Goal: Task Accomplishment & Management: Manage account settings

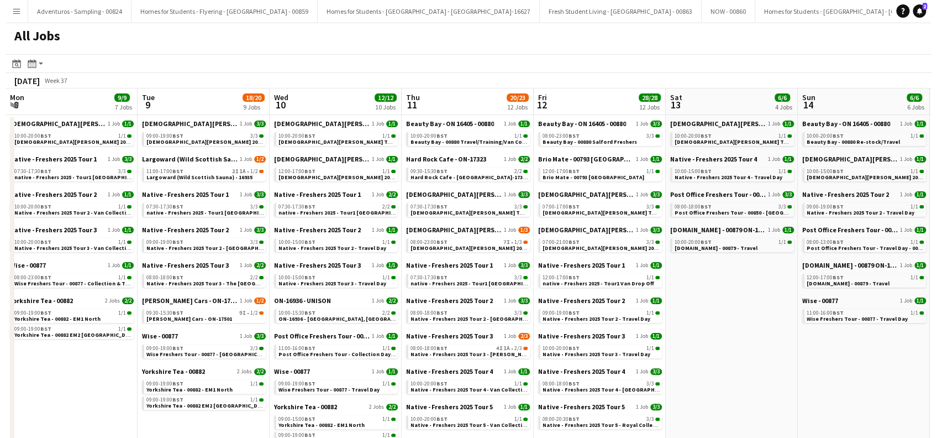
scroll to position [0, 510]
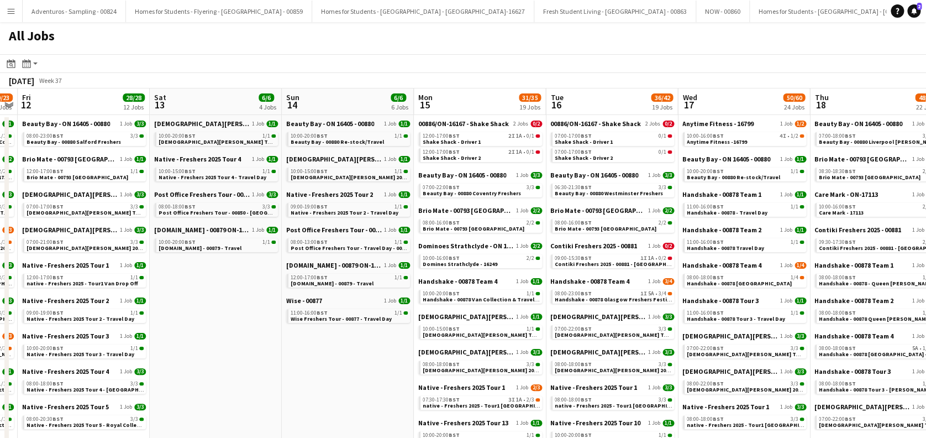
click at [10, 10] on app-icon "Menu" at bounding box center [11, 11] width 9 height 9
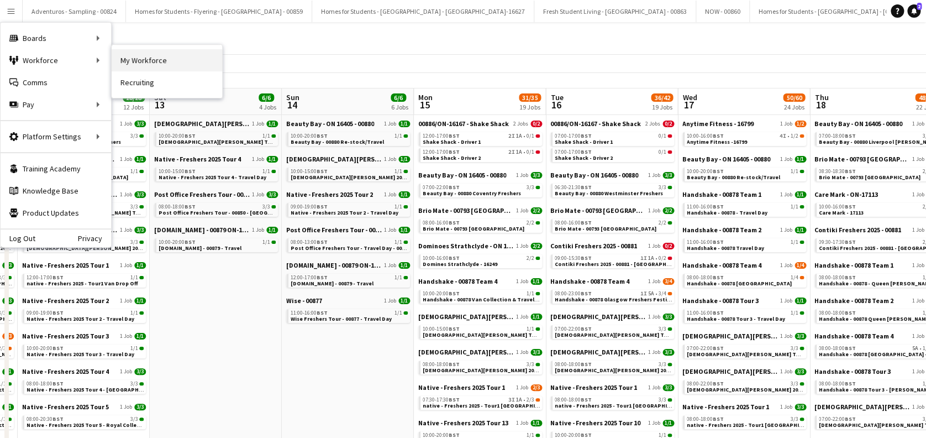
click at [136, 62] on link "My Workforce" at bounding box center [167, 60] width 110 height 22
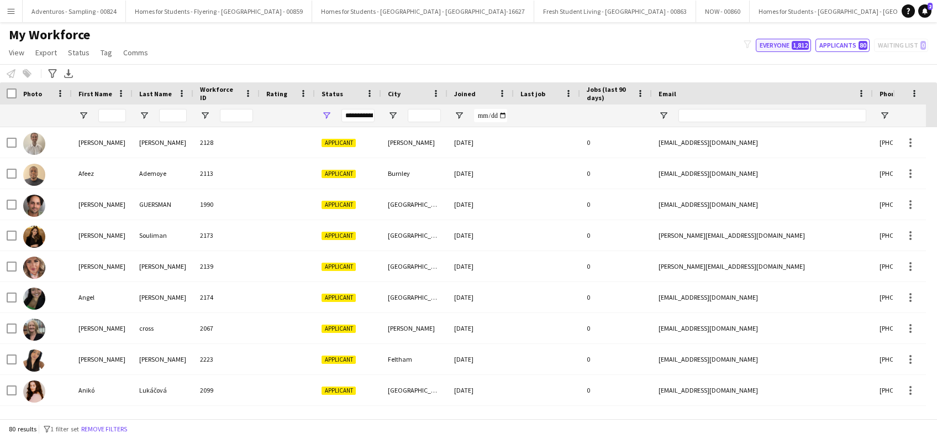
click at [766, 43] on button "Everyone 1,812" at bounding box center [783, 45] width 55 height 13
type input "**********"
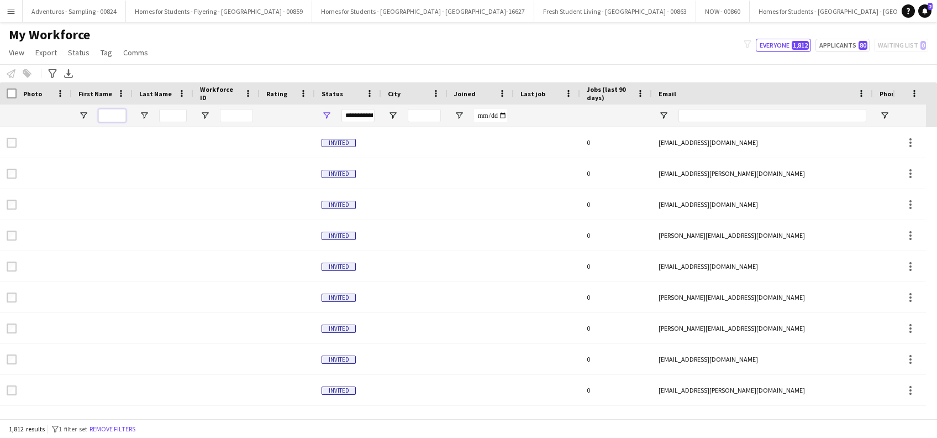
drag, startPoint x: 113, startPoint y: 117, endPoint x: 116, endPoint y: 112, distance: 6.2
click at [113, 117] on input "First Name Filter Input" at bounding box center [112, 115] width 28 height 13
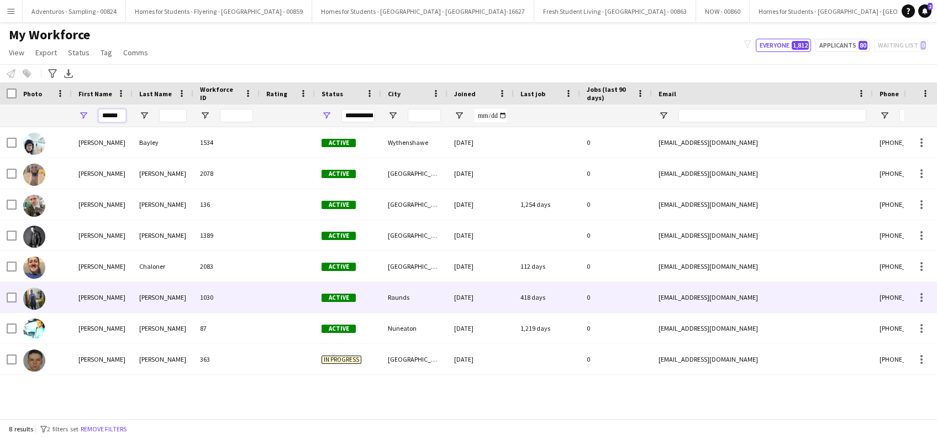
type input "******"
click at [156, 299] on div "Donald" at bounding box center [163, 297] width 61 height 30
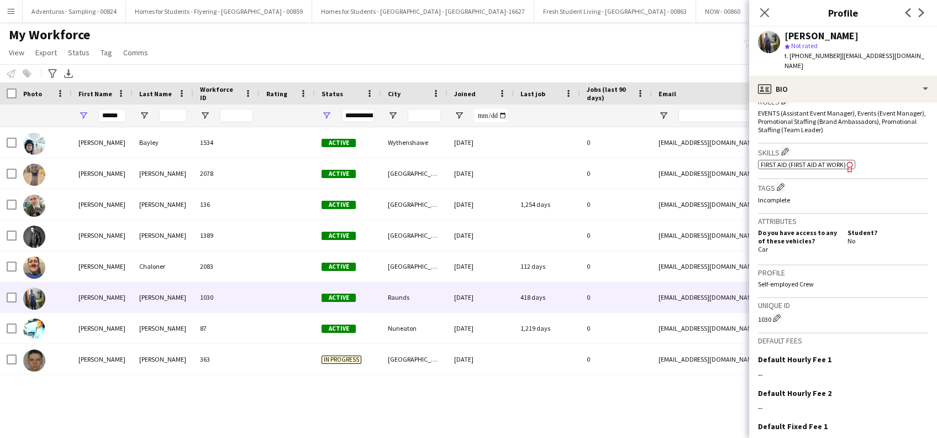
scroll to position [452, 0]
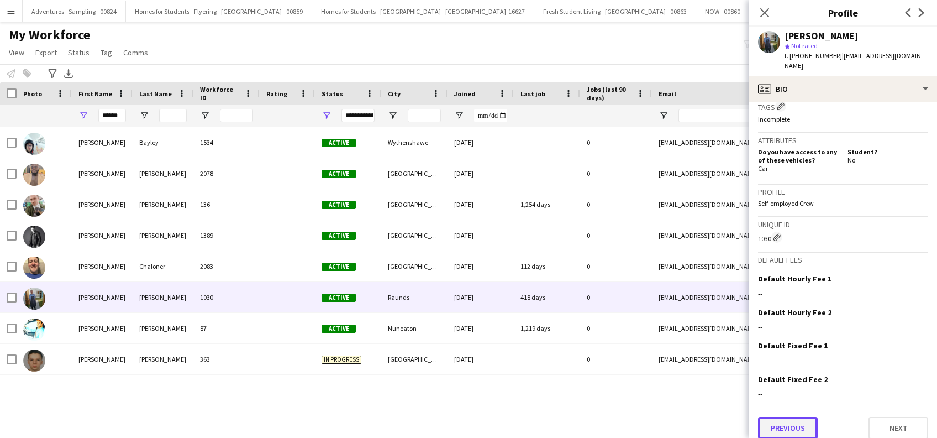
click at [773, 422] on button "Previous" at bounding box center [788, 428] width 60 height 22
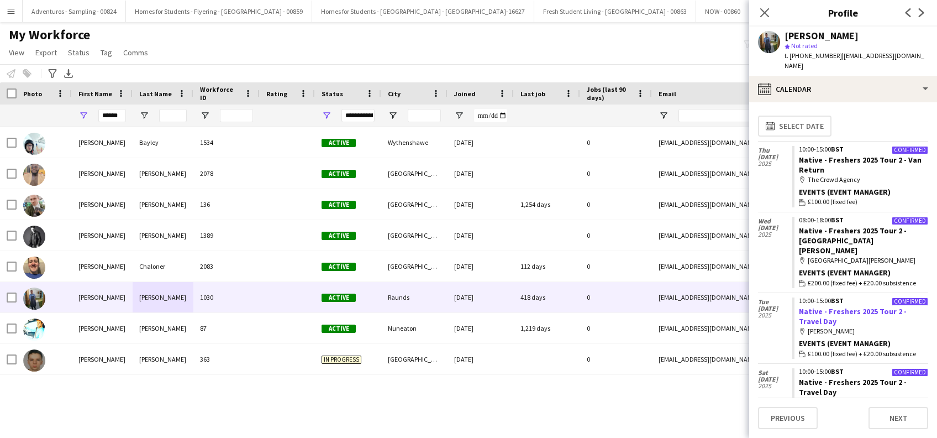
click at [806, 306] on link "Native - Freshers 2025 Tour 2 - Travel Day" at bounding box center [853, 316] width 108 height 20
click at [766, 12] on icon at bounding box center [764, 12] width 10 height 10
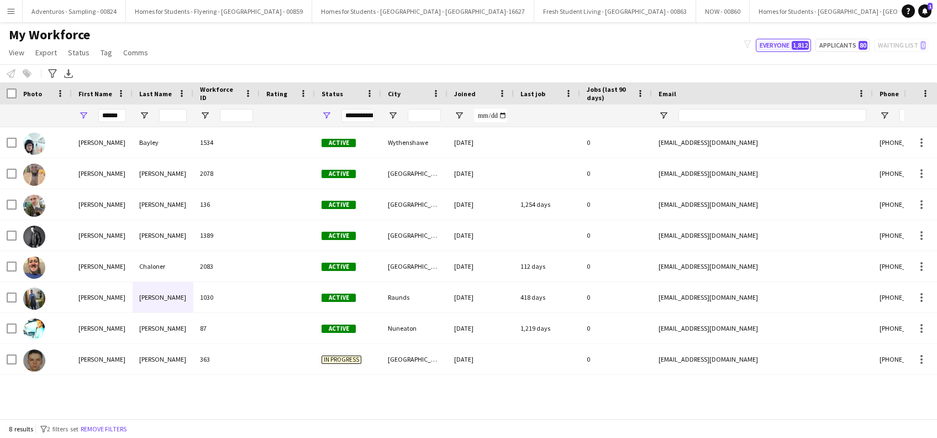
click at [766, 47] on button "Everyone 1,812" at bounding box center [783, 45] width 55 height 13
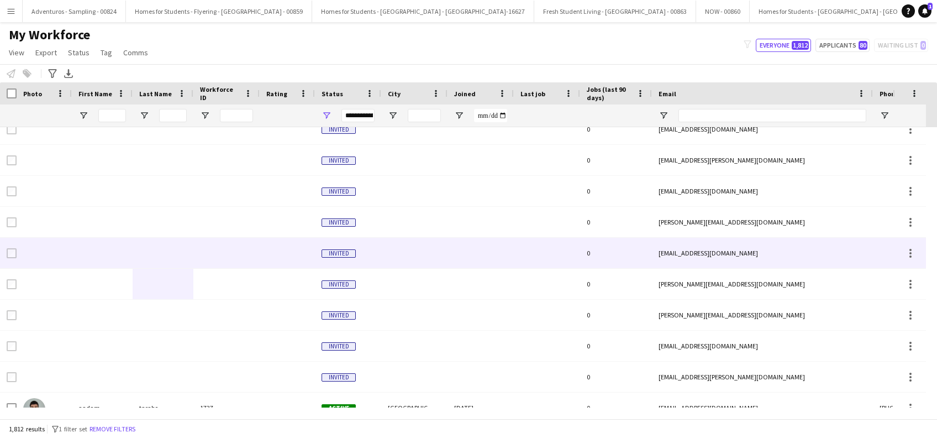
scroll to position [0, 0]
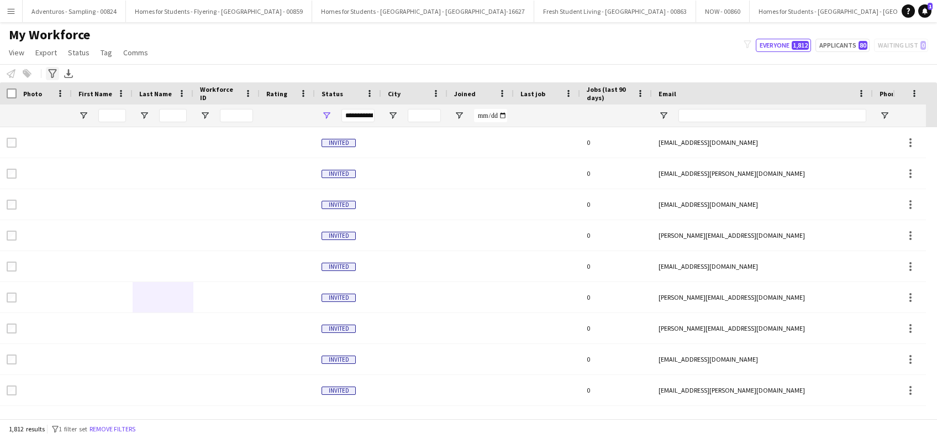
click at [51, 72] on icon "Advanced filters" at bounding box center [52, 73] width 9 height 9
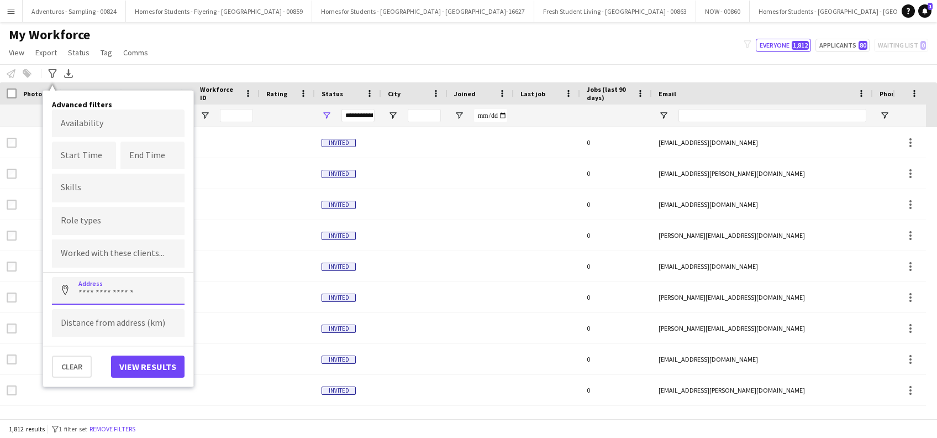
click at [115, 291] on input at bounding box center [118, 291] width 133 height 28
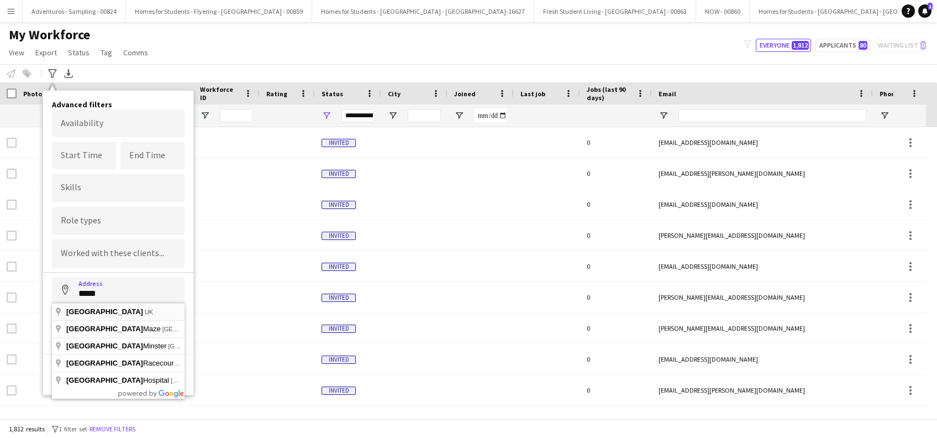
type input "********"
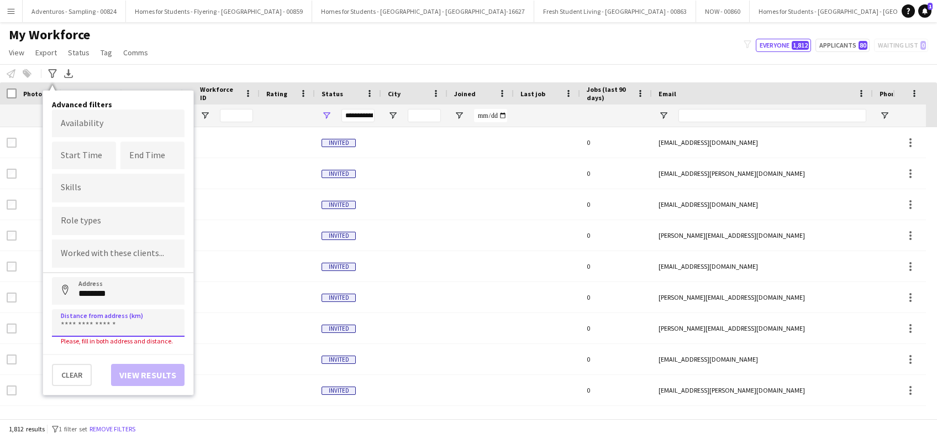
click at [118, 324] on input at bounding box center [118, 323] width 133 height 28
type input "*****"
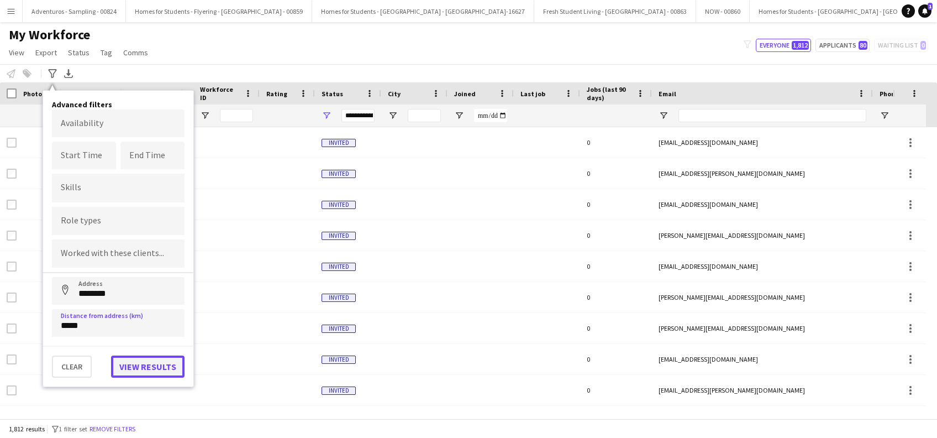
click at [145, 363] on button "View results" at bounding box center [147, 366] width 73 height 22
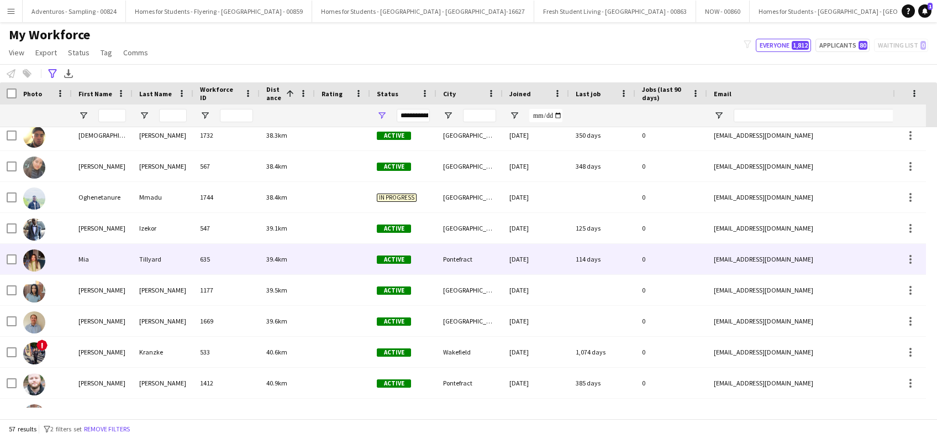
click at [79, 255] on div "Mia" at bounding box center [102, 259] width 61 height 30
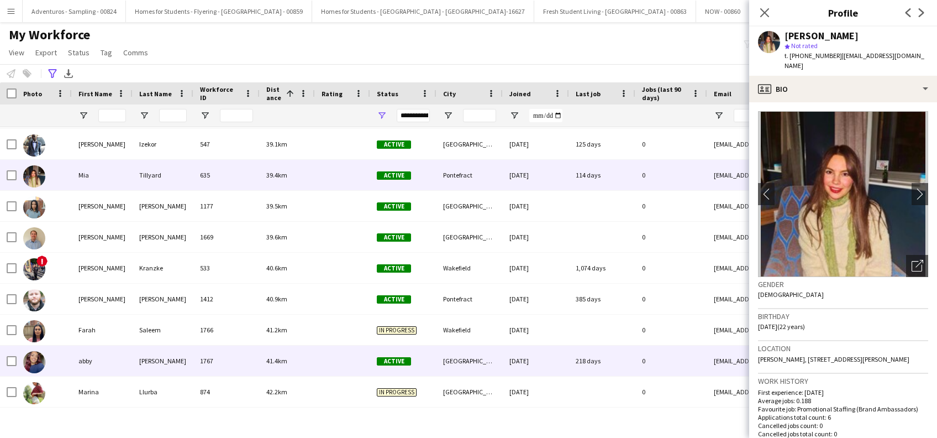
click at [159, 360] on div "thomas" at bounding box center [163, 360] width 61 height 30
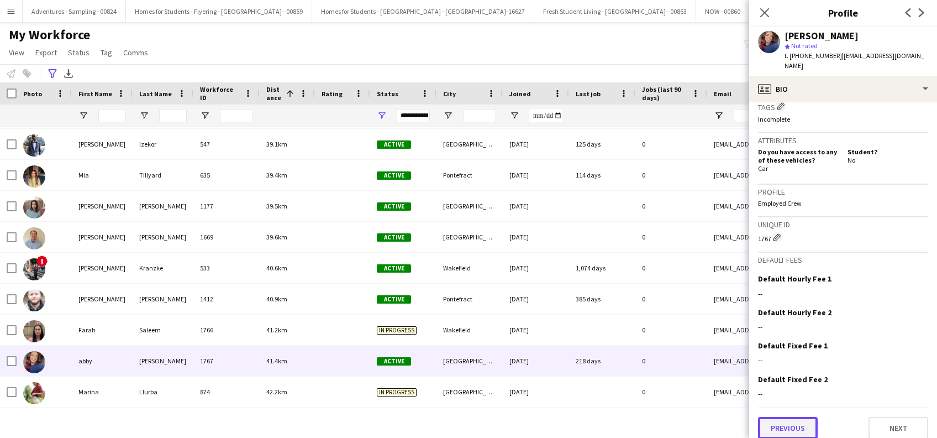
click at [785, 421] on button "Previous" at bounding box center [788, 428] width 60 height 22
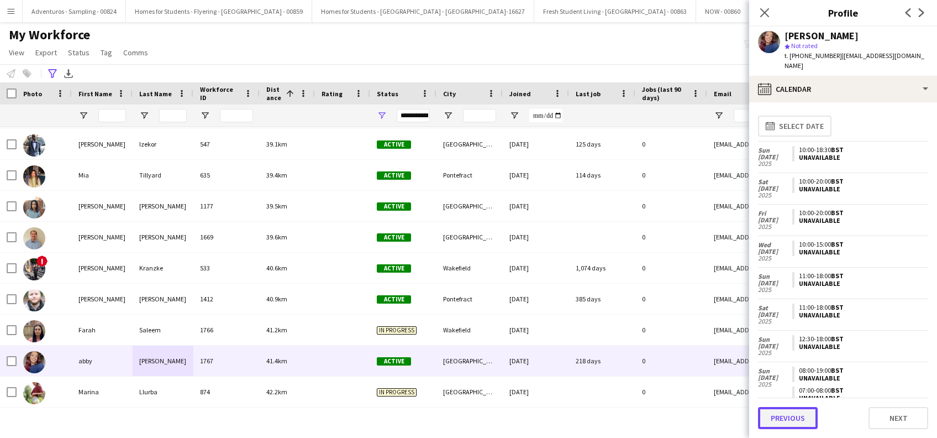
click at [786, 420] on button "Previous" at bounding box center [788, 418] width 60 height 22
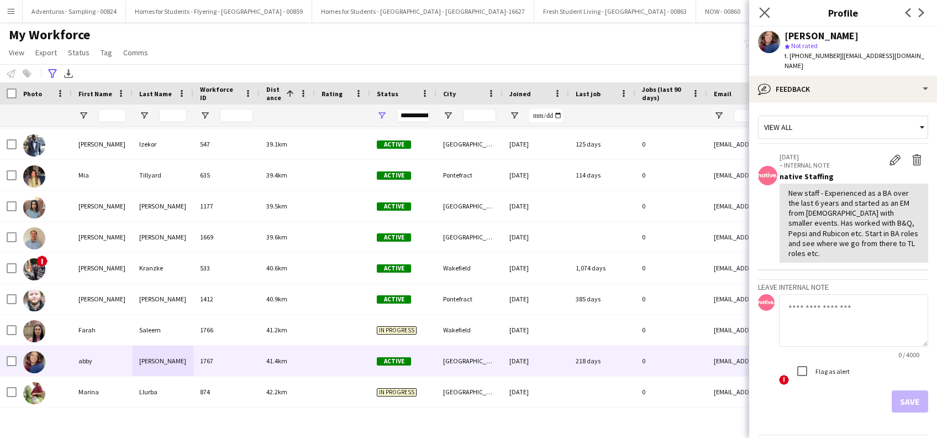
click at [771, 14] on app-icon "Close pop-in" at bounding box center [765, 13] width 16 height 16
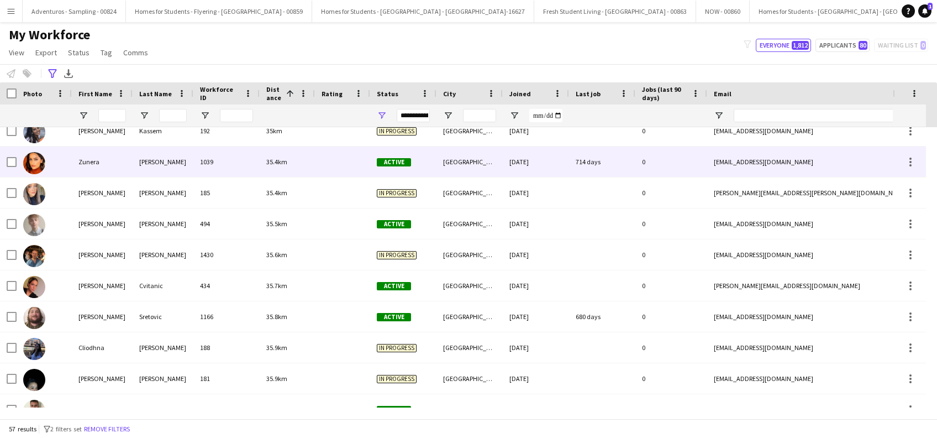
scroll to position [288, 0]
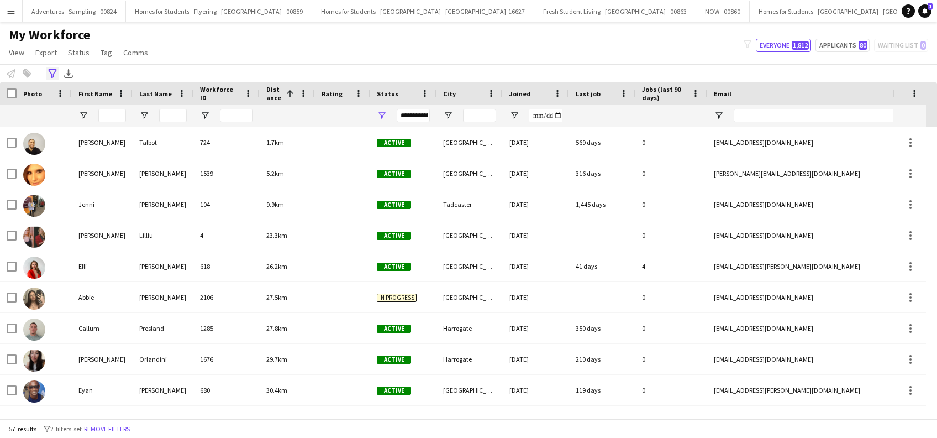
click at [50, 73] on icon "Advanced filters" at bounding box center [52, 73] width 9 height 9
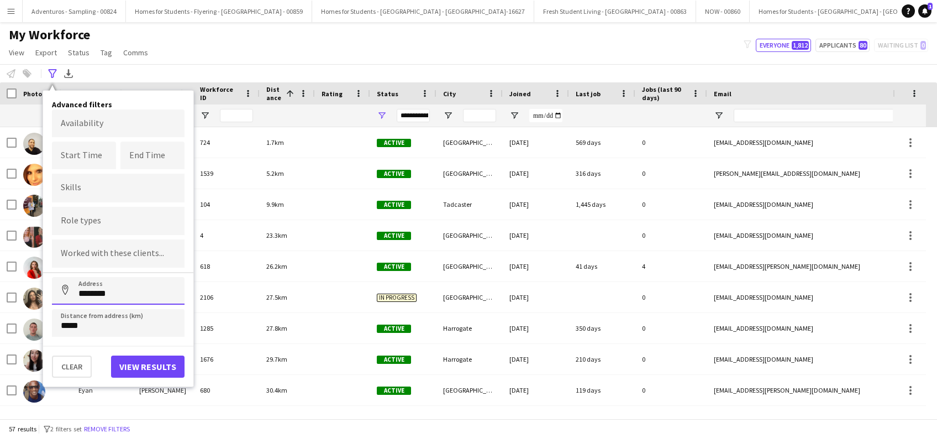
click at [133, 293] on input "********" at bounding box center [118, 291] width 133 height 28
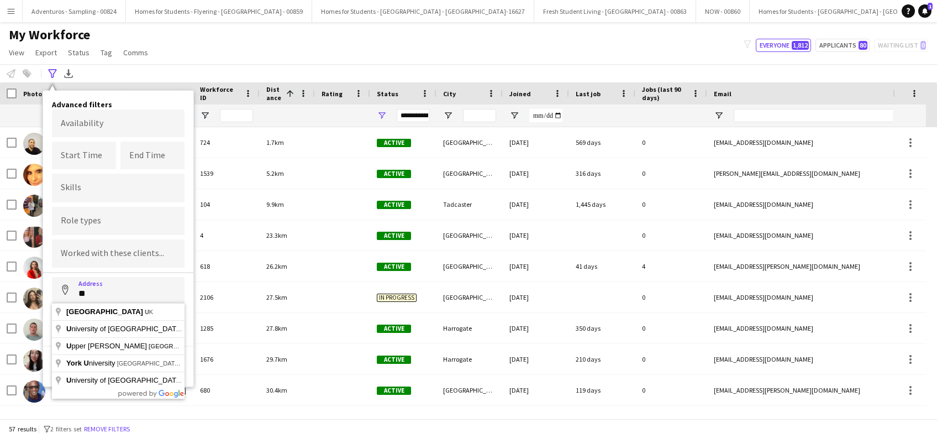
type input "*"
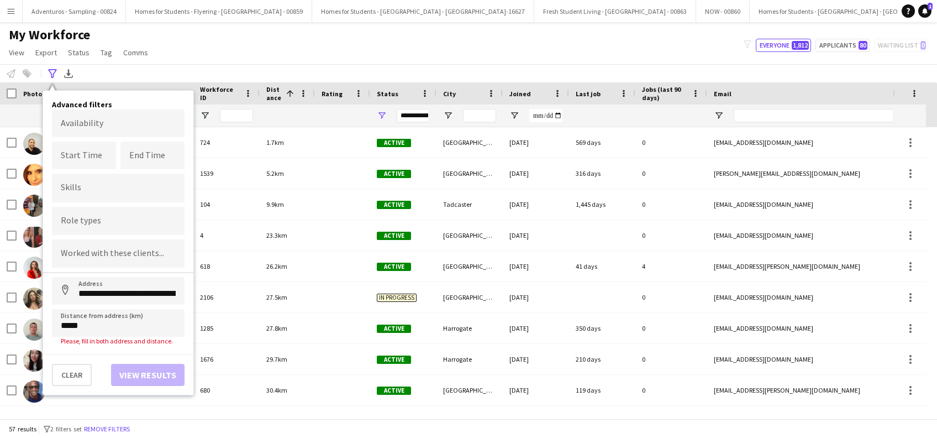
type input "*********"
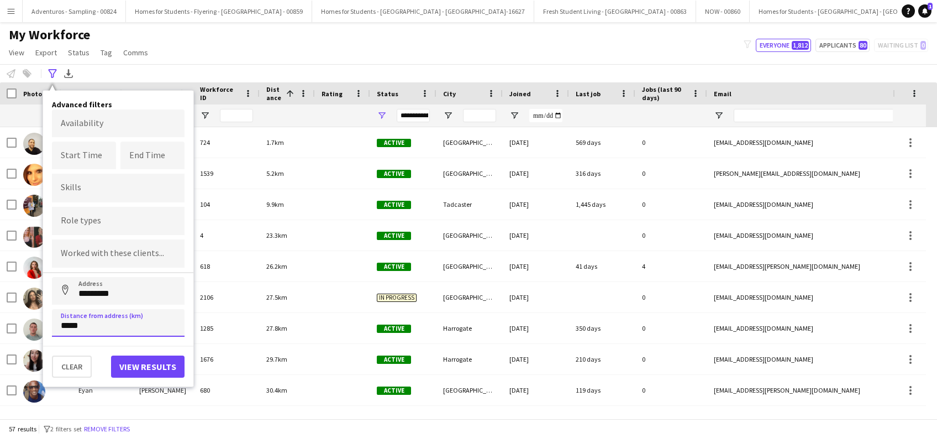
click at [95, 325] on input "*****" at bounding box center [118, 323] width 133 height 28
click at [153, 366] on button "View results" at bounding box center [147, 366] width 73 height 22
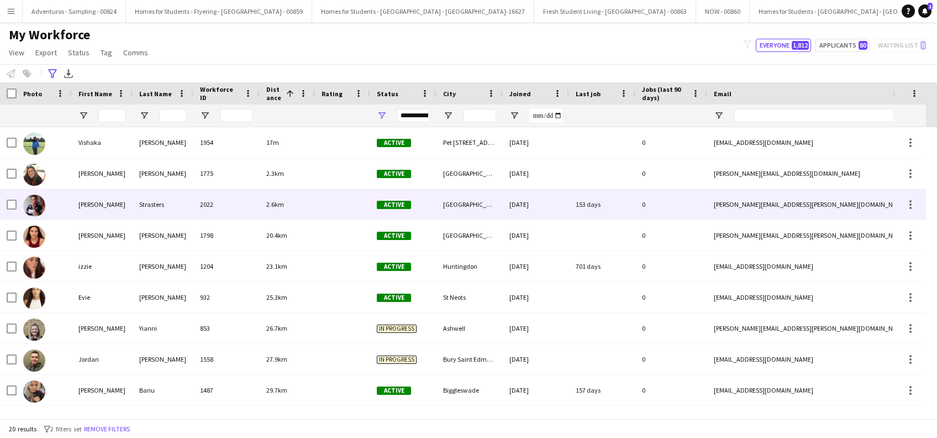
click at [87, 208] on div "Dan" at bounding box center [102, 204] width 61 height 30
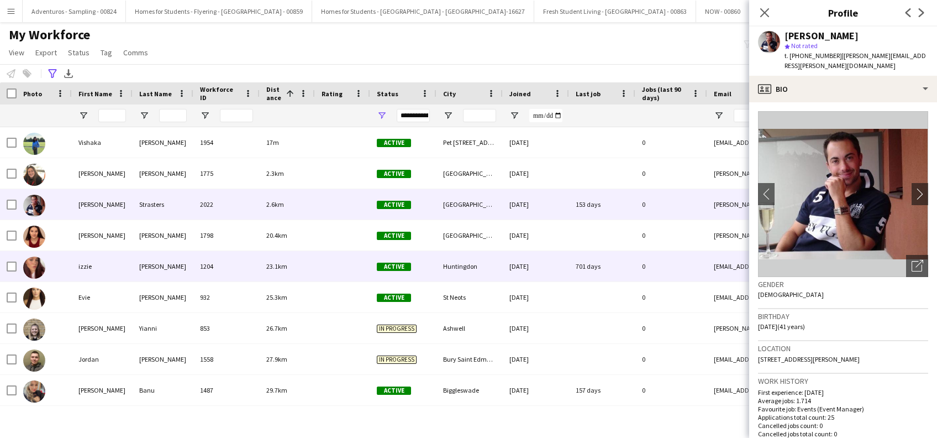
click at [593, 267] on div "701 days" at bounding box center [602, 266] width 66 height 30
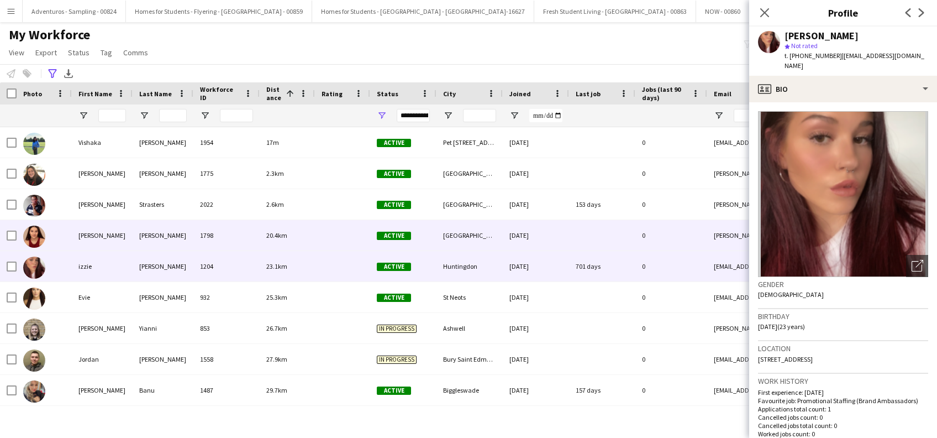
click at [89, 236] on div "Emma" at bounding box center [102, 235] width 61 height 30
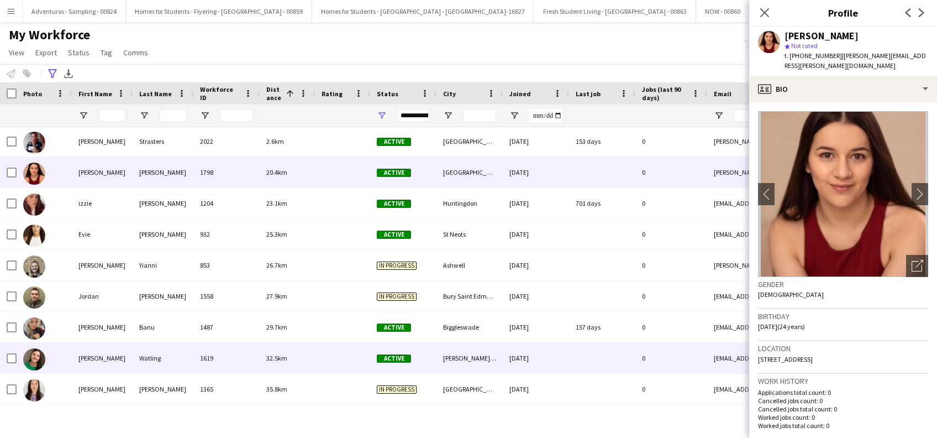
scroll to position [147, 0]
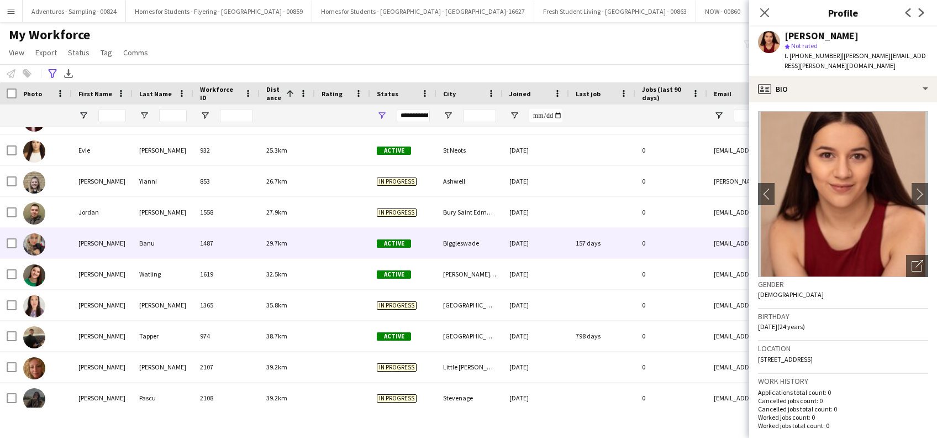
click at [88, 239] on div "Svetlana" at bounding box center [102, 243] width 61 height 30
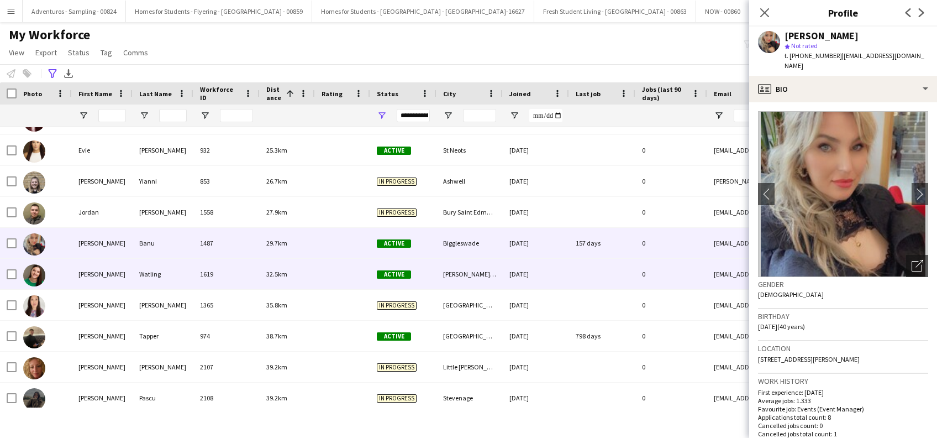
click at [85, 271] on div "Katie" at bounding box center [102, 274] width 61 height 30
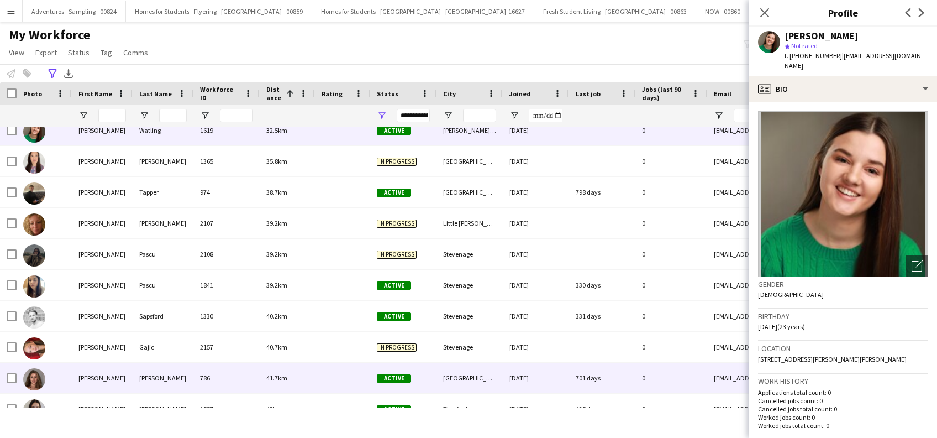
scroll to position [339, 0]
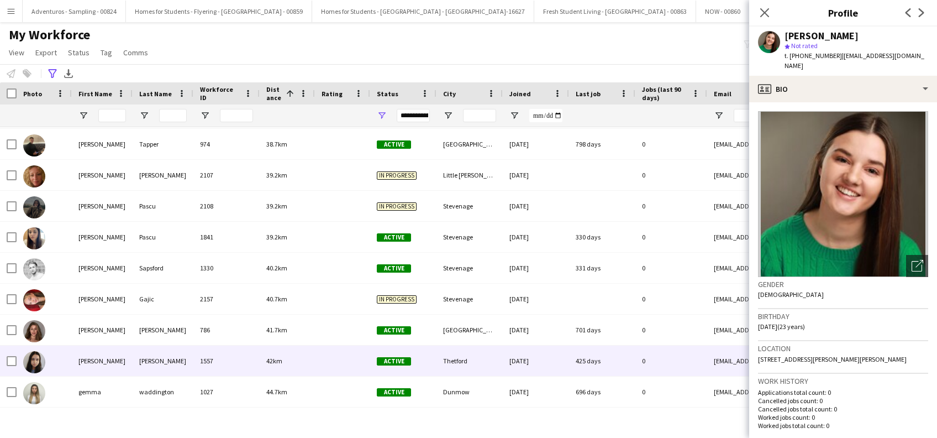
click at [82, 359] on div "Alice" at bounding box center [102, 360] width 61 height 30
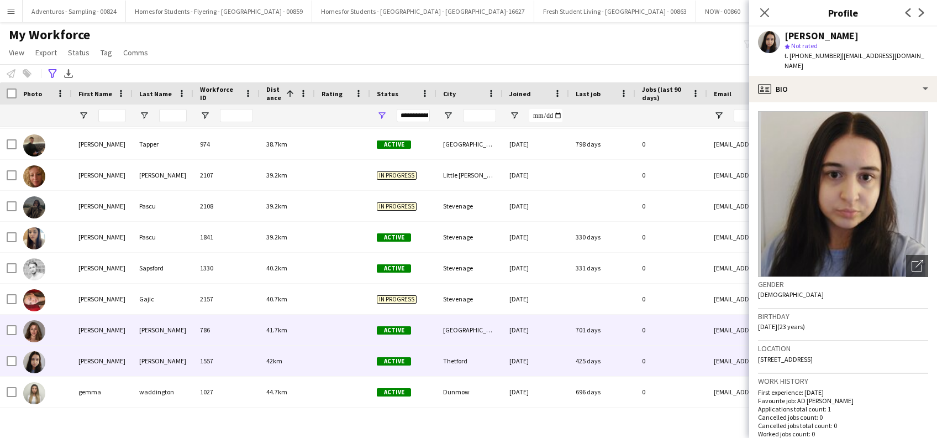
click at [83, 331] on div "[PERSON_NAME]" at bounding box center [102, 329] width 61 height 30
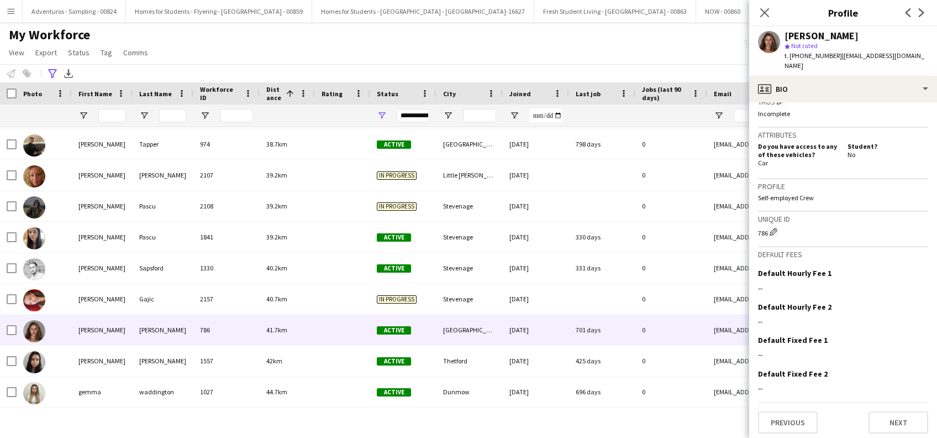
scroll to position [451, 0]
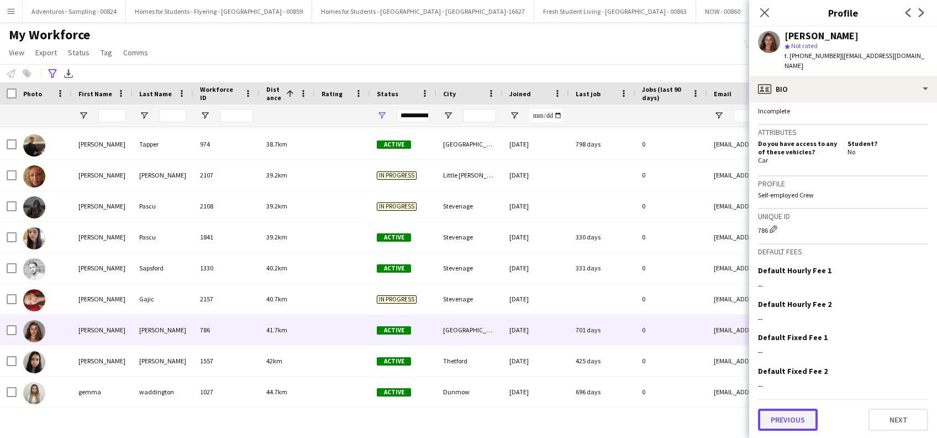
click at [791, 420] on button "Previous" at bounding box center [788, 419] width 60 height 22
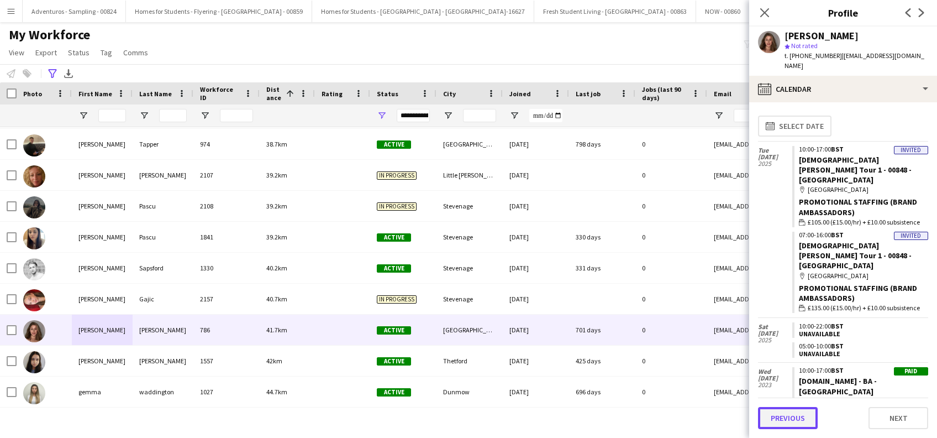
click at [791, 420] on button "Previous" at bounding box center [788, 418] width 60 height 22
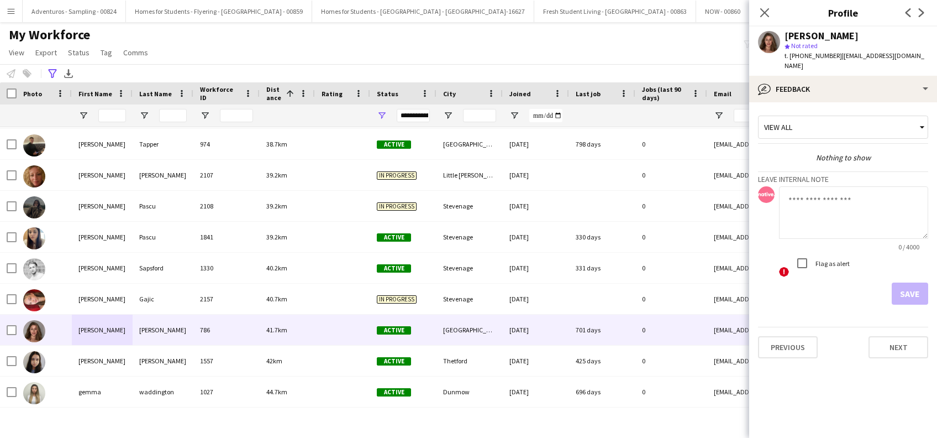
click at [791, 420] on app-crew-profile-feedback-tab "View all Nothing to show Leave internal note 0 / 4000 ! Flag as alert Save Prev…" at bounding box center [843, 269] width 188 height 335
click at [780, 340] on button "Previous" at bounding box center [788, 347] width 60 height 22
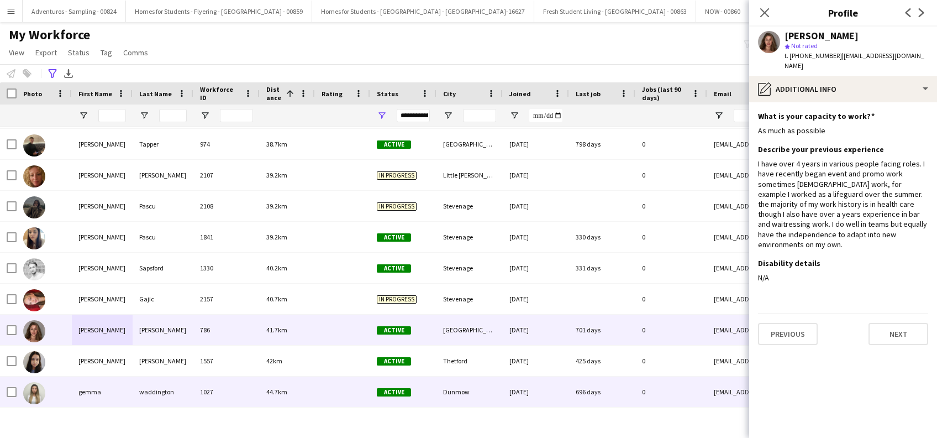
click at [98, 393] on div "gemma" at bounding box center [102, 391] width 61 height 30
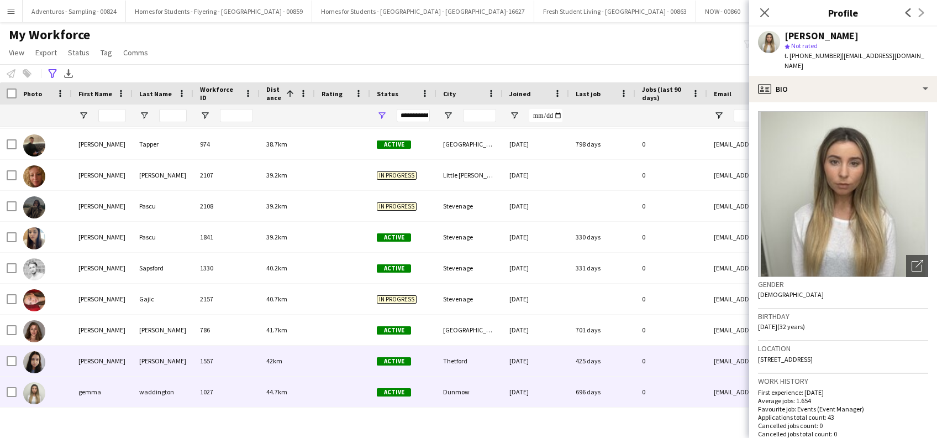
click at [88, 362] on div "[PERSON_NAME]" at bounding box center [102, 360] width 61 height 30
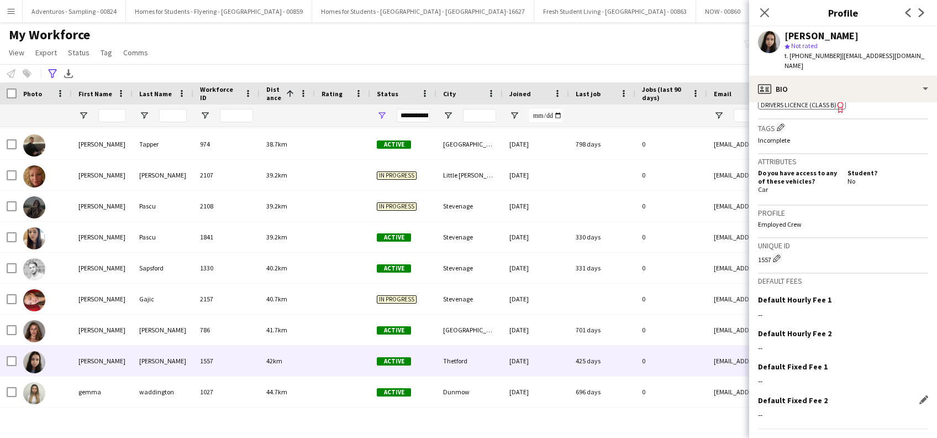
scroll to position [435, 0]
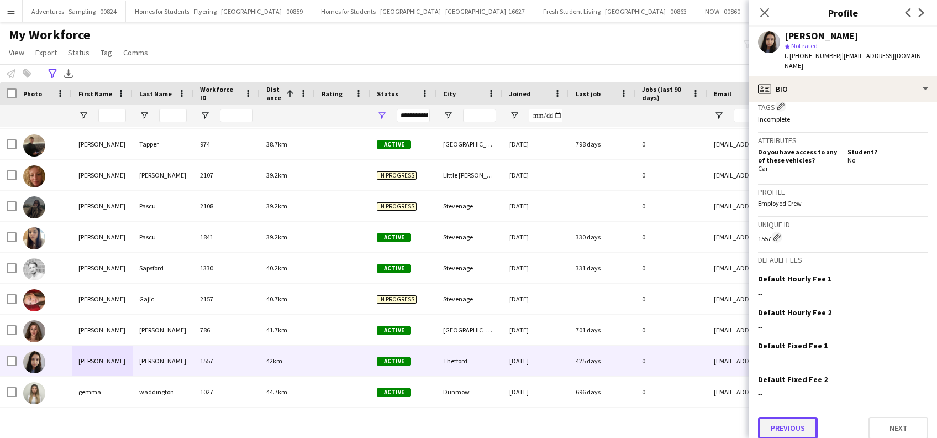
click at [785, 423] on button "Previous" at bounding box center [788, 428] width 60 height 22
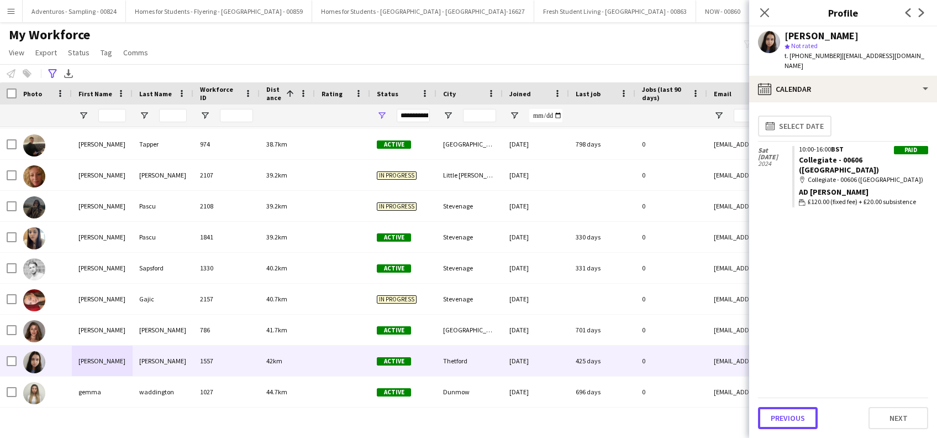
click at [785, 423] on button "Previous" at bounding box center [788, 418] width 60 height 22
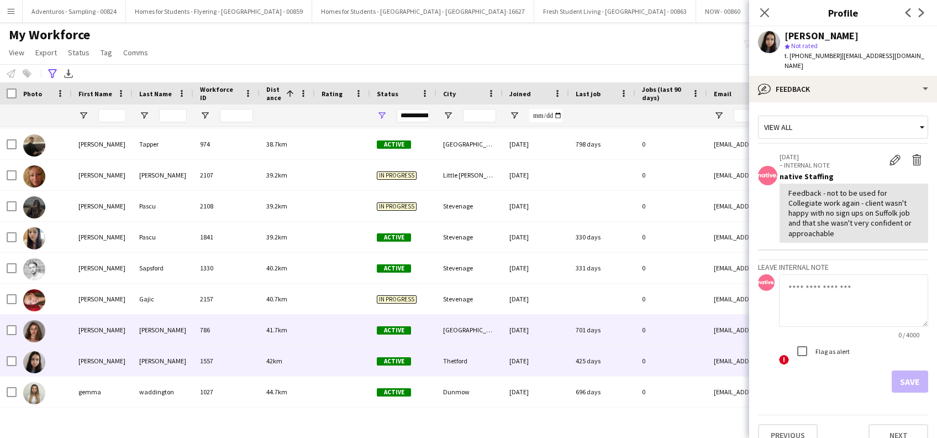
click at [87, 325] on div "[PERSON_NAME]" at bounding box center [102, 329] width 61 height 30
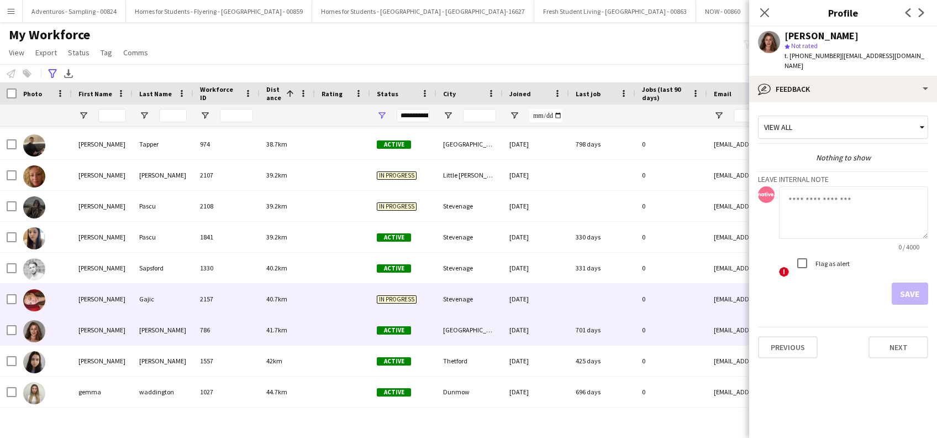
click at [86, 302] on div "[PERSON_NAME]" at bounding box center [102, 298] width 61 height 30
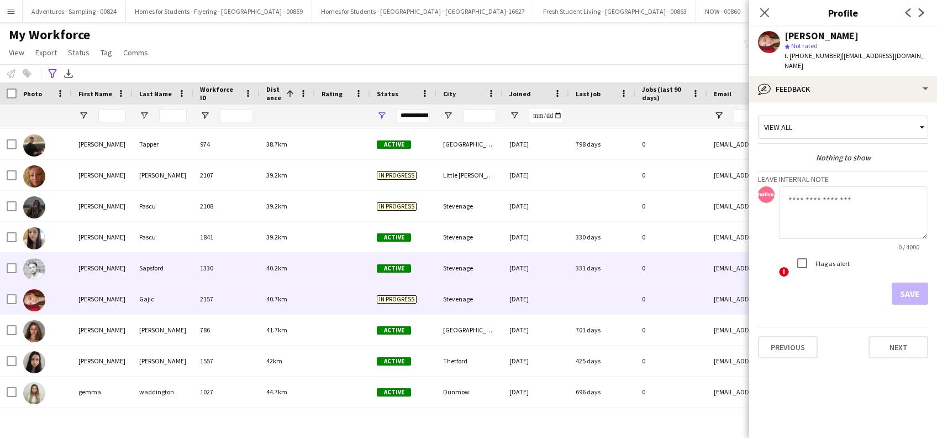
click at [89, 271] on div "[PERSON_NAME]" at bounding box center [102, 267] width 61 height 30
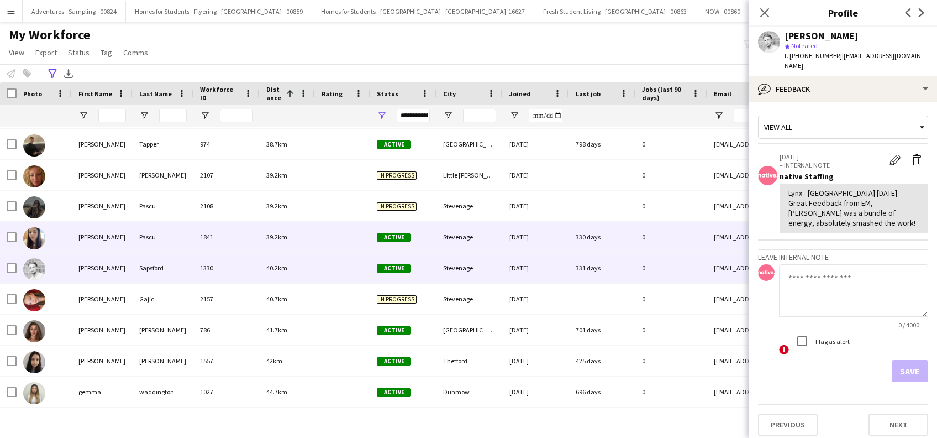
click at [94, 236] on div "[PERSON_NAME]" at bounding box center [102, 237] width 61 height 30
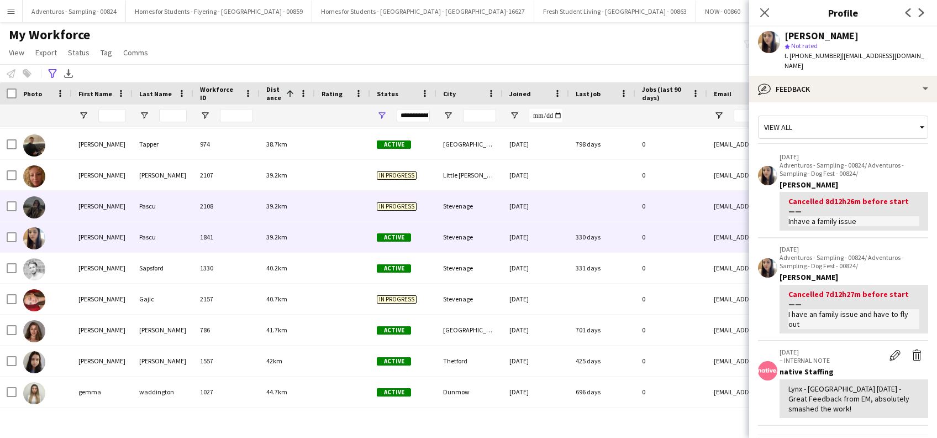
click at [95, 211] on div "[PERSON_NAME]" at bounding box center [102, 206] width 61 height 30
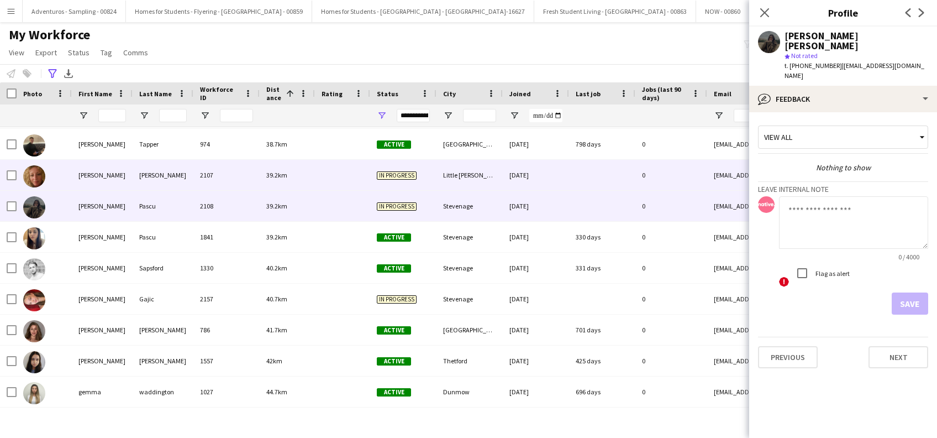
click at [88, 176] on div "[PERSON_NAME]" at bounding box center [102, 175] width 61 height 30
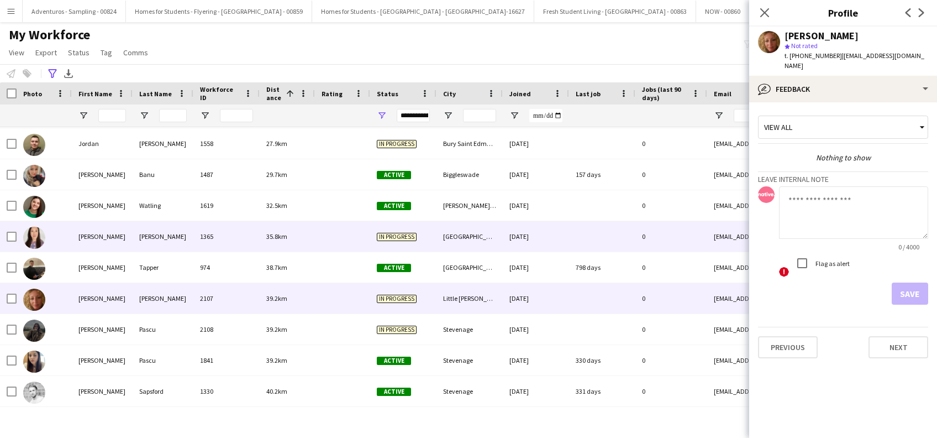
scroll to position [191, 0]
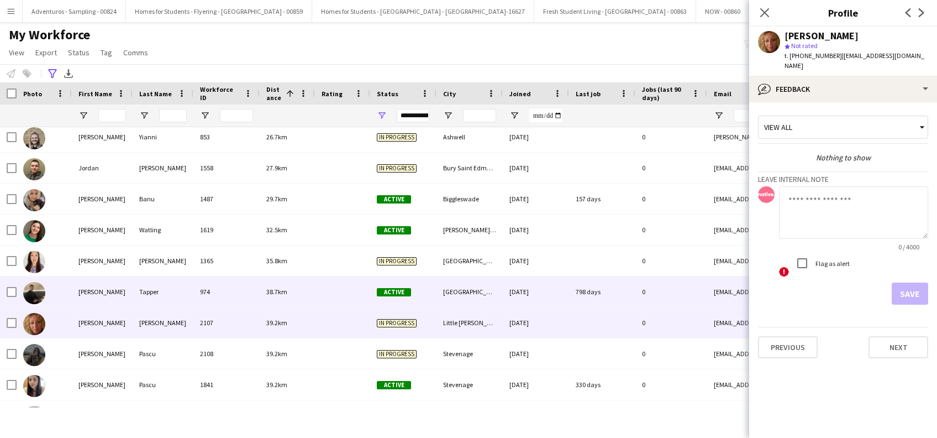
click at [83, 294] on div "[PERSON_NAME]" at bounding box center [102, 291] width 61 height 30
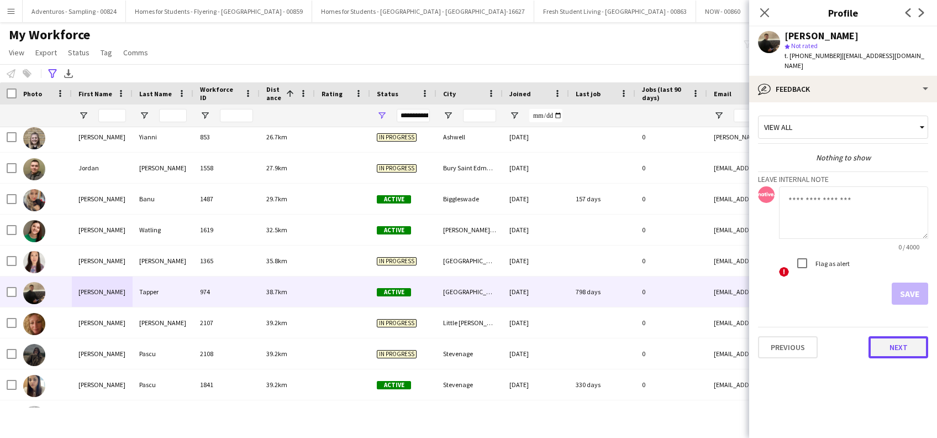
click at [897, 336] on button "Next" at bounding box center [898, 347] width 60 height 22
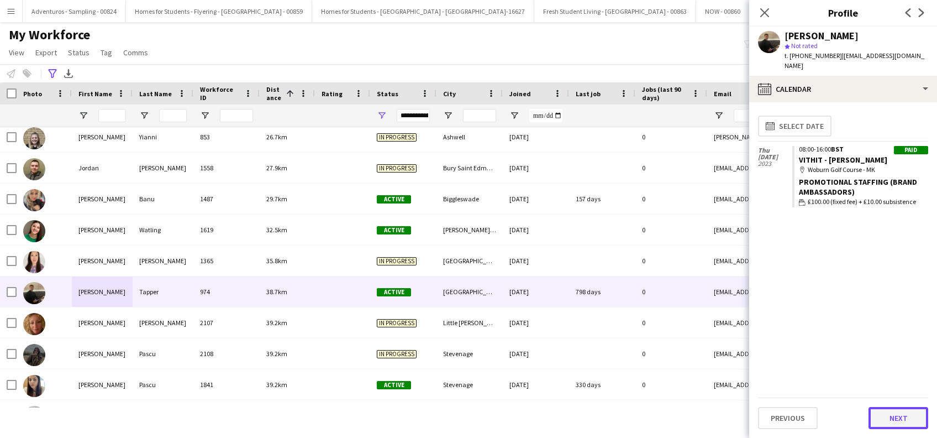
click at [891, 420] on button "Next" at bounding box center [898, 418] width 60 height 22
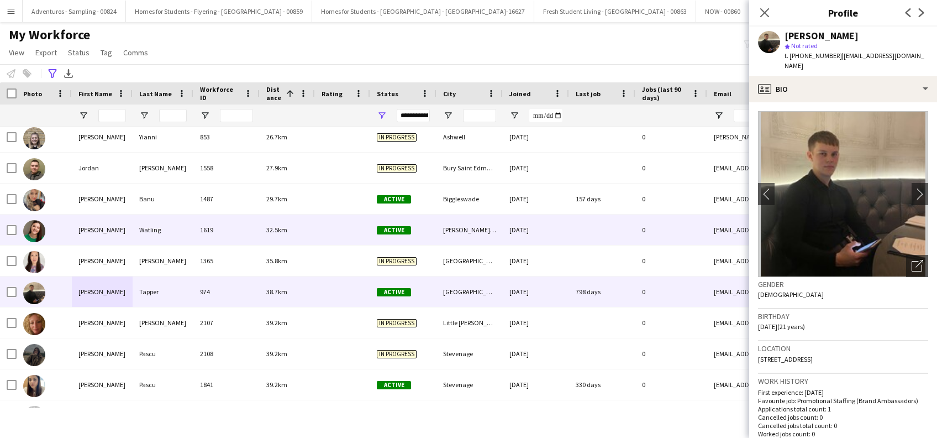
click at [89, 230] on div "[PERSON_NAME]" at bounding box center [102, 229] width 61 height 30
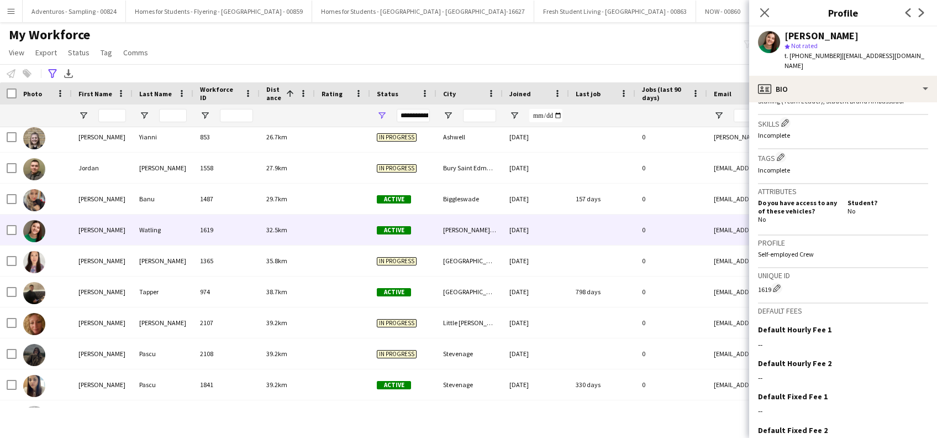
scroll to position [425, 0]
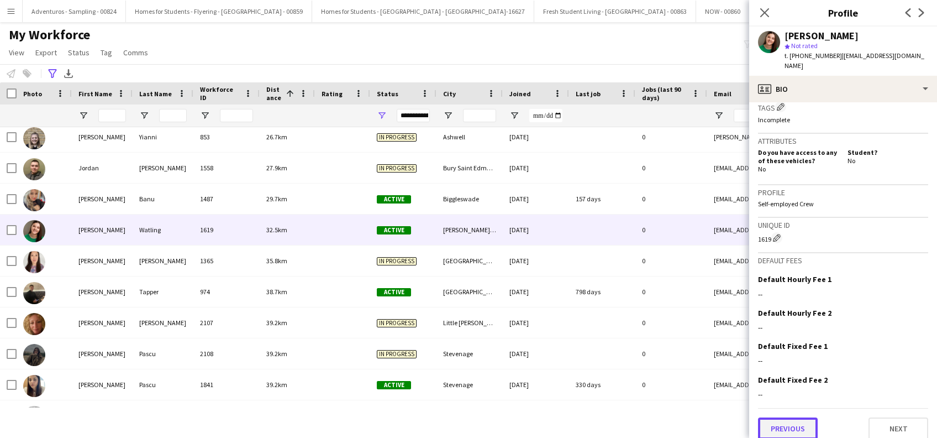
click at [791, 421] on button "Previous" at bounding box center [788, 428] width 60 height 22
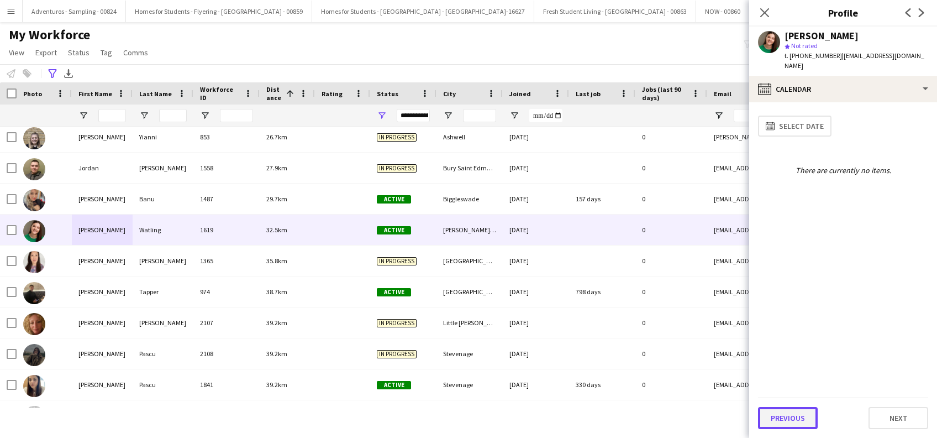
click at [791, 421] on button "Previous" at bounding box center [788, 418] width 60 height 22
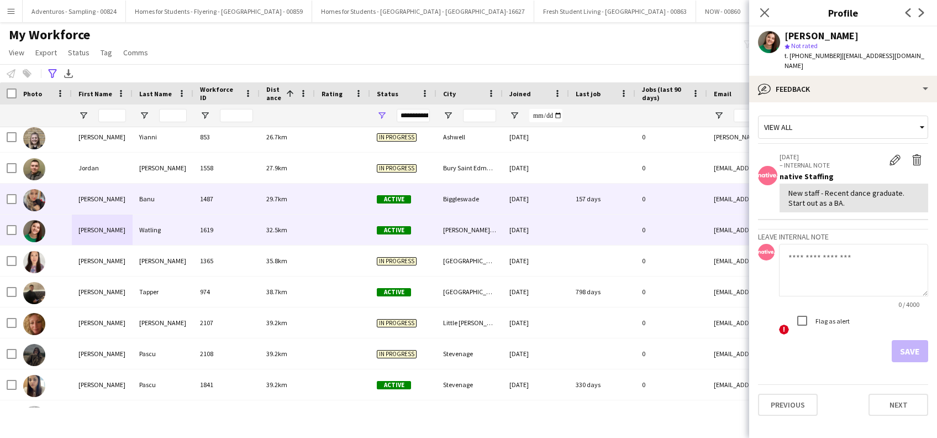
scroll to position [44, 0]
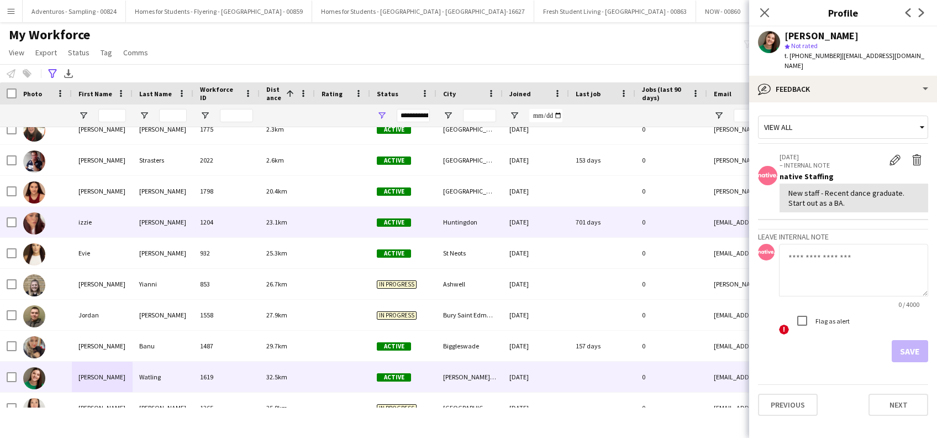
click at [100, 217] on div "izzie" at bounding box center [102, 222] width 61 height 30
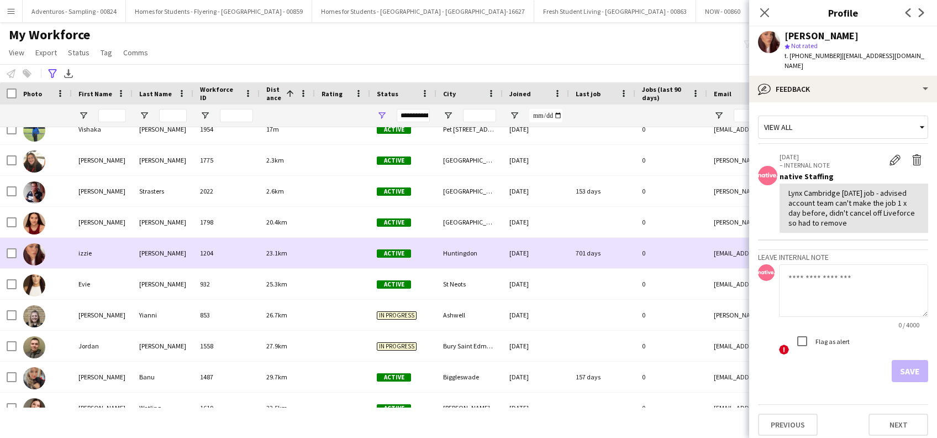
scroll to position [0, 0]
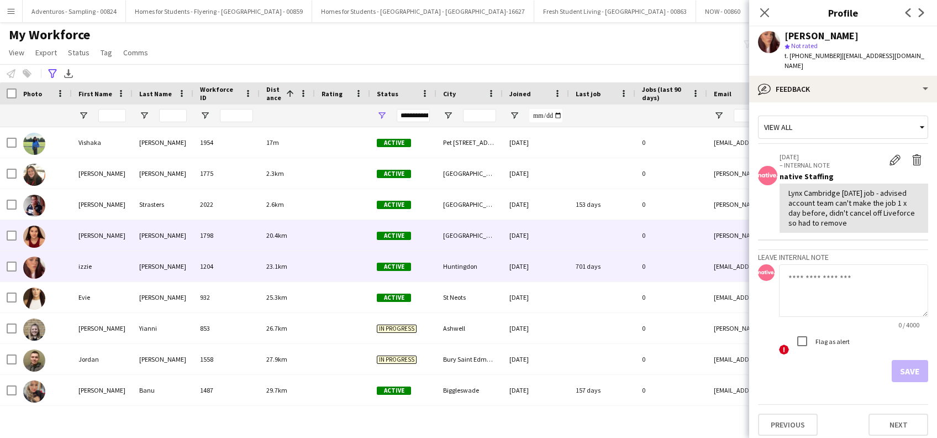
click at [88, 239] on div "[PERSON_NAME]" at bounding box center [102, 235] width 61 height 30
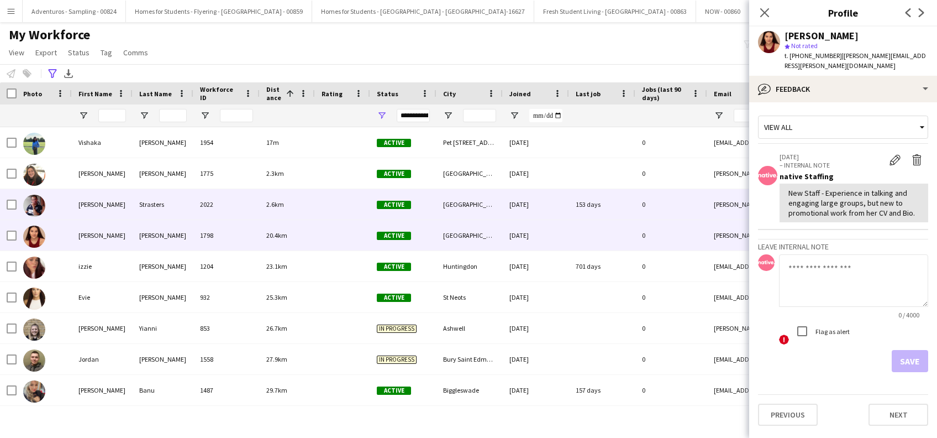
click at [146, 206] on div "Strasters" at bounding box center [163, 204] width 61 height 30
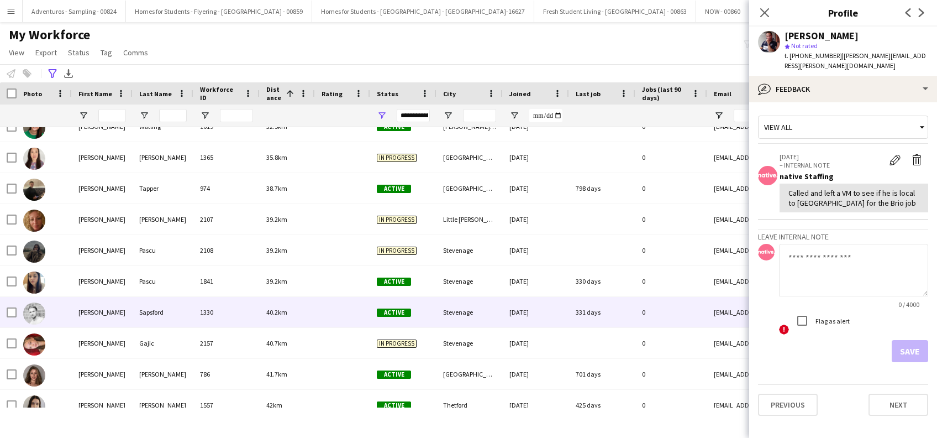
scroll to position [339, 0]
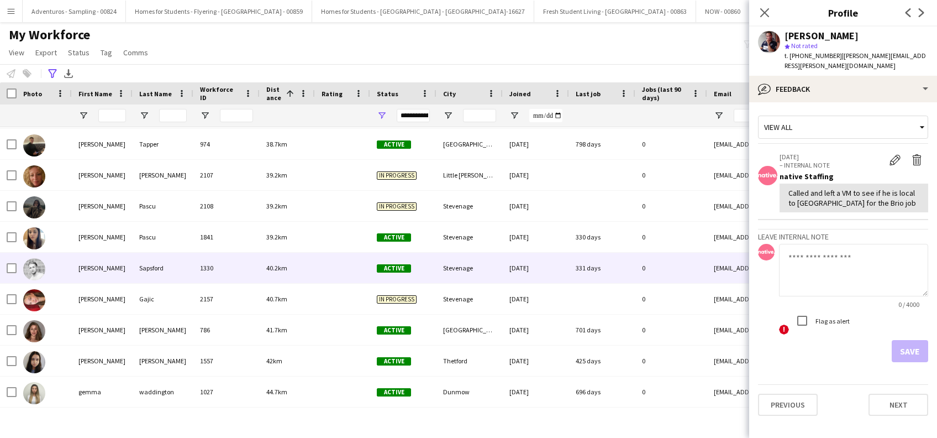
click at [165, 274] on div "Sapsford" at bounding box center [163, 267] width 61 height 30
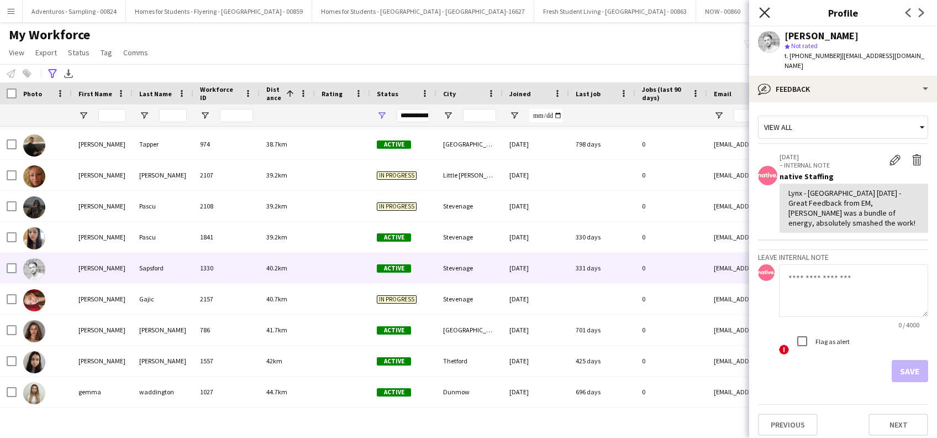
click at [763, 15] on icon "Close pop-in" at bounding box center [764, 12] width 10 height 10
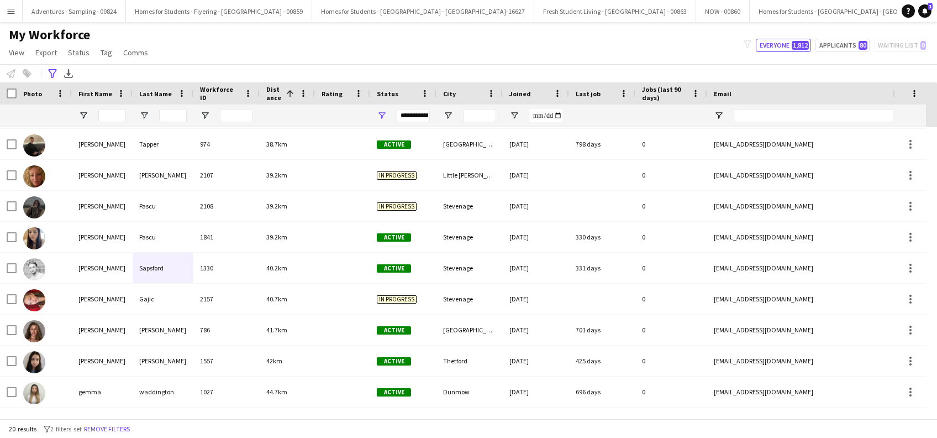
click at [7, 11] on app-icon "Menu" at bounding box center [11, 11] width 9 height 9
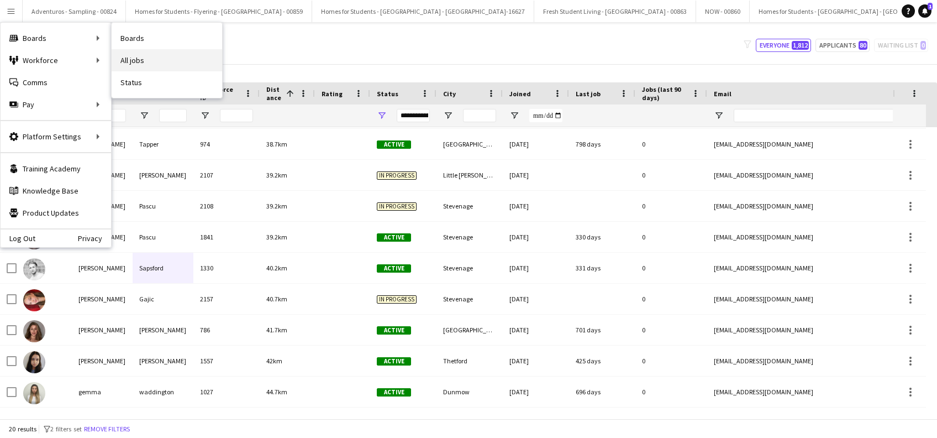
click at [137, 57] on link "All jobs" at bounding box center [167, 60] width 110 height 22
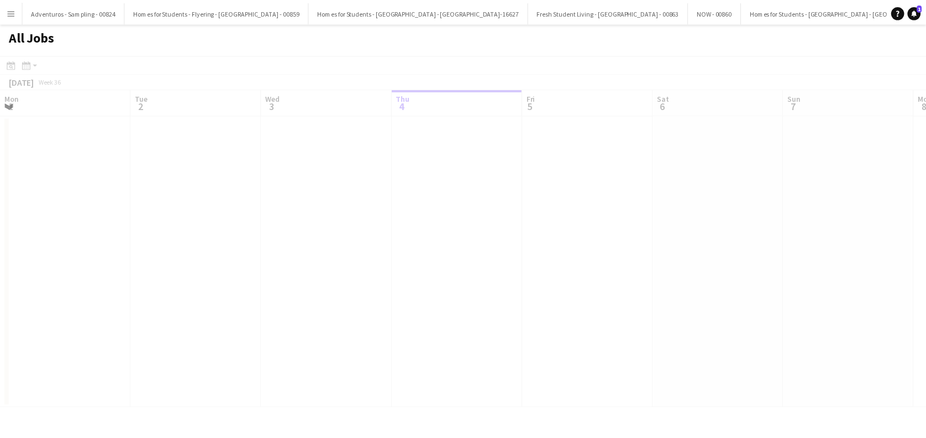
scroll to position [0, 264]
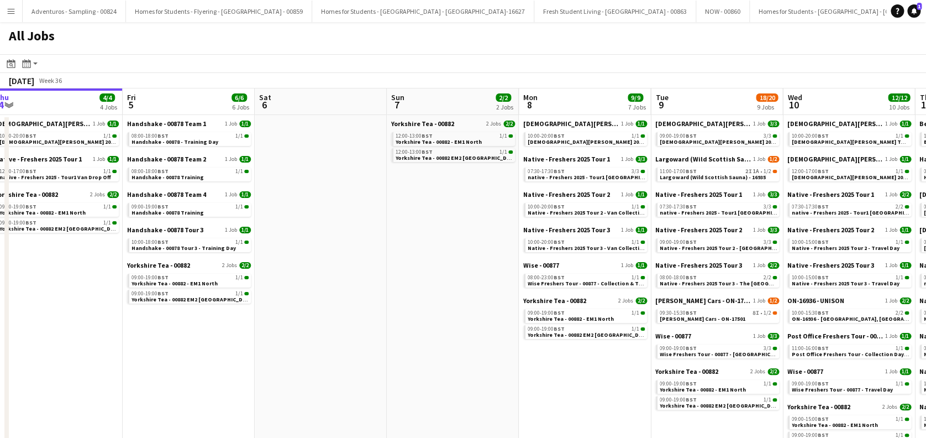
drag, startPoint x: 476, startPoint y: 333, endPoint x: 197, endPoint y: 365, distance: 280.3
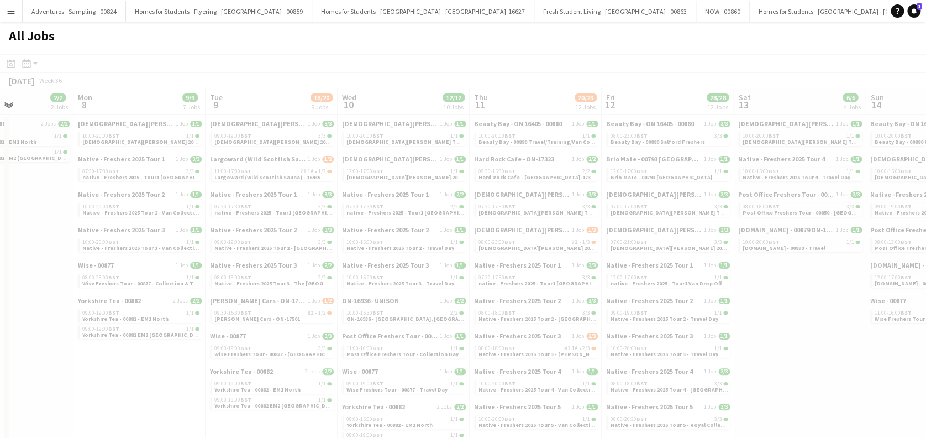
scroll to position [0, 323]
drag, startPoint x: 454, startPoint y: 355, endPoint x: 190, endPoint y: 371, distance: 264.0
click at [183, 371] on app-all-jobs "All Jobs Date picker SEP 2025 SEP 2025 Monday M Tuesday T Wednesday W Thursday …" at bounding box center [463, 416] width 926 height 789
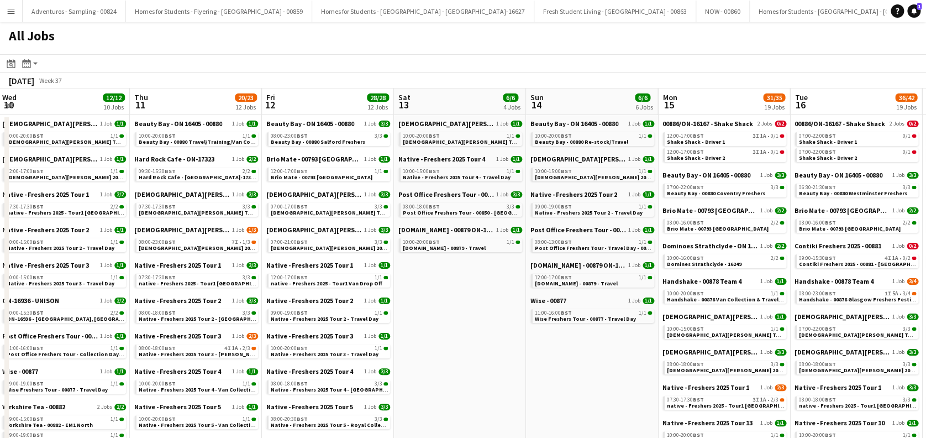
drag, startPoint x: 265, startPoint y: 330, endPoint x: 210, endPoint y: 334, distance: 54.9
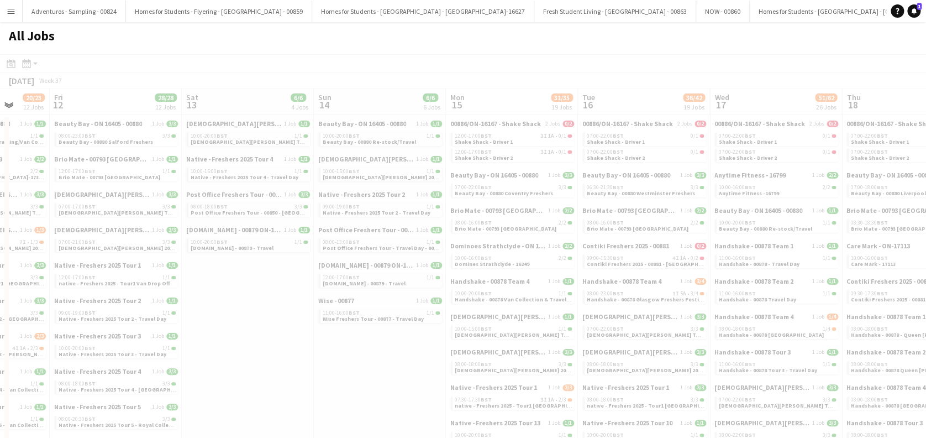
drag, startPoint x: 524, startPoint y: 321, endPoint x: 312, endPoint y: 358, distance: 215.3
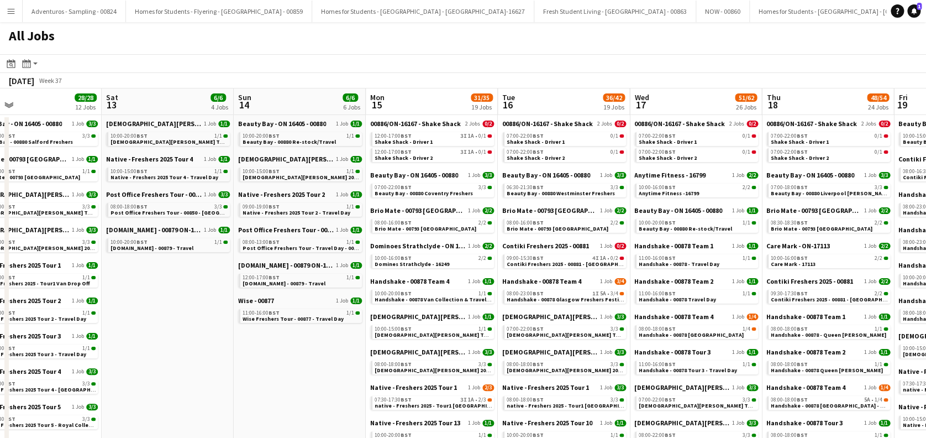
drag, startPoint x: 429, startPoint y: 357, endPoint x: 271, endPoint y: 361, distance: 157.5
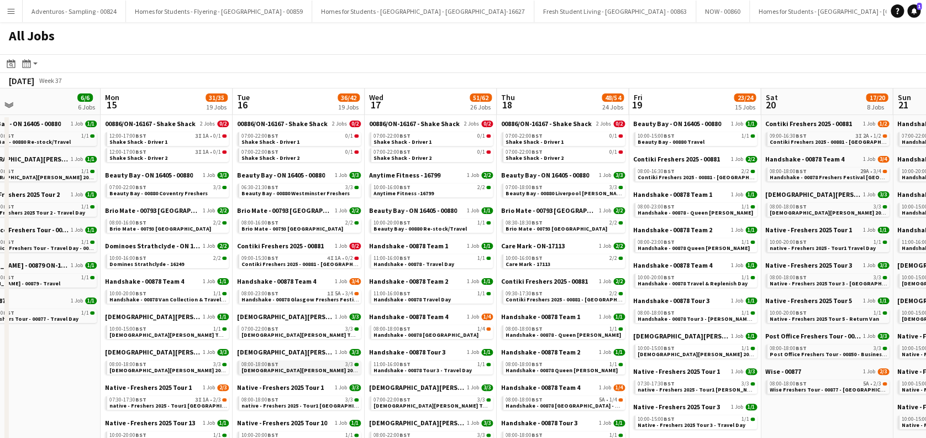
scroll to position [73, 0]
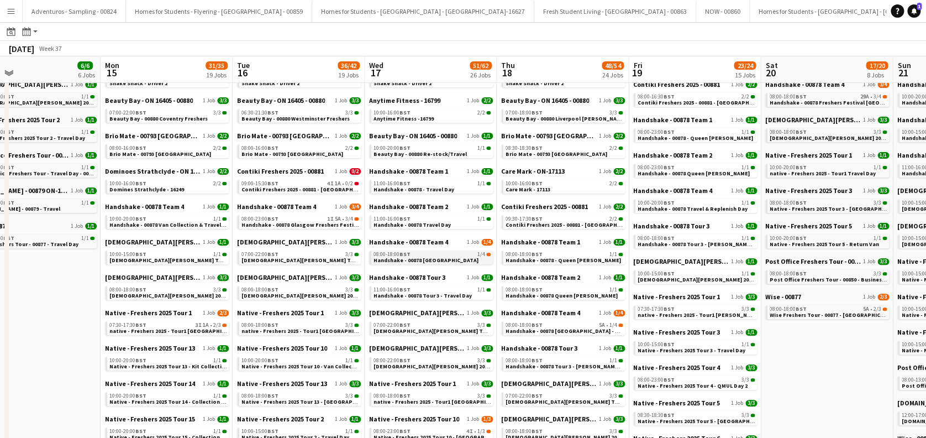
click at [439, 262] on span "Handshake - 00878 University of Aberdeen" at bounding box center [425, 259] width 105 height 7
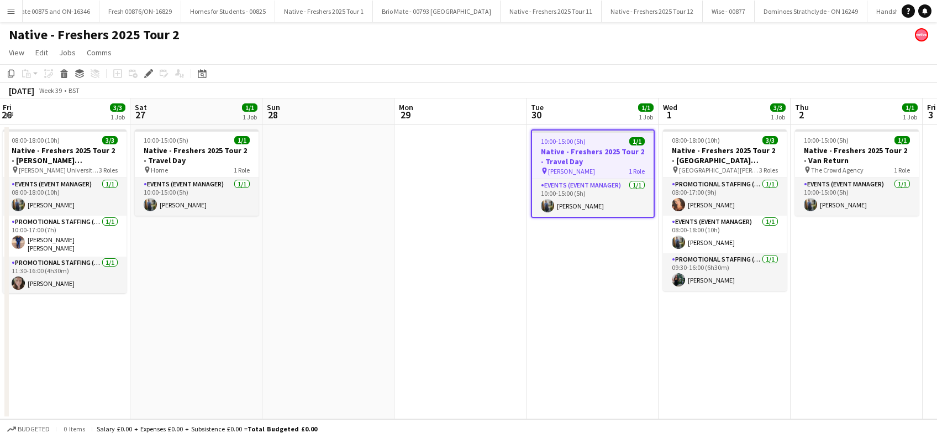
drag, startPoint x: 306, startPoint y: 314, endPoint x: 815, endPoint y: 375, distance: 513.5
click at [815, 375] on app-calendar-viewport "Wed 24 3/3 1 Job Thu 25 1/1 1 Job Fri 26 3/3 1 Job Sat 27 1/1 1 Job Sun 28 Mon …" at bounding box center [468, 258] width 937 height 320
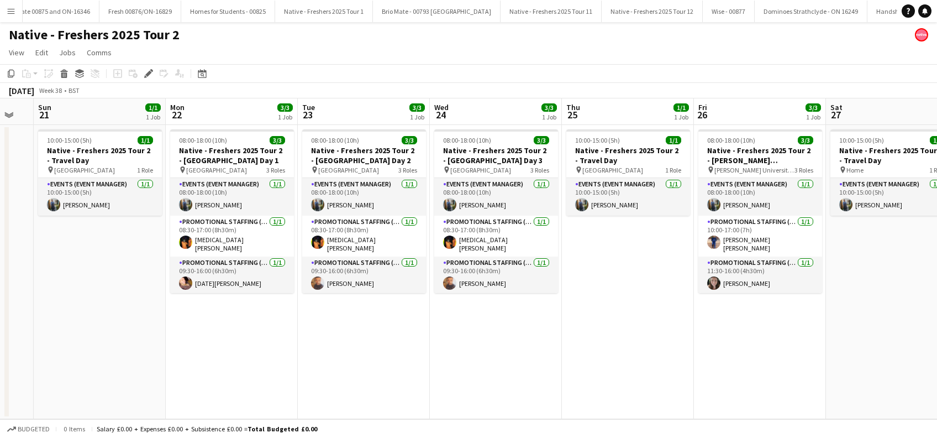
click at [718, 362] on app-calendar-viewport "Fri 19 Sat 20 Sun 21 1/1 1 Job Mon 22 3/3 1 Job Tue 23 3/3 1 Job Wed 24 3/3 1 J…" at bounding box center [468, 258] width 937 height 320
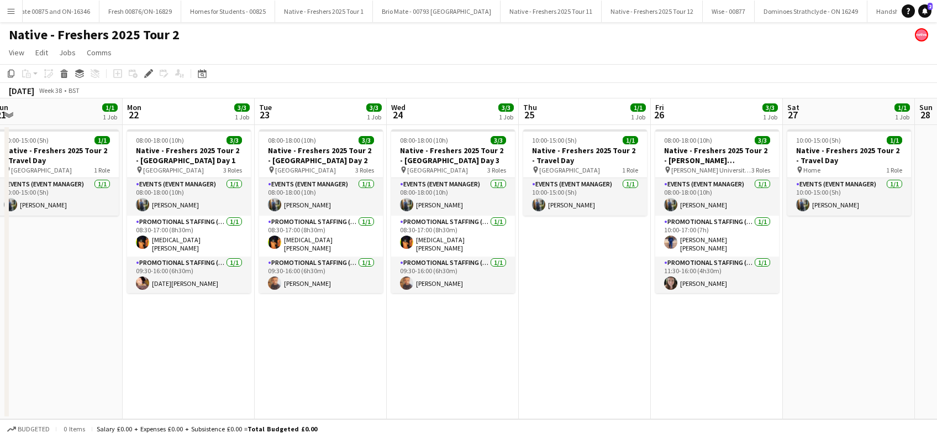
drag, startPoint x: 456, startPoint y: 345, endPoint x: 761, endPoint y: 346, distance: 305.0
click at [761, 346] on app-calendar-viewport "Fri 19 Sat 20 Sun 21 1/1 1 Job Mon 22 3/3 1 Job Tue 23 3/3 1 Job Wed 24 3/3 1 J…" at bounding box center [468, 258] width 937 height 320
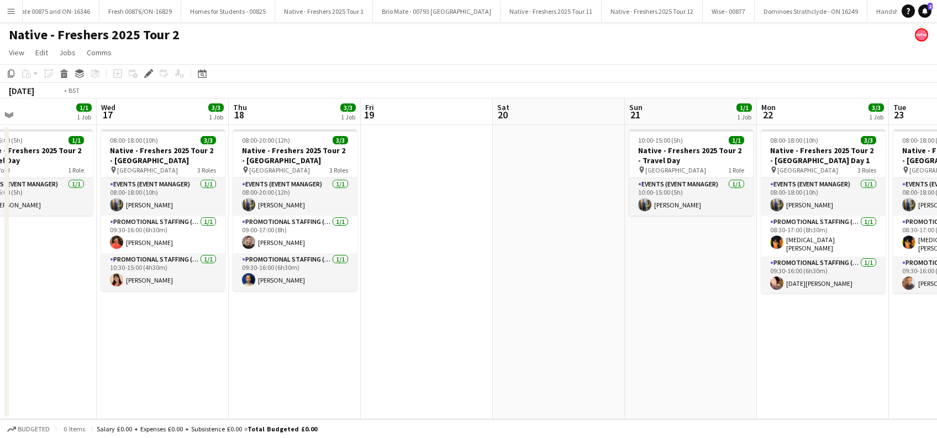
drag, startPoint x: 622, startPoint y: 325, endPoint x: 566, endPoint y: 325, distance: 56.4
click at [701, 325] on app-calendar-viewport "Sun 14 Mon 15 Tue 16 1/1 1 Job Wed 17 3/3 1 Job Thu 18 3/3 1 Job Fri 19 Sat 20 …" at bounding box center [468, 258] width 937 height 320
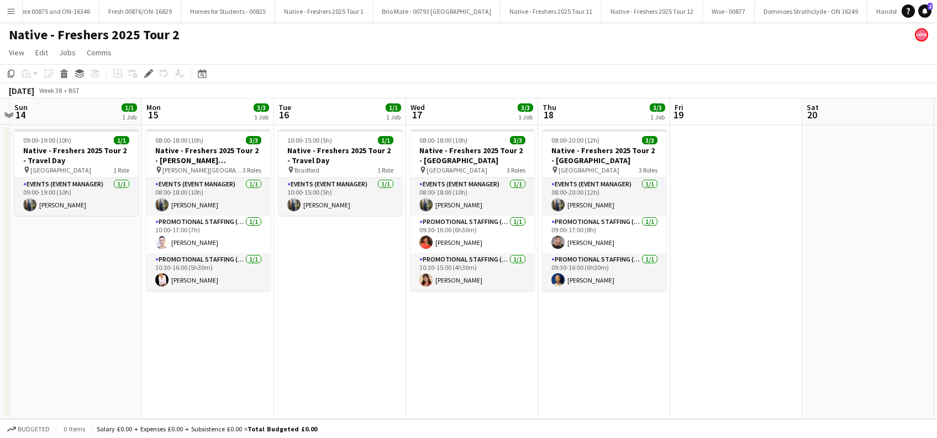
drag, startPoint x: 227, startPoint y: 331, endPoint x: 467, endPoint y: 334, distance: 239.8
click at [467, 334] on app-calendar-viewport "Fri 12 1/1 1 Job Sat 13 Sun 14 1/1 1 Job Mon 15 3/3 1 Job Tue 16 1/1 1 Job Wed …" at bounding box center [468, 258] width 937 height 320
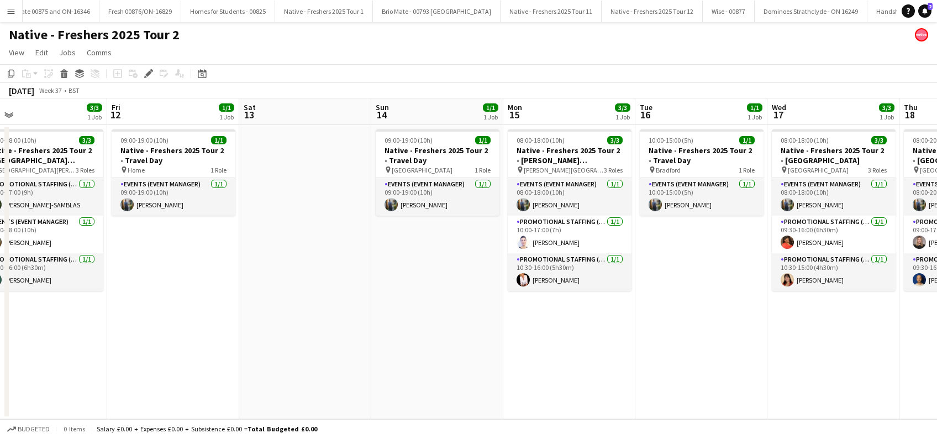
click at [527, 315] on app-calendar-viewport "Tue 9 3/3 1 Job Wed 10 1/1 1 Job Thu 11 3/3 1 Job Fri 12 1/1 1 Job Sat 13 Sun 1…" at bounding box center [468, 258] width 937 height 320
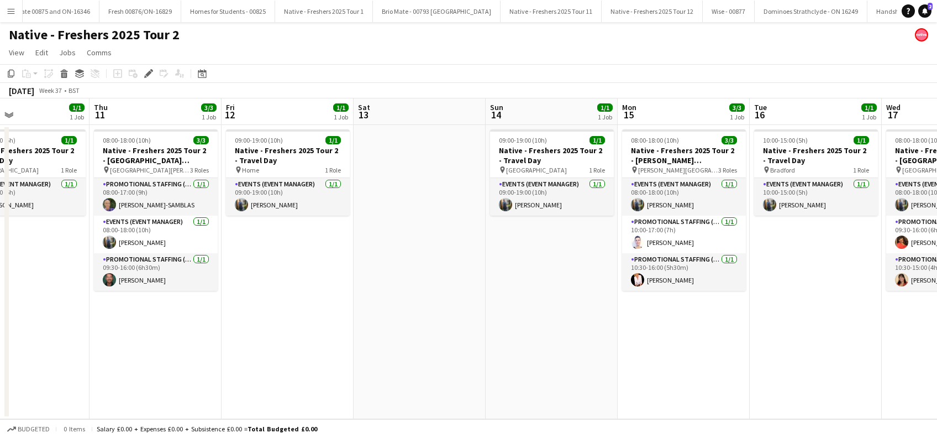
drag, startPoint x: 534, startPoint y: 313, endPoint x: 386, endPoint y: 315, distance: 148.1
click at [645, 314] on app-calendar-viewport "Mon 8 1/1 1 Job Tue 9 3/3 1 Job Wed 10 1/1 1 Job Thu 11 3/3 1 Job Fri 12 1/1 1 …" at bounding box center [468, 258] width 937 height 320
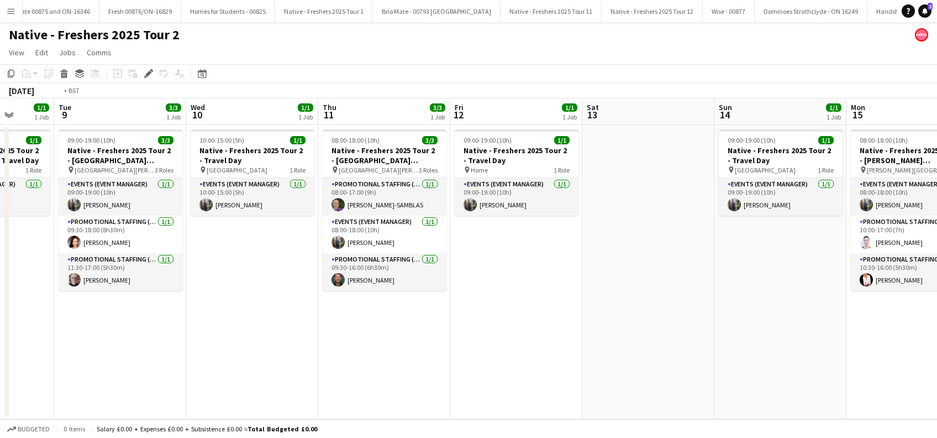
drag, startPoint x: 464, startPoint y: 366, endPoint x: 482, endPoint y: 359, distance: 19.1
click at [525, 367] on app-calendar-viewport "Sat 6 Sun 7 Mon 8 1/1 1 Job Tue 9 3/3 1 Job Wed 10 1/1 1 Job Thu 11 3/3 1 Job F…" at bounding box center [468, 258] width 937 height 320
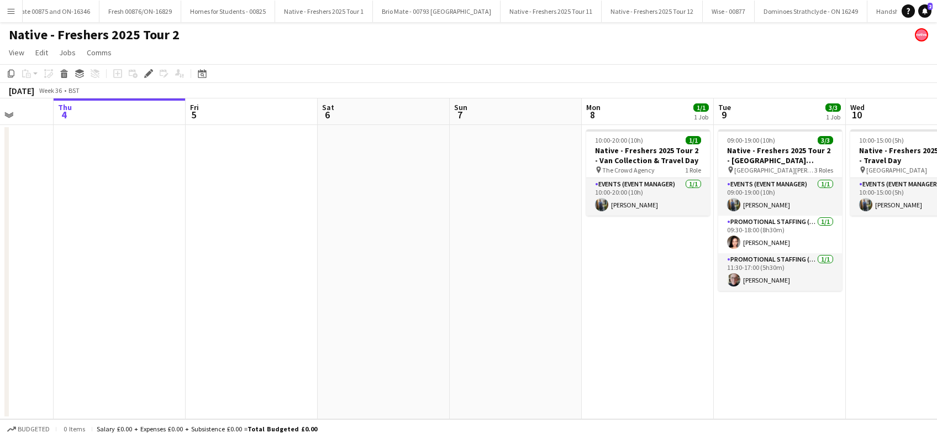
drag, startPoint x: 300, startPoint y: 350, endPoint x: 478, endPoint y: 356, distance: 178.0
click at [478, 356] on app-calendar-viewport "Mon 1 Tue 2 Wed 3 Thu 4 Fri 5 Sat 6 Sun 7 Mon 8 1/1 1 Job Tue 9 3/3 1 Job Wed 1…" at bounding box center [468, 258] width 937 height 320
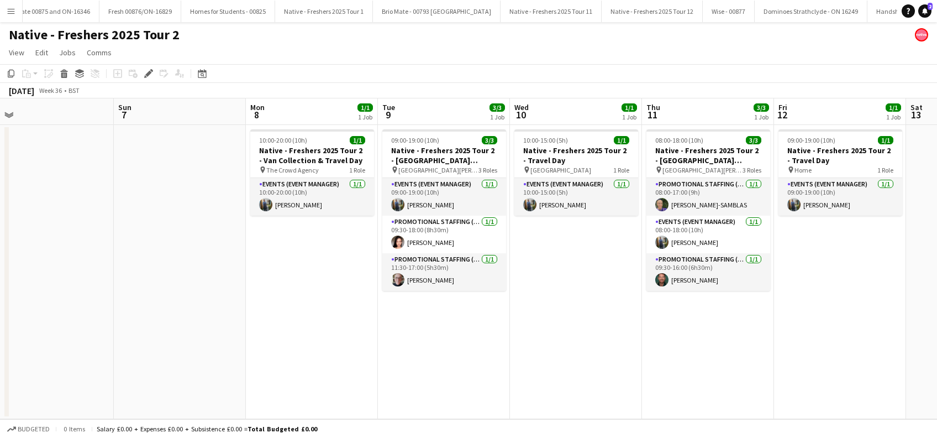
drag, startPoint x: 672, startPoint y: 312, endPoint x: 320, endPoint y: 349, distance: 353.3
click at [322, 349] on app-calendar-viewport "Wed 3 Thu 4 Fri 5 Sat 6 Sun 7 Mon 8 1/1 1 Job Tue 9 3/3 1 Job Wed 10 1/1 1 Job …" at bounding box center [468, 258] width 937 height 320
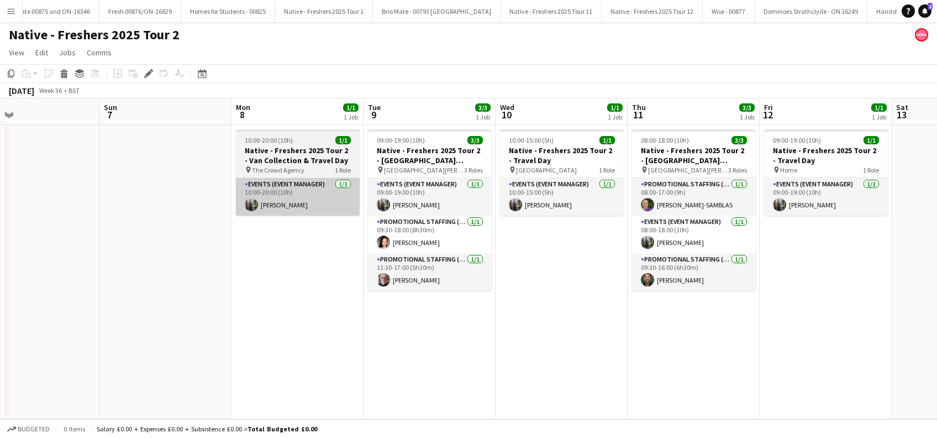
click at [283, 210] on app-card-role "Events (Event Manager) 1/1 10:00-20:00 (10h) Andrew Donald" at bounding box center [298, 197] width 124 height 38
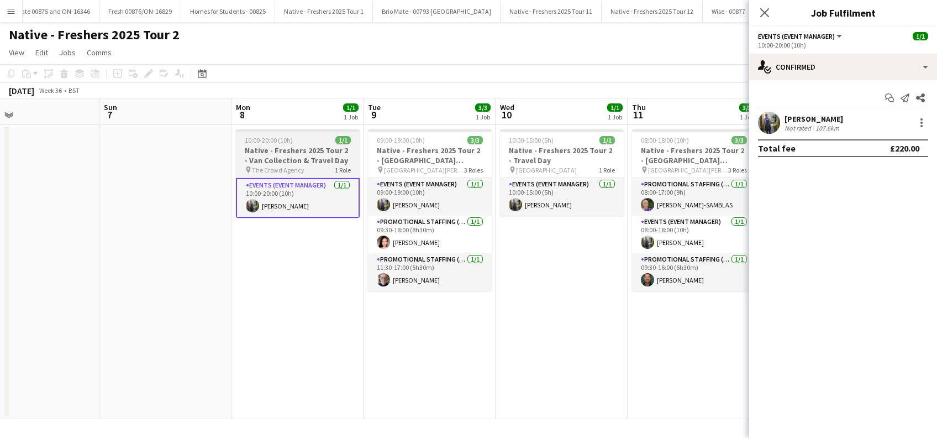
click at [276, 155] on h3 "Native - Freshers 2025 Tour 2 - Van Collection & Travel Day" at bounding box center [298, 155] width 124 height 20
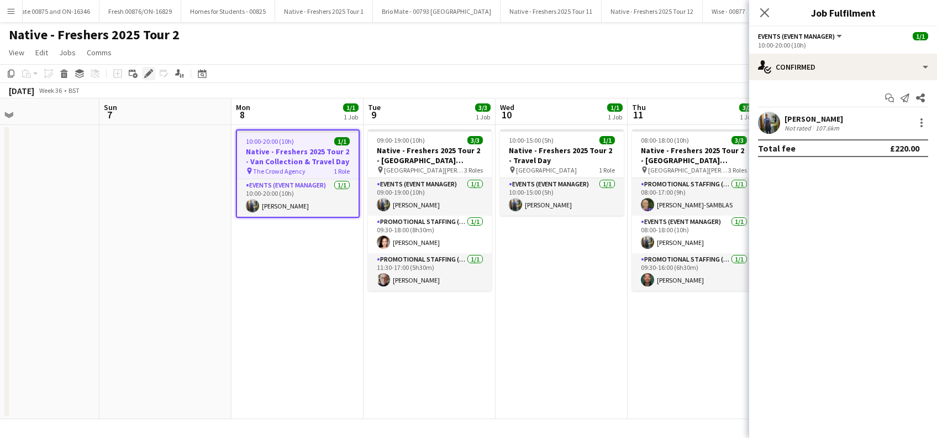
click at [148, 70] on icon "Edit" at bounding box center [148, 73] width 9 height 9
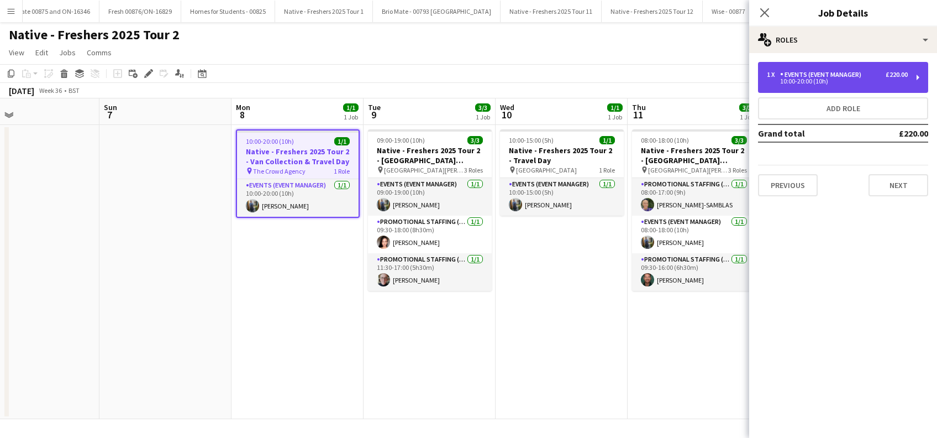
click at [879, 84] on div "1 x Events (Event Manager) £220.00 10:00-20:00 (10h)" at bounding box center [843, 77] width 170 height 31
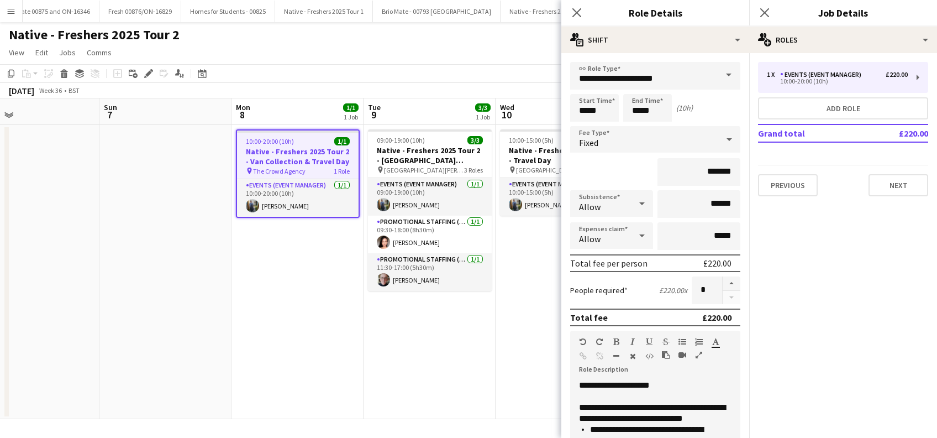
click at [373, 368] on app-date-cell "09:00-19:00 (10h) 3/3 Native - Freshers 2025 Tour 2 - University of St Andrews …" at bounding box center [430, 272] width 132 height 294
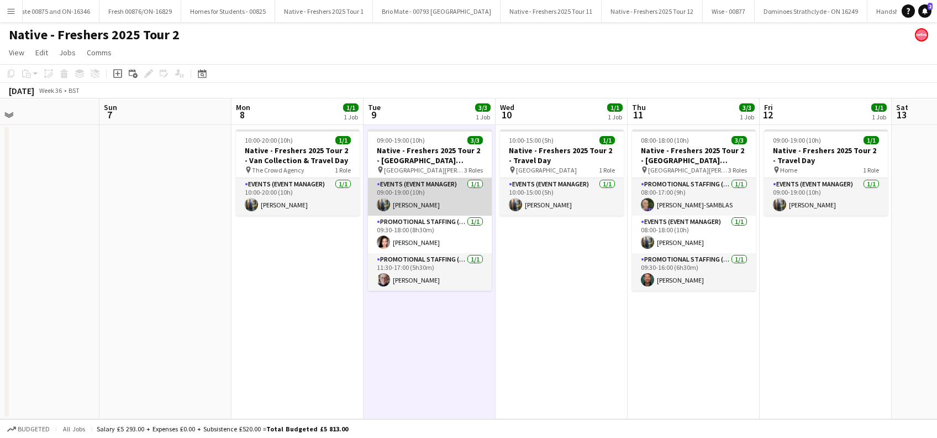
click at [418, 208] on app-card-role "Events (Event Manager) 1/1 09:00-19:00 (10h) Andrew Donald" at bounding box center [430, 197] width 124 height 38
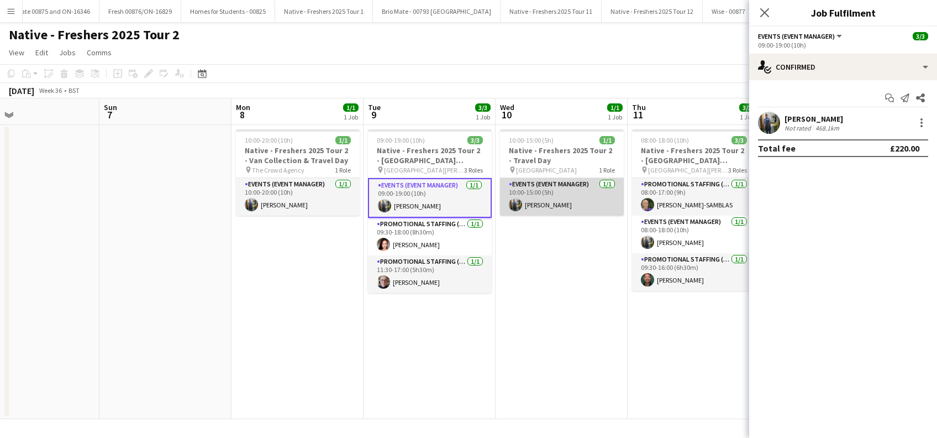
click at [557, 206] on app-card-role "Events (Event Manager) 1/1 10:00-15:00 (5h) Andrew Donald" at bounding box center [562, 197] width 124 height 38
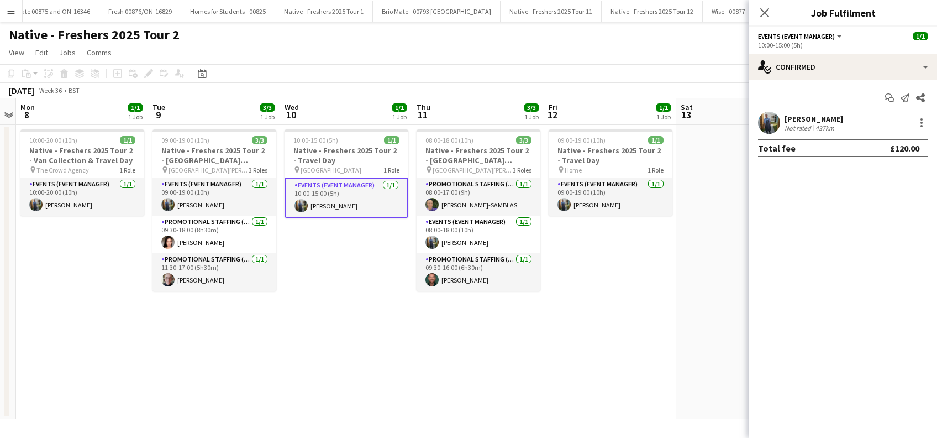
scroll to position [0, 394]
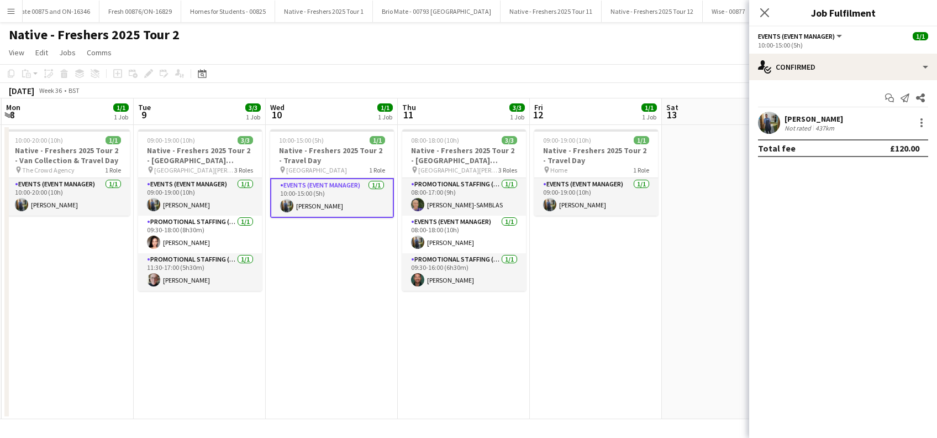
drag, startPoint x: 605, startPoint y: 334, endPoint x: 376, endPoint y: 334, distance: 229.8
click at [376, 334] on app-calendar-viewport "Fri 5 Sat 6 Sun 7 Mon 8 1/1 1 Job Tue 9 3/3 1 Job Wed 10 1/1 1 Job Thu 11 3/3 1…" at bounding box center [468, 258] width 937 height 320
click at [317, 160] on h3 "Native - Freshers 2025 Tour 2 - Travel Day" at bounding box center [332, 155] width 124 height 20
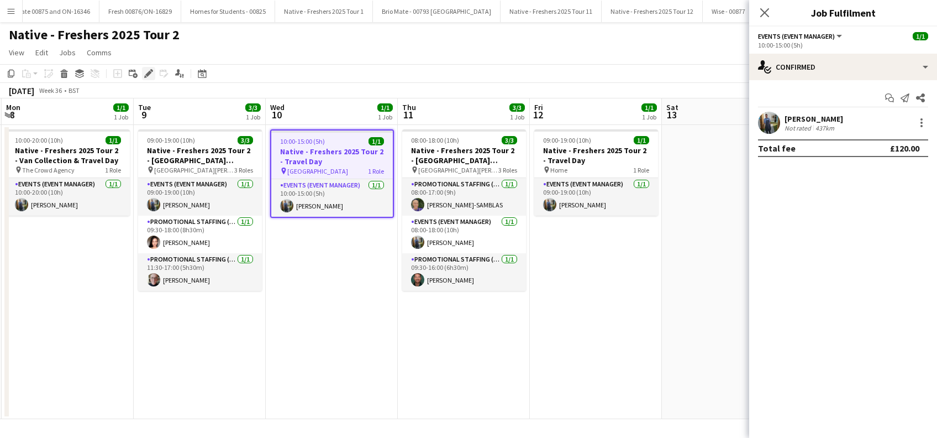
click at [149, 76] on icon "Edit" at bounding box center [148, 73] width 9 height 9
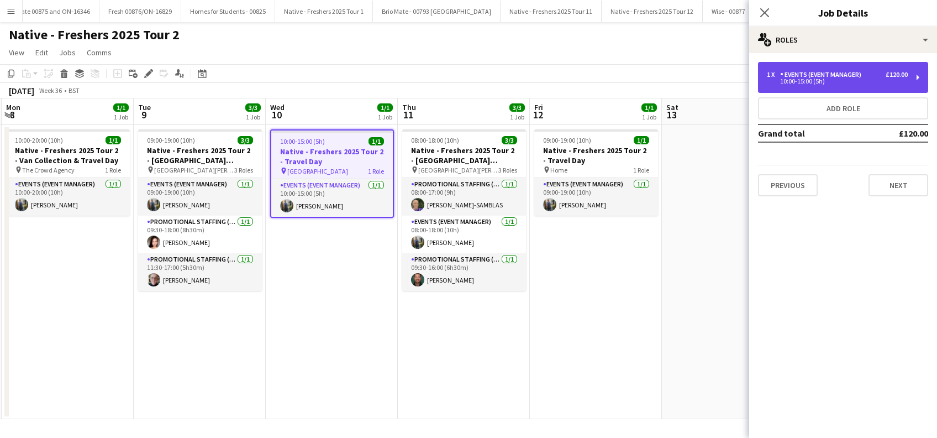
click at [846, 79] on div "10:00-15:00 (5h)" at bounding box center [837, 81] width 141 height 6
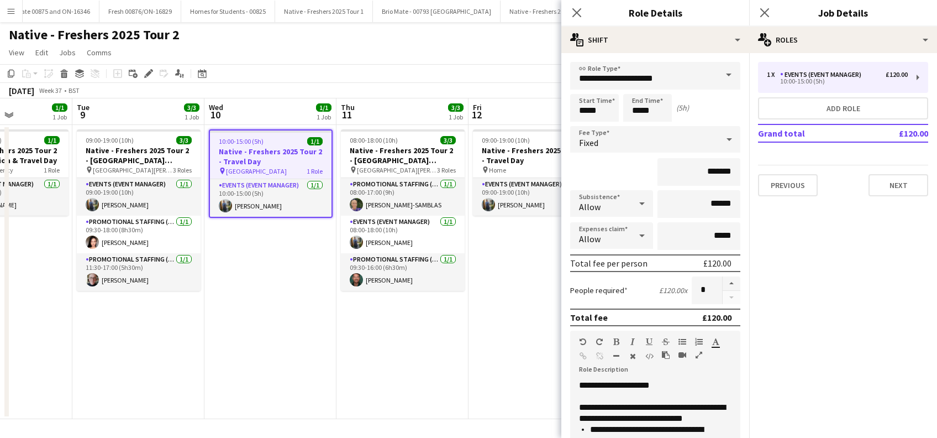
scroll to position [0, 497]
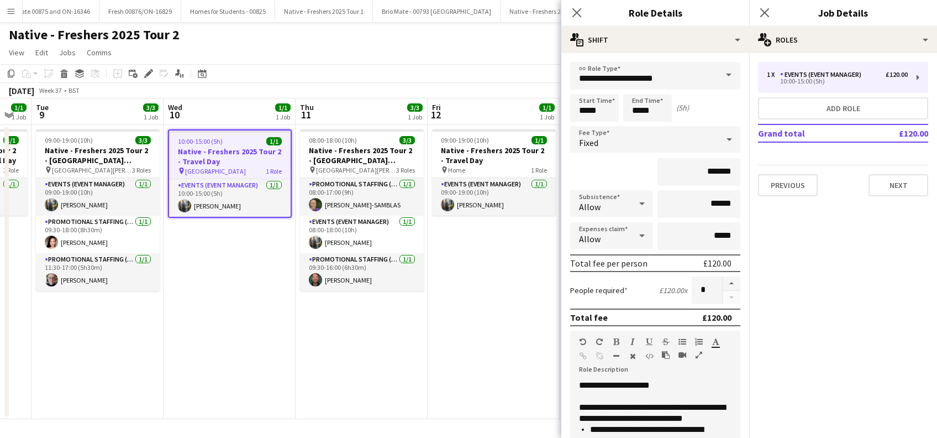
drag, startPoint x: 461, startPoint y: 345, endPoint x: 359, endPoint y: 346, distance: 101.7
click at [359, 346] on app-calendar-viewport "Fri 5 Sat 6 Sun 7 Mon 8 1/1 1 Job Tue 9 3/3 1 Job Wed 10 1/1 1 Job Thu 11 3/3 1…" at bounding box center [468, 258] width 937 height 320
click at [356, 246] on app-card-role "Events (Event Manager) 1/1 08:00-18:00 (10h) Andrew Donald" at bounding box center [362, 234] width 124 height 38
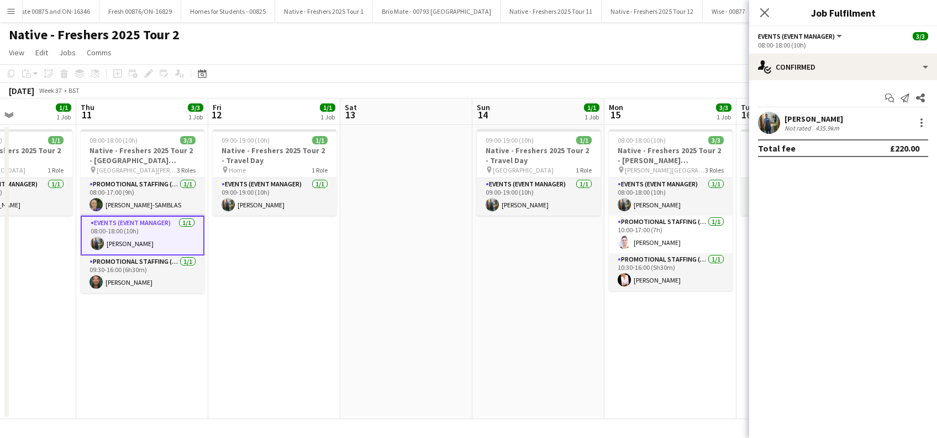
drag, startPoint x: 513, startPoint y: 325, endPoint x: 293, endPoint y: 333, distance: 219.4
click at [293, 333] on app-calendar-viewport "Sun 7 Mon 8 1/1 1 Job Tue 9 3/3 1 Job Wed 10 1/1 1 Job Thu 11 3/3 1 Job Fri 12 …" at bounding box center [468, 258] width 937 height 320
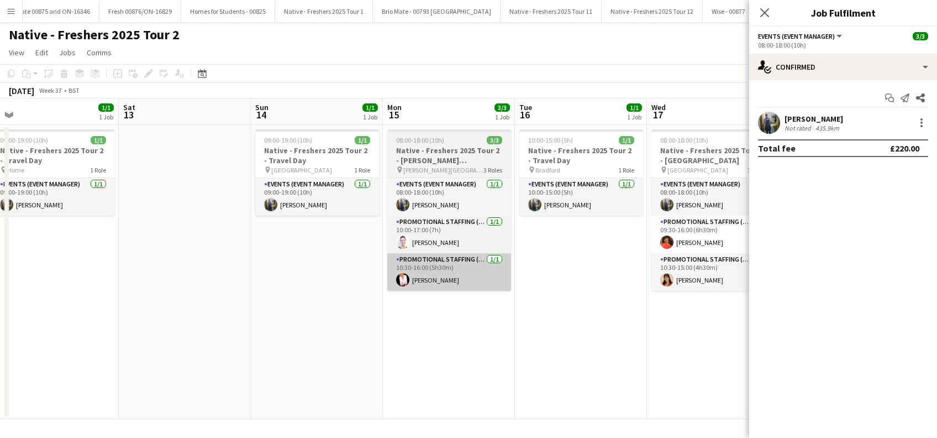
drag, startPoint x: 674, startPoint y: 331, endPoint x: 391, endPoint y: 278, distance: 287.8
click at [438, 344] on app-calendar-viewport "Tue 9 3/3 1 Job Wed 10 1/1 1 Job Thu 11 3/3 1 Job Fri 12 1/1 1 Job Sat 13 Sun 1…" at bounding box center [468, 258] width 937 height 320
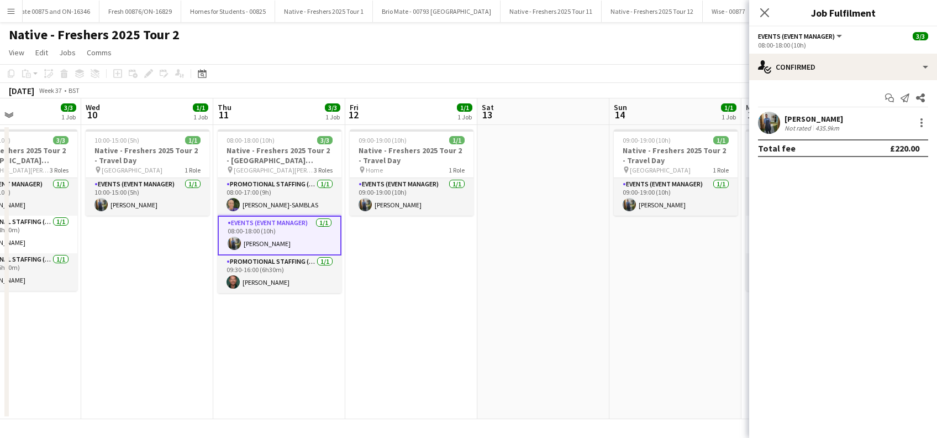
drag, startPoint x: 568, startPoint y: 306, endPoint x: 577, endPoint y: 307, distance: 9.5
click at [588, 309] on app-calendar-viewport "Sun 7 Mon 8 1/1 1 Job Tue 9 3/3 1 Job Wed 10 1/1 1 Job Thu 11 3/3 1 Job Fri 12 …" at bounding box center [468, 258] width 937 height 320
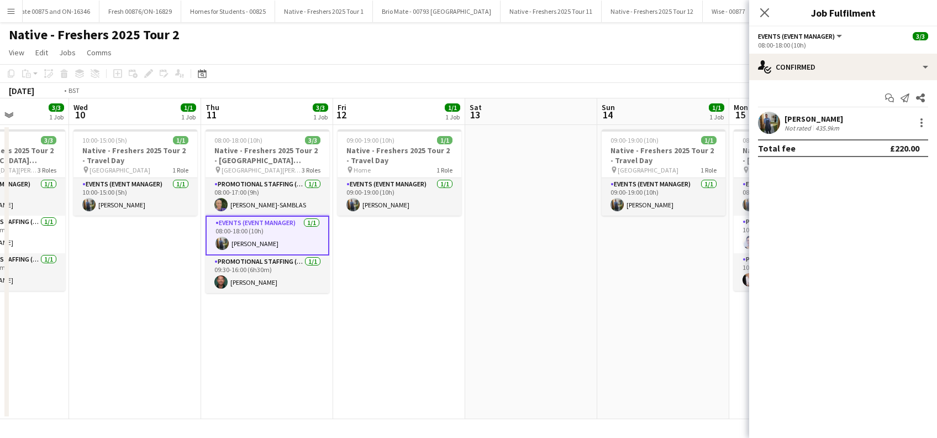
drag, startPoint x: 513, startPoint y: 352, endPoint x: 553, endPoint y: 352, distance: 40.3
click at [556, 352] on app-calendar-viewport "Sun 7 Mon 8 1/1 1 Job Tue 9 3/3 1 Job Wed 10 1/1 1 Job Thu 11 3/3 1 Job Fri 12 …" at bounding box center [468, 258] width 937 height 320
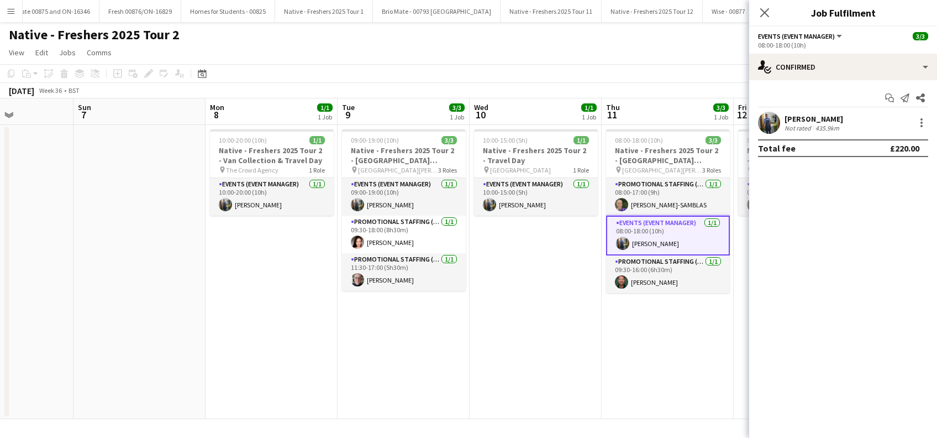
drag, startPoint x: 166, startPoint y: 343, endPoint x: 295, endPoint y: 357, distance: 130.0
click at [295, 358] on app-calendar-viewport "Thu 4 Fri 5 Sat 6 Sun 7 Mon 8 1/1 1 Job Tue 9 3/3 1 Job Wed 10 1/1 1 Job Thu 11…" at bounding box center [468, 258] width 937 height 320
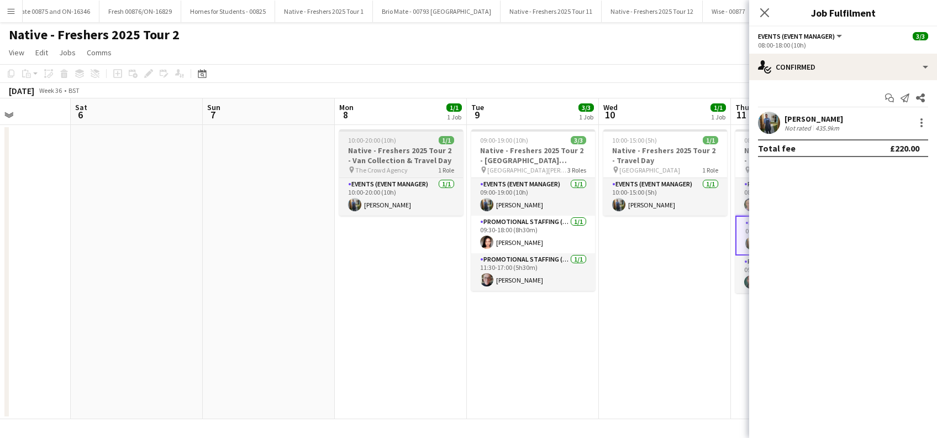
click at [383, 160] on h3 "Native - Freshers 2025 Tour 2 - Van Collection & Travel Day" at bounding box center [401, 155] width 124 height 20
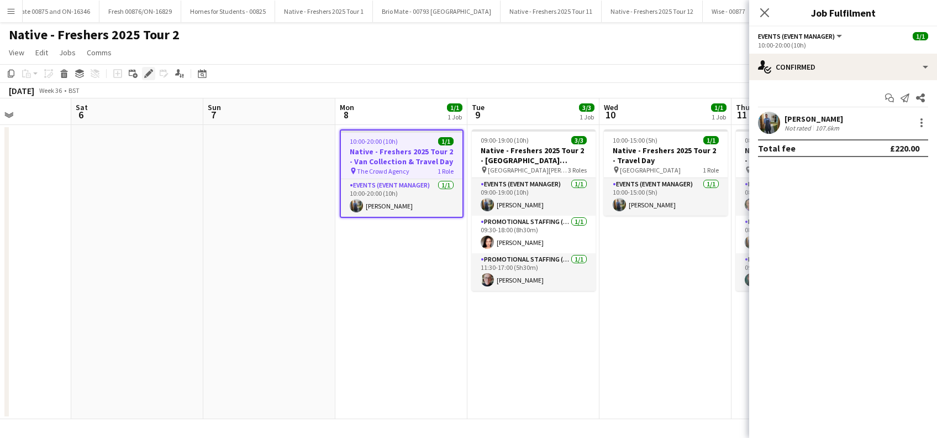
click at [146, 71] on icon "Edit" at bounding box center [148, 73] width 9 height 9
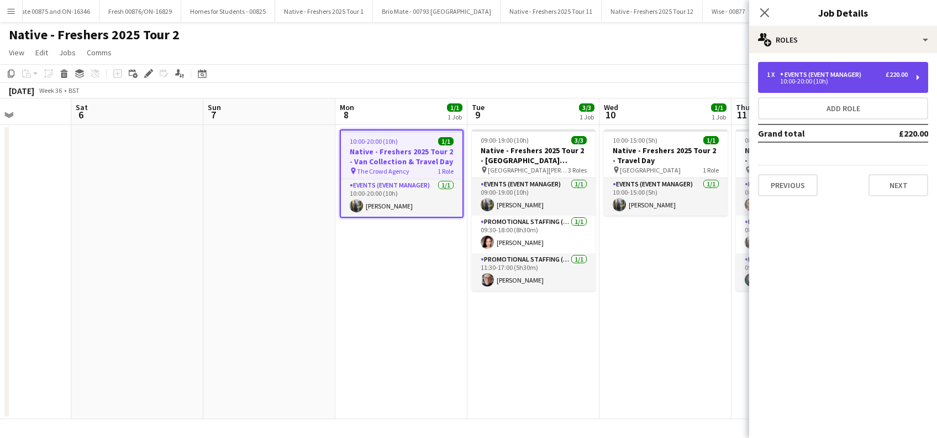
click at [875, 77] on div "1 x Events (Event Manager) £220.00" at bounding box center [837, 75] width 141 height 8
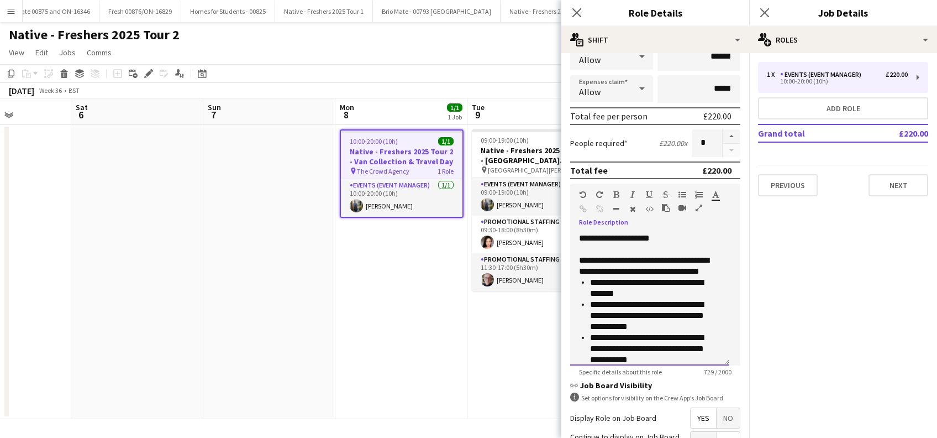
scroll to position [218, 0]
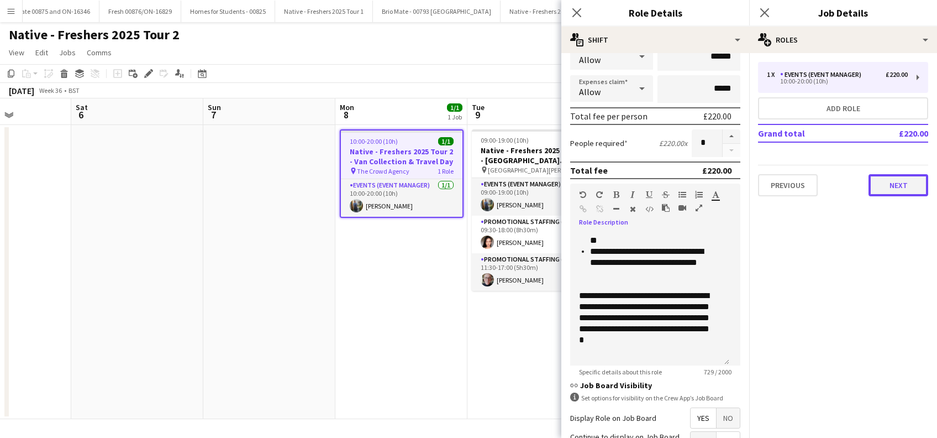
click at [897, 182] on button "Next" at bounding box center [898, 185] width 60 height 22
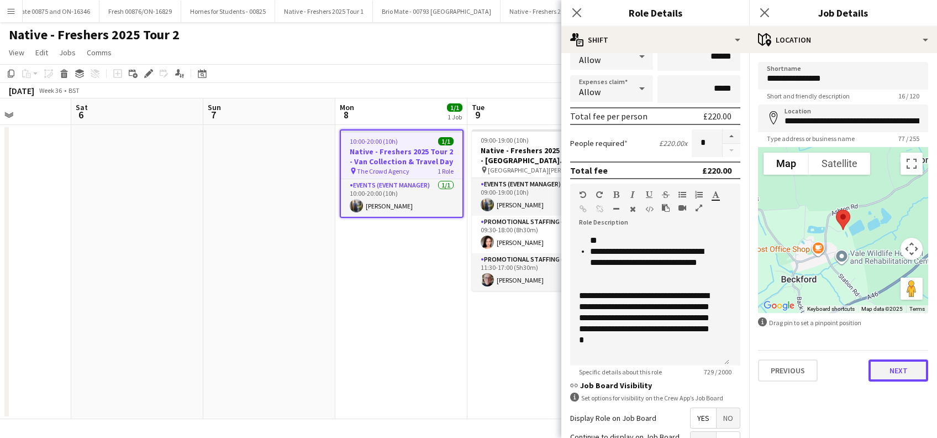
click at [902, 371] on button "Next" at bounding box center [898, 370] width 60 height 22
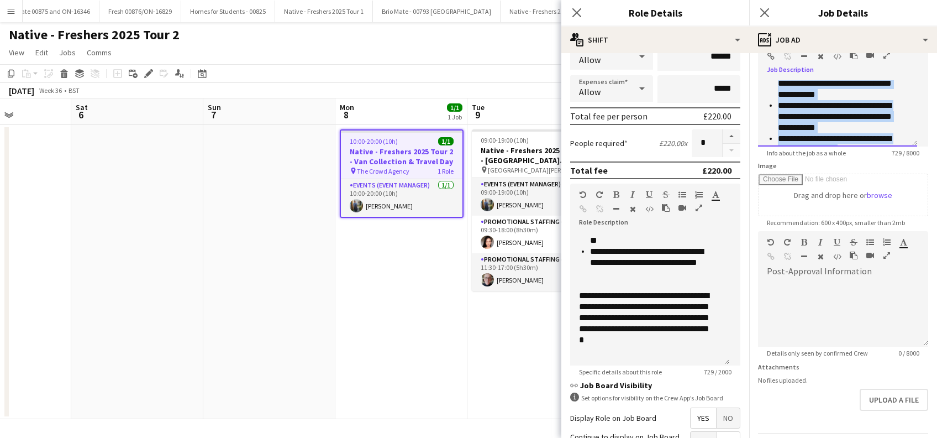
scroll to position [0, 0]
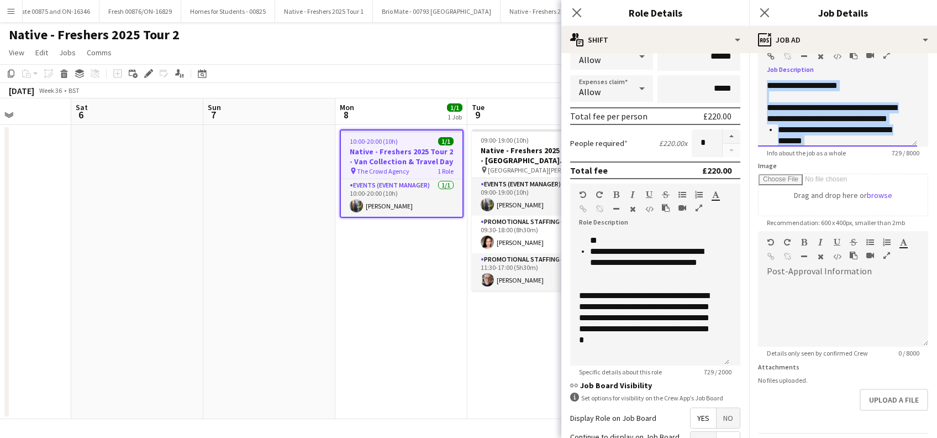
drag, startPoint x: 808, startPoint y: 138, endPoint x: 764, endPoint y: 75, distance: 76.5
click at [764, 75] on div "**********" at bounding box center [843, 109] width 170 height 74
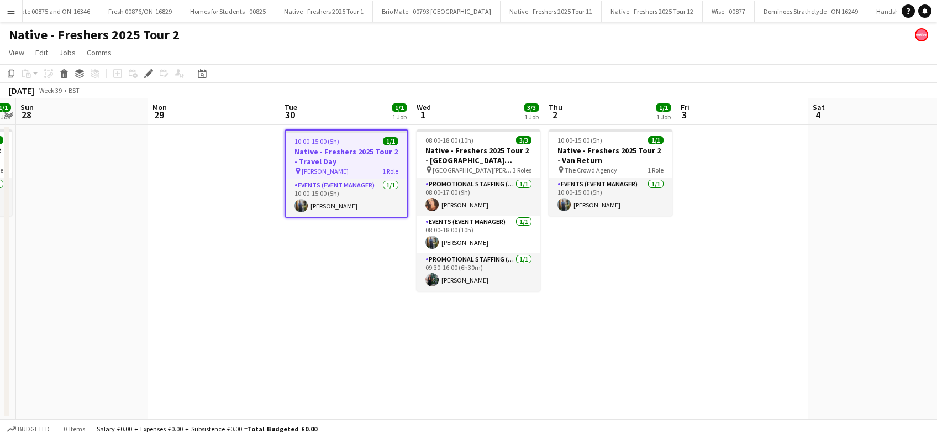
click at [363, 284] on app-date-cell "10:00-15:00 (5h) 1/1 Native - Freshers 2025 Tour 2 - Travel Day pin Bolton 1 Ro…" at bounding box center [346, 272] width 132 height 294
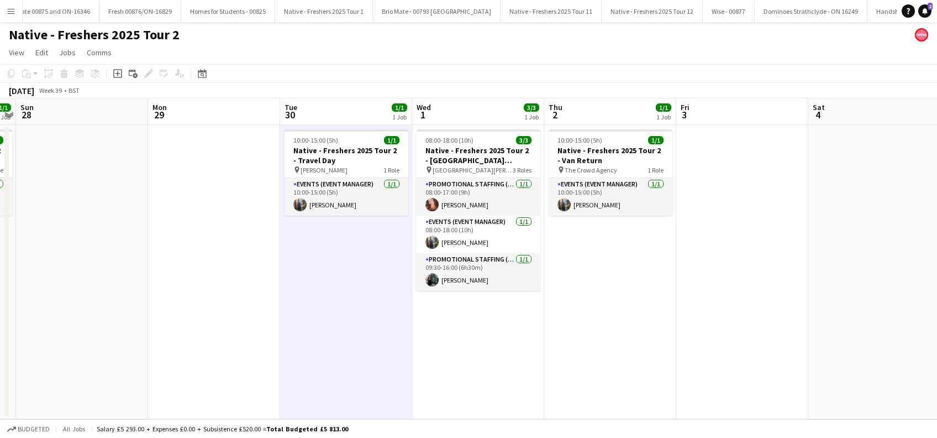
click at [665, 304] on app-date-cell "10:00-15:00 (5h) 1/1 Native - Freshers 2025 Tour 2 - Van Return pin The Crowd A…" at bounding box center [610, 272] width 132 height 294
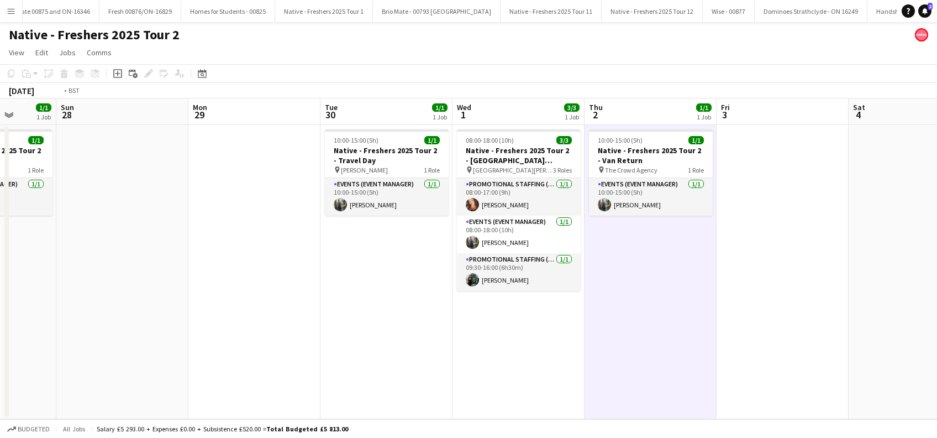
scroll to position [0, 343]
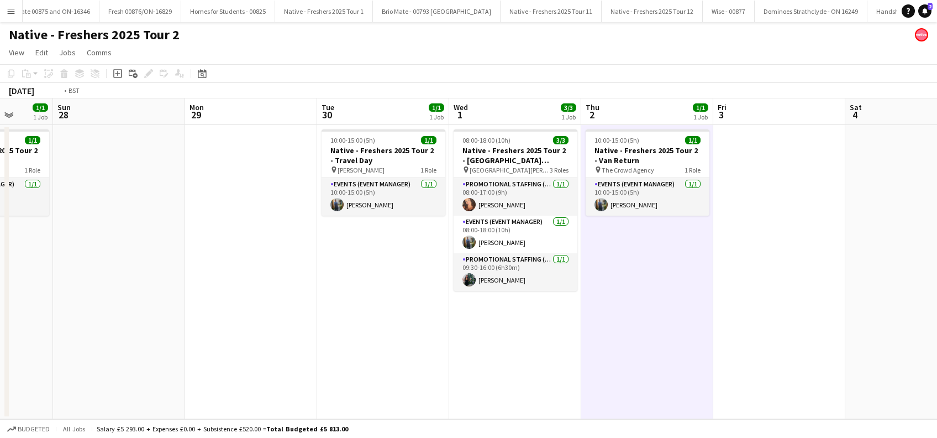
drag, startPoint x: 630, startPoint y: 324, endPoint x: 403, endPoint y: 360, distance: 230.0
click at [403, 360] on app-calendar-viewport "Thu 25 1/1 1 Job Fri 26 3/3 1 Job Sat 27 1/1 1 Job Sun 28 Mon 29 Tue 30 1/1 1 J…" at bounding box center [468, 258] width 937 height 320
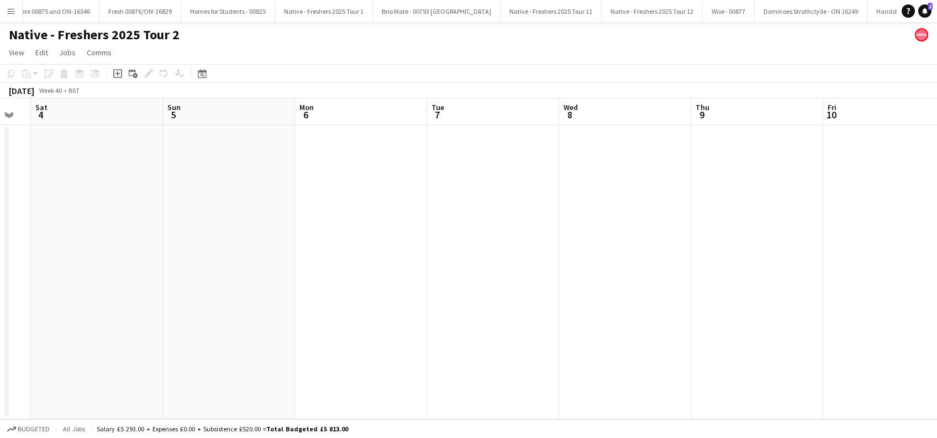
drag, startPoint x: 754, startPoint y: 290, endPoint x: 462, endPoint y: 307, distance: 292.2
click at [203, 382] on app-calendar-viewport "Wed 1 3/3 1 Job Thu 2 1/1 1 Job Fri 3 Sat 4 Sun 5 Mon 6 Tue 7 Wed 8 Thu 9 Fri 1…" at bounding box center [468, 258] width 937 height 320
drag, startPoint x: 419, startPoint y: 368, endPoint x: 399, endPoint y: 368, distance: 20.4
click at [399, 368] on app-calendar-viewport "Wed 1 3/3 1 Job Thu 2 1/1 1 Job Fri 3 Sat 4 Sun 5 Mon 6 Tue 7 Wed 8 Thu 9 Fri 1…" at bounding box center [468, 258] width 937 height 320
drag, startPoint x: 886, startPoint y: 311, endPoint x: 387, endPoint y: 336, distance: 499.0
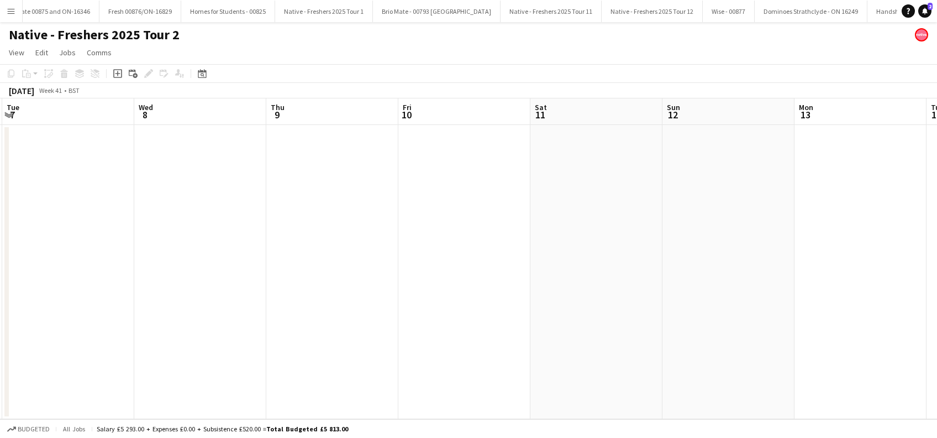
click at [424, 362] on app-calendar-viewport "Fri 3 Sat 4 Sun 5 Mon 6 Tue 7 Wed 8 Thu 9 Fri 10 Sat 11 Sun 12 Mon 13 Tue 14 We…" at bounding box center [468, 258] width 937 height 320
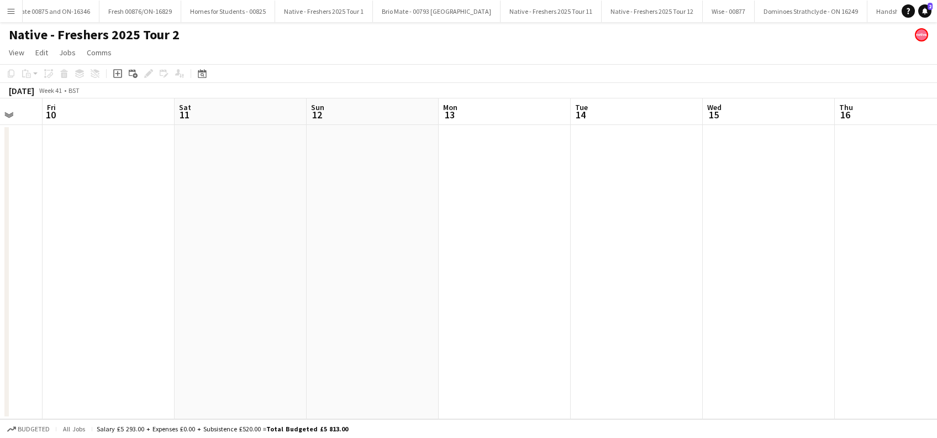
drag, startPoint x: 239, startPoint y: 303, endPoint x: 670, endPoint y: 305, distance: 430.4
click at [670, 305] on app-calendar-viewport "Wed 8 Thu 9 Fri 10 Sat 11 Sun 12 Mon 13 Tue 14 Wed 15 Thu 16 Fri 17 Sat 18 Sun …" at bounding box center [468, 258] width 937 height 320
drag, startPoint x: 344, startPoint y: 315, endPoint x: 558, endPoint y: 296, distance: 214.6
click at [617, 319] on app-calendar-viewport "Wed 1 3/3 1 Job Thu 2 1/1 1 Job Fri 3 Sat 4 Sun 5 Mon 6 Tue 7 Wed 8 Thu 9 Fri 1…" at bounding box center [468, 258] width 937 height 320
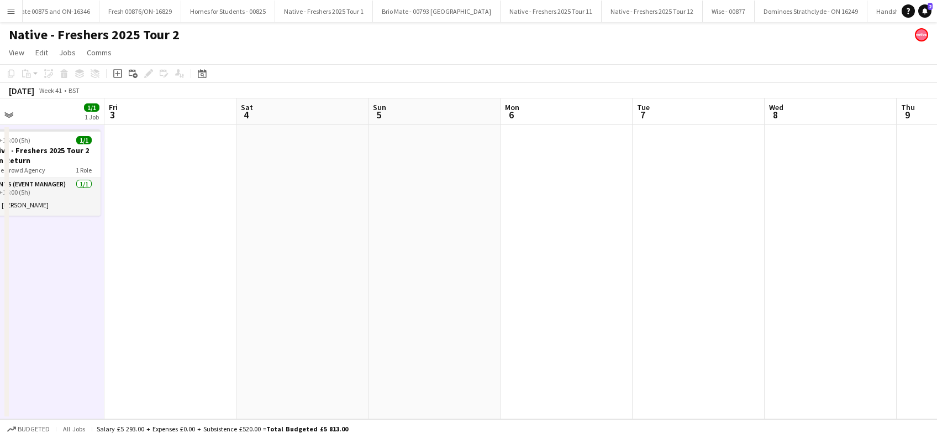
drag, startPoint x: 112, startPoint y: 270, endPoint x: 536, endPoint y: 314, distance: 427.1
click at [535, 331] on app-calendar-viewport "Tue 30 1/1 1 Job Wed 1 3/3 1 Job Thu 2 1/1 1 Job Fri 3 Sat 4 Sun 5 Mon 6 Tue 7 …" at bounding box center [468, 258] width 937 height 320
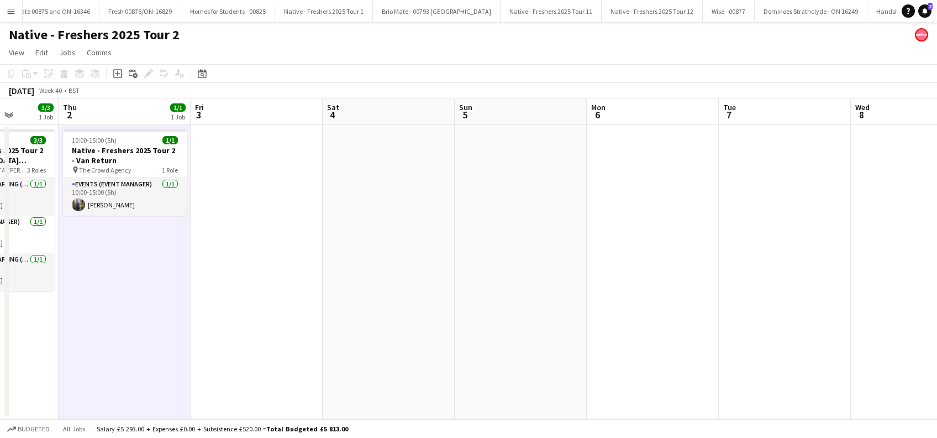
drag, startPoint x: 737, startPoint y: 327, endPoint x: 317, endPoint y: 383, distance: 423.6
click at [317, 383] on app-calendar-viewport "Mon 29 Tue 30 1/1 1 Job Wed 1 3/3 1 Job Thu 2 1/1 1 Job Fri 3 Sat 4 Sun 5 Mon 6…" at bounding box center [468, 258] width 937 height 320
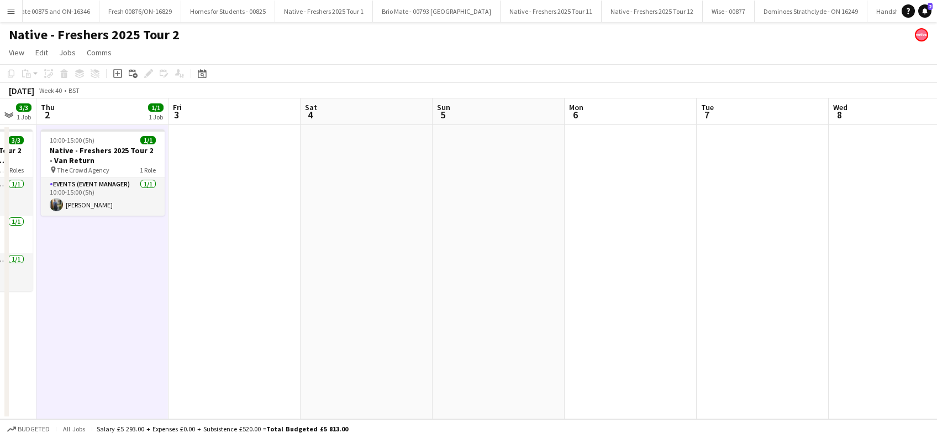
drag, startPoint x: 858, startPoint y: 327, endPoint x: 592, endPoint y: 346, distance: 267.0
click at [566, 365] on app-calendar-viewport "Mon 29 Tue 30 1/1 1 Job Wed 1 3/3 1 Job Thu 2 1/1 1 Job Fri 3 Sat 4 Sun 5 Mon 6…" at bounding box center [468, 258] width 937 height 320
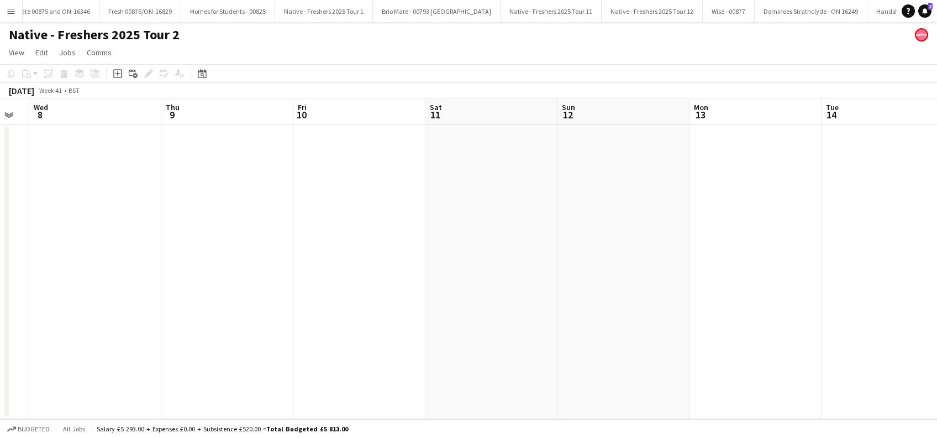
scroll to position [0, 367]
drag, startPoint x: 857, startPoint y: 333, endPoint x: 804, endPoint y: 317, distance: 55.2
click at [478, 377] on app-calendar-viewport "Sun 5 Mon 6 Tue 7 Wed 8 Thu 9 Fri 10 Sat 11 Sun 12 Mon 13 Tue 14 Wed 15 Thu 16 …" at bounding box center [468, 258] width 937 height 320
drag, startPoint x: 831, startPoint y: 314, endPoint x: 502, endPoint y: 304, distance: 328.9
click at [376, 350] on app-calendar-viewport "Tue 7 Wed 8 Thu 9 Fri 10 Sat 11 Sun 12 Mon 13 Tue 14 Wed 15 Thu 16 Fri 17 Sat 1…" at bounding box center [468, 258] width 937 height 320
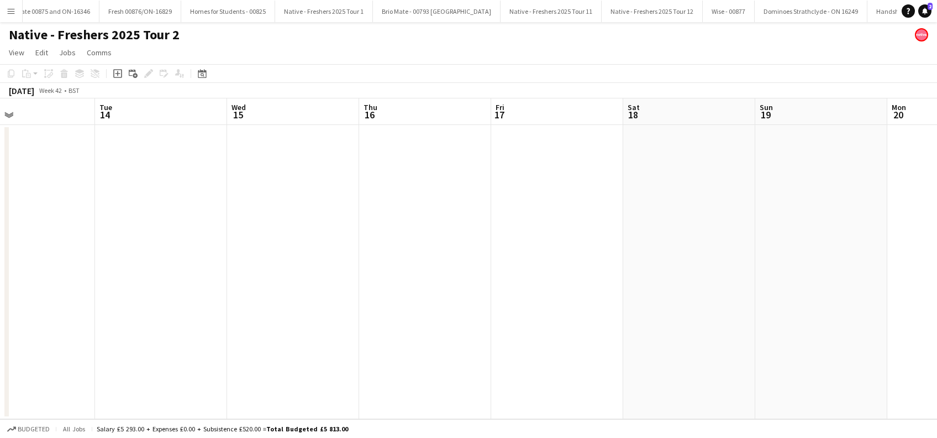
drag, startPoint x: 587, startPoint y: 317, endPoint x: 456, endPoint y: 328, distance: 131.4
click at [450, 331] on app-calendar-viewport "Sat 11 Sun 12 Mon 13 Tue 14 Wed 15 Thu 16 Fri 17 Sat 18 Sun 19 Mon 20 Tue 21 We…" at bounding box center [468, 258] width 937 height 320
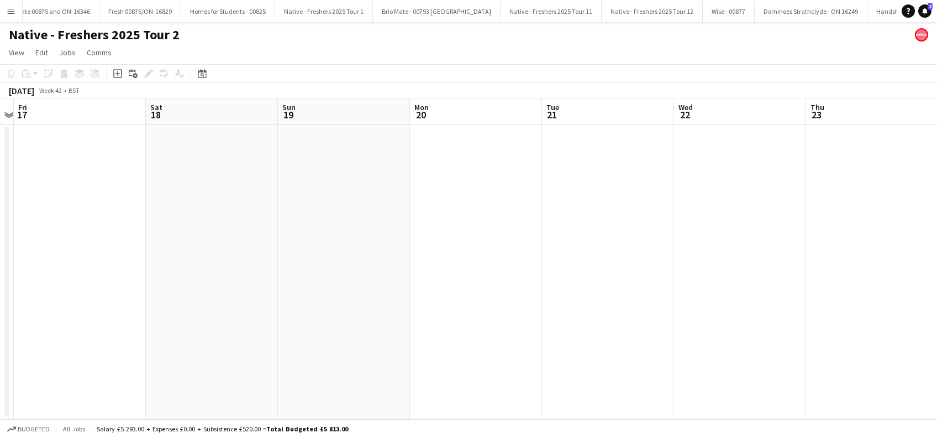
drag, startPoint x: 425, startPoint y: 361, endPoint x: 770, endPoint y: 313, distance: 347.4
click at [426, 360] on app-calendar-viewport "Tue 14 Wed 15 Thu 16 Fri 17 Sat 18 Sun 19 Mon 20 Tue 21 Wed 22 Thu 23 Fri 24 Sa…" at bounding box center [468, 258] width 937 height 320
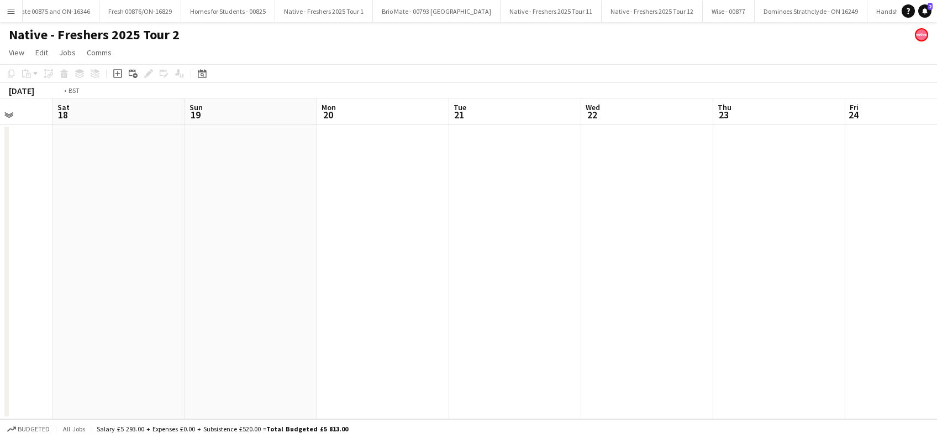
drag, startPoint x: 646, startPoint y: 356, endPoint x: 386, endPoint y: 360, distance: 260.8
click at [377, 365] on app-calendar-viewport "Tue 14 Wed 15 Thu 16 Fri 17 Sat 18 Sun 19 Mon 20 Tue 21 Wed 22 Thu 23 Fri 24 Sa…" at bounding box center [468, 258] width 937 height 320
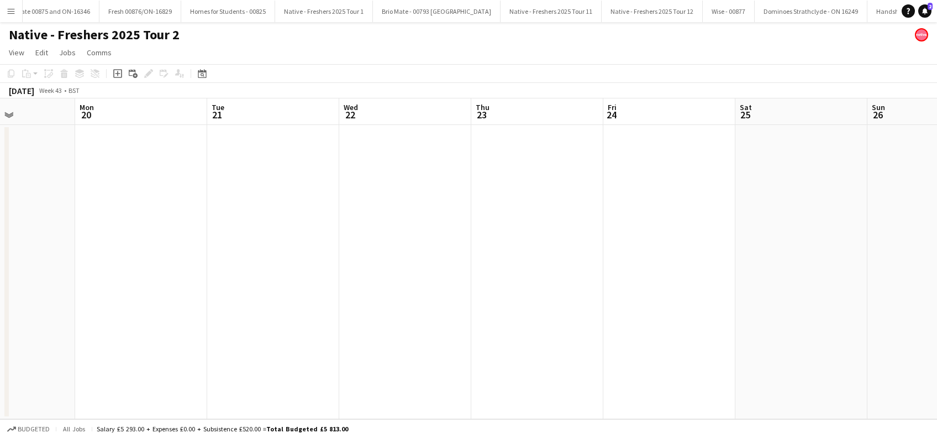
drag, startPoint x: 645, startPoint y: 339, endPoint x: 765, endPoint y: 331, distance: 119.5
click at [424, 352] on app-calendar-viewport "Thu 16 Fri 17 Sat 18 Sun 19 Mon 20 Tue 21 Wed 22 Thu 23 Fri 24 Sat 25 Sun 26 Mo…" at bounding box center [468, 258] width 937 height 320
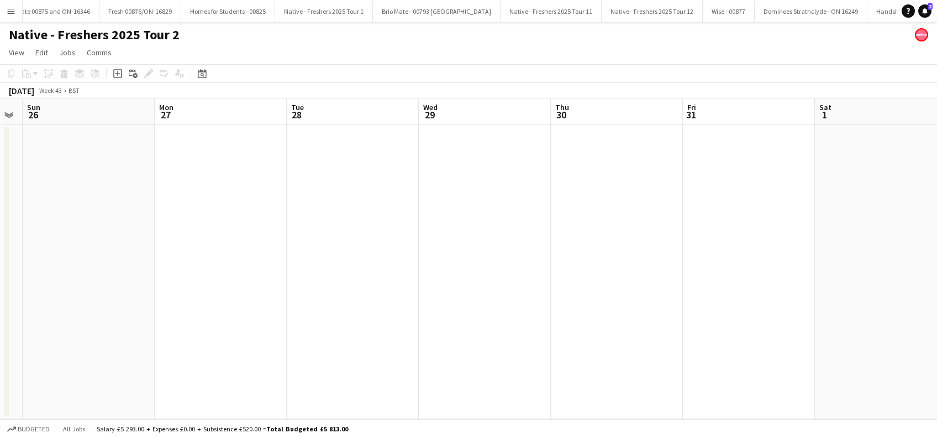
drag, startPoint x: 630, startPoint y: 352, endPoint x: 338, endPoint y: 378, distance: 293.4
click at [335, 380] on app-calendar-viewport "Wed 22 Thu 23 Fri 24 Sat 25 Sun 26 Mon 27 Tue 28 Wed 29 Thu 30 Fri 31 Sat 1 Sun…" at bounding box center [468, 258] width 937 height 320
drag, startPoint x: 351, startPoint y: 367, endPoint x: 327, endPoint y: 359, distance: 25.0
click at [341, 367] on app-calendar-viewport "Wed 22 Thu 23 Fri 24 Sat 25 Sun 26 Mon 27 Tue 28 Wed 29 Thu 30 Fri 31 Sat 1 Sun…" at bounding box center [468, 258] width 937 height 320
drag, startPoint x: 173, startPoint y: 327, endPoint x: 743, endPoint y: 331, distance: 569.0
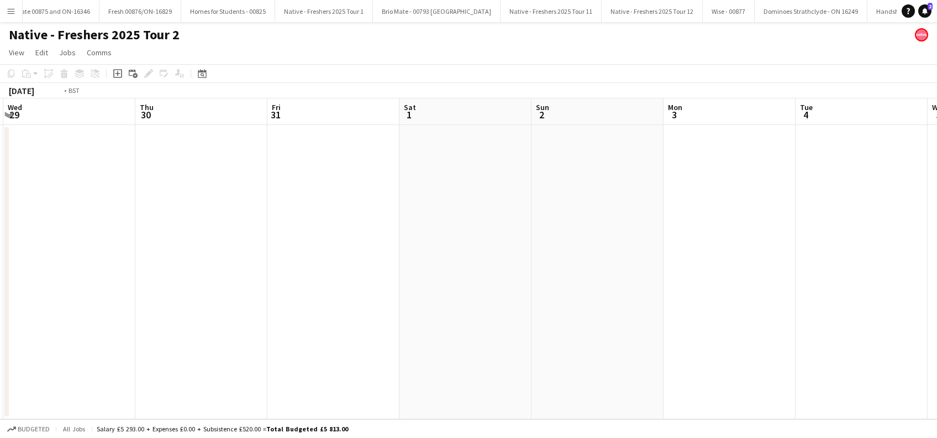
click at [745, 333] on app-calendar-viewport "Sun 26 Mon 27 Tue 28 Wed 29 Thu 30 Fri 31 Sat 1 Sun 2 Mon 3 Tue 4 Wed 5 Thu 6 F…" at bounding box center [468, 258] width 937 height 320
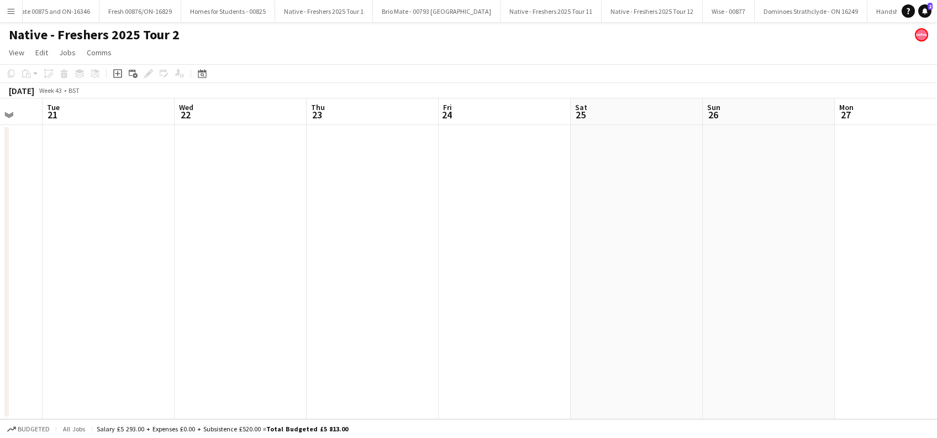
drag, startPoint x: 568, startPoint y: 333, endPoint x: 167, endPoint y: 320, distance: 401.3
click at [623, 334] on app-calendar-viewport "Sat 18 Sun 19 Mon 20 Tue 21 Wed 22 Thu 23 Fri 24 Sat 25 Sun 26 Mon 27 Tue 28 We…" at bounding box center [468, 258] width 937 height 320
drag, startPoint x: 556, startPoint y: 341, endPoint x: 231, endPoint y: 340, distance: 324.8
click at [601, 341] on app-calendar-viewport "Sat 18 Sun 19 Mon 20 Tue 21 Wed 22 Thu 23 Fri 24 Sat 25 Sun 26 Mon 27 Tue 28 We…" at bounding box center [468, 258] width 937 height 320
drag, startPoint x: 538, startPoint y: 357, endPoint x: 533, endPoint y: 353, distance: 6.3
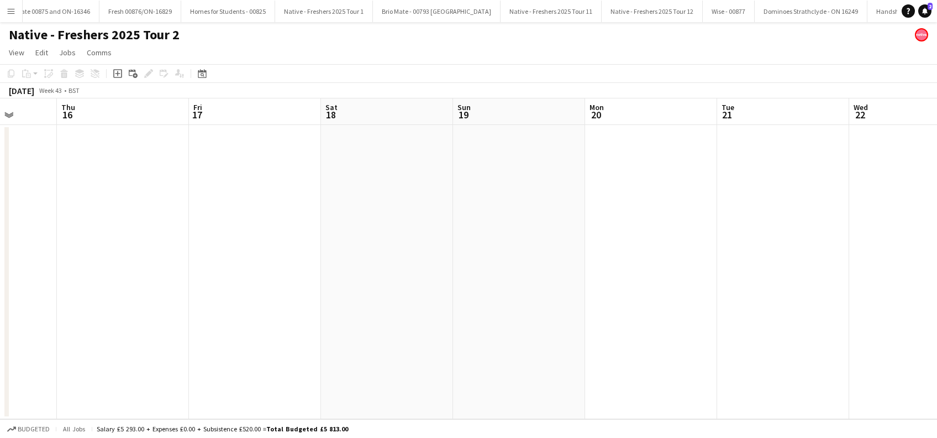
click at [546, 357] on app-calendar-viewport "Tue 14 Wed 15 Thu 16 Fri 17 Sat 18 Sun 19 Mon 20 Tue 21 Wed 22 Thu 23 Fri 24 Sa…" at bounding box center [468, 258] width 937 height 320
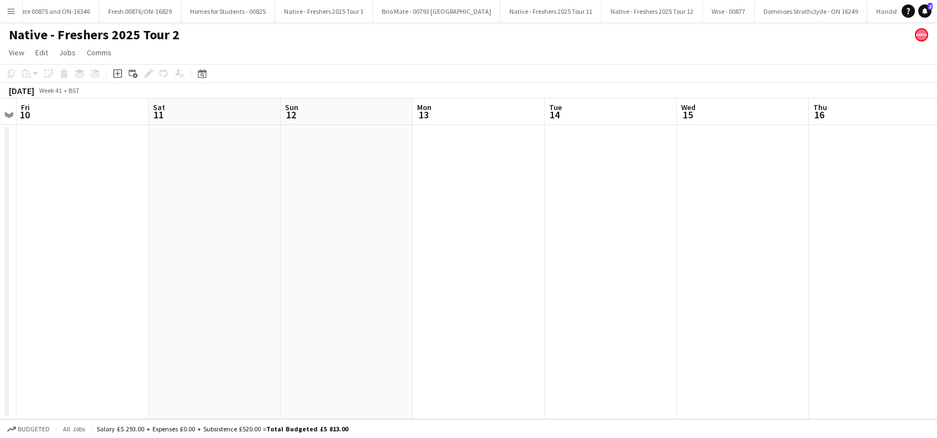
drag, startPoint x: 587, startPoint y: 336, endPoint x: 375, endPoint y: 287, distance: 217.2
click at [645, 327] on app-calendar-viewport "Wed 8 Thu 9 Fri 10 Sat 11 Sun 12 Mon 13 Tue 14 Wed 15 Thu 16 Fri 17 Sat 18 Sun …" at bounding box center [468, 258] width 937 height 320
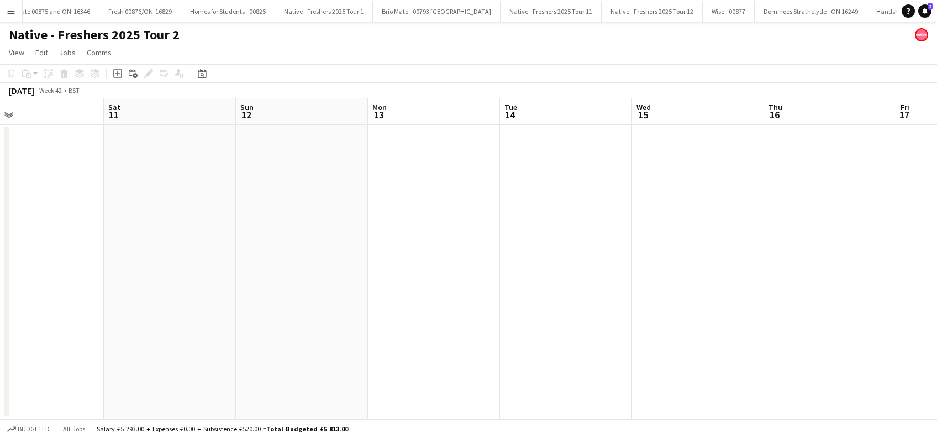
drag, startPoint x: 286, startPoint y: 301, endPoint x: 631, endPoint y: 297, distance: 345.3
click at [654, 301] on app-calendar-viewport "Wed 8 Thu 9 Fri 10 Sat 11 Sun 12 Mon 13 Tue 14 Wed 15 Thu 16 Fri 17 Sat 18 Sun …" at bounding box center [468, 258] width 937 height 320
drag, startPoint x: 172, startPoint y: 295, endPoint x: 551, endPoint y: 305, distance: 378.6
click at [551, 305] on app-calendar-viewport "Wed 1 3/3 1 Job Thu 2 1/1 1 Job Fri 3 Sat 4 Sun 5 Mon 6 Tue 7 Wed 8 Thu 9 Fri 1…" at bounding box center [468, 258] width 937 height 320
drag, startPoint x: 207, startPoint y: 289, endPoint x: 230, endPoint y: 314, distance: 34.4
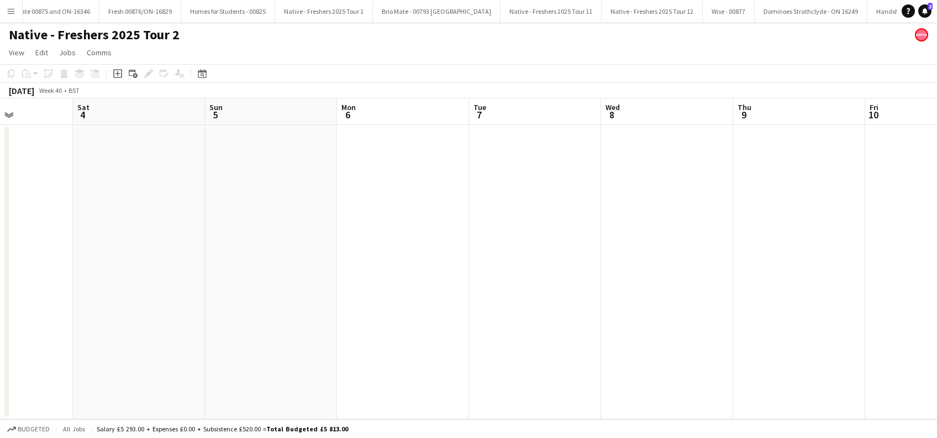
click at [662, 317] on app-calendar-viewport "Wed 1 3/3 1 Job Thu 2 1/1 1 Job Fri 3 Sat 4 Sun 5 Mon 6 Tue 7 Wed 8 Thu 9 Fri 1…" at bounding box center [468, 258] width 937 height 320
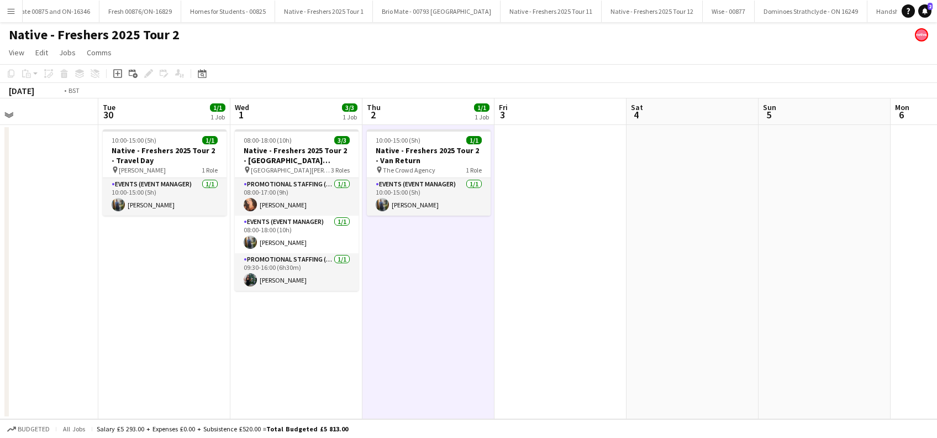
drag, startPoint x: 603, startPoint y: 349, endPoint x: 617, endPoint y: 350, distance: 14.4
click at [618, 350] on app-calendar-viewport "Sat 27 1/1 1 Job Sun 28 Mon 29 Tue 30 1/1 1 Job Wed 1 3/3 1 Job Thu 2 1/1 1 Job…" at bounding box center [468, 258] width 937 height 320
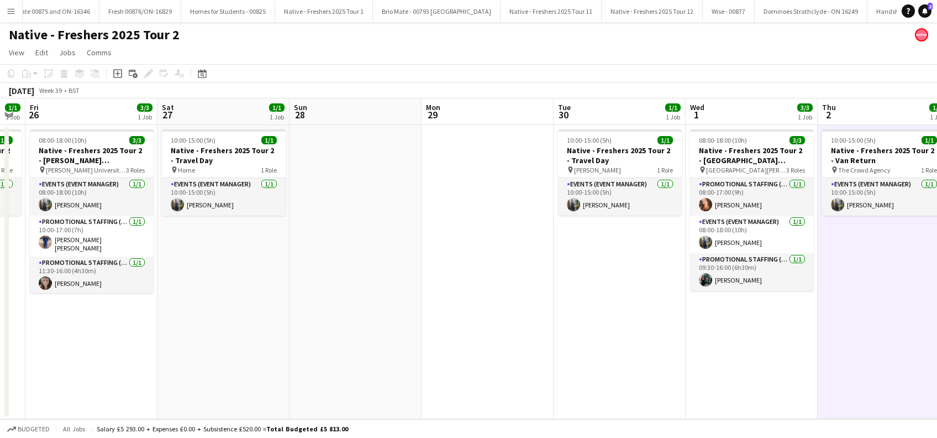
drag, startPoint x: 73, startPoint y: 311, endPoint x: 455, endPoint y: 335, distance: 382.5
click at [482, 343] on app-calendar-viewport "Wed 24 3/3 1 Job Thu 25 1/1 1 Job Fri 26 3/3 1 Job Sat 27 1/1 1 Job Sun 28 Mon …" at bounding box center [468, 258] width 937 height 320
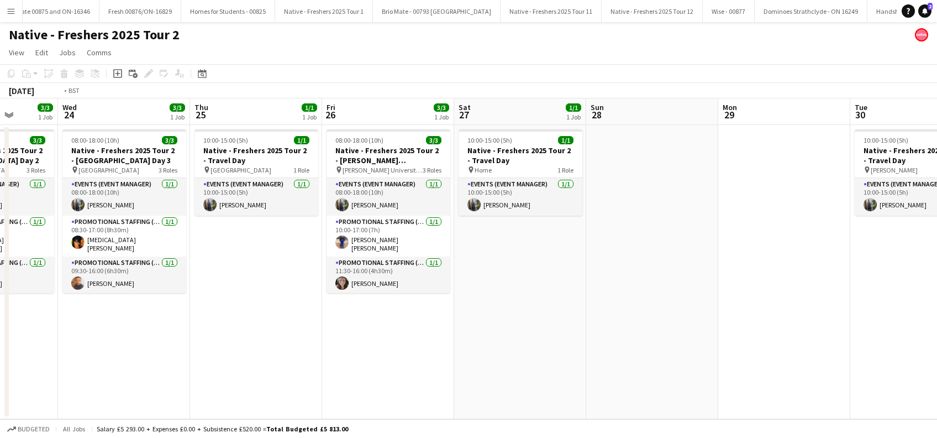
drag, startPoint x: 323, startPoint y: 331, endPoint x: 472, endPoint y: 336, distance: 148.7
click at [472, 336] on app-calendar-viewport "Sun 21 1/1 1 Job Mon 22 3/3 1 Job Tue 23 3/3 1 Job Wed 24 3/3 1 Job Thu 25 1/1 …" at bounding box center [468, 258] width 937 height 320
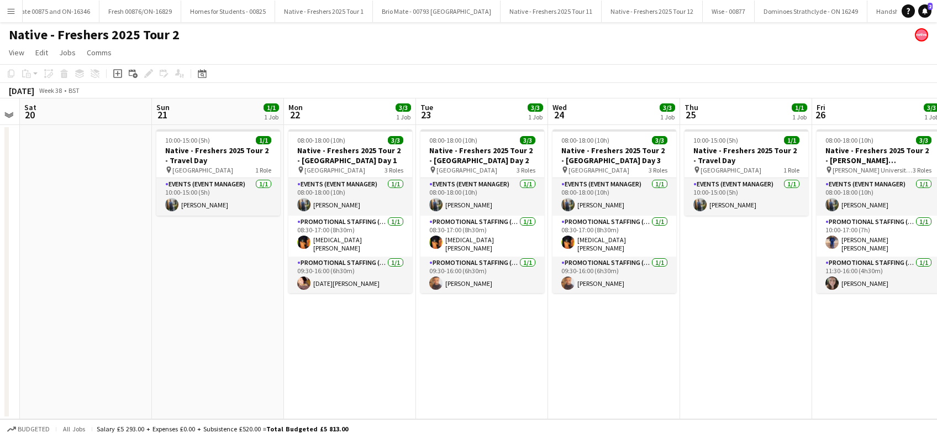
drag, startPoint x: 189, startPoint y: 325, endPoint x: 424, endPoint y: 341, distance: 235.9
click at [533, 341] on app-calendar-viewport "Thu 18 3/3 1 Job Fri 19 Sat 20 Sun 21 1/1 1 Job Mon 22 3/3 1 Job Tue 23 3/3 1 J…" at bounding box center [468, 258] width 937 height 320
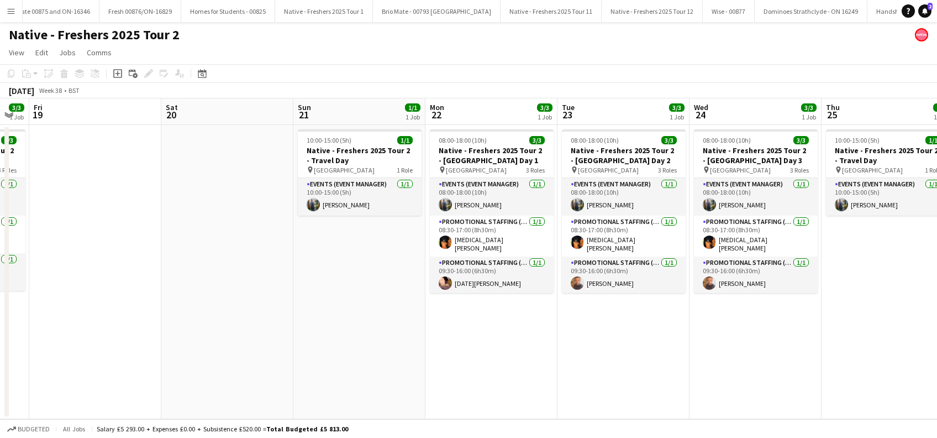
drag, startPoint x: 283, startPoint y: 340, endPoint x: 432, endPoint y: 344, distance: 148.7
click at [573, 355] on app-calendar-viewport "Tue 16 1/1 1 Job Wed 17 3/3 1 Job Thu 18 3/3 1 Job Fri 19 Sat 20 Sun 21 1/1 1 J…" at bounding box center [468, 258] width 937 height 320
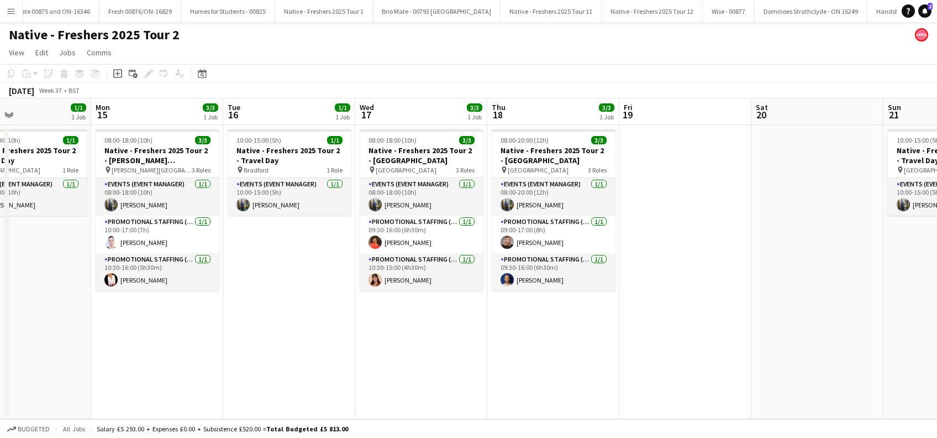
scroll to position [0, 252]
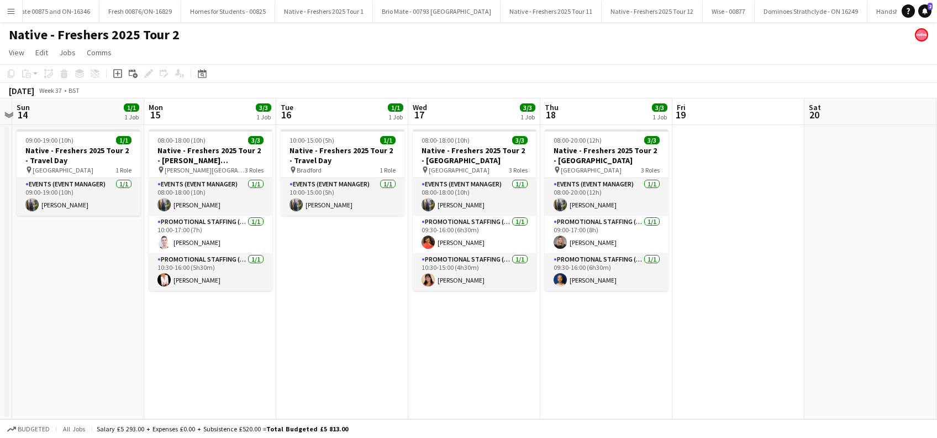
drag
click at [455, 351] on app-calendar-viewport "Fri 12 1/1 1 Job Sat 13 Sun 14 1/1 1 Job Mon 15 3/3 1 Job Tue 16 1/1 1 Job Wed …" at bounding box center [468, 258] width 937 height 320
click at [333, 262] on app-date-cell "10:00-15:00 (5h) 1/1 Native - Freshers 2025 Tour 2 - Travel Day pin Bradford 1 …" at bounding box center [342, 272] width 132 height 294
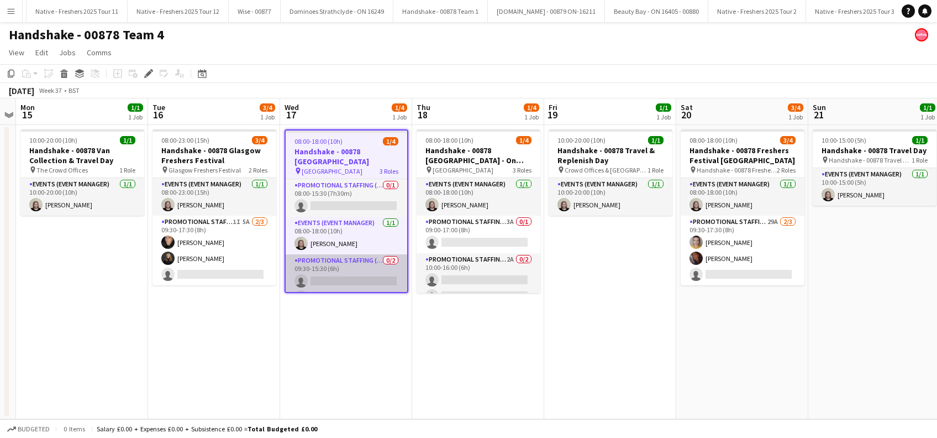
scroll to position [15, 0]
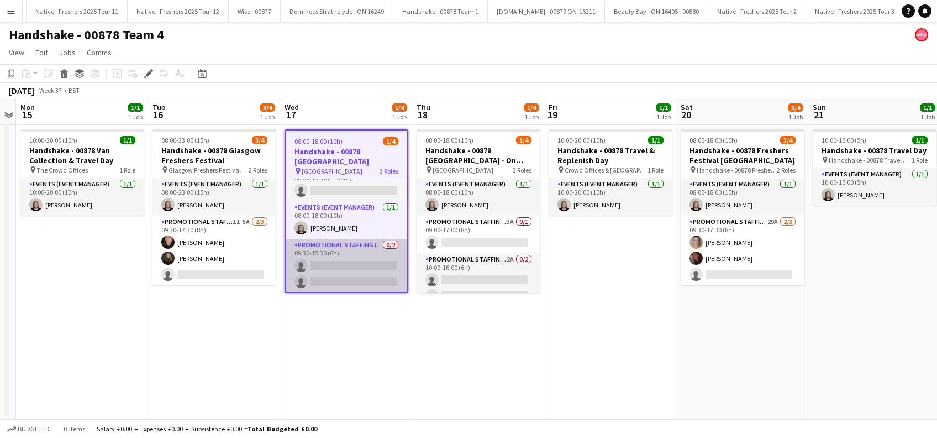
click at [352, 276] on app-card-role "Promotional Staffing (Brand Ambassadors) 0/2 09:30-15:30 (6h) single-neutral-ac…" at bounding box center [347, 266] width 122 height 54
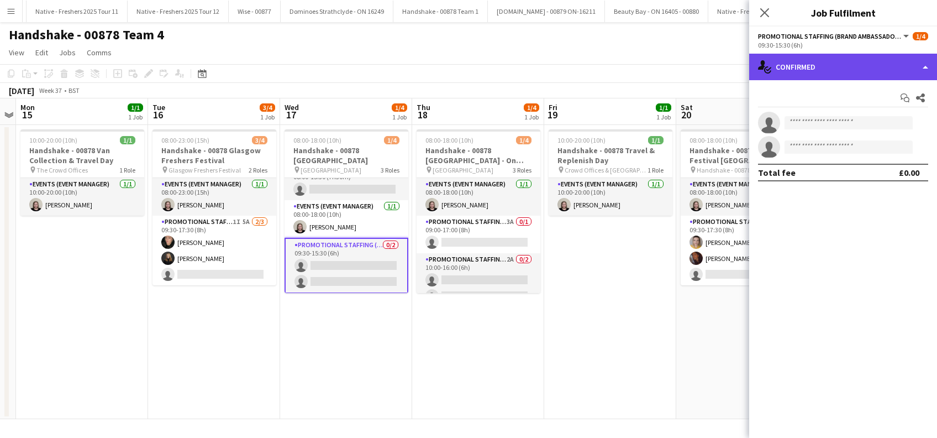
click at [845, 71] on div "single-neutral-actions-check-2 Confirmed" at bounding box center [843, 67] width 188 height 27
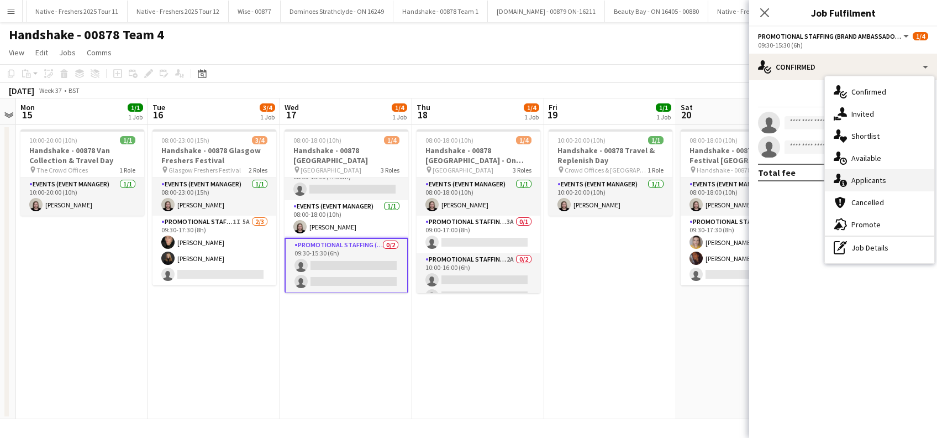
click at [859, 178] on span "Applicants" at bounding box center [868, 180] width 35 height 10
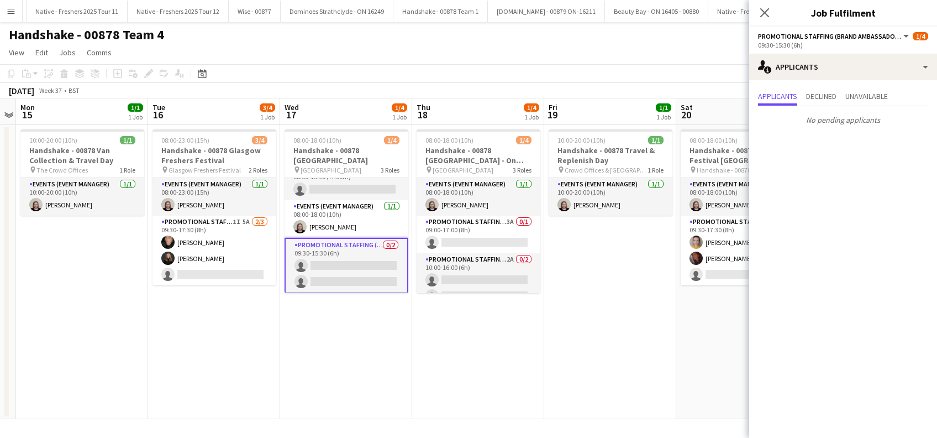
click at [334, 324] on app-date-cell "08:00-18:00 (10h) 1/4 Handshake - 00878 University of Aberdeen pin University o…" at bounding box center [346, 272] width 132 height 294
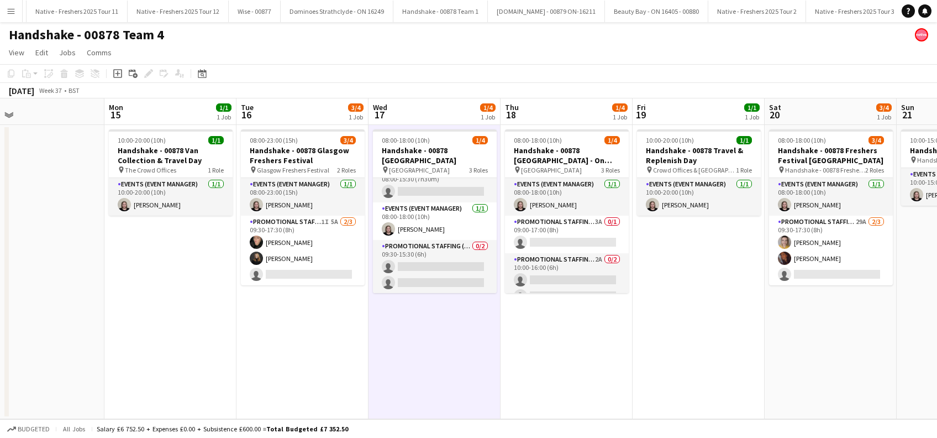
scroll to position [0, 283]
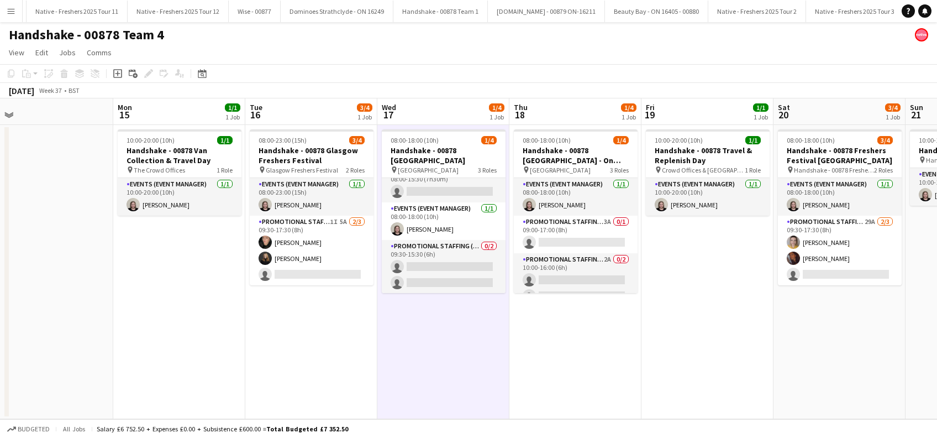
drag, startPoint x: 463, startPoint y: 364, endPoint x: 560, endPoint y: 354, distance: 97.2
click at [560, 354] on app-calendar-viewport "Fri 12 Sat 13 Sun 14 Mon 15 1/1 1 Job Tue 16 3/4 1 Job Wed 17 1/4 1 Job Thu 18 …" at bounding box center [468, 258] width 937 height 320
click at [569, 240] on app-card-role "Promotional Staffing (Brand Ambassadors) 3A 0/1 09:00-17:00 (8h) single-neutral…" at bounding box center [576, 234] width 124 height 38
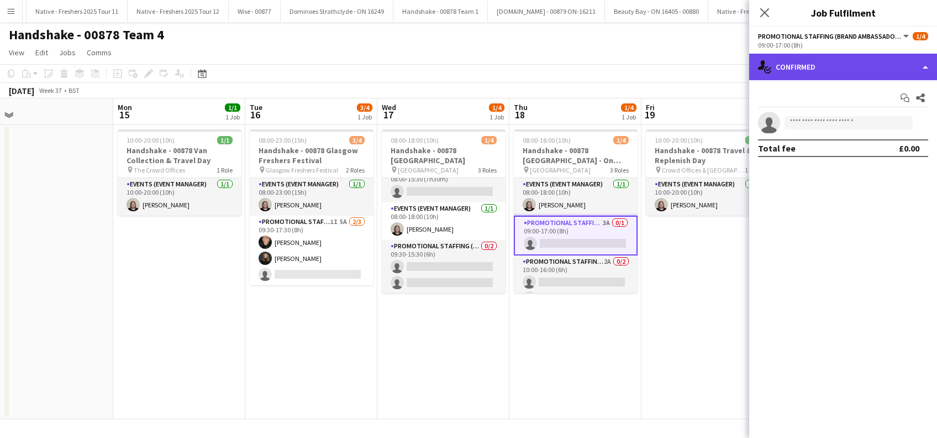
click at [856, 63] on div "single-neutral-actions-check-2 Confirmed" at bounding box center [843, 67] width 188 height 27
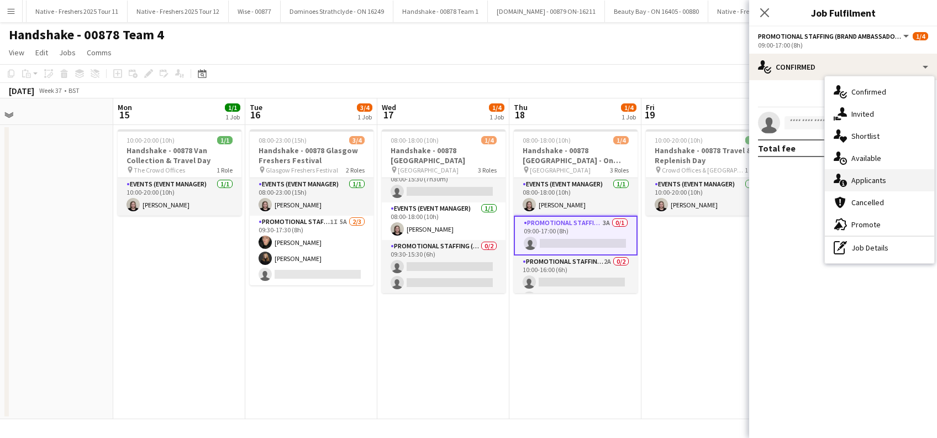
click at [875, 177] on span "Applicants" at bounding box center [868, 180] width 35 height 10
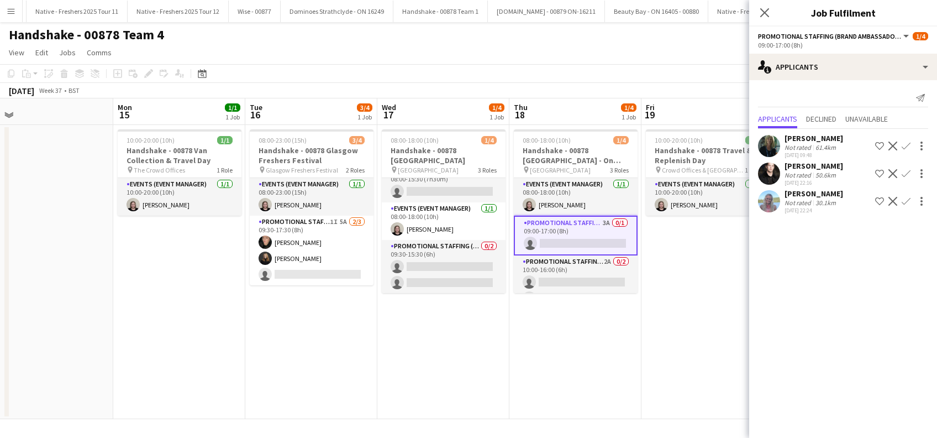
click at [824, 194] on div "[PERSON_NAME]" at bounding box center [813, 193] width 59 height 10
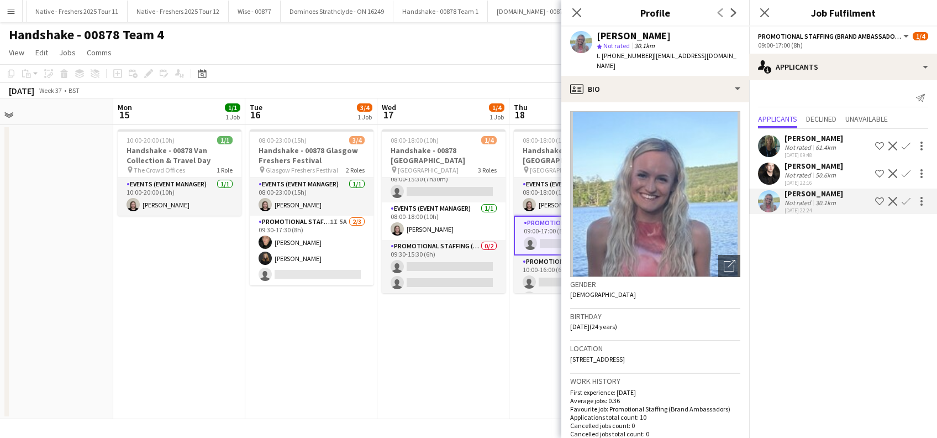
click at [904, 202] on app-icon "Confirm" at bounding box center [906, 201] width 9 height 9
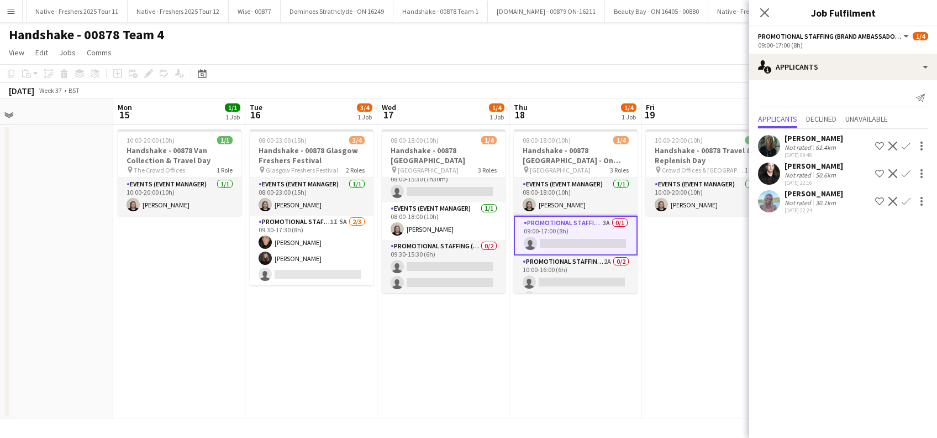
click at [904, 202] on app-icon "Confirm" at bounding box center [906, 201] width 9 height 9
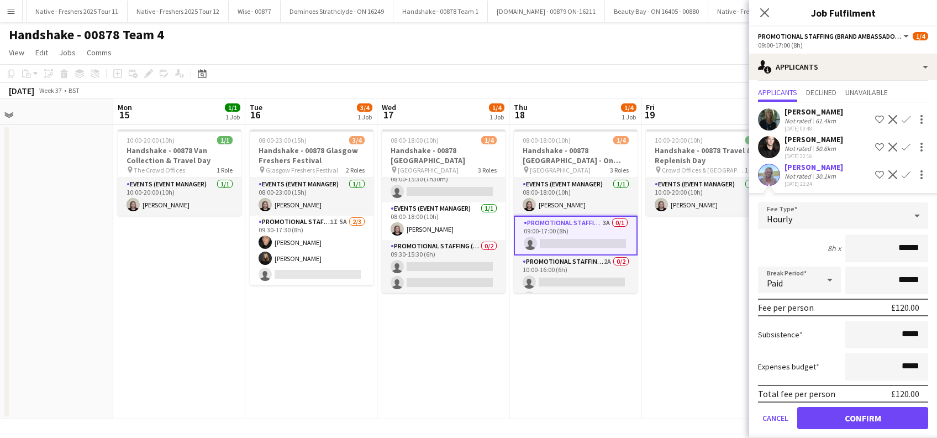
scroll to position [36, 0]
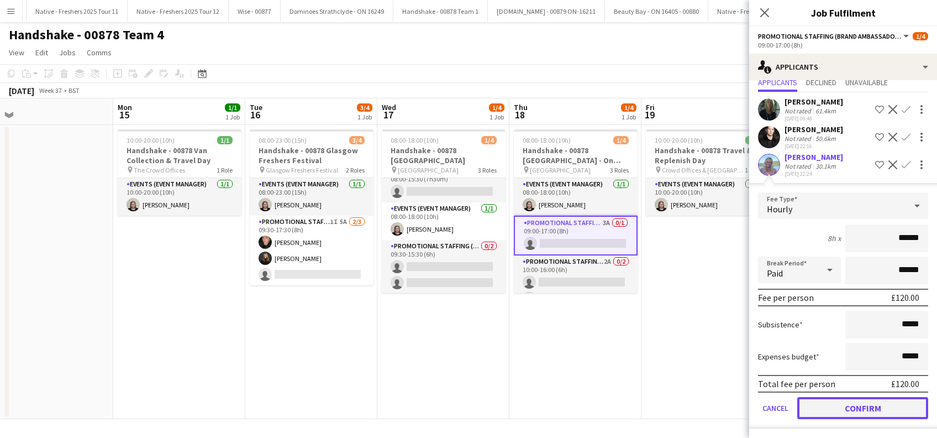
click at [853, 410] on button "Confirm" at bounding box center [862, 408] width 131 height 22
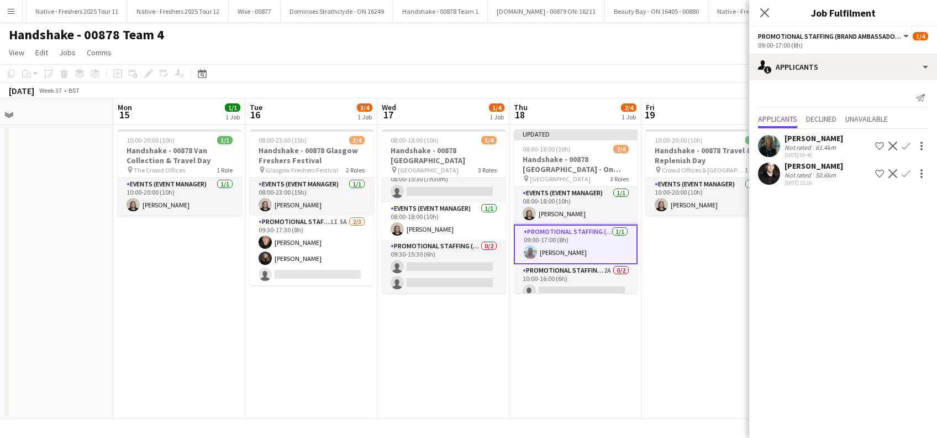
scroll to position [0, 0]
click at [564, 278] on app-card-role "Promotional Staffing (Brand Ambassadors) 2A 0/2 10:00-16:00 (6h) single-neutral…" at bounding box center [576, 291] width 124 height 54
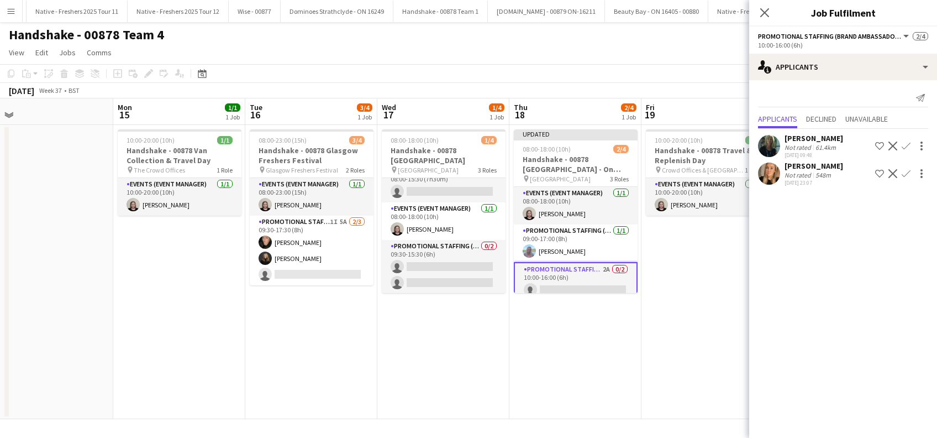
click at [817, 166] on div "Eimear Mcgrath" at bounding box center [813, 166] width 59 height 10
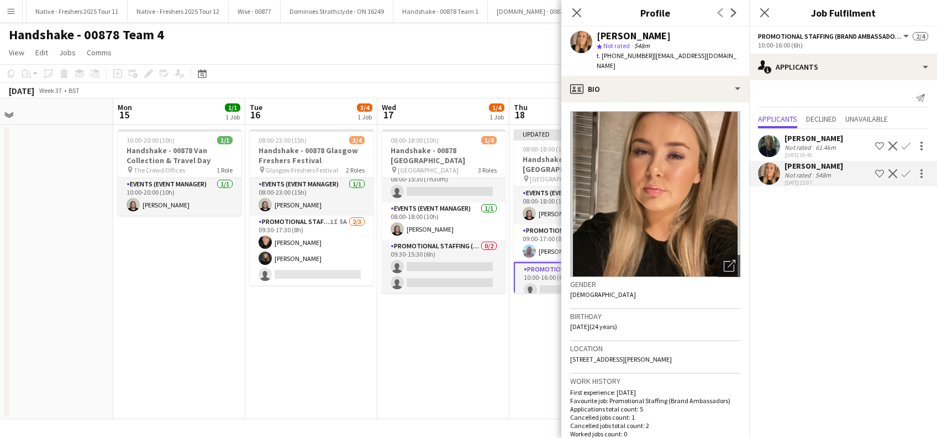
click at [907, 171] on app-icon "Confirm" at bounding box center [906, 173] width 9 height 9
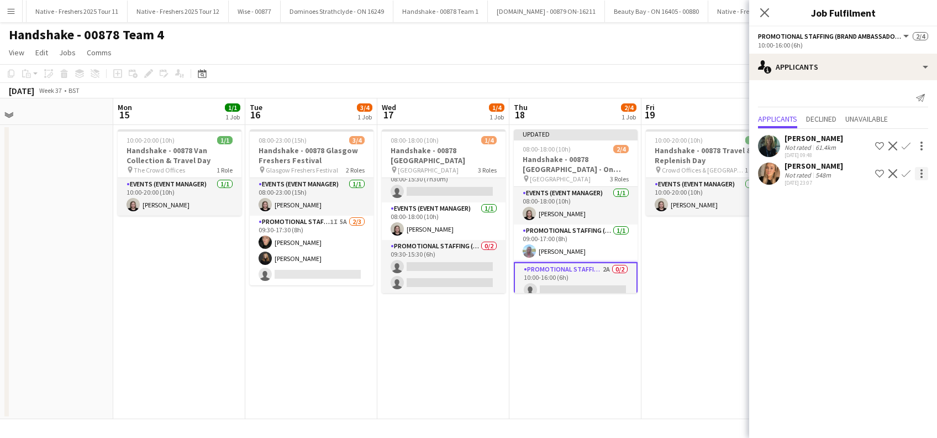
click at [907, 171] on app-icon "Confirm" at bounding box center [906, 173] width 9 height 9
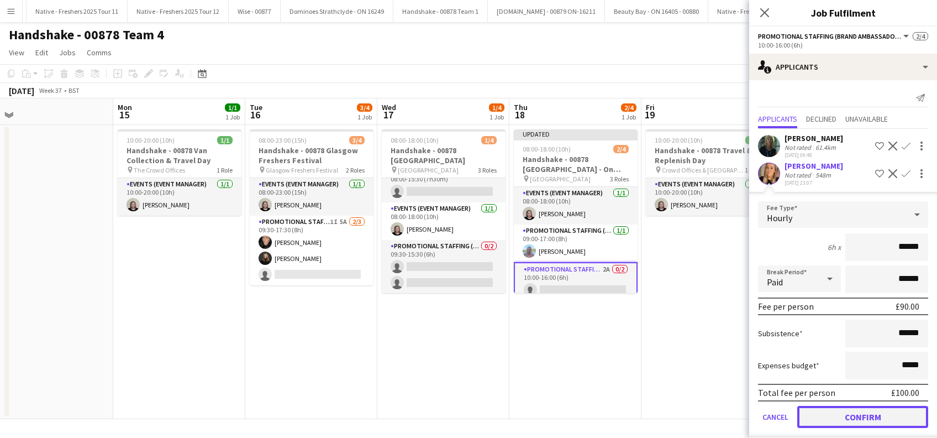
click at [857, 415] on button "Confirm" at bounding box center [862, 417] width 131 height 22
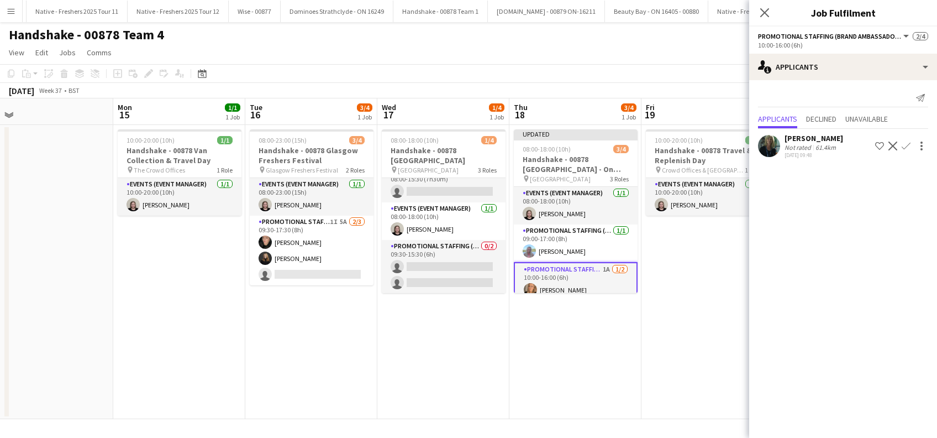
click at [824, 137] on div "YVONNE CAMPBELL" at bounding box center [813, 138] width 59 height 10
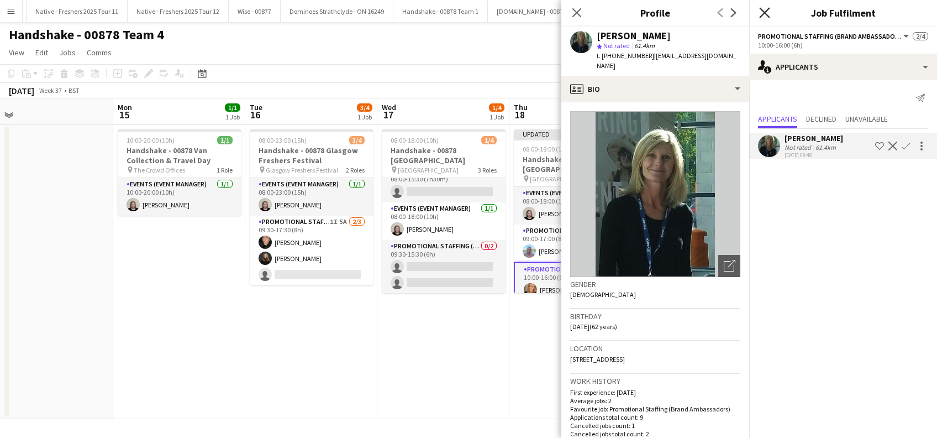
click at [765, 9] on icon "Close pop-in" at bounding box center [764, 12] width 10 height 10
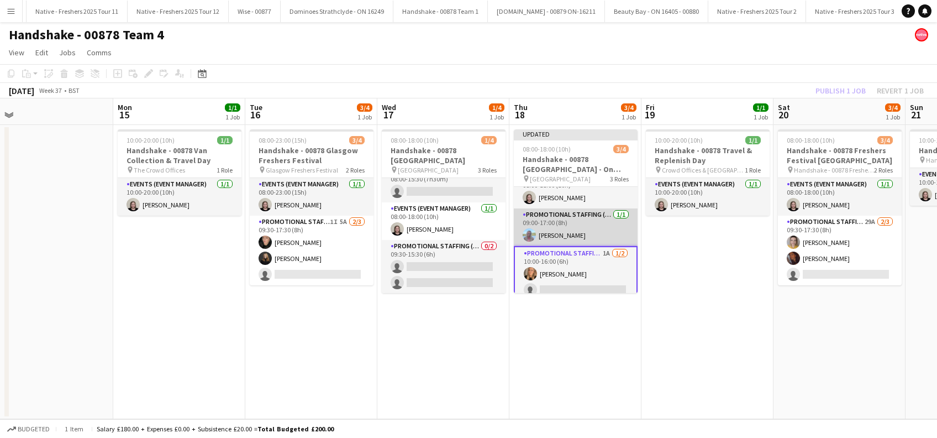
scroll to position [24, 0]
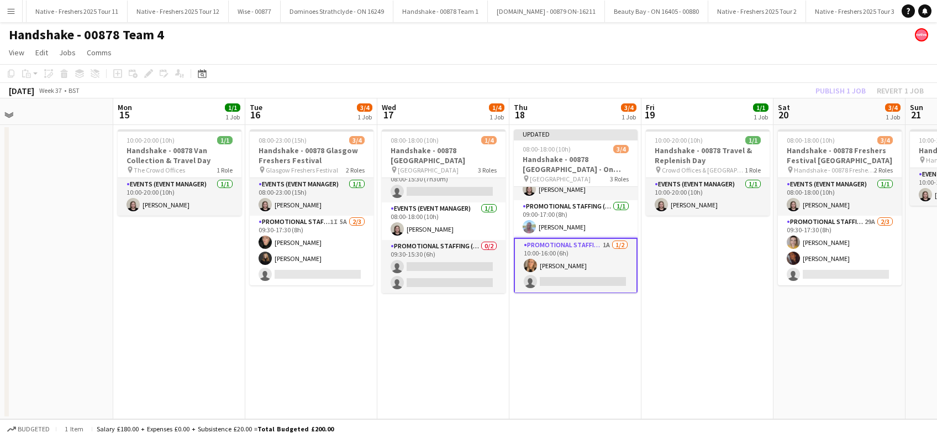
click at [581, 284] on app-card-role "Promotional Staffing (Brand Ambassadors) 1A 1/2 10:00-16:00 (6h) Eimear Mcgrath…" at bounding box center [576, 266] width 124 height 56
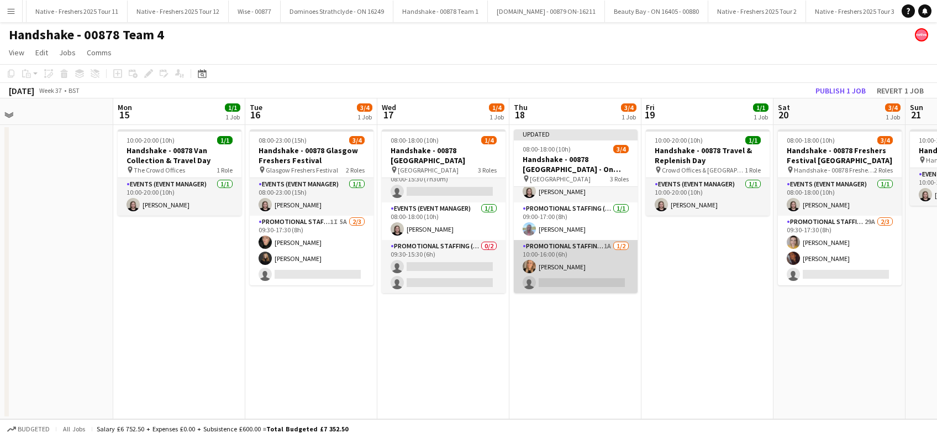
click at [583, 278] on app-card-role "Promotional Staffing (Brand Ambassadors) 1A 1/2 10:00-16:00 (6h) Eimear Mcgrath…" at bounding box center [576, 267] width 124 height 54
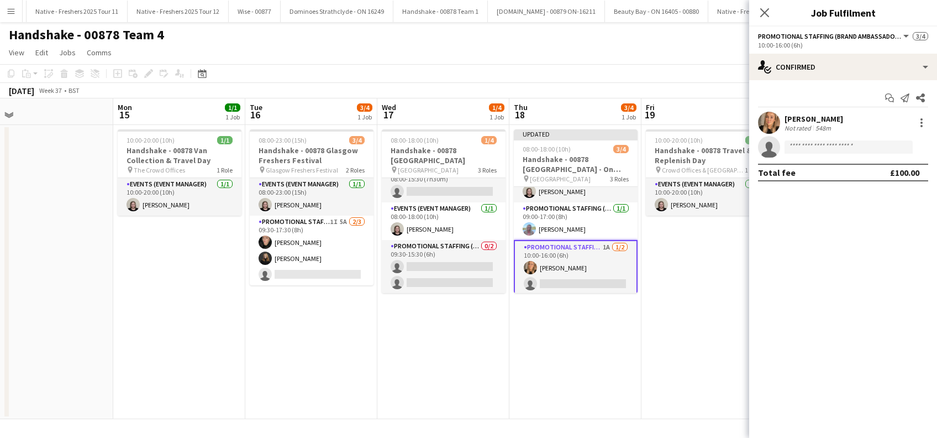
scroll to position [24, 0]
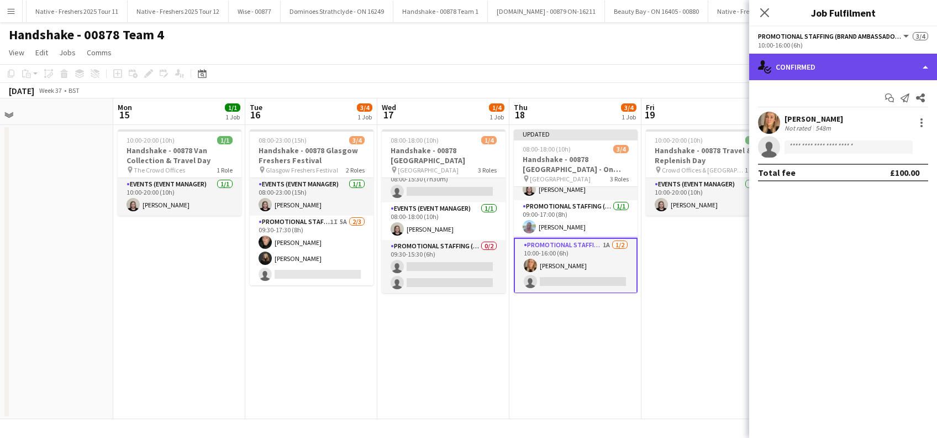
click at [828, 59] on div "single-neutral-actions-check-2 Confirmed" at bounding box center [843, 67] width 188 height 27
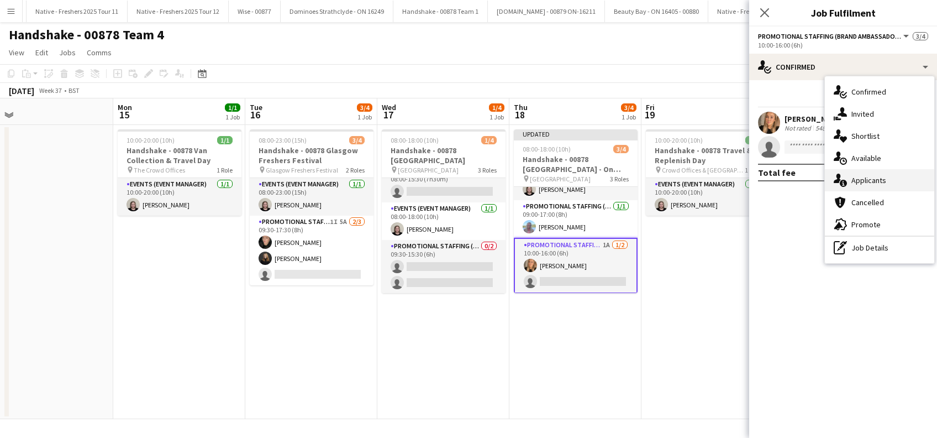
click at [861, 181] on span "Applicants" at bounding box center [868, 180] width 35 height 10
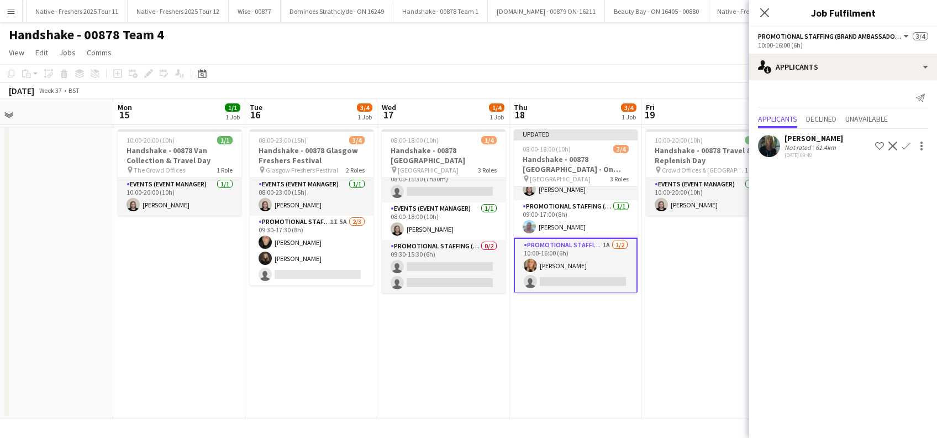
click at [907, 146] on app-icon "Confirm" at bounding box center [906, 145] width 9 height 9
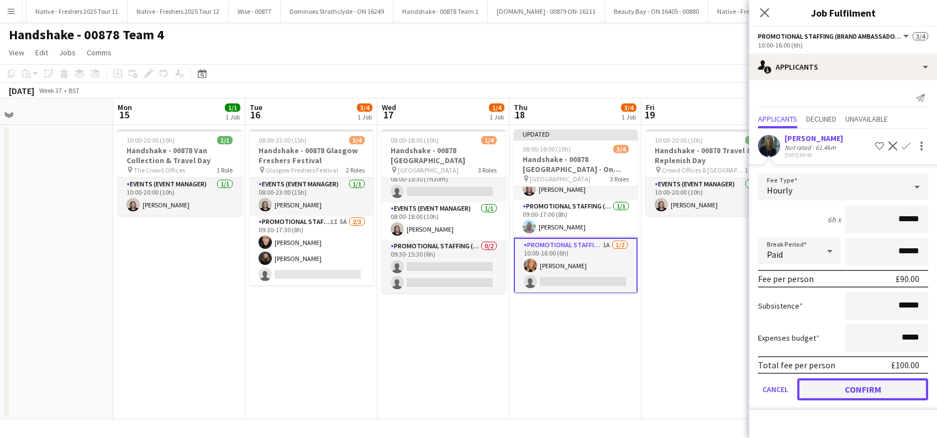
click at [869, 385] on button "Confirm" at bounding box center [862, 389] width 131 height 22
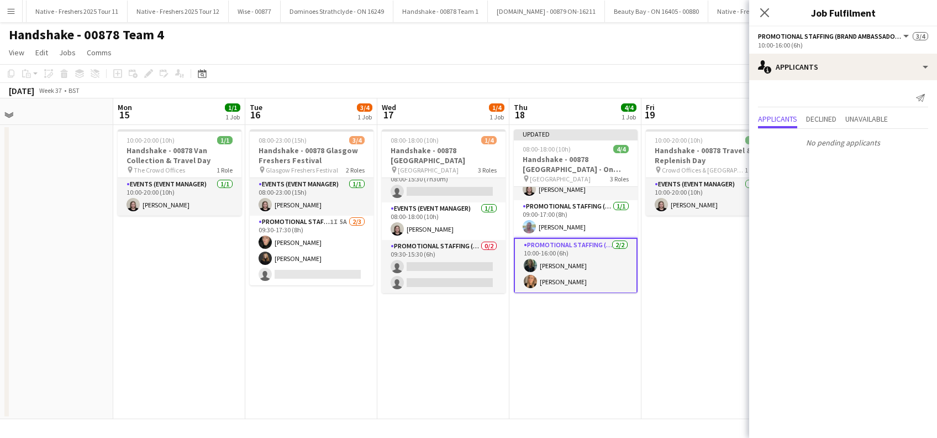
click at [610, 360] on app-date-cell "Updated 08:00-18:00 (10h) 4/4 Handshake - 00878 University of Strathclyde - On …" at bounding box center [575, 272] width 132 height 294
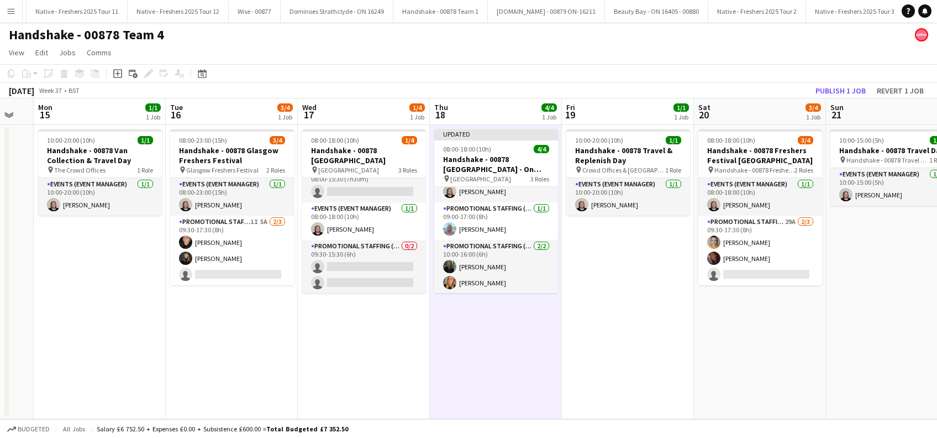
scroll to position [0, 370]
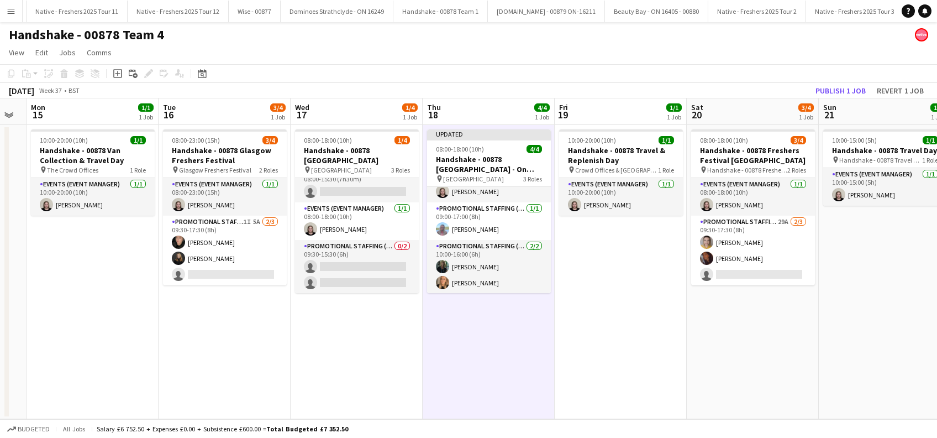
drag, startPoint x: 854, startPoint y: 344, endPoint x: 768, endPoint y: 360, distance: 87.1
click at [768, 360] on app-calendar-viewport "Fri 12 Sat 13 Sun 14 Mon 15 1/1 1 Job Tue 16 3/4 1 Job Wed 17 1/4 1 Job Thu 18 …" at bounding box center [468, 258] width 937 height 320
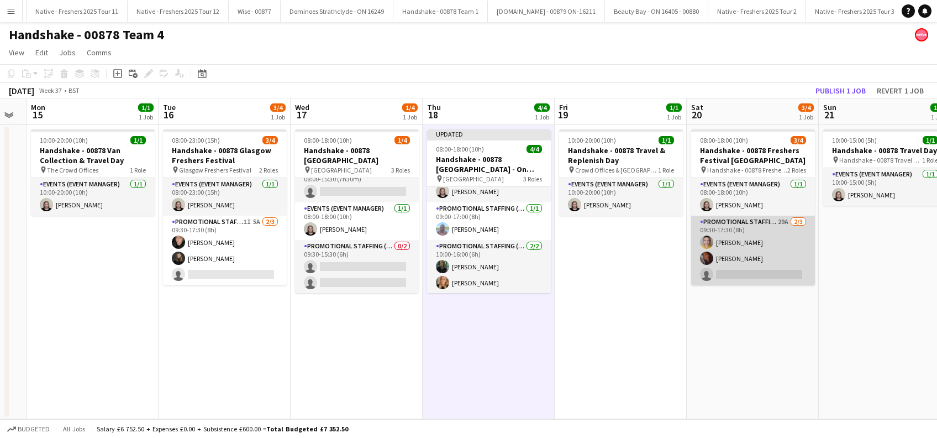
click at [746, 272] on app-card-role "Promotional Staffing (Brand Ambassadors) 29A 2/3 09:30-17:30 (8h) Larissa Berna…" at bounding box center [753, 250] width 124 height 70
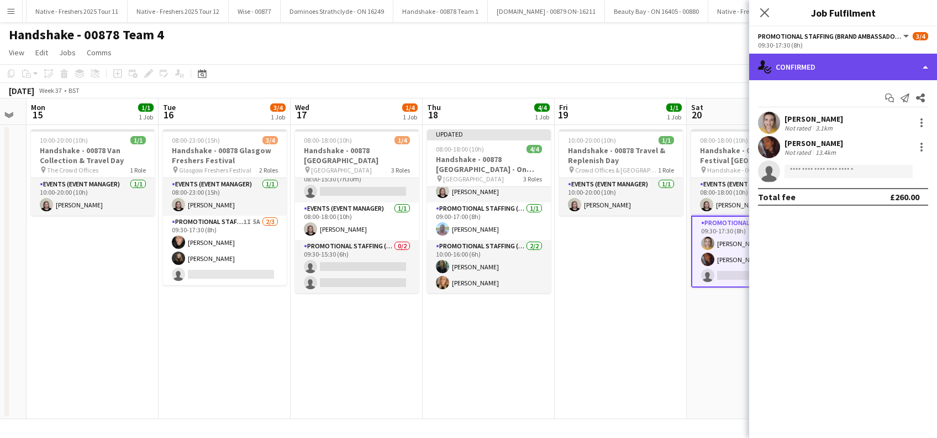
click at [847, 59] on div "single-neutral-actions-check-2 Confirmed" at bounding box center [843, 67] width 188 height 27
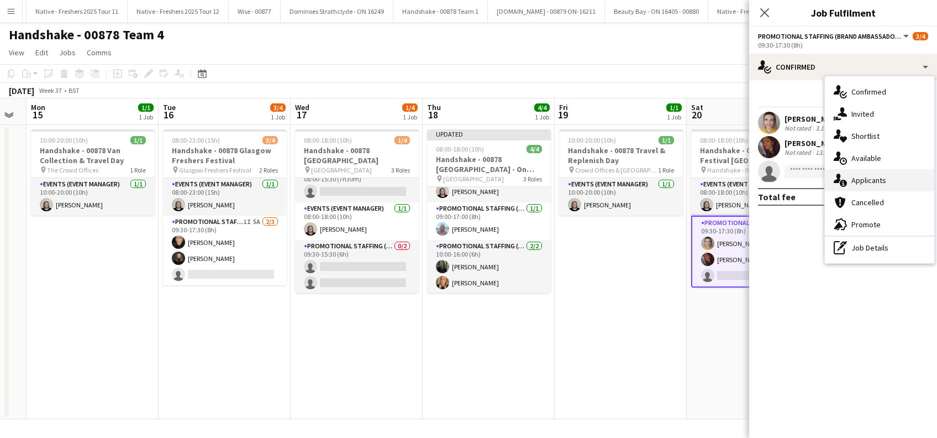
click at [859, 182] on span "Applicants" at bounding box center [868, 180] width 35 height 10
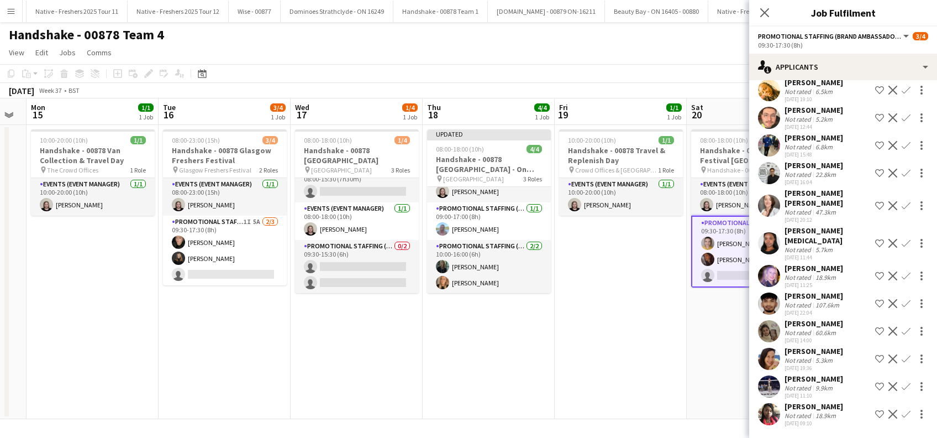
scroll to position [444, 0]
click at [819, 373] on div "Brandon Cooper" at bounding box center [813, 378] width 59 height 10
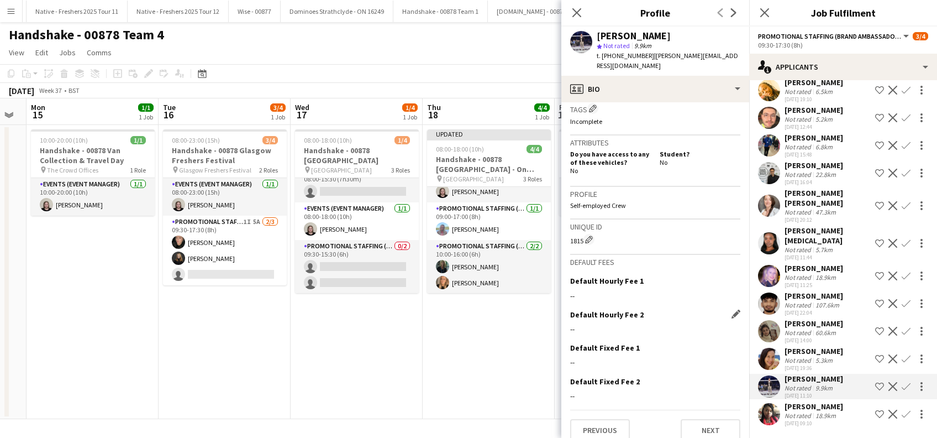
scroll to position [451, 0]
click at [596, 420] on button "Previous" at bounding box center [600, 428] width 60 height 22
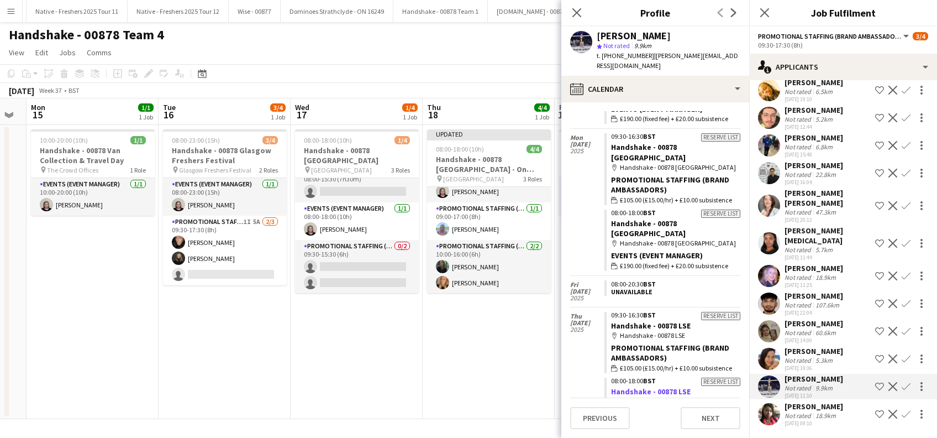
scroll to position [1278, 0]
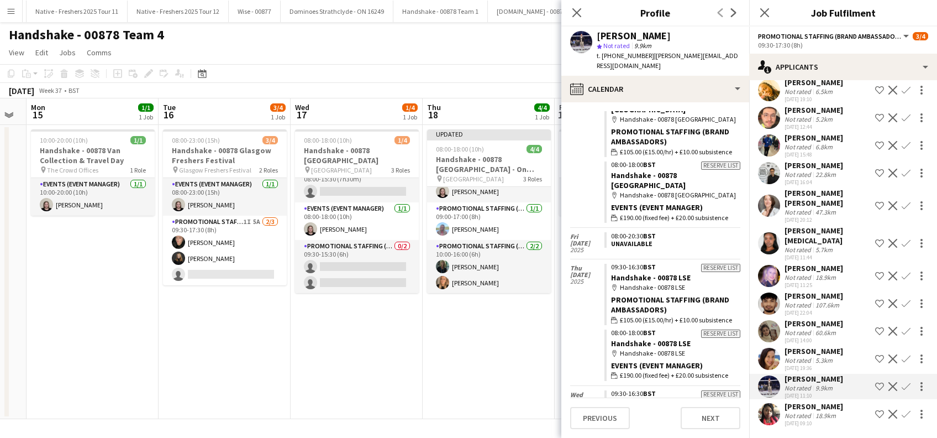
click at [902, 382] on app-icon "Confirm" at bounding box center [906, 386] width 9 height 9
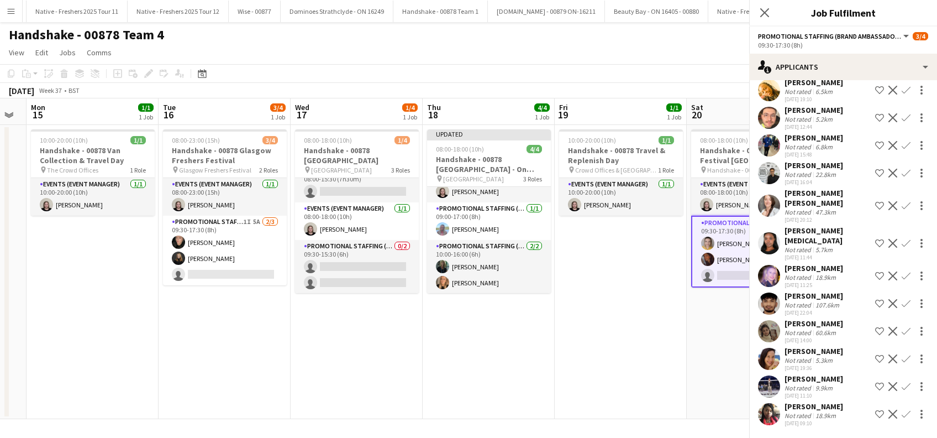
scroll to position [415, 0]
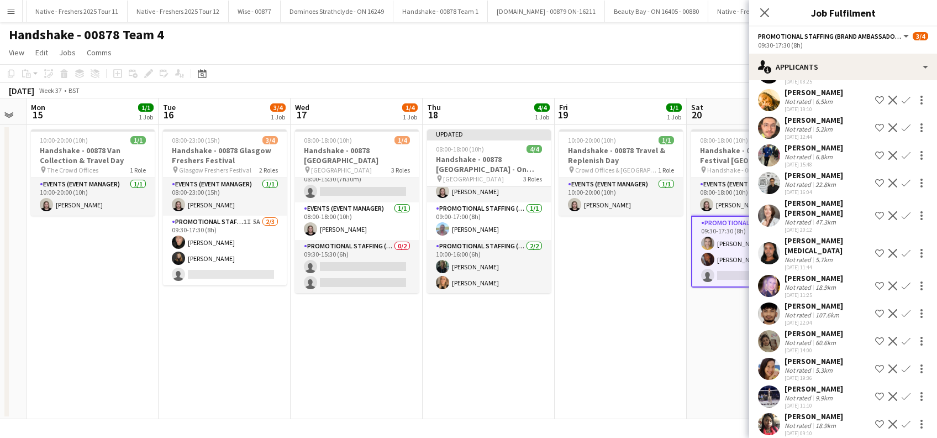
click at [826, 383] on div "Brandon Cooper" at bounding box center [813, 388] width 59 height 10
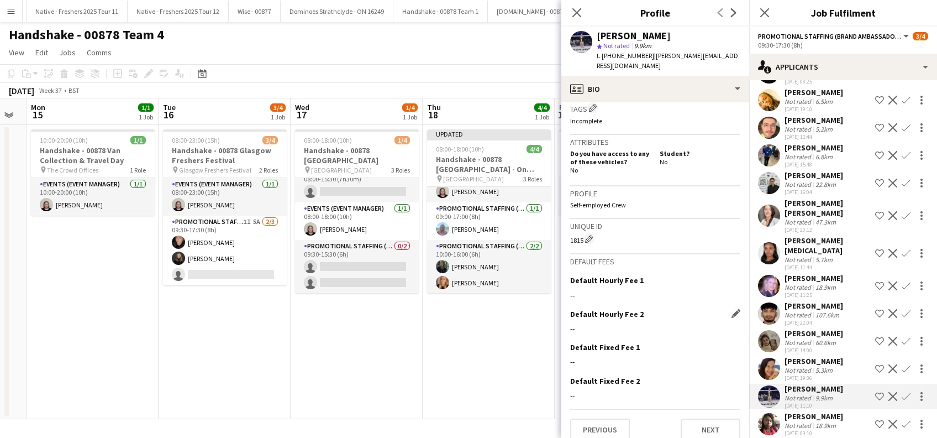
scroll to position [451, 0]
click at [902, 392] on app-icon "Confirm" at bounding box center [906, 396] width 9 height 9
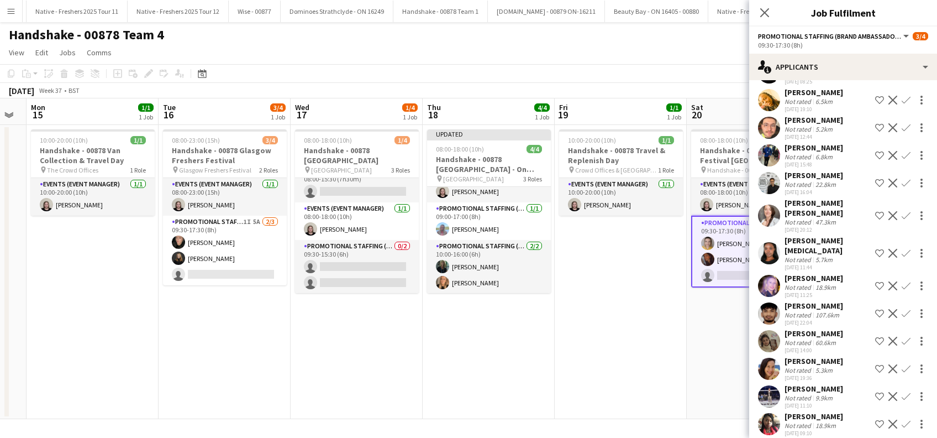
click at [902, 392] on app-icon "Confirm" at bounding box center [906, 396] width 9 height 9
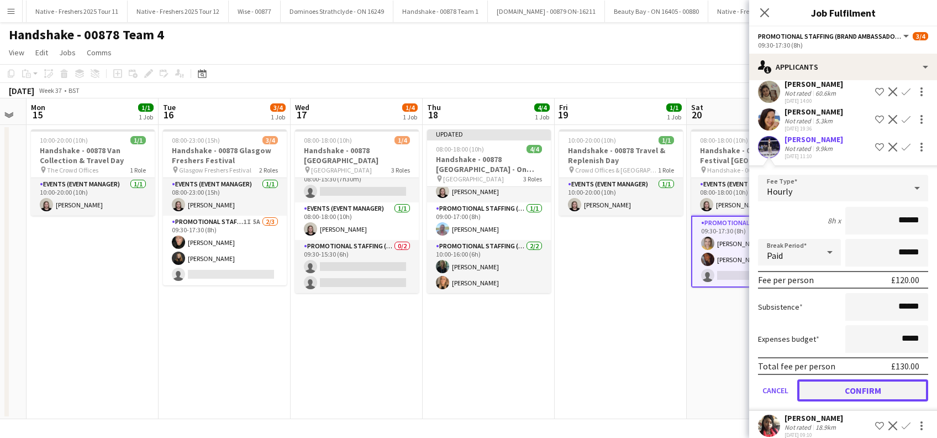
click at [846, 379] on button "Confirm" at bounding box center [862, 390] width 131 height 22
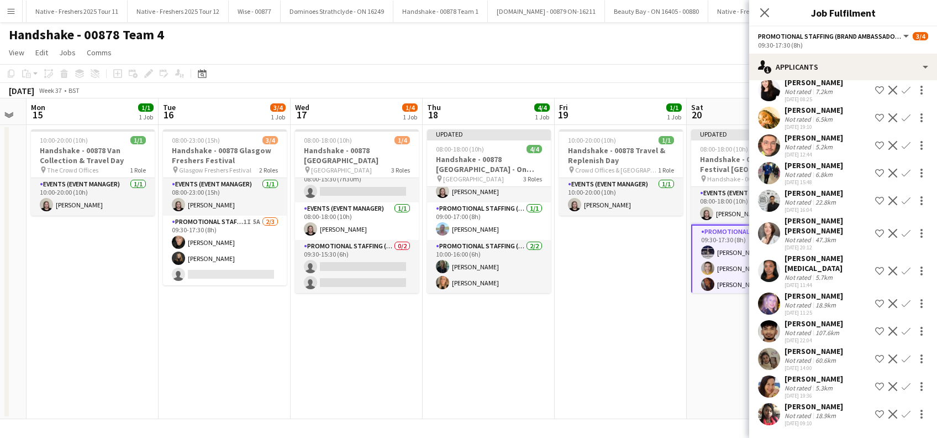
scroll to position [387, 0]
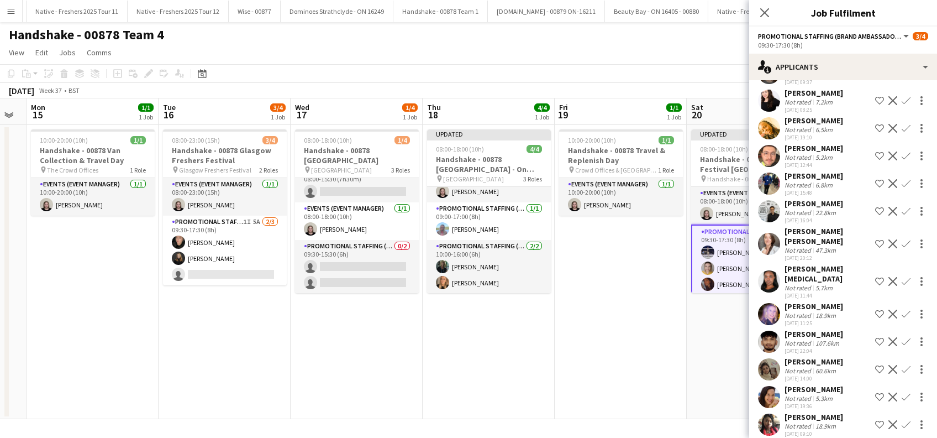
click at [564, 371] on app-date-cell "10:00-20:00 (10h) 1/1 Handshake - 00878 Travel & Replenish Day pin Crowd Office…" at bounding box center [621, 272] width 132 height 294
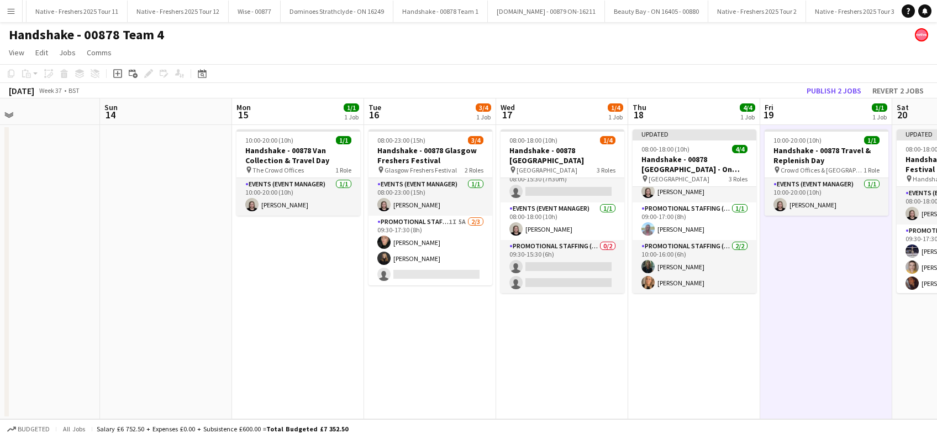
scroll to position [0, 237]
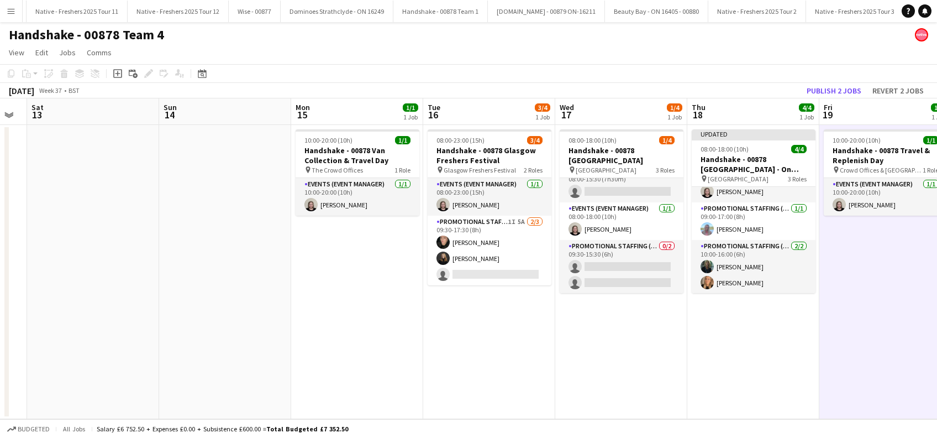
drag, startPoint x: 421, startPoint y: 346, endPoint x: 686, endPoint y: 368, distance: 266.1
click at [686, 368] on app-calendar-viewport "Thu 11 Fri 12 Sat 13 Sun 14 Mon 15 1/1 1 Job Tue 16 3/4 1 Job Wed 17 1/4 1 Job …" at bounding box center [468, 258] width 937 height 320
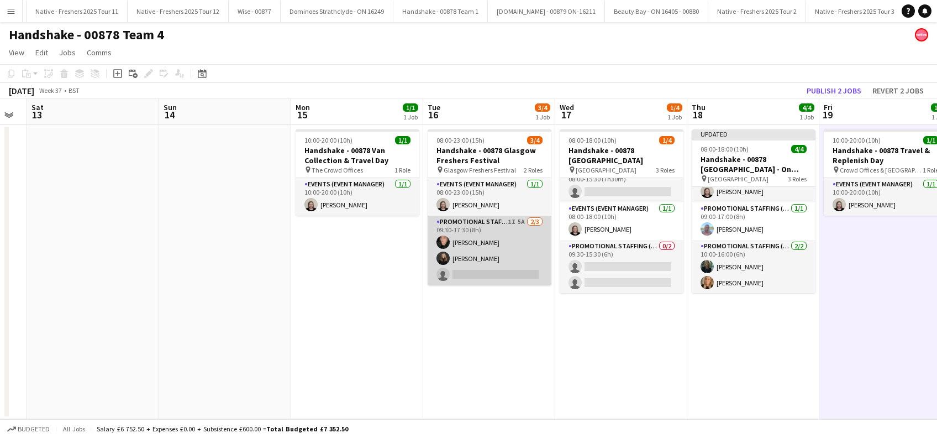
click at [504, 273] on app-card-role "Promotional Staffing (Brand Ambassadors) 1I 5A 2/3 09:30-17:30 (8h) Hannah Dorr…" at bounding box center [490, 250] width 124 height 70
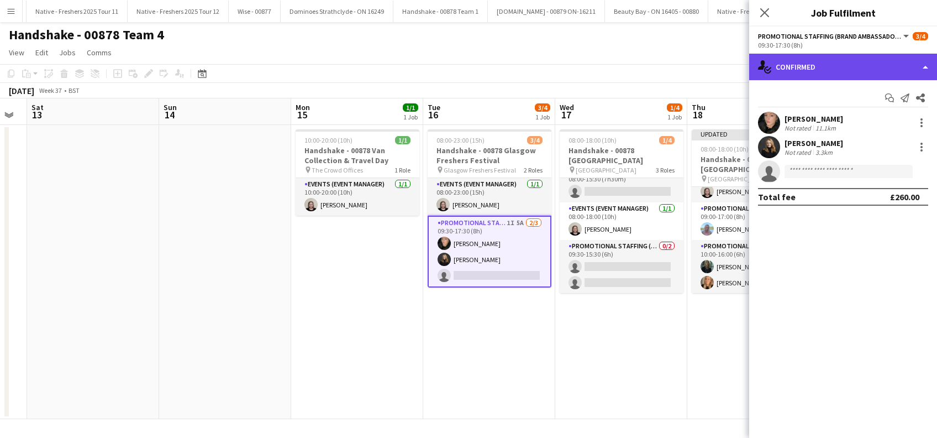
click at [849, 57] on div "single-neutral-actions-check-2 Confirmed" at bounding box center [843, 67] width 188 height 27
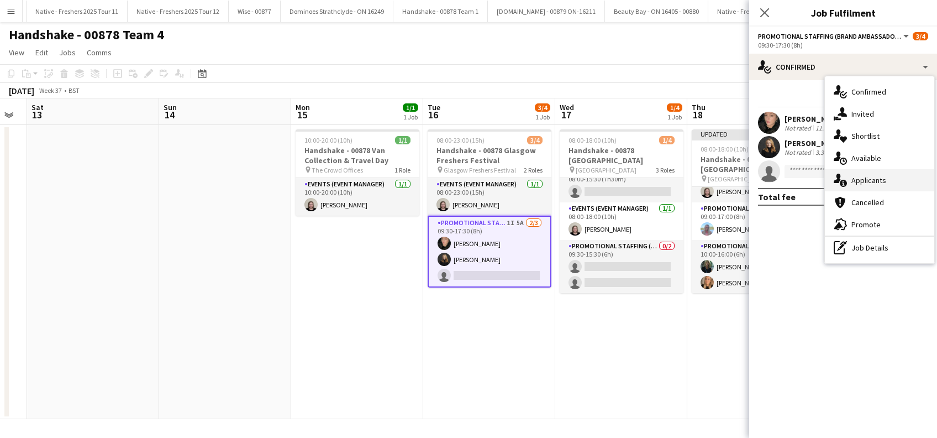
click at [867, 176] on span "Applicants" at bounding box center [868, 180] width 35 height 10
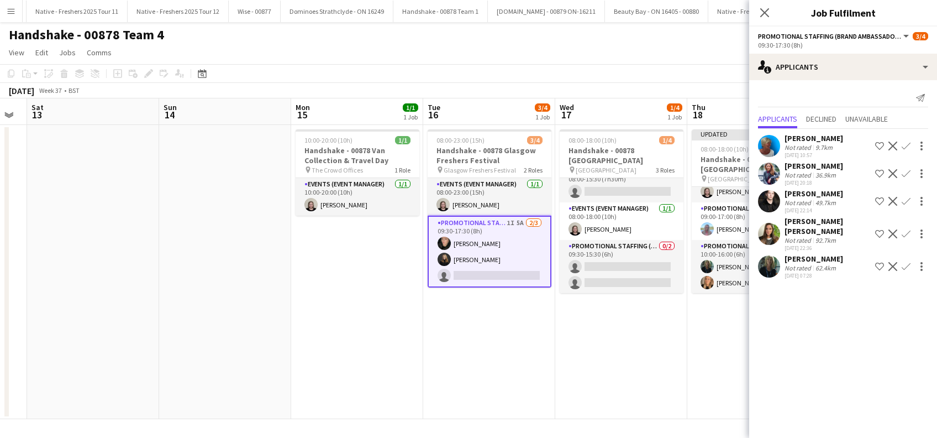
click at [815, 164] on div "Kayleigh Gore" at bounding box center [813, 166] width 59 height 10
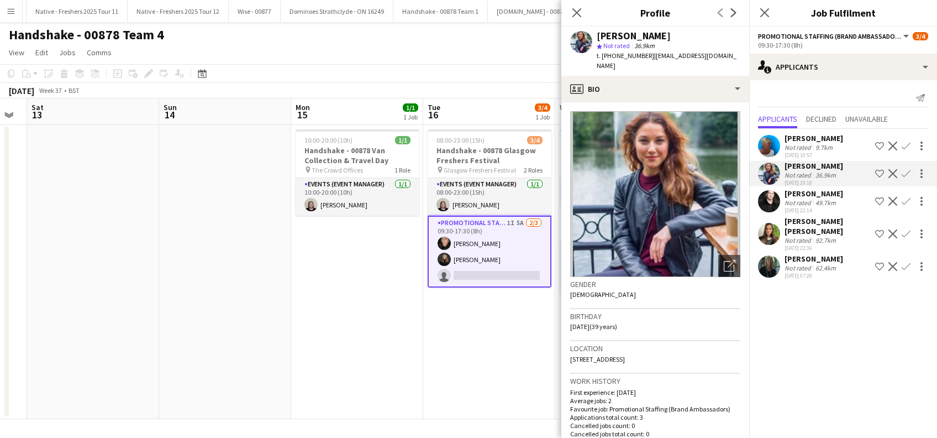
click at [825, 135] on div "Janine Malcolm" at bounding box center [813, 138] width 59 height 10
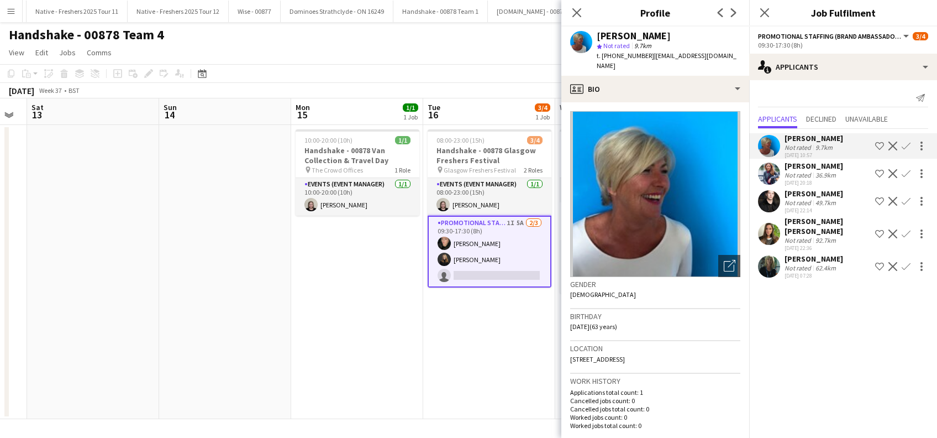
click at [819, 171] on div "36.9km" at bounding box center [825, 175] width 25 height 8
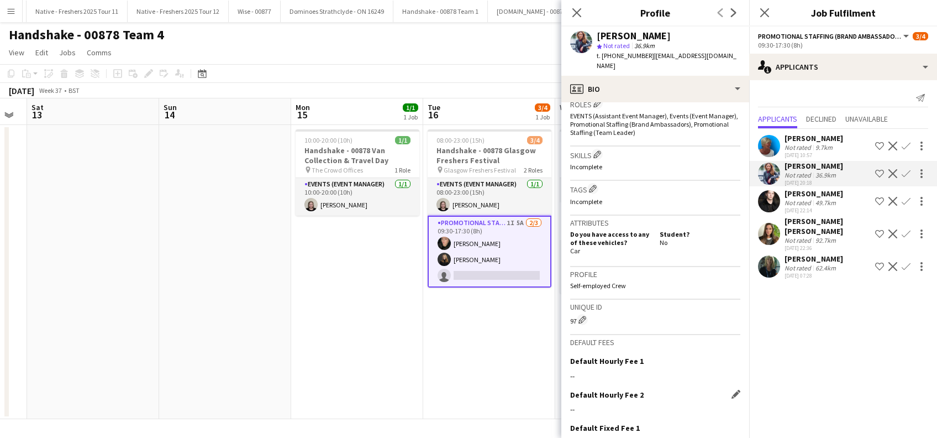
scroll to position [451, 0]
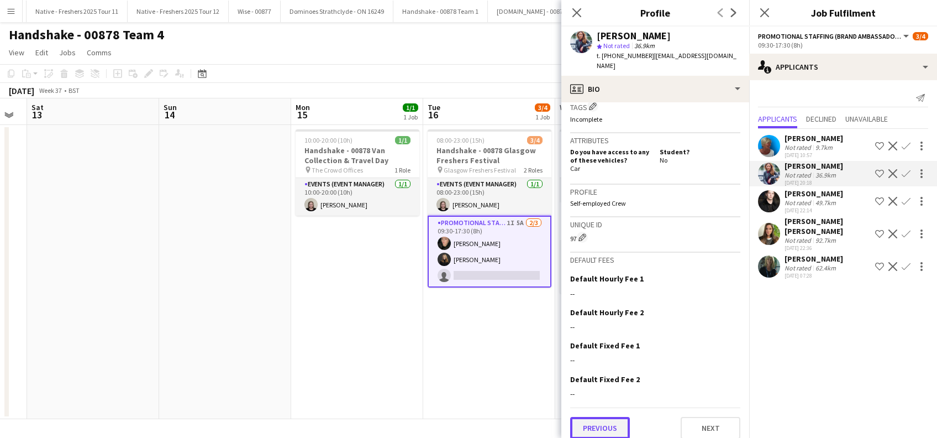
click at [603, 417] on button "Previous" at bounding box center [600, 428] width 60 height 22
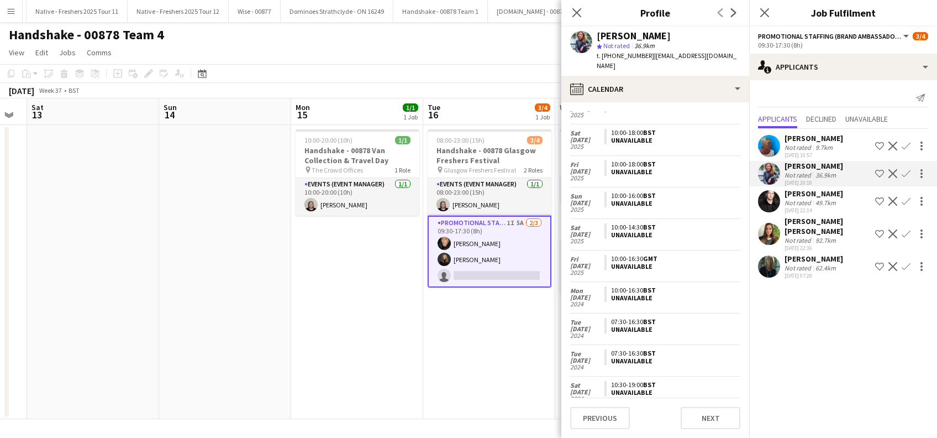
scroll to position [0, 0]
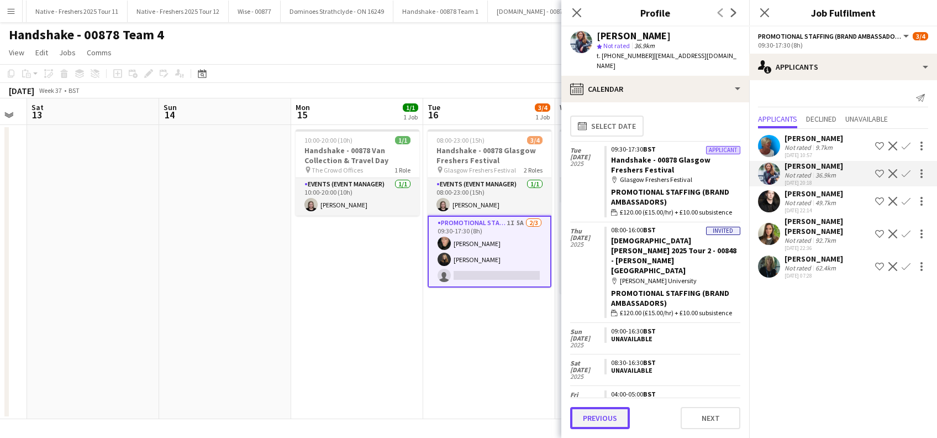
click at [597, 416] on button "Previous" at bounding box center [600, 418] width 60 height 22
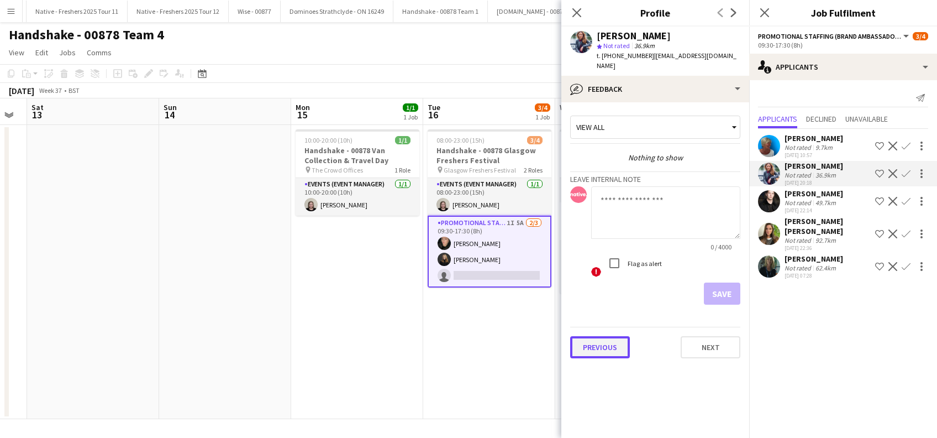
click at [597, 337] on button "Previous" at bounding box center [600, 347] width 60 height 22
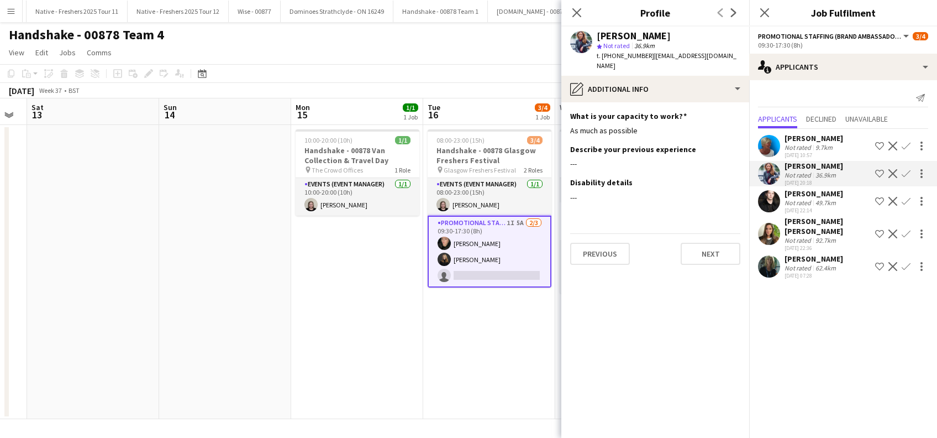
click at [822, 196] on div "Nicholas Connor" at bounding box center [813, 193] width 59 height 10
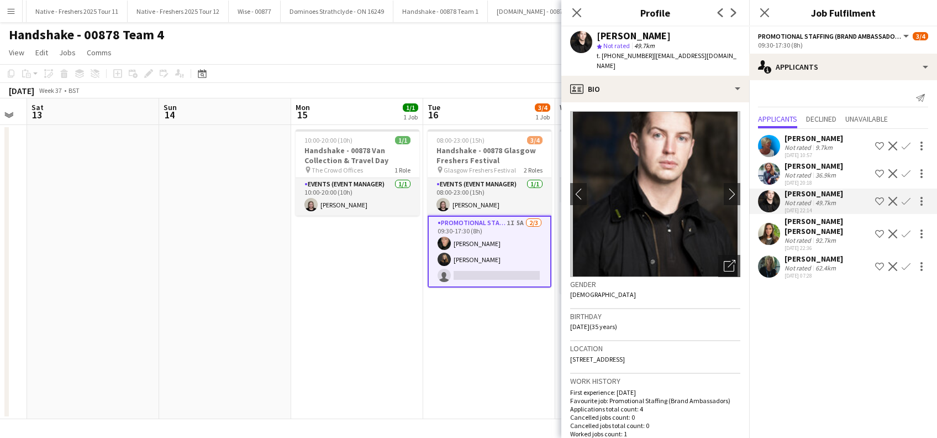
click at [838, 221] on div "Sophie Stone smith" at bounding box center [827, 226] width 86 height 20
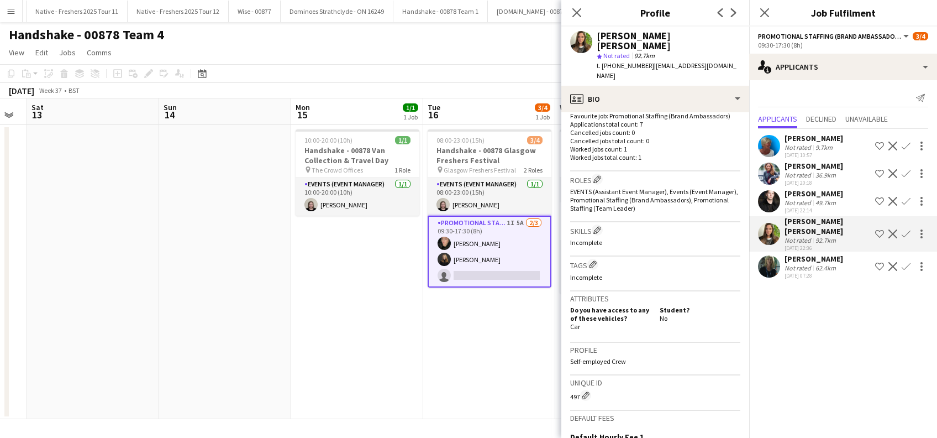
scroll to position [442, 0]
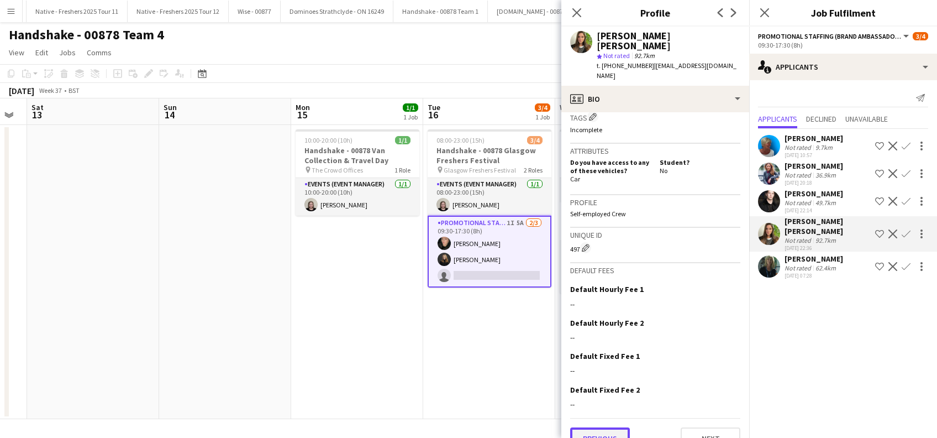
click at [589, 427] on button "Previous" at bounding box center [600, 438] width 60 height 22
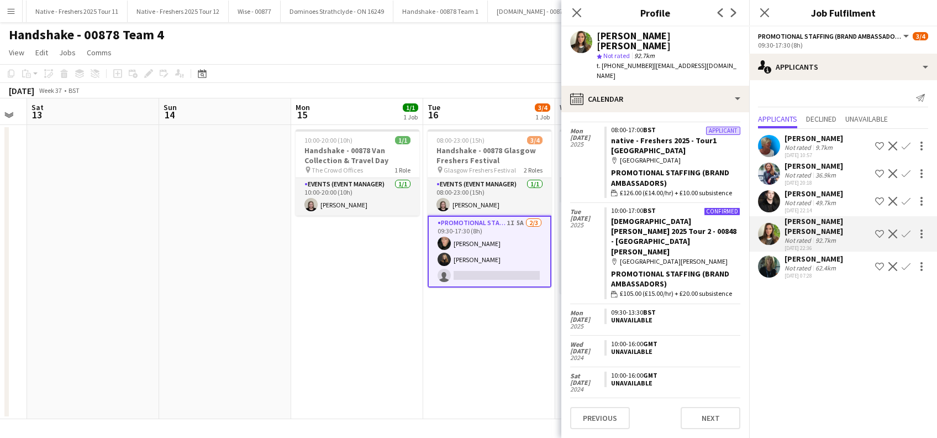
scroll to position [0, 0]
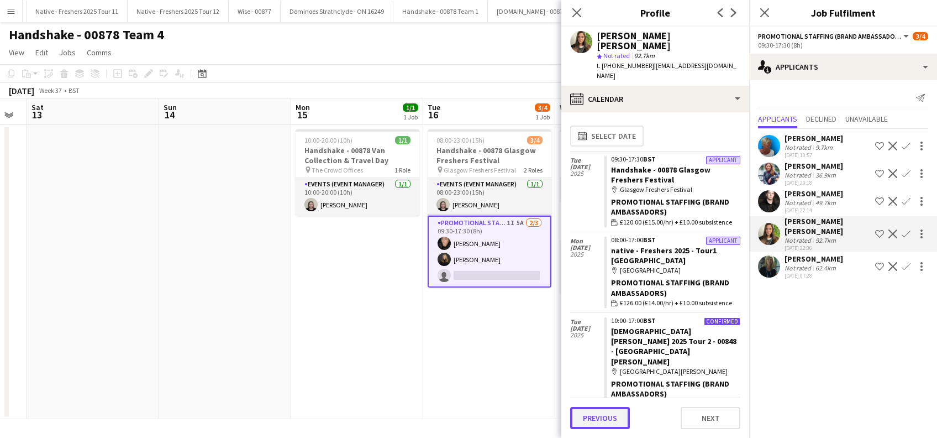
click at [613, 419] on button "Previous" at bounding box center [600, 418] width 60 height 22
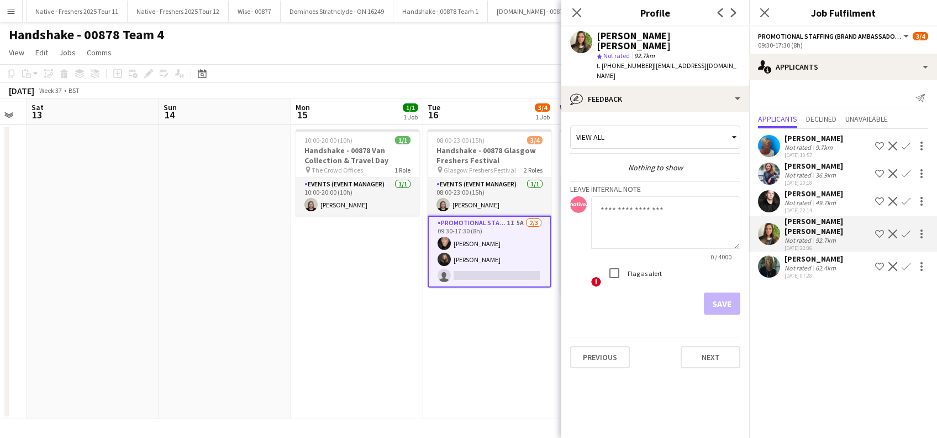
click at [903, 230] on app-icon "Confirm" at bounding box center [906, 233] width 9 height 9
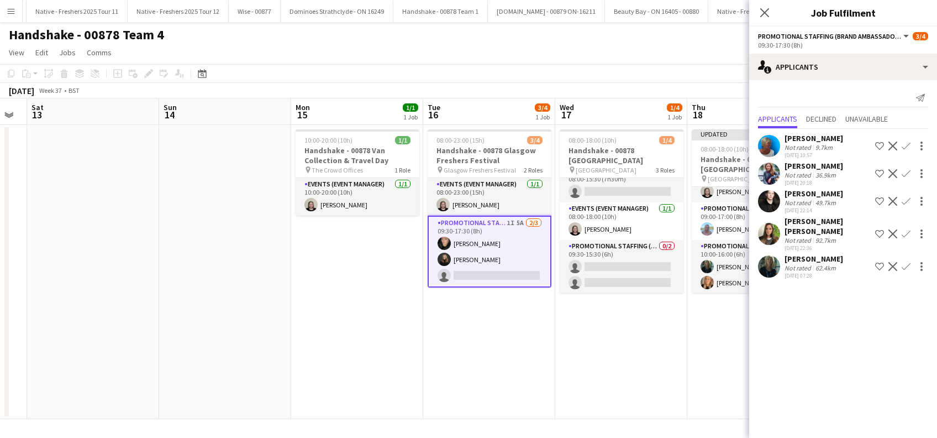
click at [903, 230] on app-icon "Confirm" at bounding box center [906, 233] width 9 height 9
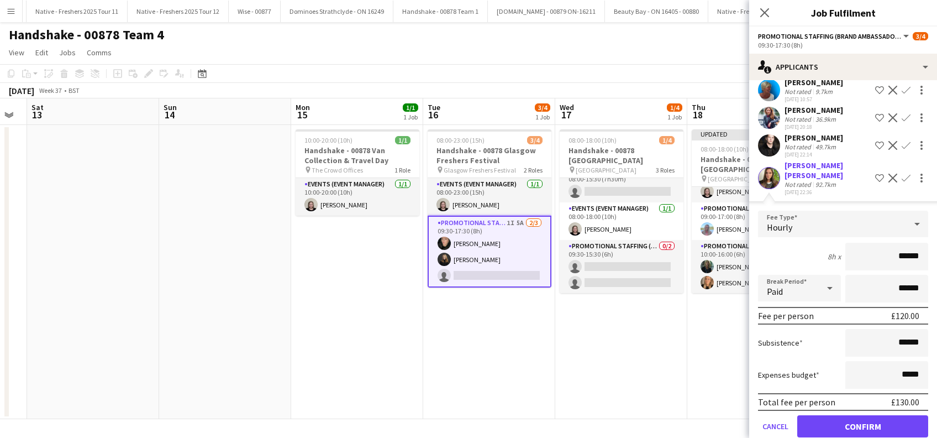
scroll to position [92, 0]
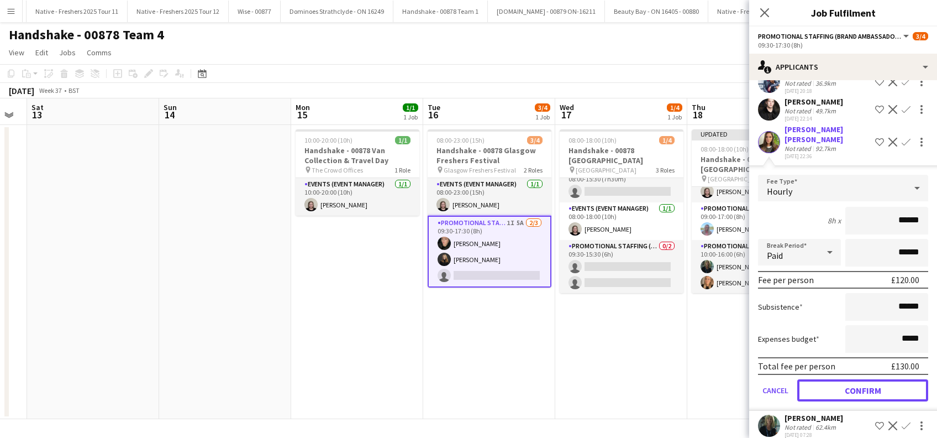
click at [836, 379] on button "Confirm" at bounding box center [862, 390] width 131 height 22
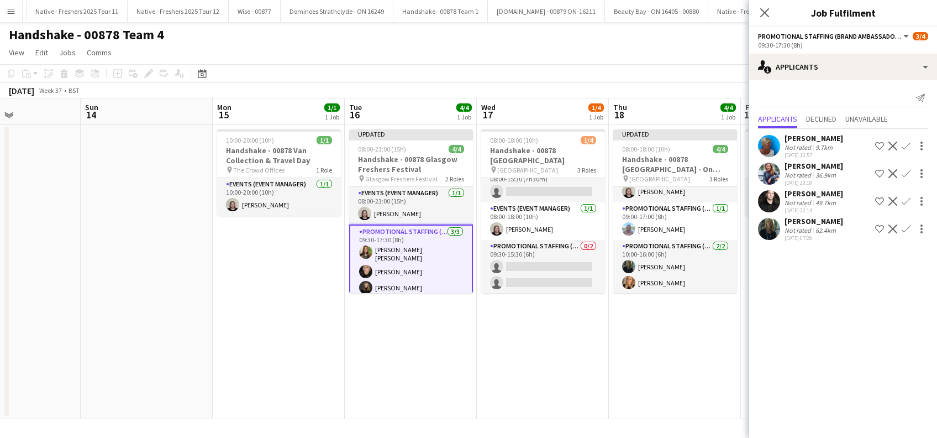
scroll to position [0, 325]
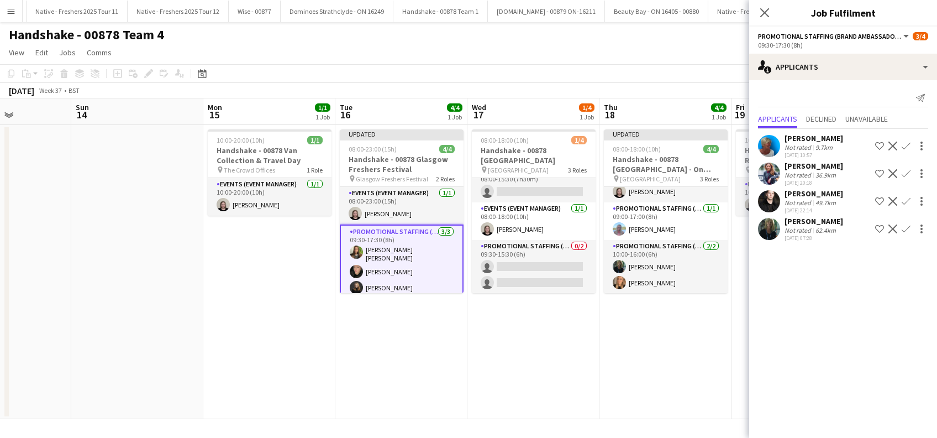
drag, startPoint x: 604, startPoint y: 346, endPoint x: 517, endPoint y: 346, distance: 87.3
click at [517, 346] on app-calendar-viewport "Thu 11 Fri 12 Sat 13 Sun 14 Mon 15 1/1 1 Job Tue 16 4/4 1 Job Wed 17 1/4 1 Job …" at bounding box center [468, 258] width 937 height 320
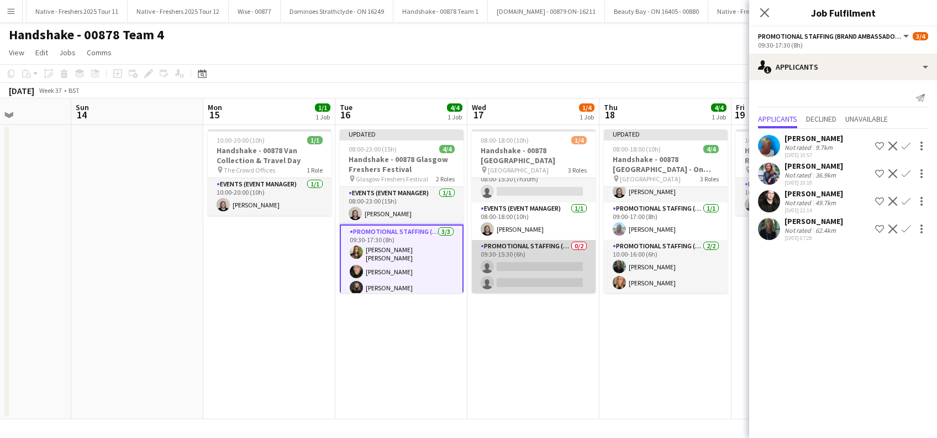
scroll to position [0, 0]
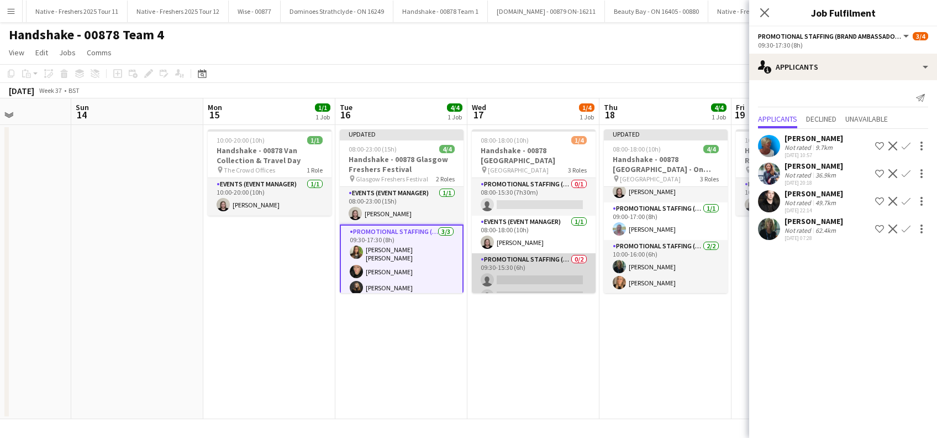
click at [534, 266] on app-card-role "Promotional Staffing (Brand Ambassadors) 0/2 09:30-15:30 (6h) single-neutral-ac…" at bounding box center [534, 280] width 124 height 54
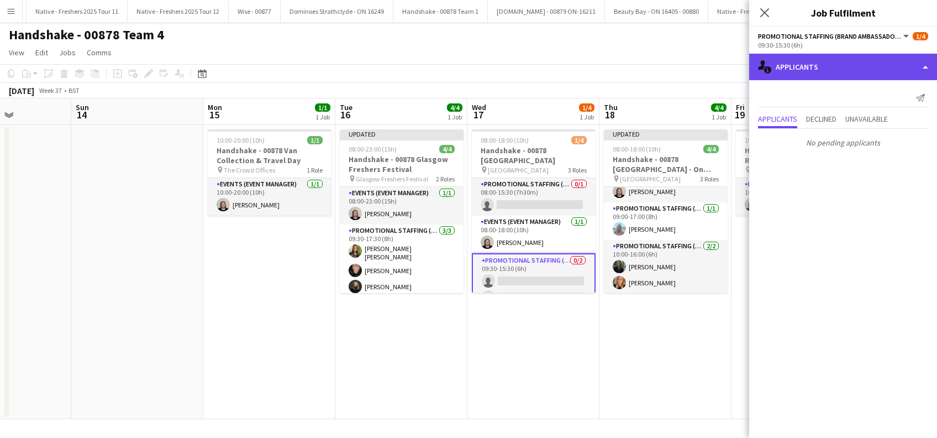
click at [829, 69] on div "single-neutral-actions-information Applicants" at bounding box center [843, 67] width 188 height 27
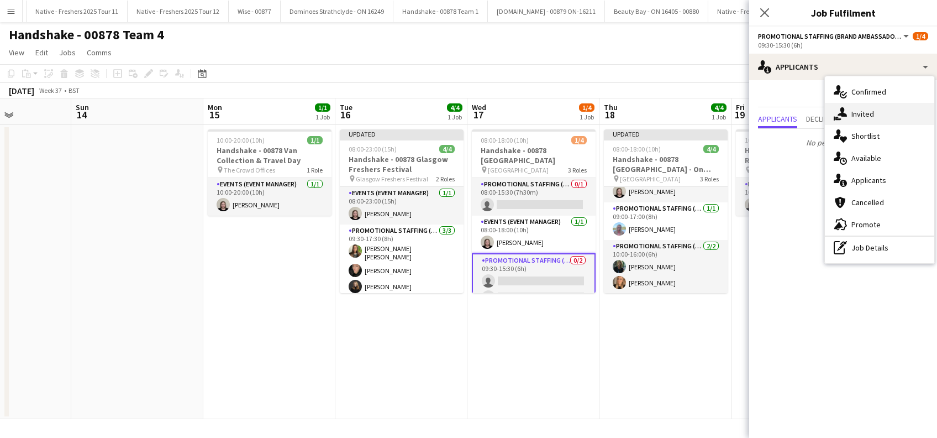
click at [866, 119] on span "Invited" at bounding box center [862, 114] width 23 height 10
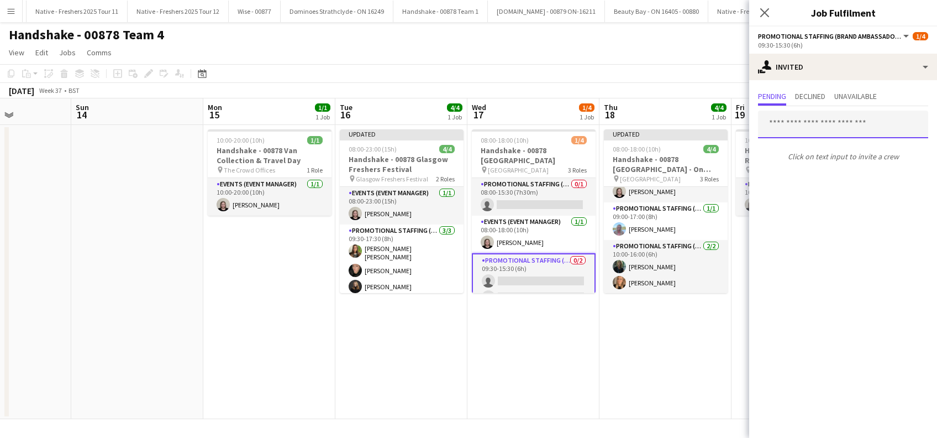
click at [807, 119] on input "text" at bounding box center [843, 124] width 170 height 28
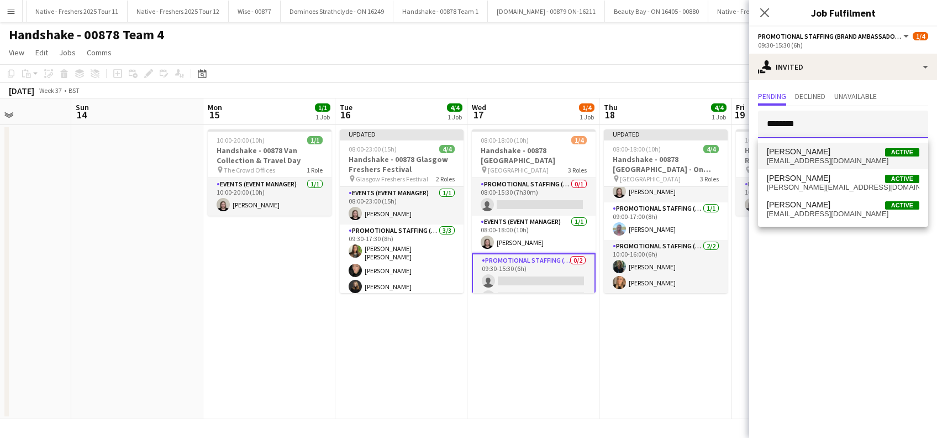
type input "********"
click at [800, 150] on span "[PERSON_NAME]" at bounding box center [799, 151] width 64 height 9
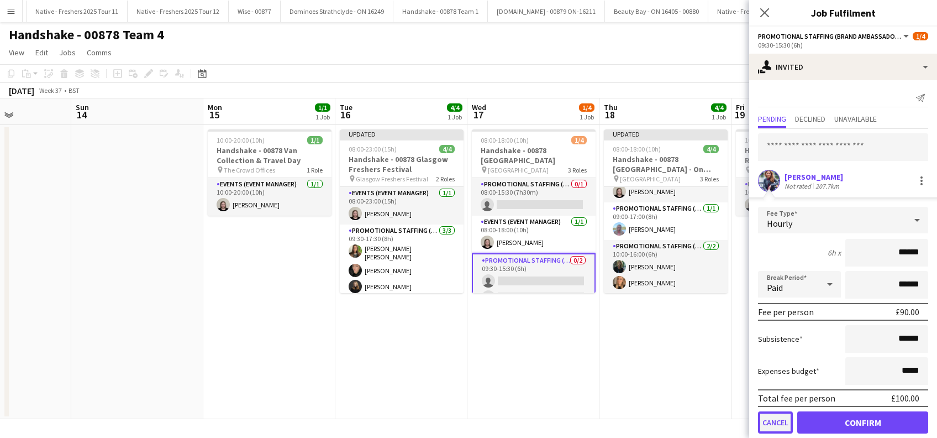
click at [775, 422] on button "Cancel" at bounding box center [775, 422] width 35 height 22
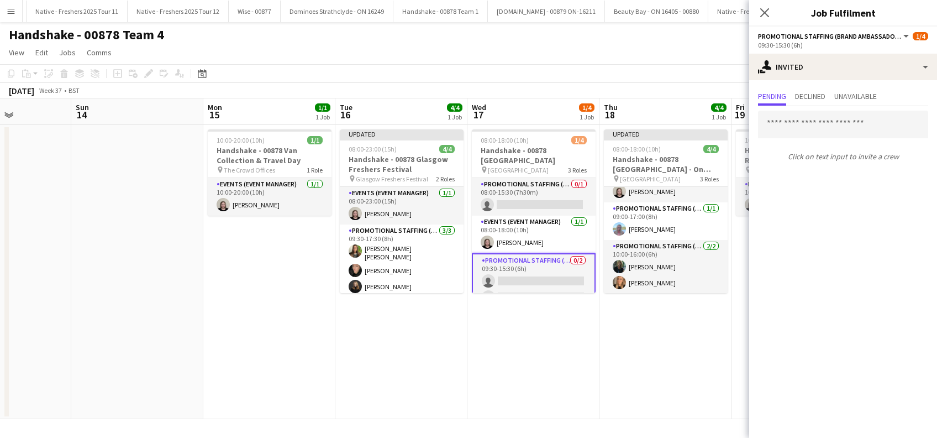
click at [551, 362] on app-date-cell "08:00-18:00 (10h) 1/4 Handshake - 00878 University of Aberdeen pin University o…" at bounding box center [533, 272] width 132 height 294
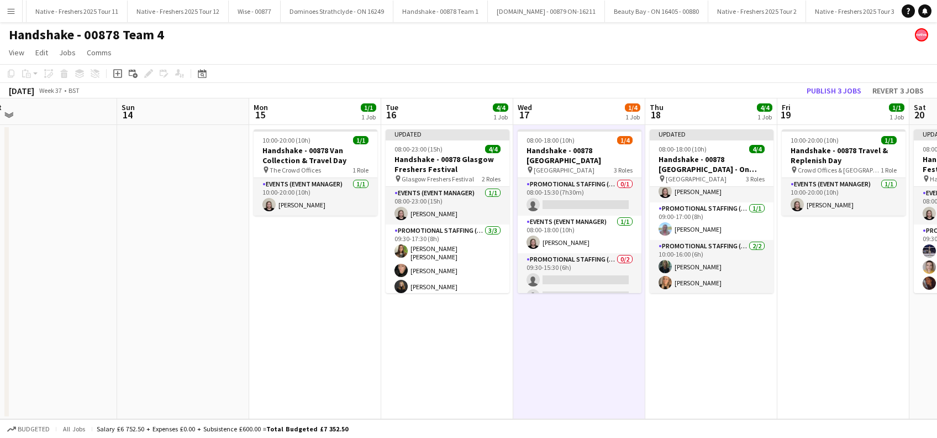
scroll to position [0, 339]
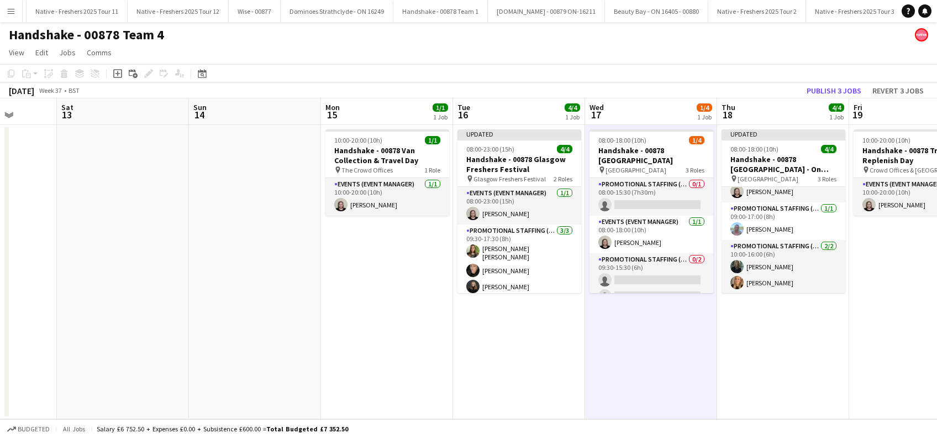
drag, startPoint x: 532, startPoint y: 360, endPoint x: 638, endPoint y: 359, distance: 105.5
click at [638, 359] on app-calendar-viewport "Wed 10 Thu 11 Fri 12 Sat 13 Sun 14 Mon 15 1/1 1 Job Tue 16 4/4 1 Job Wed 17 1/4…" at bounding box center [468, 258] width 937 height 320
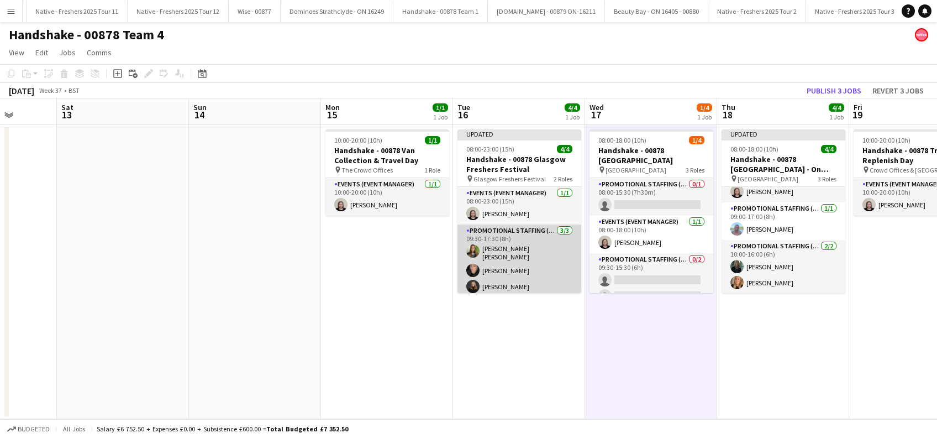
click at [504, 249] on app-card-role "Promotional Staffing (Brand Ambassadors) 3/3 09:30-17:30 (8h) Sophie Stone smit…" at bounding box center [519, 260] width 124 height 73
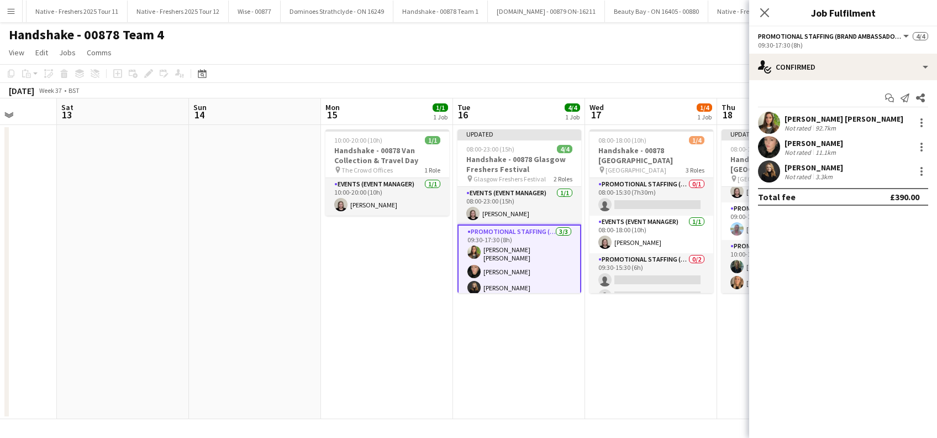
click at [840, 114] on div "Sophie Stone smith" at bounding box center [843, 119] width 119 height 10
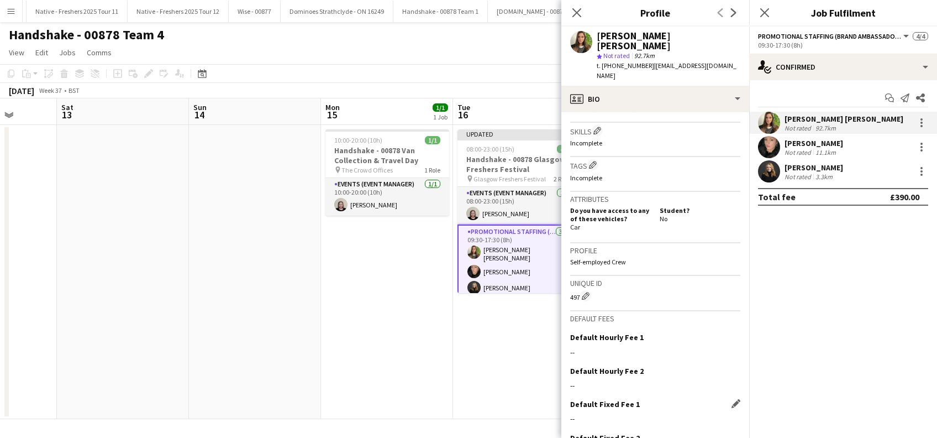
scroll to position [442, 0]
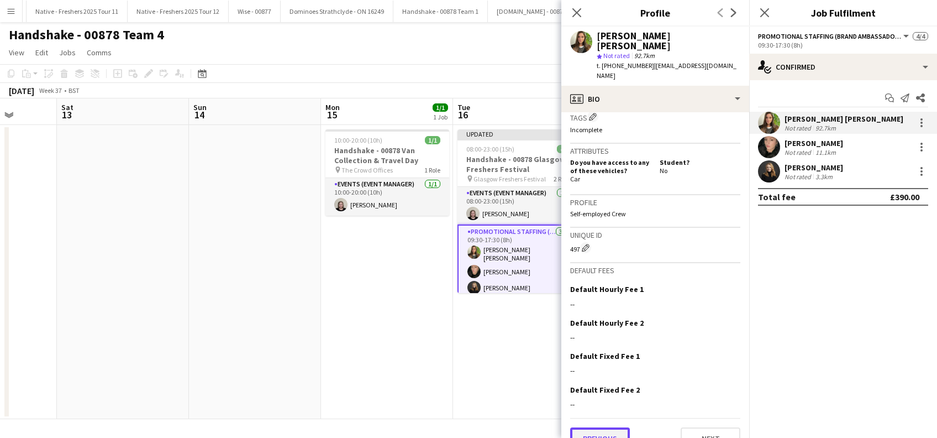
click at [608, 427] on button "Previous" at bounding box center [600, 438] width 60 height 22
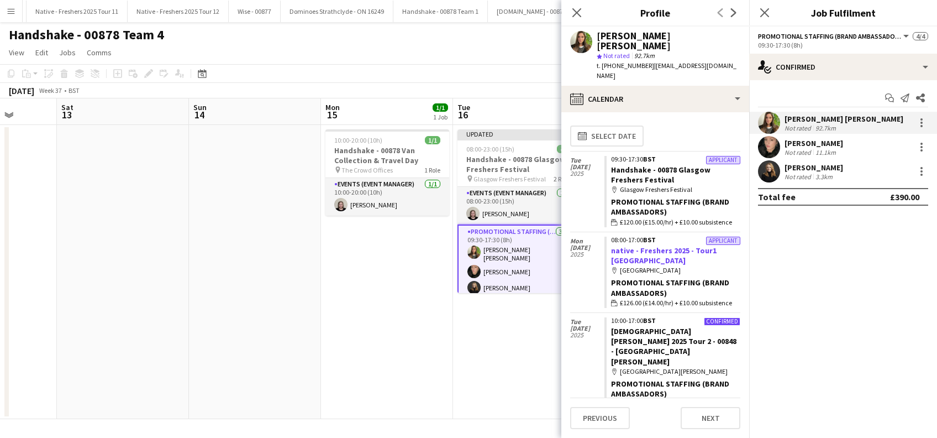
click at [632, 245] on link "native - Freshers 2025 - Tour1 Stirling Uni" at bounding box center [664, 255] width 106 height 20
click at [769, 6] on app-icon "Close pop-in" at bounding box center [765, 13] width 16 height 16
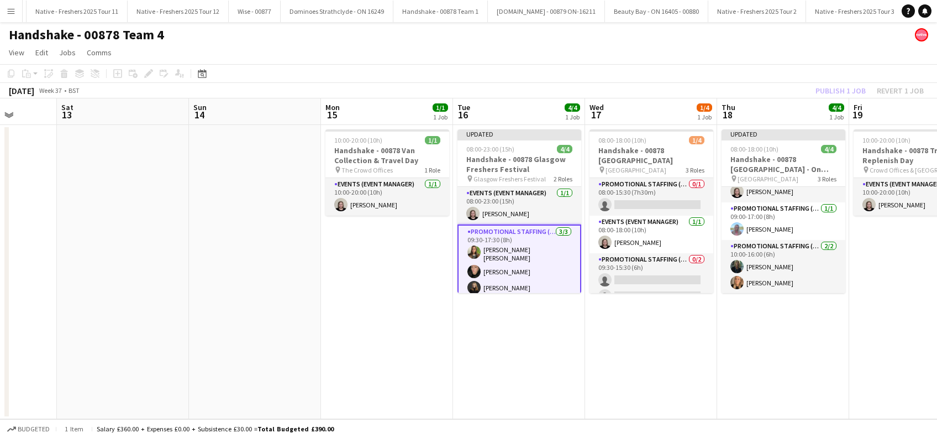
click at [587, 357] on app-date-cell "08:00-18:00 (10h) 1/4 Handshake - 00878 University of Aberdeen pin University o…" at bounding box center [651, 272] width 132 height 294
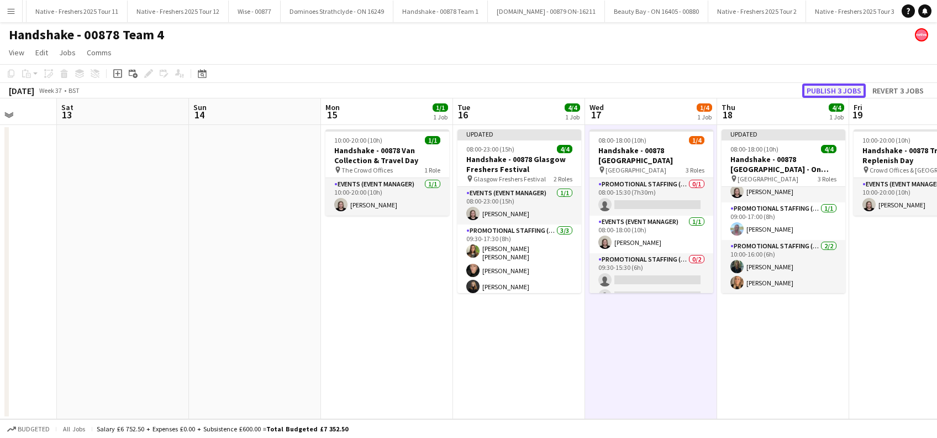
click at [823, 85] on button "Publish 3 jobs" at bounding box center [834, 90] width 64 height 14
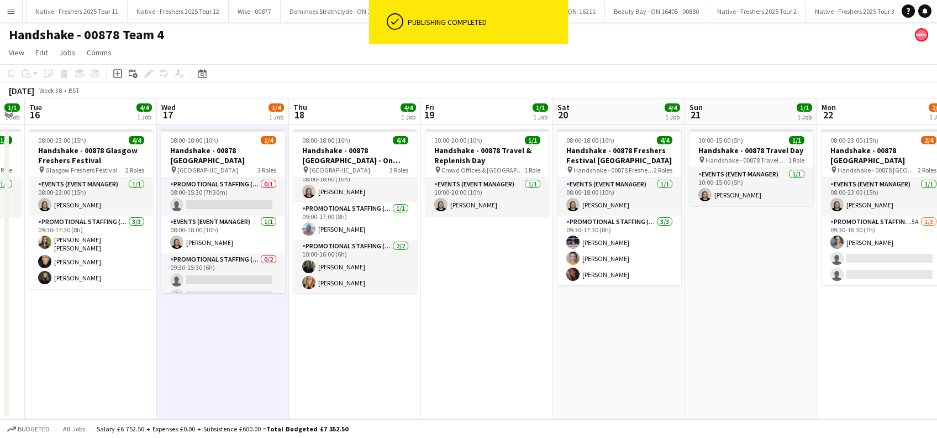
scroll to position [0, 419]
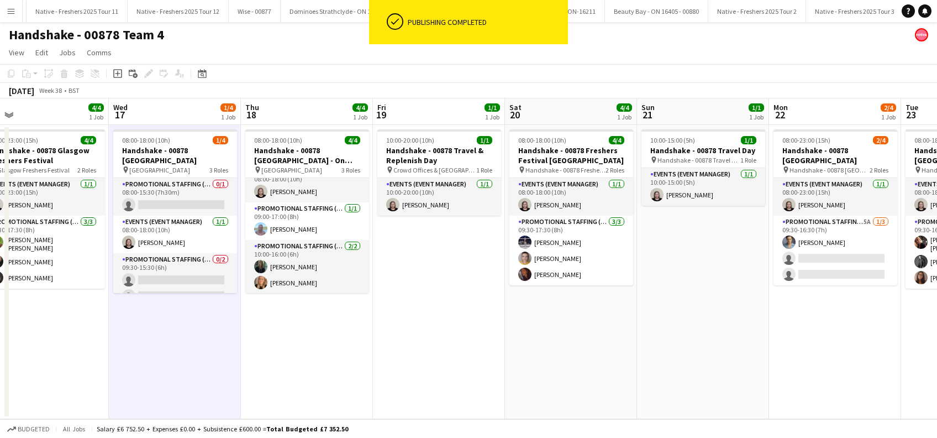
drag, startPoint x: 760, startPoint y: 353, endPoint x: 284, endPoint y: 325, distance: 477.0
click at [284, 325] on app-calendar-viewport "Sat 13 Sun 14 Mon 15 1/1 1 Job Tue 16 4/4 1 Job Wed 17 1/4 1 Job Thu 18 4/4 1 J…" at bounding box center [468, 258] width 937 height 320
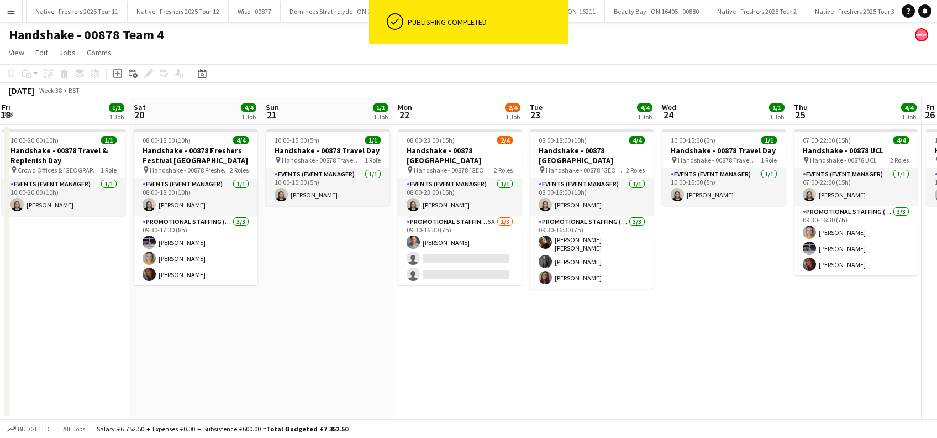
drag, startPoint x: 726, startPoint y: 340, endPoint x: 349, endPoint y: 346, distance: 377.4
click at [349, 346] on app-calendar-viewport "Mon 15 1/1 1 Job Tue 16 4/4 1 Job Wed 17 1/4 1 Job Thu 18 4/4 1 Job Fri 19 1/1 …" at bounding box center [468, 258] width 937 height 320
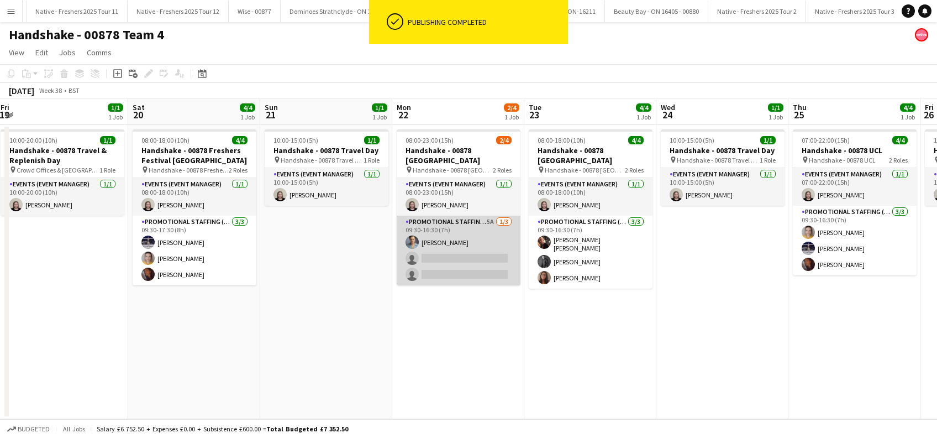
click at [450, 261] on app-card-role "Promotional Staffing (Brand Ambassadors) 5A 1/3 09:30-16:30 (7h) Rachael Cummin…" at bounding box center [459, 250] width 124 height 70
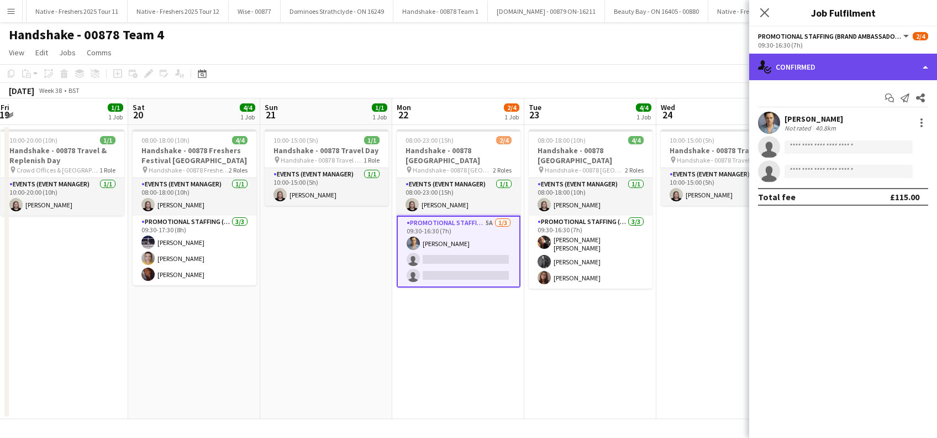
click at [830, 70] on div "single-neutral-actions-check-2 Confirmed" at bounding box center [843, 67] width 188 height 27
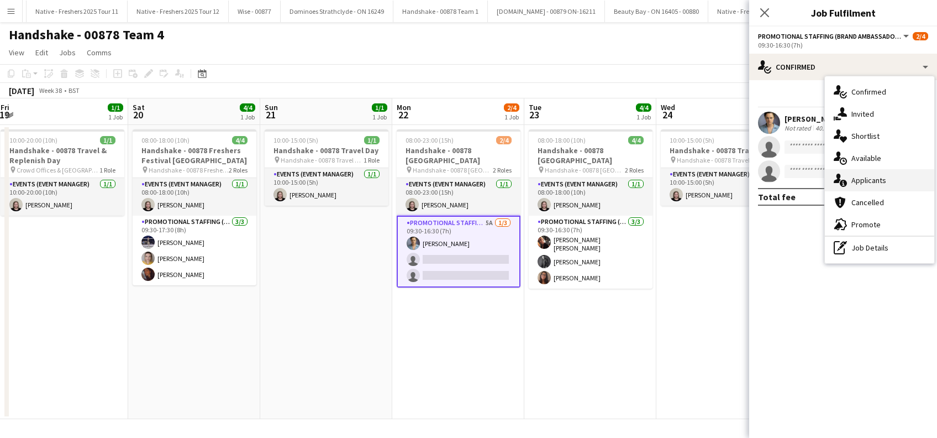
click at [857, 185] on span "Applicants" at bounding box center [868, 180] width 35 height 10
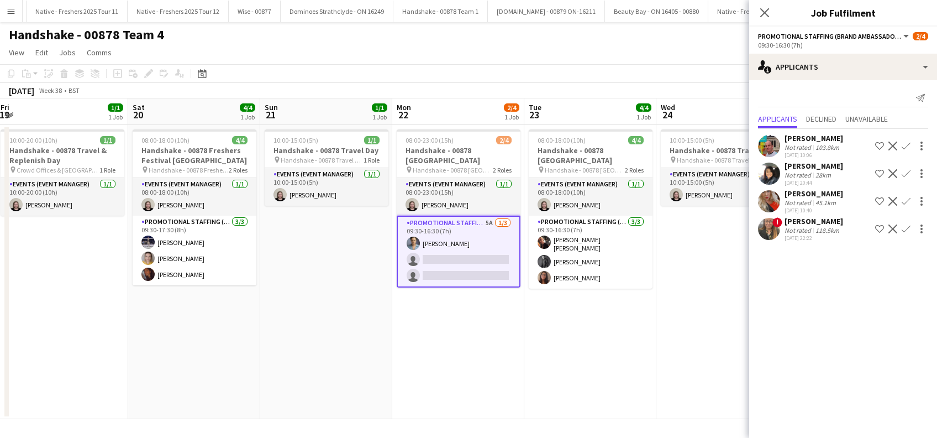
click at [824, 168] on div "Catherine Saffari" at bounding box center [813, 166] width 59 height 10
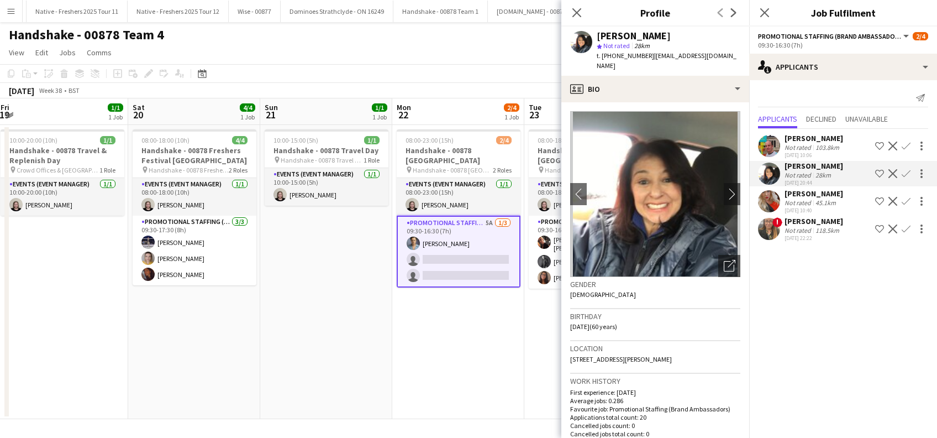
click at [827, 194] on div "Shelley Thomas" at bounding box center [813, 193] width 59 height 10
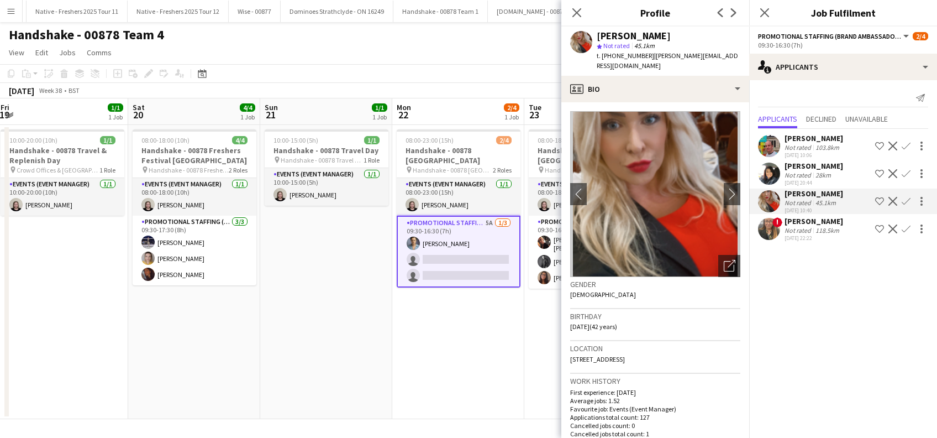
click at [434, 347] on app-date-cell "08:00-23:00 (15h) 2/4 Handshake - 00878 Cardiff pin Handshake - 00878 Cardiff 2…" at bounding box center [458, 272] width 132 height 294
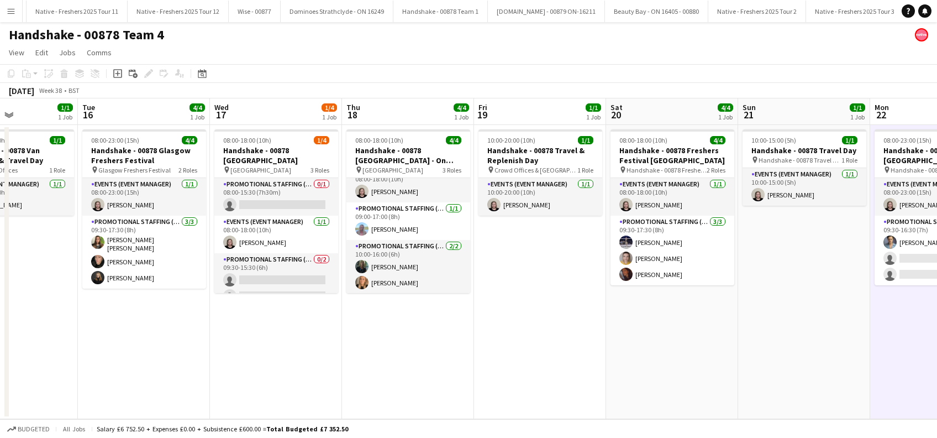
drag, startPoint x: 454, startPoint y: 351, endPoint x: 939, endPoint y: 389, distance: 486.5
click at [936, 389] on html "Menu Boards Boards Boards All jobs Status Workforce Workforce My Workforce Recr…" at bounding box center [468, 219] width 937 height 438
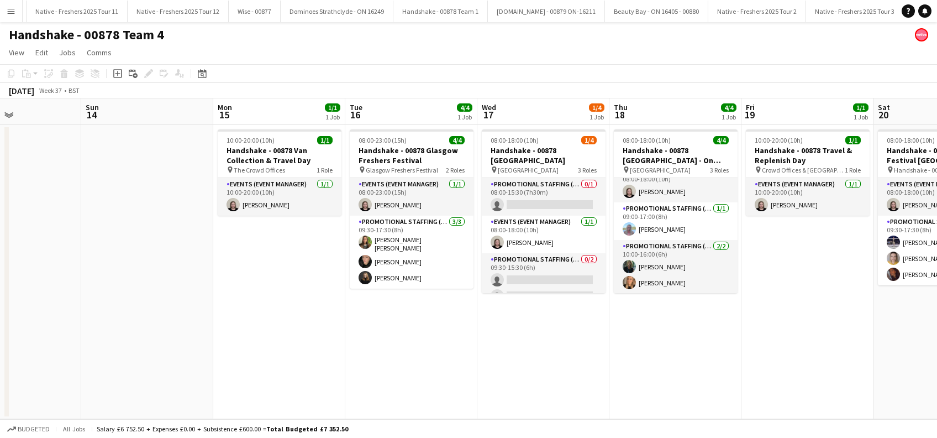
drag, startPoint x: 365, startPoint y: 383, endPoint x: 763, endPoint y: 380, distance: 397.8
click at [771, 380] on app-calendar-viewport "Thu 11 Fri 12 Sat 13 Sun 14 Mon 15 1/1 1 Job Tue 16 4/4 1 Job Wed 17 1/4 1 Job …" at bounding box center [468, 258] width 937 height 320
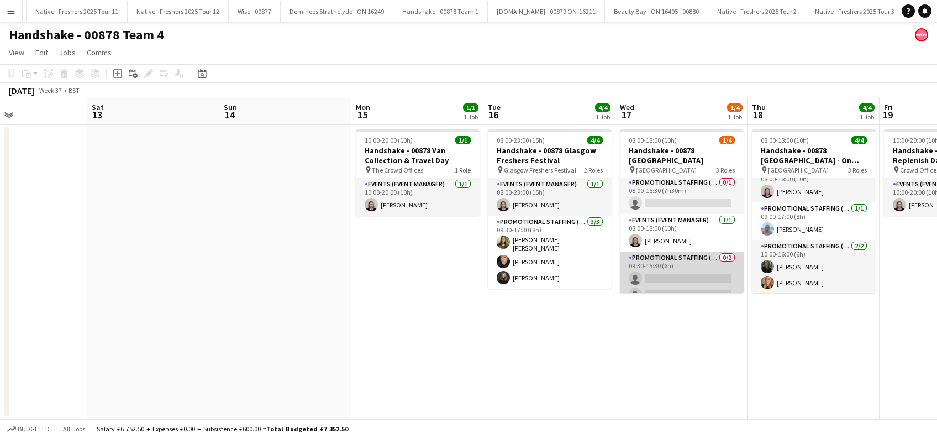
scroll to position [0, 0]
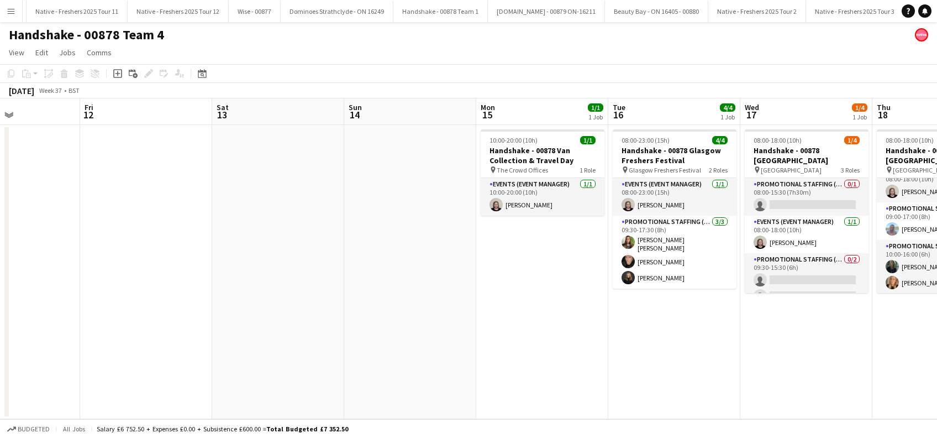
drag, startPoint x: 599, startPoint y: 348, endPoint x: 936, endPoint y: 378, distance: 338.3
click at [936, 378] on html "Menu Boards Boards Boards All jobs Status Workforce Workforce My Workforce Recr…" at bounding box center [468, 219] width 937 height 438
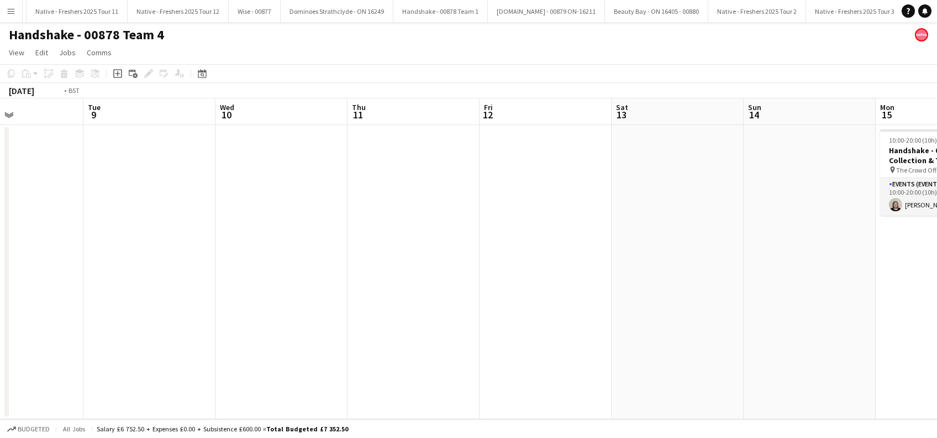
drag, startPoint x: 429, startPoint y: 304, endPoint x: 705, endPoint y: 309, distance: 275.7
click at [712, 308] on app-calendar-viewport "Sat 6 Sun 7 Mon 8 Tue 9 Wed 10 Thu 11 Fri 12 Sat 13 Sun 14 Mon 15 1/1 1 Job Tue…" at bounding box center [468, 258] width 937 height 320
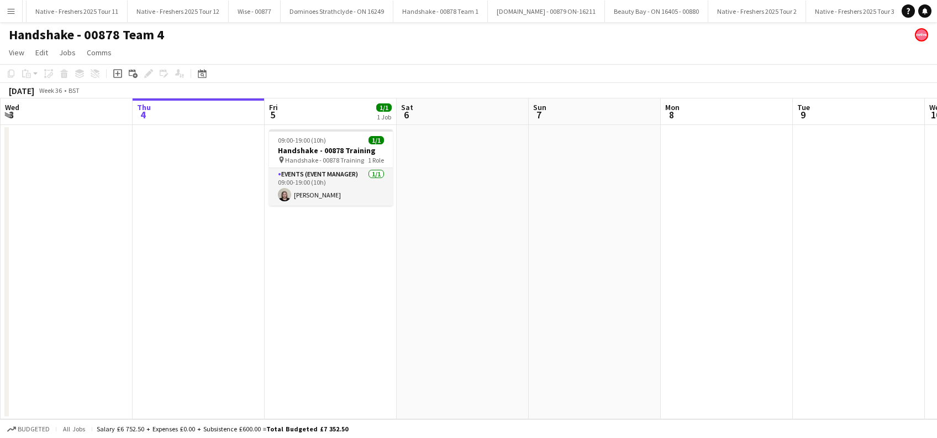
drag, startPoint x: 510, startPoint y: 318, endPoint x: 391, endPoint y: 326, distance: 119.6
click at [619, 336] on app-calendar-viewport "Mon 1 Tue 2 Wed 3 Thu 4 Fri 5 1/1 1 Job Sat 6 Sun 7 Mon 8 Tue 9 Wed 10 Thu 11 F…" at bounding box center [468, 258] width 937 height 320
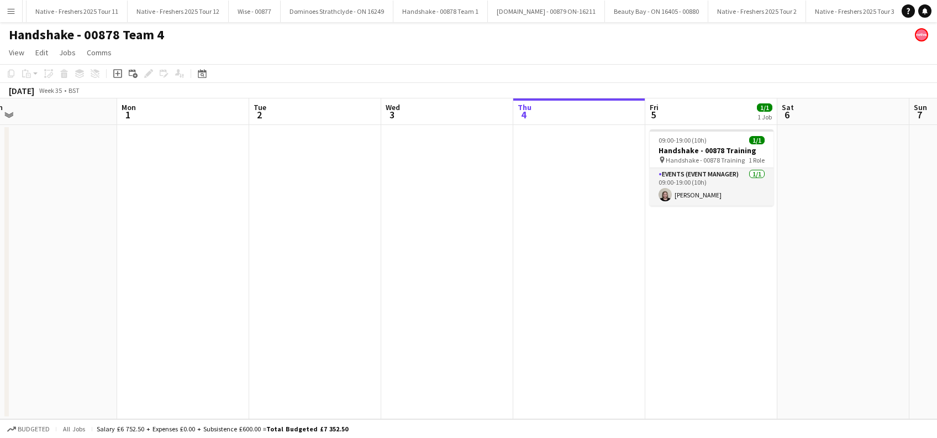
drag, startPoint x: 182, startPoint y: 314, endPoint x: 454, endPoint y: 347, distance: 274.4
click at [454, 347] on app-calendar-viewport "Fri 29 Sat 30 Sun 31 Mon 1 Tue 2 Wed 3 Thu 4 Fri 5 1/1 1 Job Sat 6 Sun 7 Mon 8 …" at bounding box center [468, 258] width 937 height 320
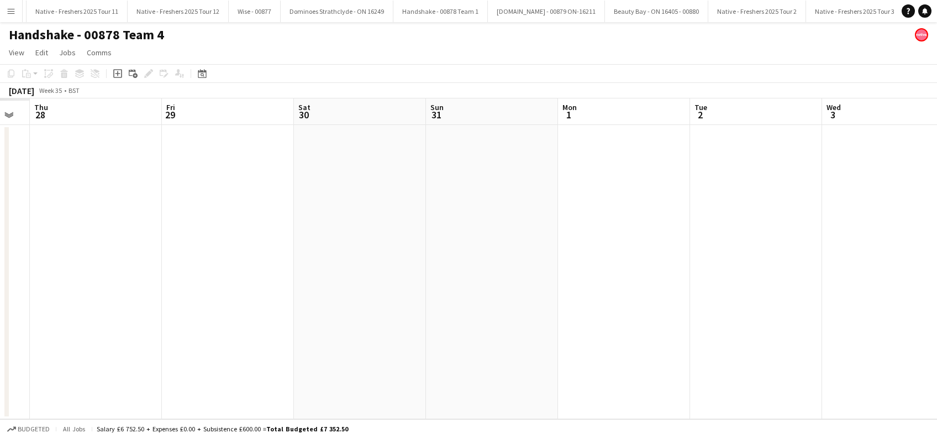
drag, startPoint x: 259, startPoint y: 323, endPoint x: 663, endPoint y: 358, distance: 405.9
click at [663, 358] on app-calendar-viewport "Tue 26 Wed 27 Thu 28 Fri 29 Sat 30 Sun 31 Mon 1 Tue 2 Wed 3 Thu 4 Fri 5 1/1 1 J…" at bounding box center [468, 258] width 937 height 320
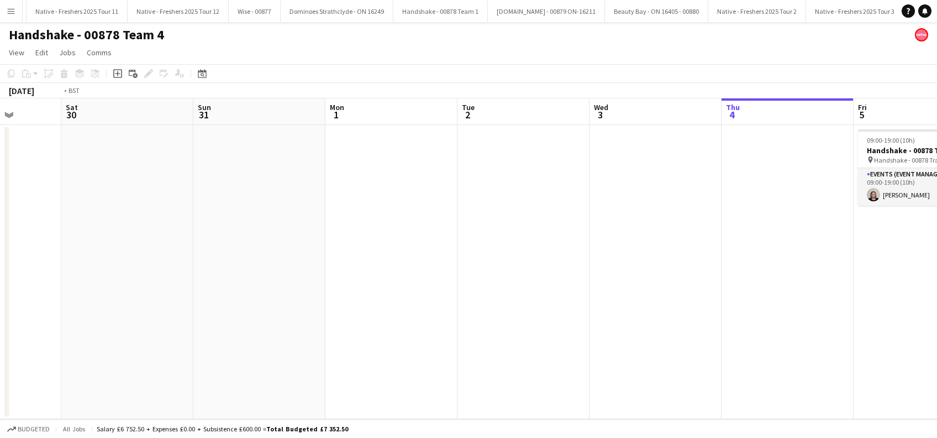
drag, startPoint x: 834, startPoint y: 349, endPoint x: 271, endPoint y: 372, distance: 564.0
click at [270, 376] on app-calendar-viewport "Tue 26 Wed 27 Thu 28 Fri 29 Sat 30 Sun 31 Mon 1 Tue 2 Wed 3 Thu 4 Fri 5 1/1 1 J…" at bounding box center [468, 258] width 937 height 320
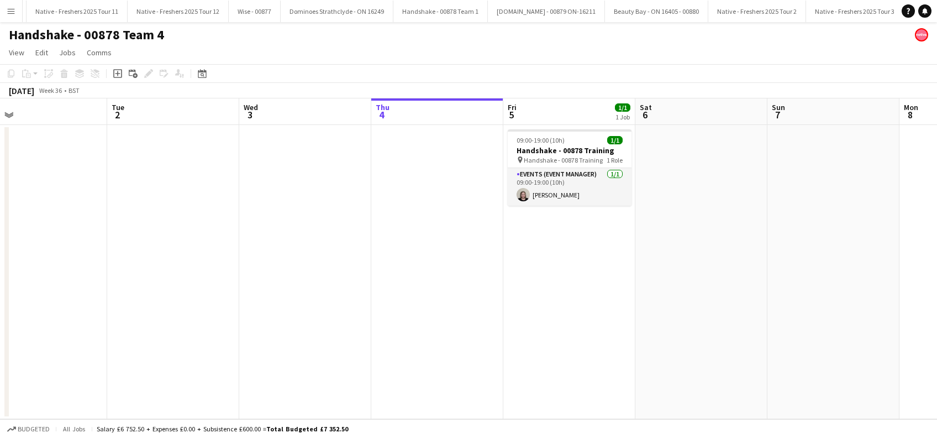
drag, startPoint x: 629, startPoint y: 315, endPoint x: 240, endPoint y: 360, distance: 391.5
click at [240, 360] on app-calendar-viewport "Fri 29 Sat 30 Sun 31 Mon 1 Tue 2 Wed 3 Thu 4 Fri 5 1/1 1 Job Sat 6 Sun 7 Mon 8 …" at bounding box center [468, 258] width 937 height 320
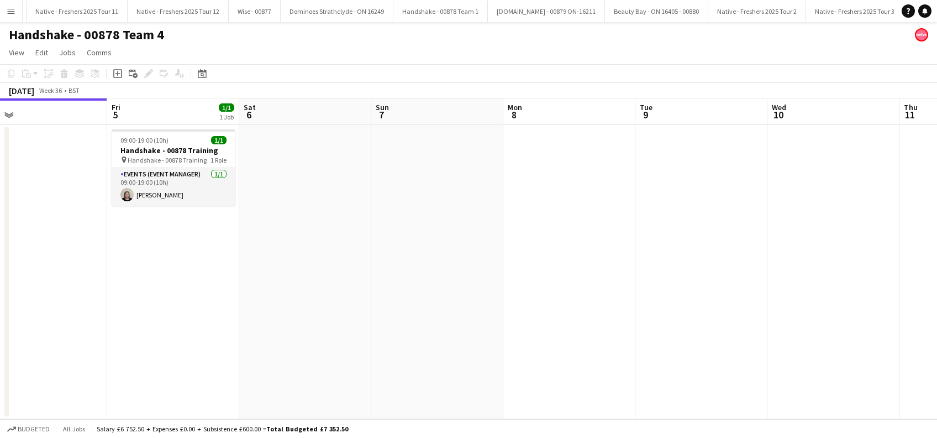
scroll to position [0, 460]
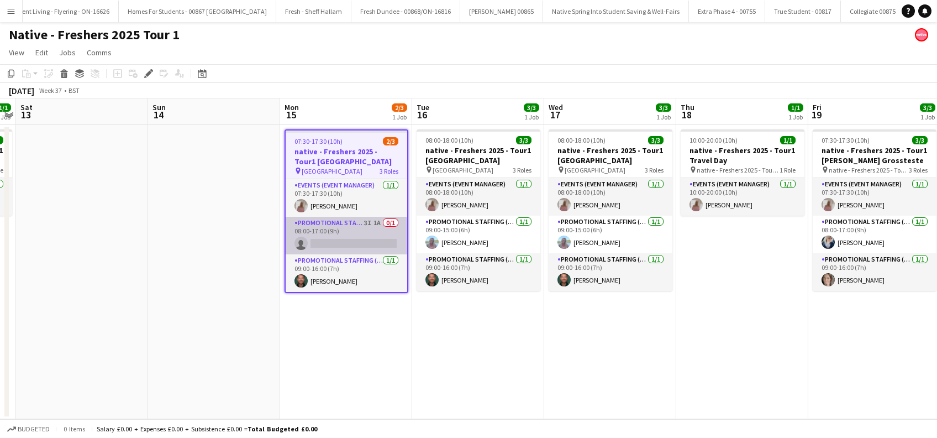
click at [344, 238] on app-card-role "Promotional Staffing (Brand Ambassadors) 3I 1A 0/1 08:00-17:00 (9h) single-neut…" at bounding box center [347, 236] width 122 height 38
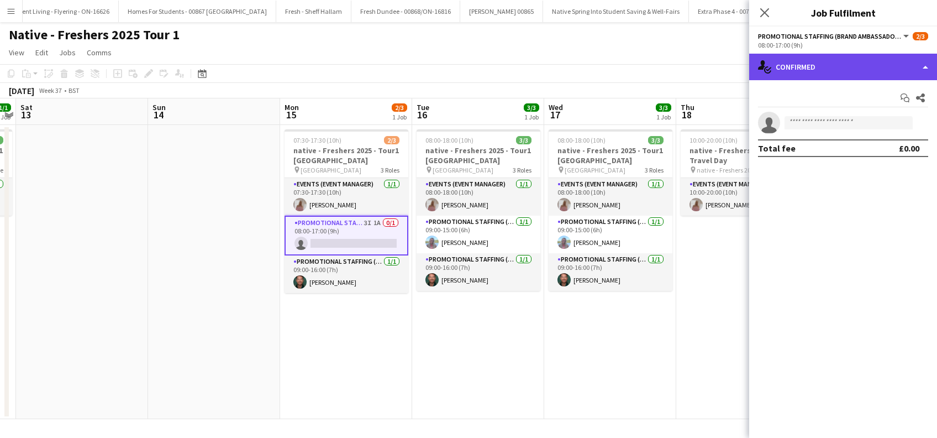
click at [835, 55] on div "single-neutral-actions-check-2 Confirmed" at bounding box center [843, 67] width 188 height 27
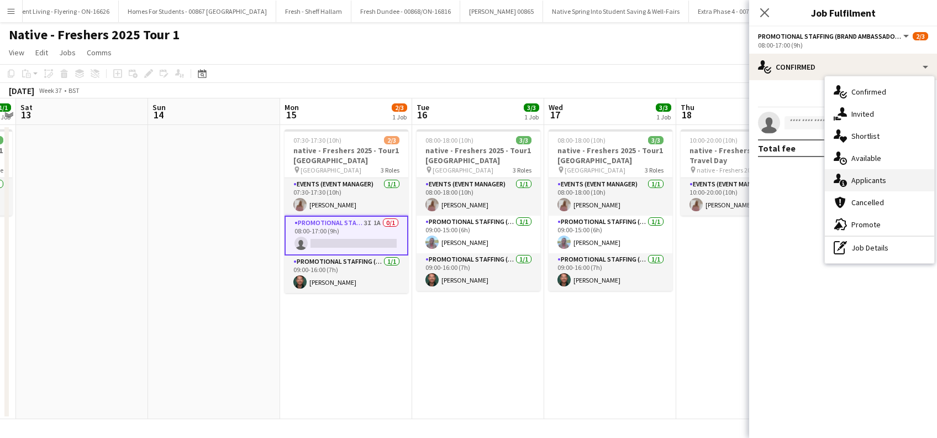
click at [867, 181] on span "Applicants" at bounding box center [868, 180] width 35 height 10
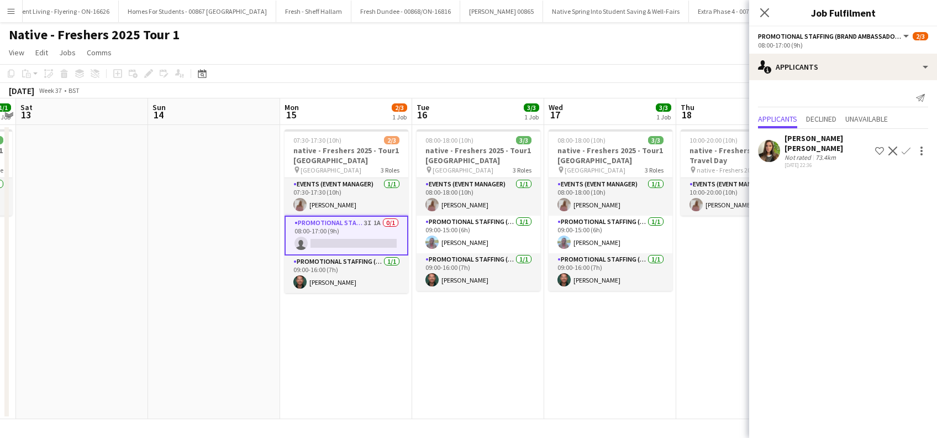
click at [908, 149] on app-icon "Confirm" at bounding box center [906, 150] width 9 height 9
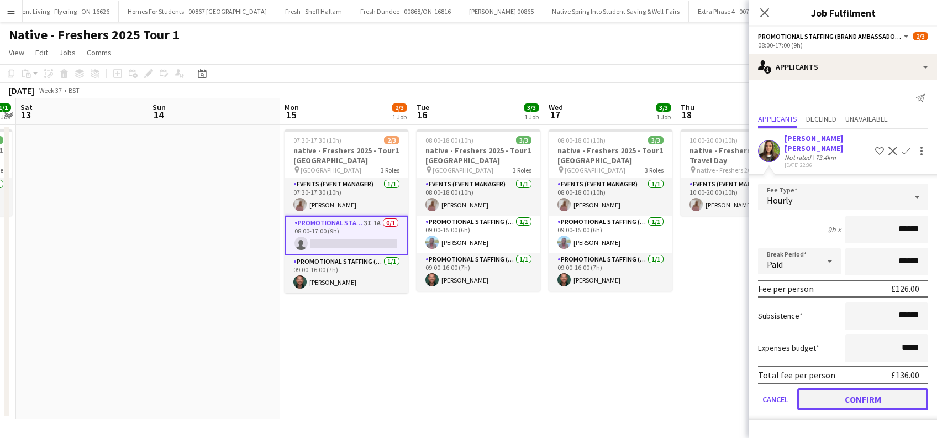
click at [888, 390] on button "Confirm" at bounding box center [862, 399] width 131 height 22
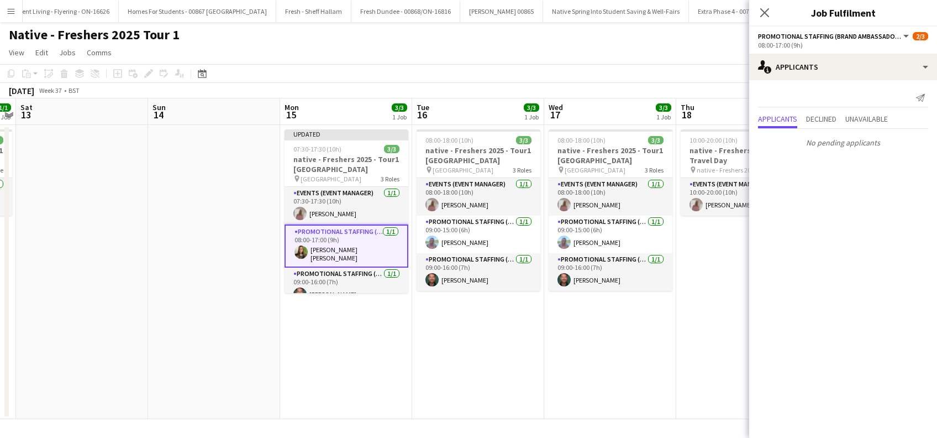
click at [541, 356] on app-date-cell "08:00-18:00 (10h) 3/3 native - Freshers 2025 - Tour1 [GEOGRAPHIC_DATA] pin [GEO…" at bounding box center [478, 272] width 132 height 294
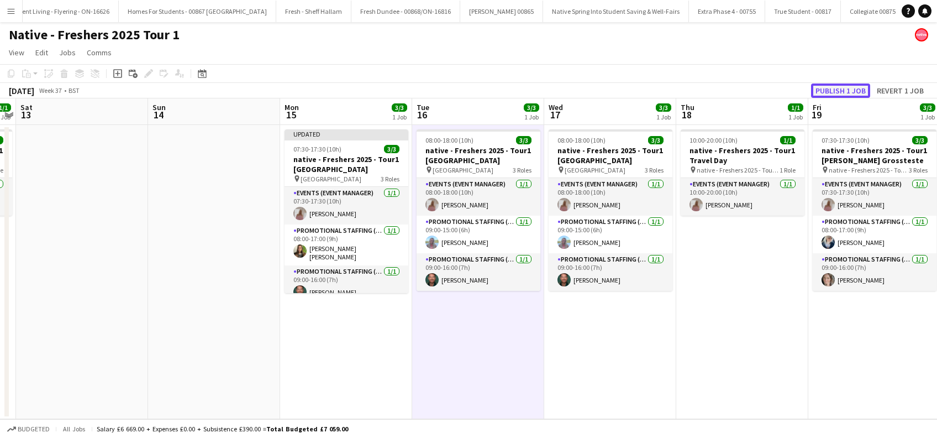
click at [838, 93] on button "Publish 1 job" at bounding box center [840, 90] width 59 height 14
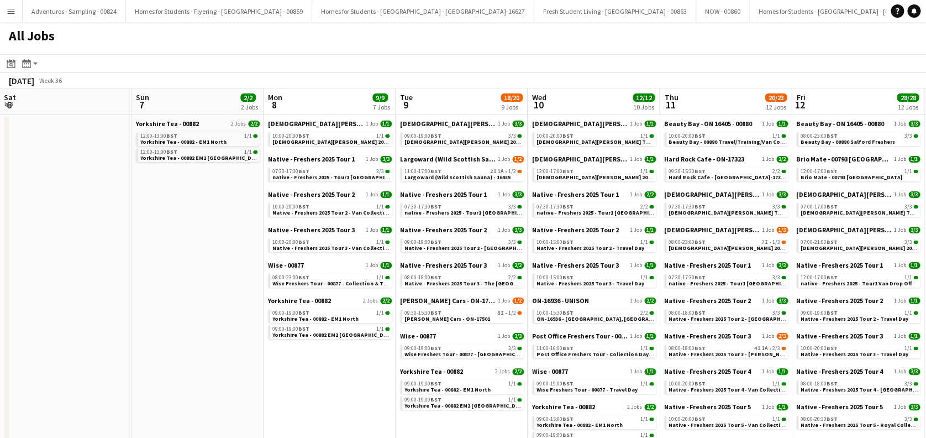
scroll to position [0, 398]
drag, startPoint x: 501, startPoint y: 361, endPoint x: 186, endPoint y: 361, distance: 314.9
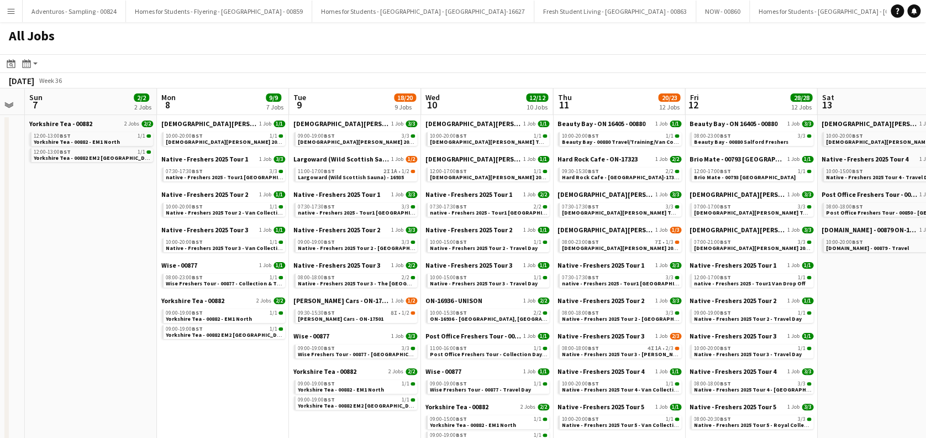
scroll to position [0, 309]
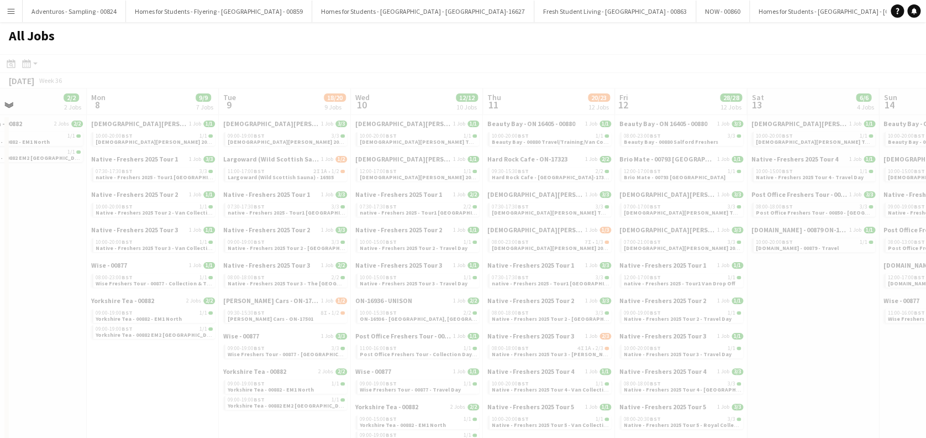
drag, startPoint x: 642, startPoint y: 294, endPoint x: 378, endPoint y: 310, distance: 264.0
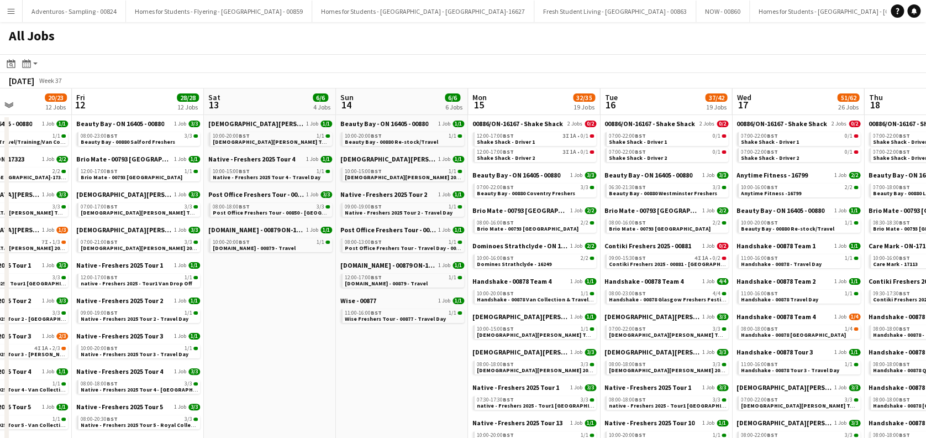
scroll to position [0, 462]
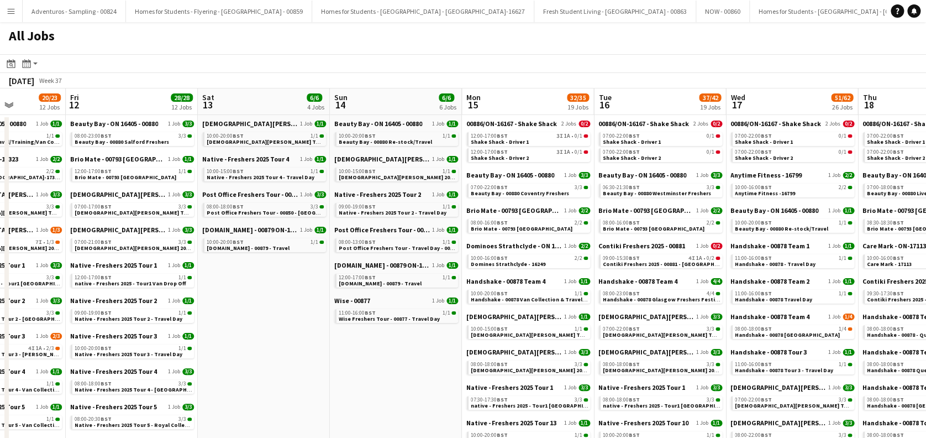
drag, startPoint x: 784, startPoint y: 344, endPoint x: 236, endPoint y: 339, distance: 548.6
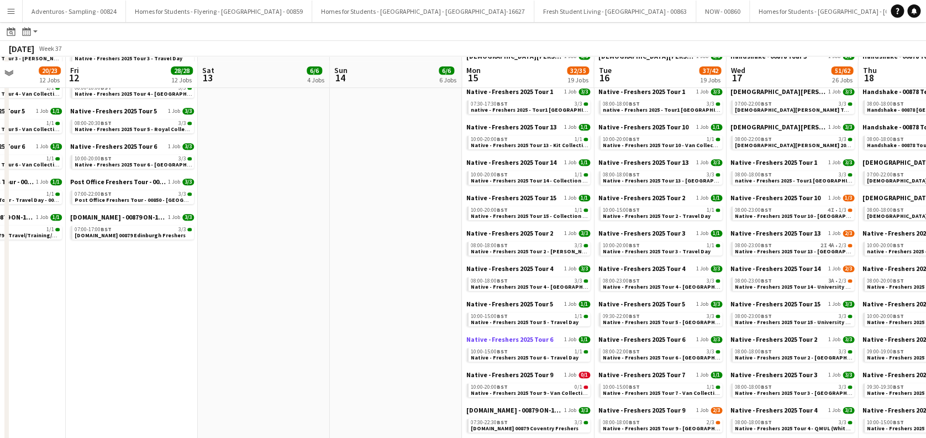
scroll to position [515, 0]
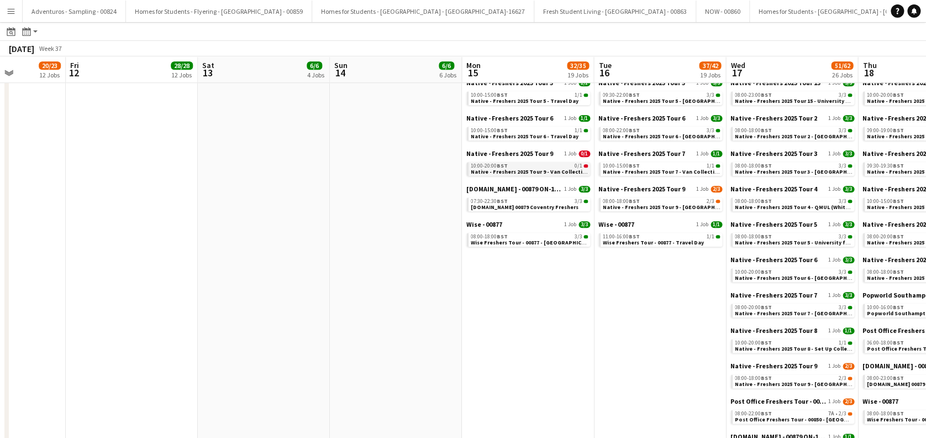
click at [530, 171] on span "Native - Freshers 2025 Tour 9 - Van Collection & Travel Day" at bounding box center [547, 171] width 153 height 7
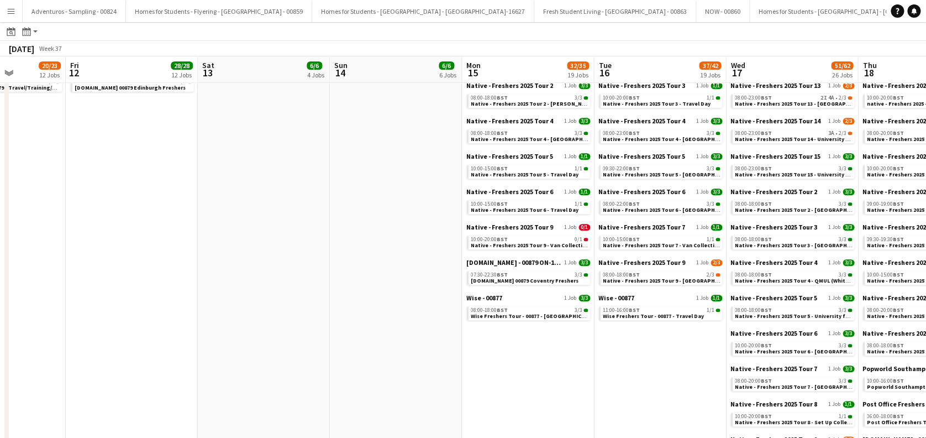
scroll to position [0, 315]
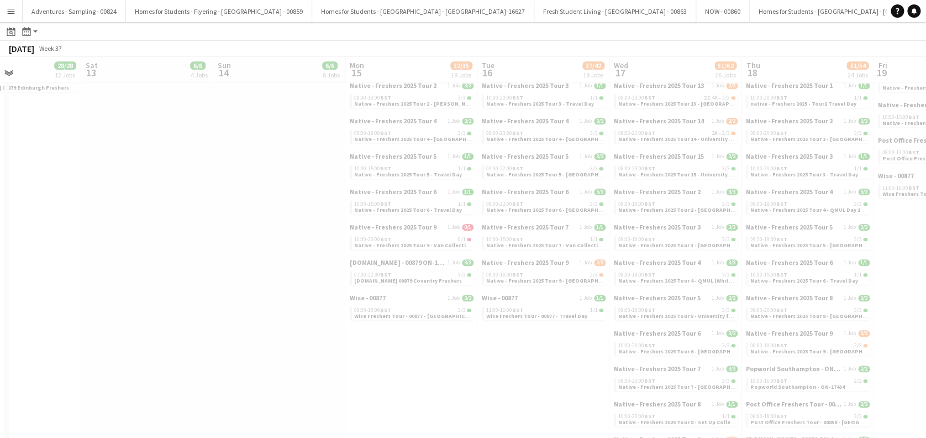
drag, startPoint x: 652, startPoint y: 376, endPoint x: 535, endPoint y: 386, distance: 117.5
click at [457, 386] on app-all-jobs "All Jobs Date picker [DATE] [DATE] [DATE] M [DATE] T [DATE] W [DATE] T [DATE] F…" at bounding box center [463, 105] width 926 height 1051
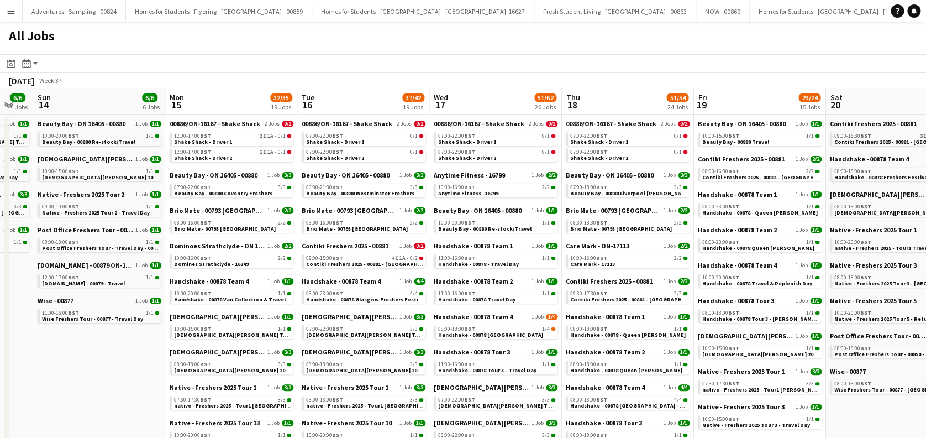
scroll to position [0, 533]
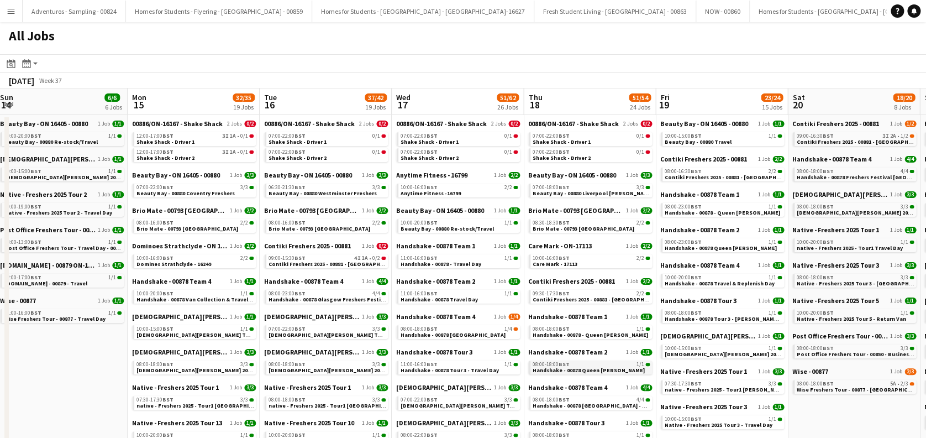
drag, startPoint x: 819, startPoint y: 371, endPoint x: 601, endPoint y: 364, distance: 218.3
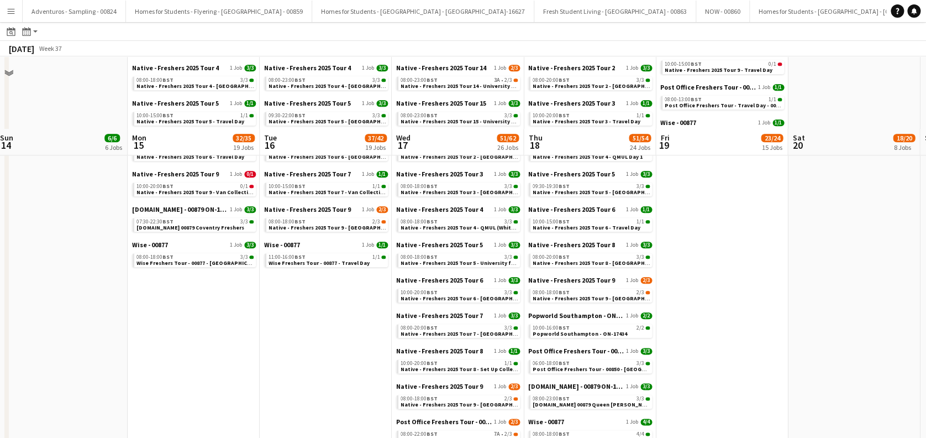
scroll to position [589, 0]
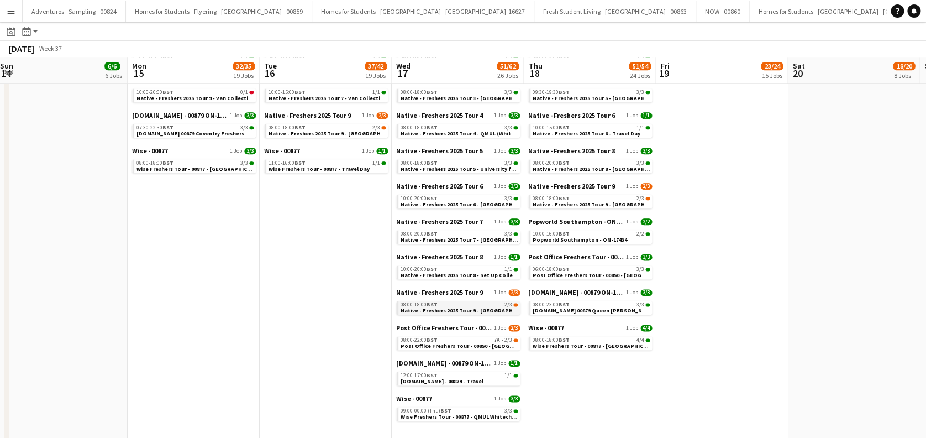
click at [452, 307] on span "Native - Freshers 2025 Tour 9 - Middlesex University Day 2" at bounding box center [476, 310] width 150 height 7
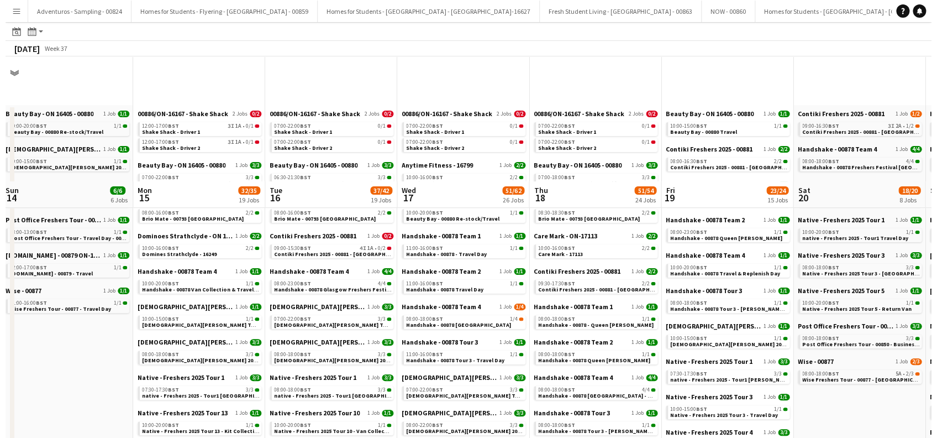
scroll to position [0, 0]
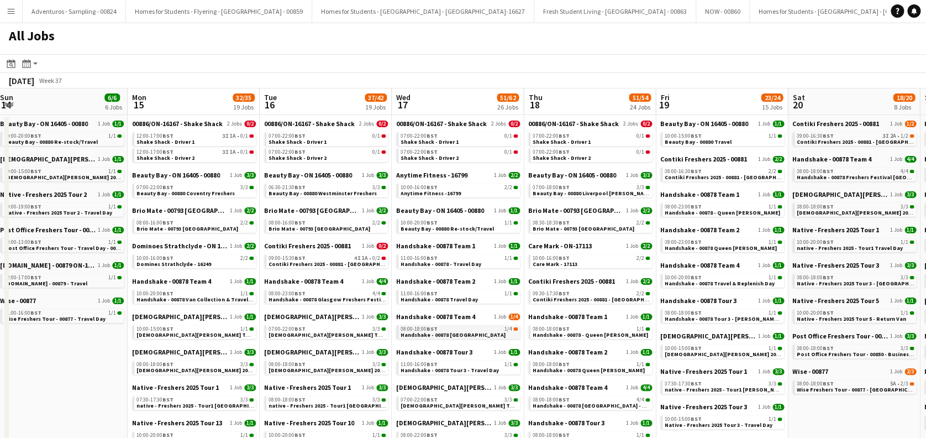
click at [455, 334] on span "Handshake - 00878 University of Aberdeen" at bounding box center [453, 334] width 105 height 7
click at [9, 13] on app-icon "Menu" at bounding box center [11, 11] width 9 height 9
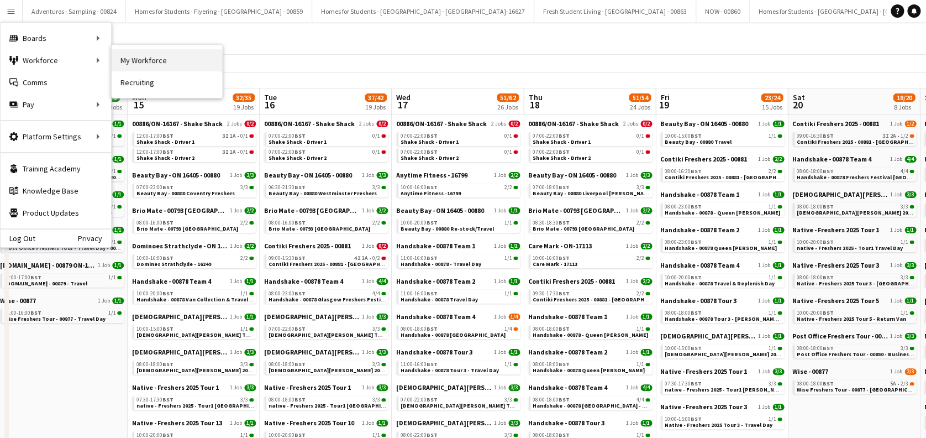
click at [168, 60] on link "My Workforce" at bounding box center [167, 60] width 110 height 22
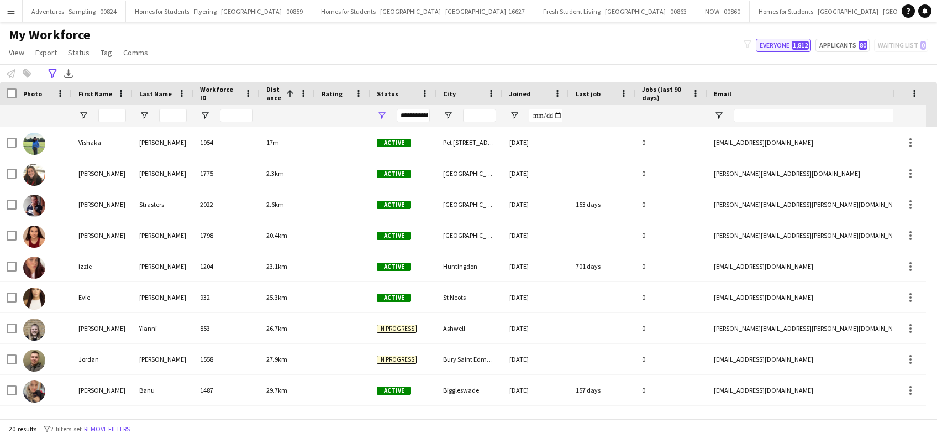
click at [773, 46] on button "Everyone 1,812" at bounding box center [783, 45] width 55 height 13
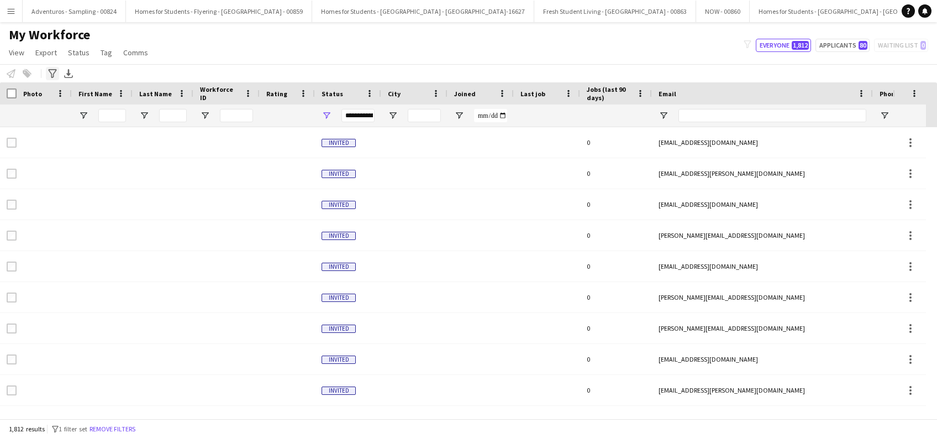
click at [54, 67] on div "Advanced filters" at bounding box center [52, 73] width 13 height 13
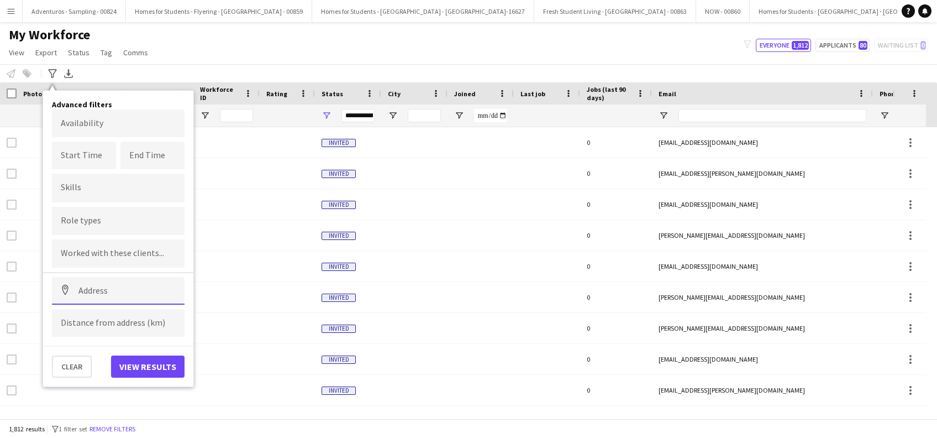
click at [99, 294] on input at bounding box center [118, 291] width 133 height 28
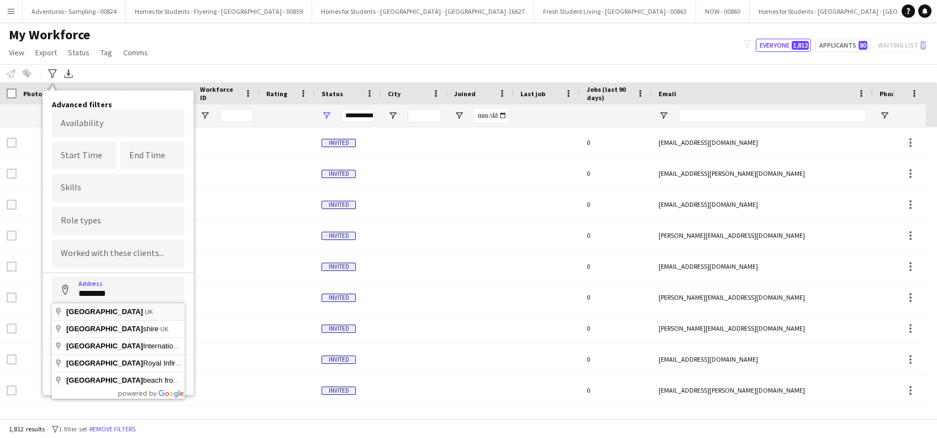
type input "**********"
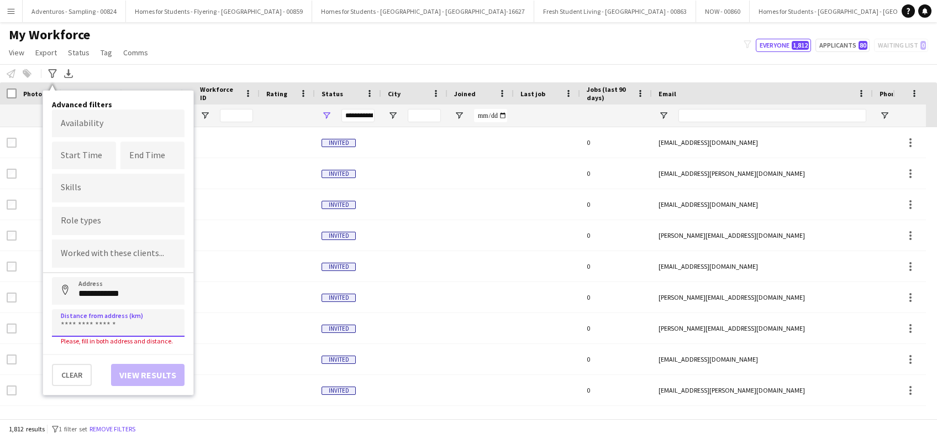
click at [93, 322] on input at bounding box center [118, 323] width 133 height 28
type input "*****"
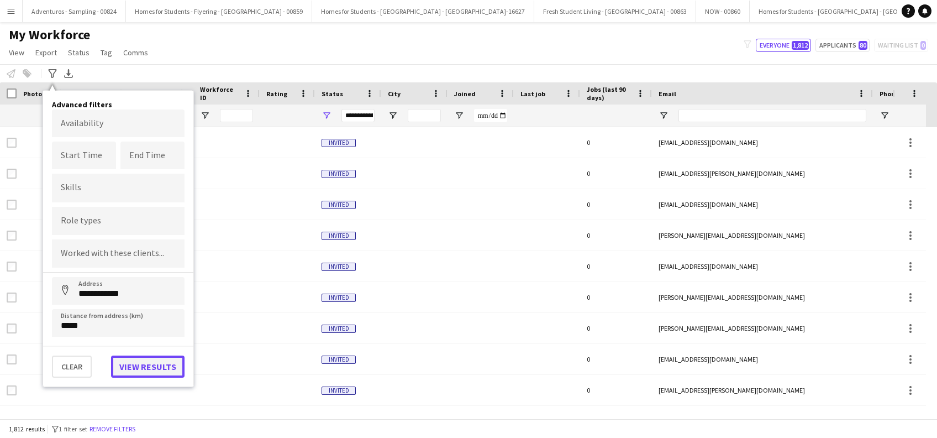
click at [154, 366] on button "View results" at bounding box center [147, 366] width 73 height 22
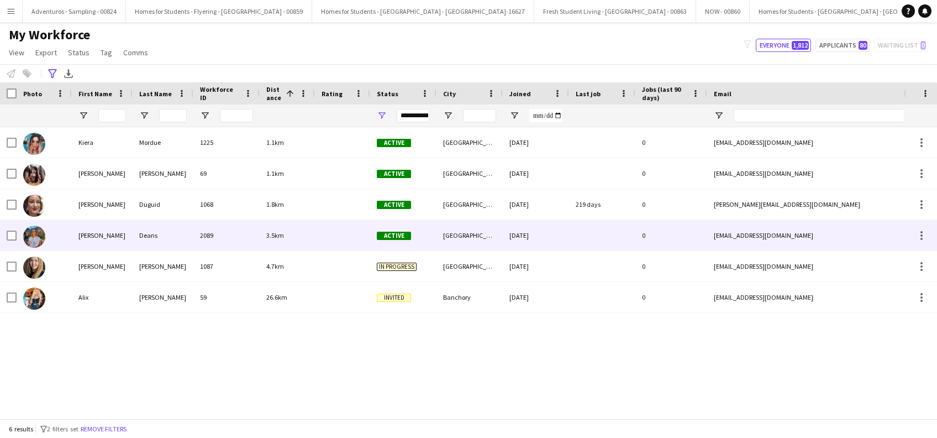
click at [155, 236] on div "Deans" at bounding box center [163, 235] width 61 height 30
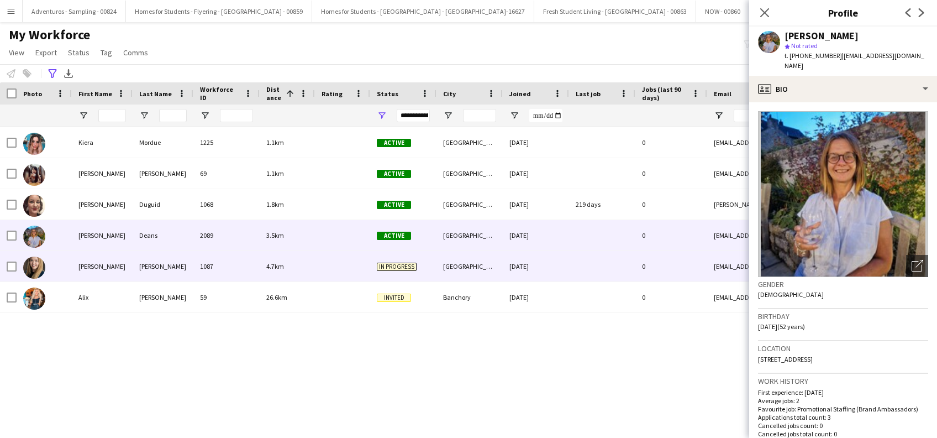
click at [146, 268] on div "Wright" at bounding box center [163, 266] width 61 height 30
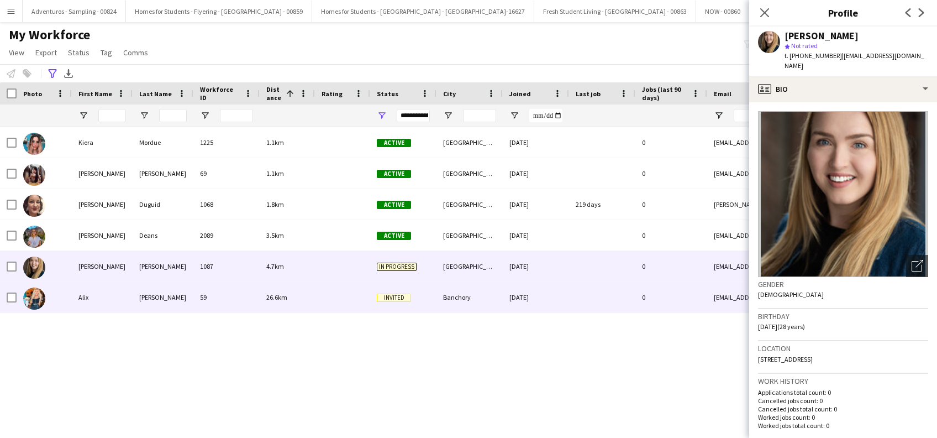
click at [150, 295] on div "Taylor" at bounding box center [163, 297] width 61 height 30
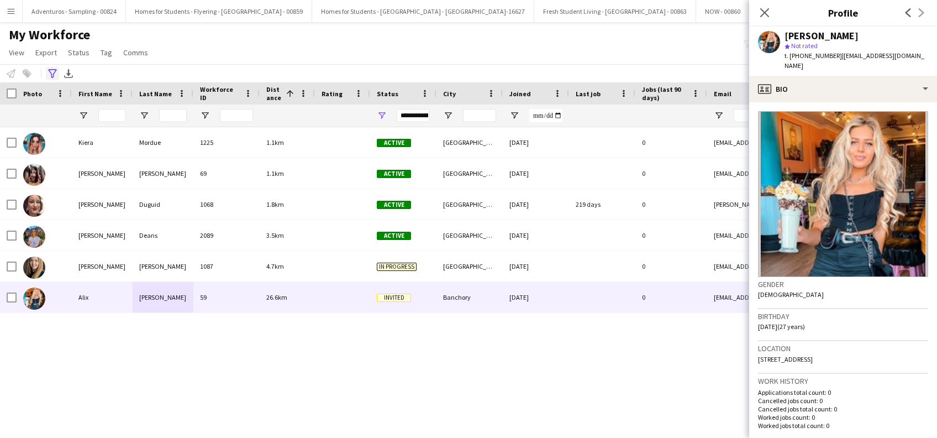
click at [53, 74] on icon at bounding box center [52, 73] width 8 height 9
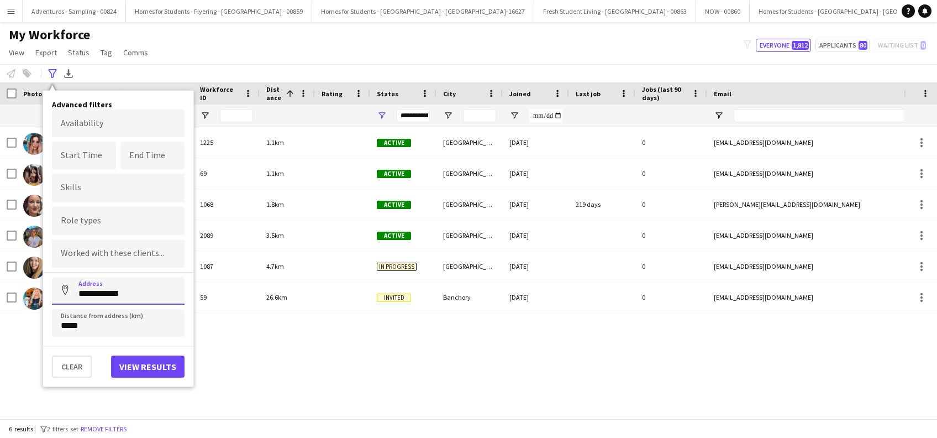
click at [156, 290] on input "**********" at bounding box center [118, 291] width 133 height 28
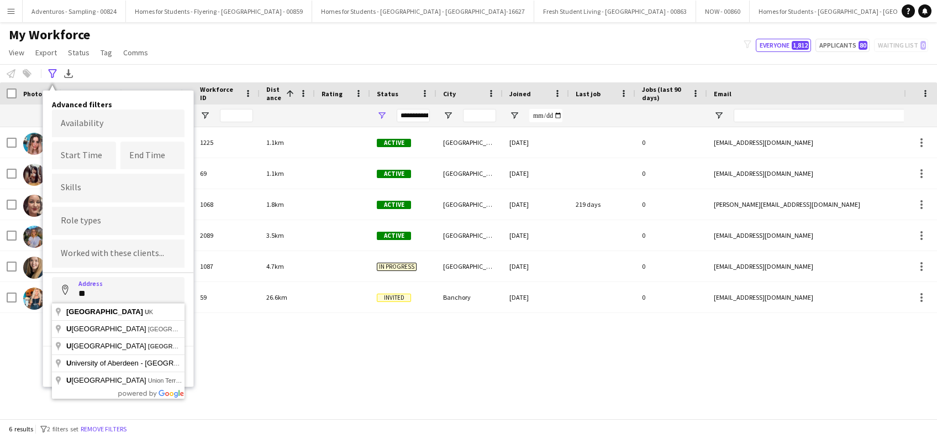
type input "*"
type input "**********"
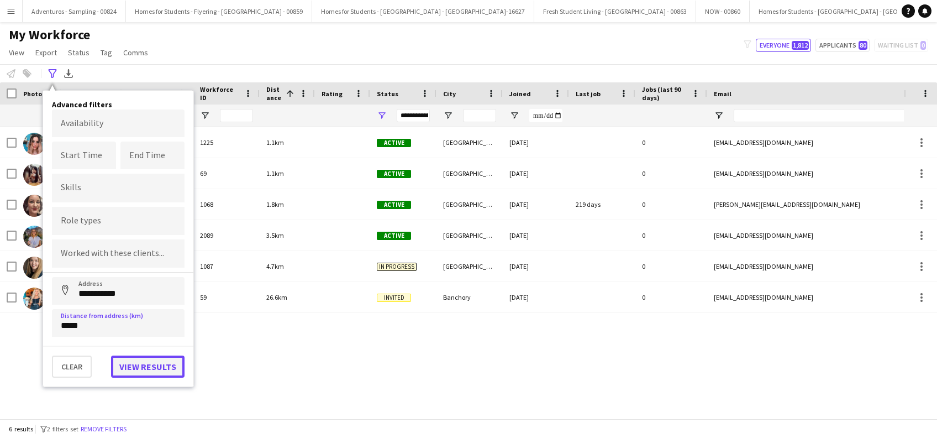
click at [136, 364] on button "View results" at bounding box center [147, 366] width 73 height 22
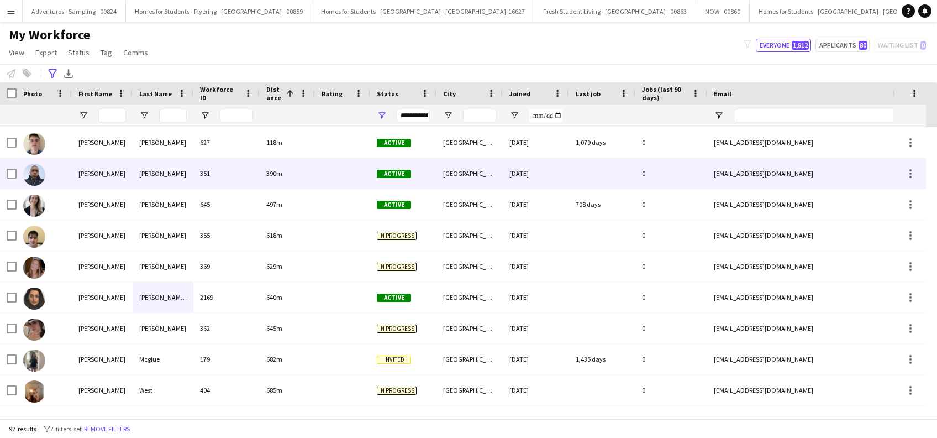
click at [85, 169] on div "Lewis" at bounding box center [102, 173] width 61 height 30
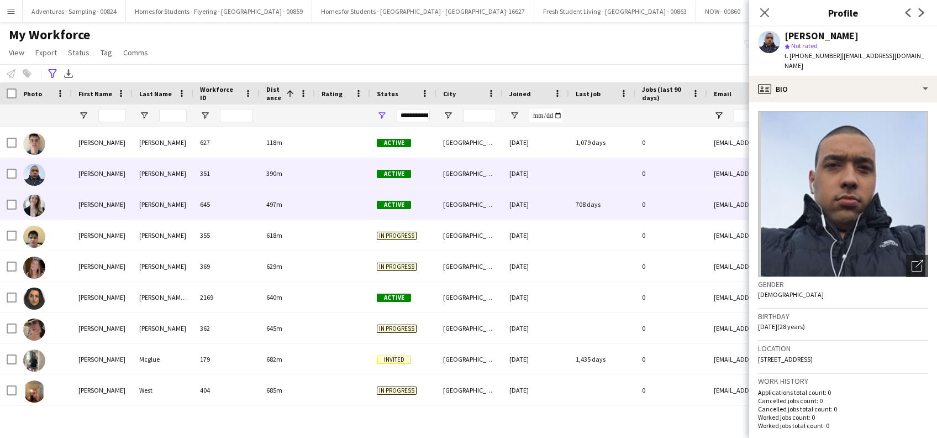
click at [96, 207] on div "Jennifer" at bounding box center [102, 204] width 61 height 30
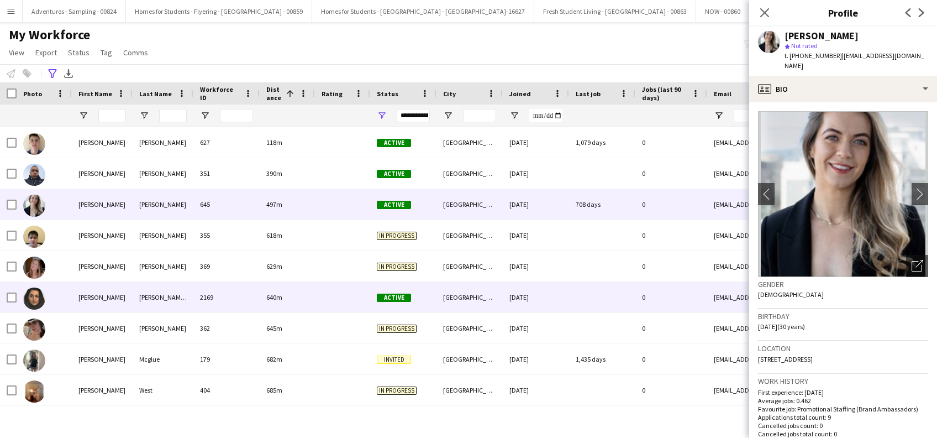
click at [87, 297] on div "Samira" at bounding box center [102, 297] width 61 height 30
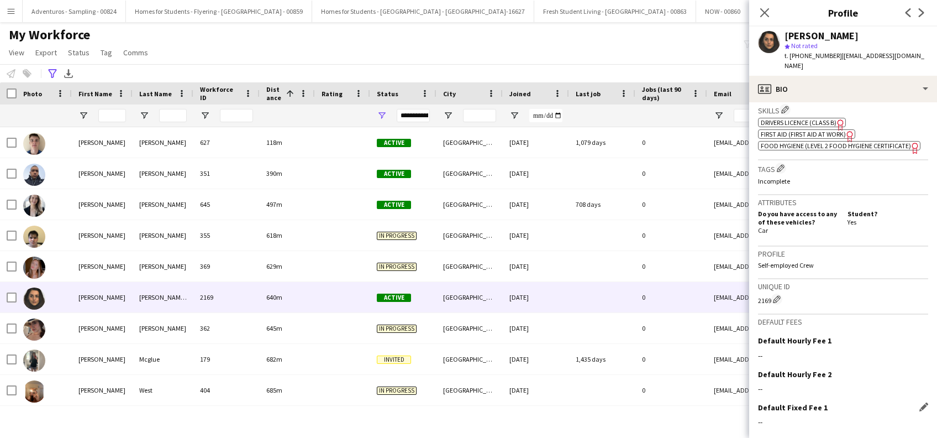
scroll to position [451, 0]
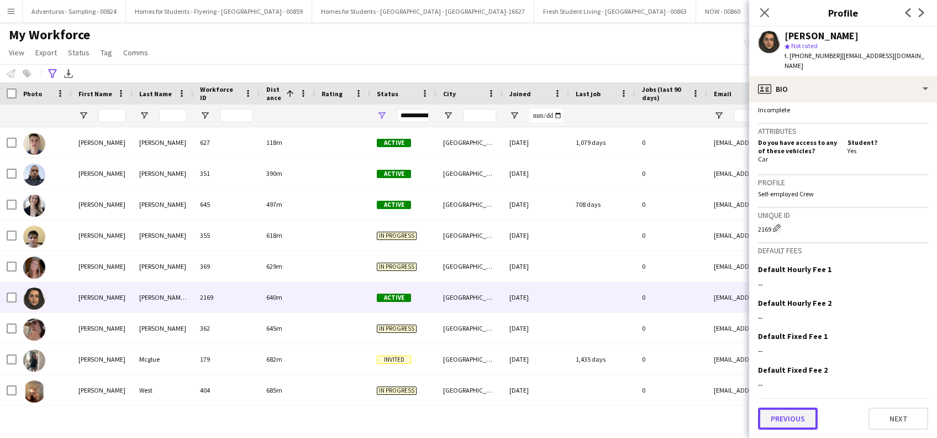
click at [782, 419] on button "Previous" at bounding box center [788, 418] width 60 height 22
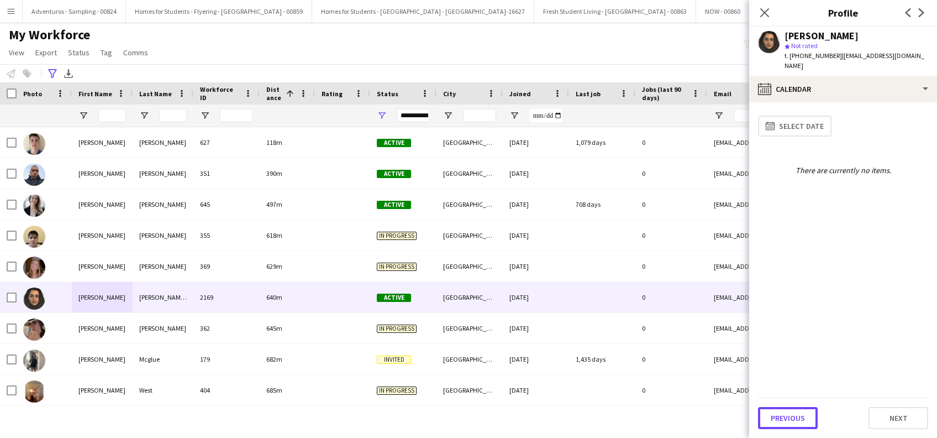
click at [782, 419] on button "Previous" at bounding box center [788, 418] width 60 height 22
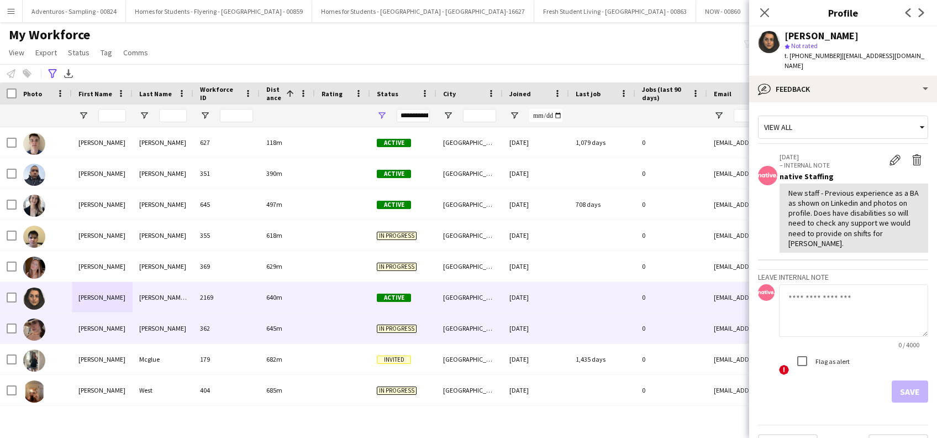
click at [82, 327] on div "Millie" at bounding box center [102, 328] width 61 height 30
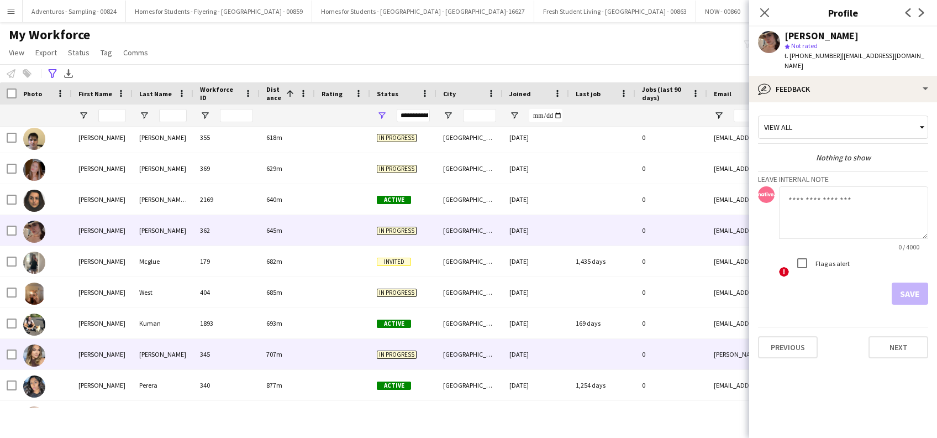
scroll to position [147, 0]
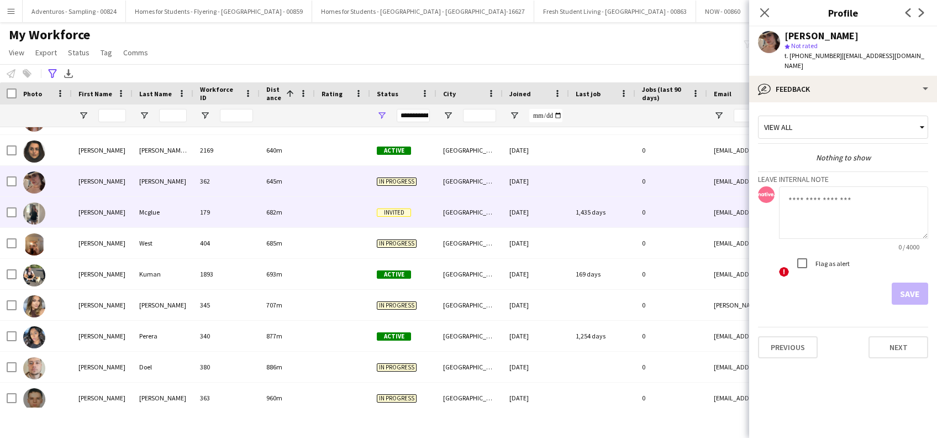
click at [89, 219] on div "Hannah" at bounding box center [102, 212] width 61 height 30
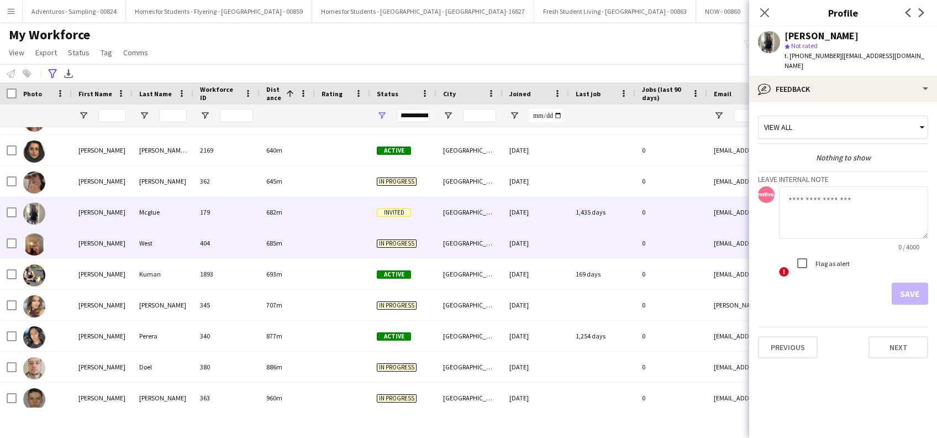
click at [93, 241] on div "Kerry" at bounding box center [102, 243] width 61 height 30
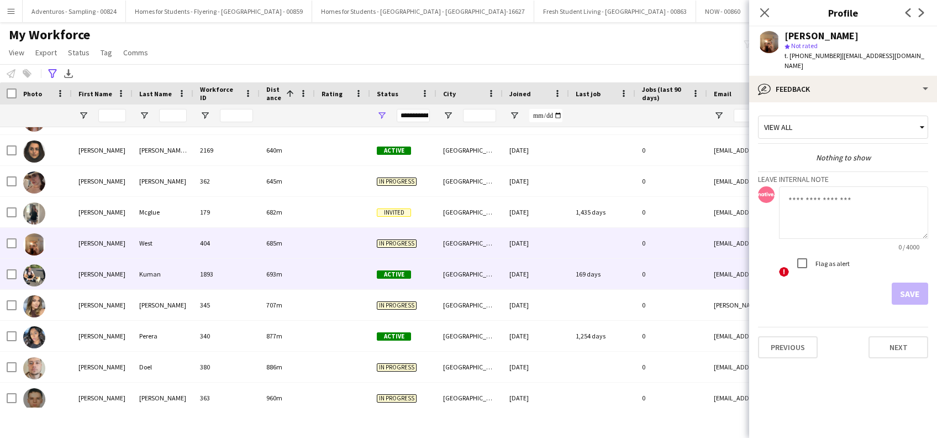
click at [87, 263] on div "Michal" at bounding box center [102, 274] width 61 height 30
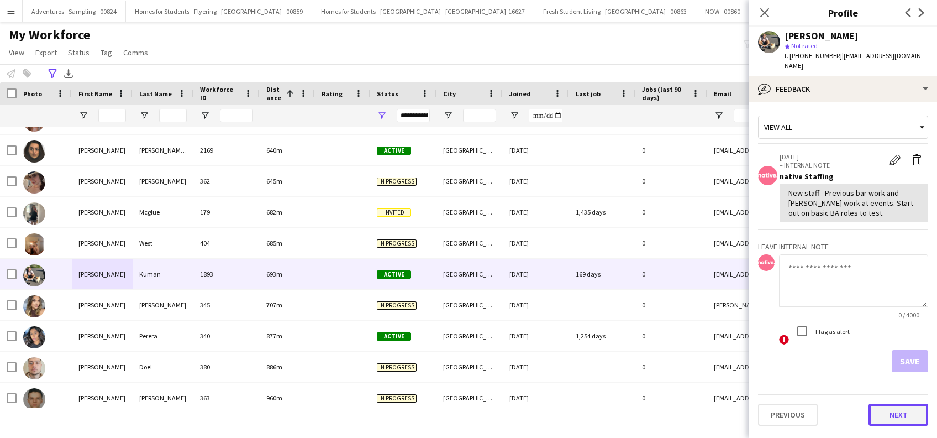
click at [893, 394] on div "Previous Next" at bounding box center [843, 409] width 170 height 31
click at [892, 403] on button "Next" at bounding box center [898, 414] width 60 height 22
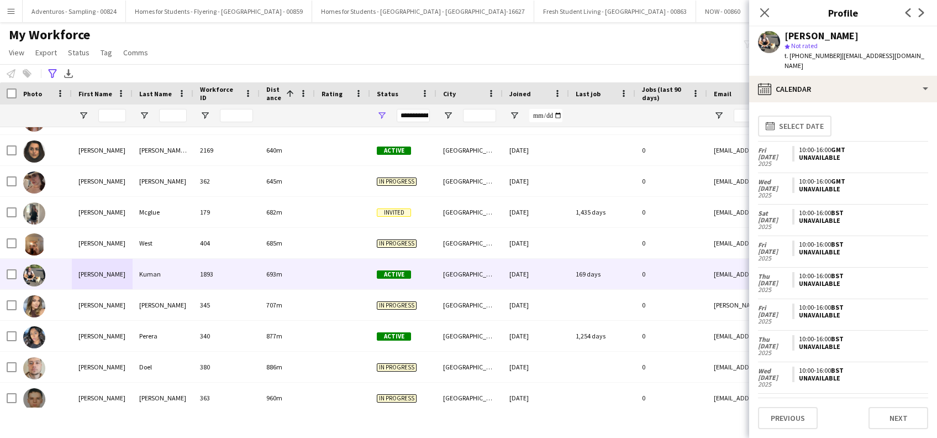
click at [892, 403] on div "Previous Next" at bounding box center [843, 412] width 170 height 31
drag, startPoint x: 892, startPoint y: 403, endPoint x: 896, endPoint y: 423, distance: 19.7
click at [896, 423] on button "Next" at bounding box center [898, 418] width 60 height 22
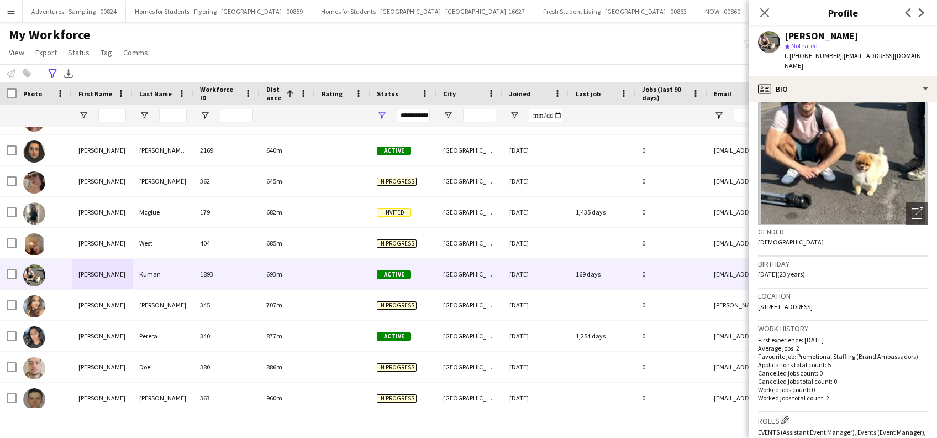
scroll to position [73, 0]
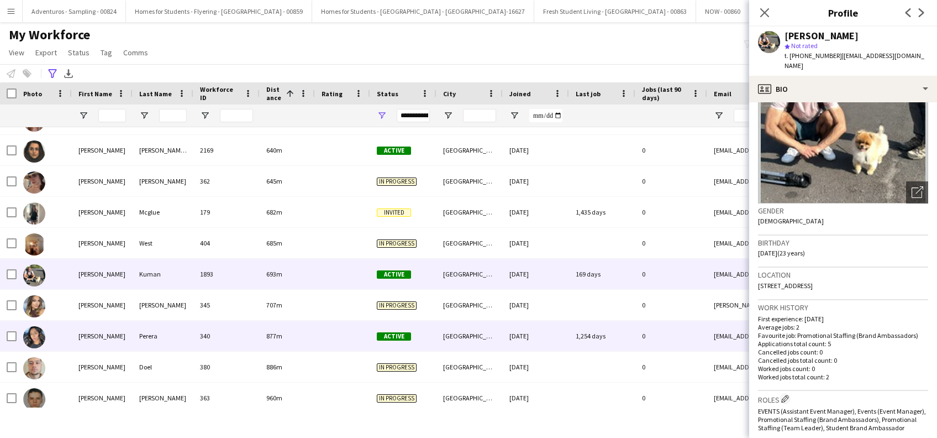
click at [85, 343] on div "Sasha" at bounding box center [102, 335] width 61 height 30
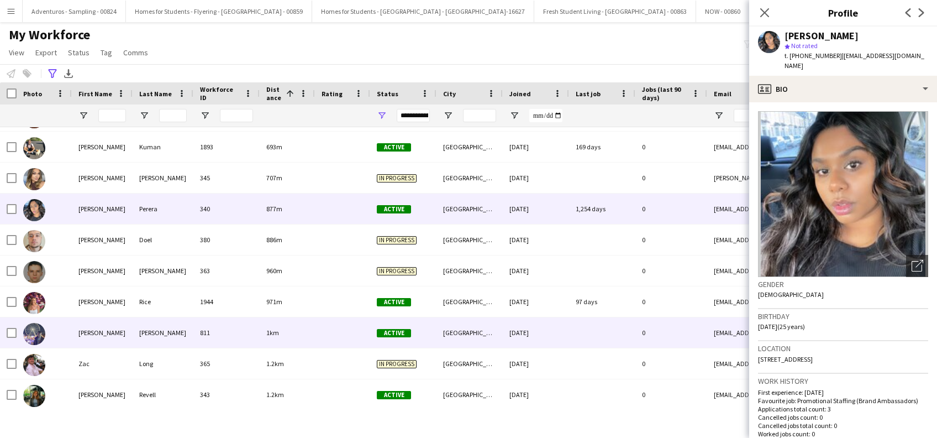
scroll to position [294, 0]
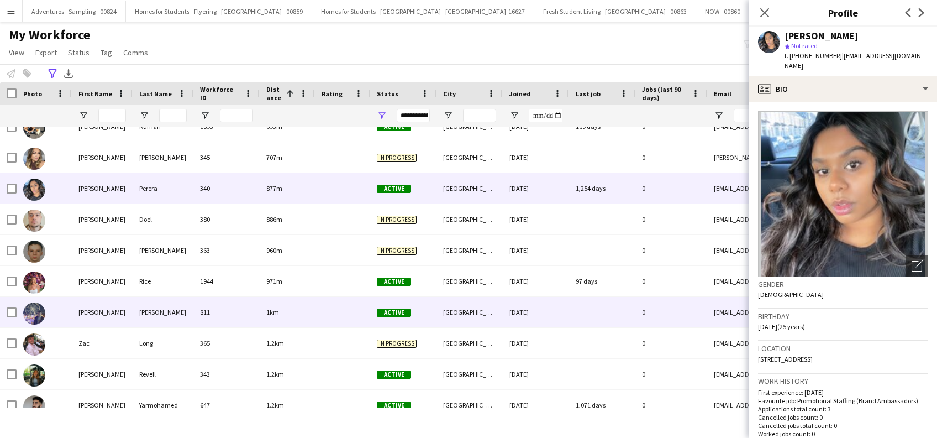
click at [84, 313] on div "Jamie" at bounding box center [102, 312] width 61 height 30
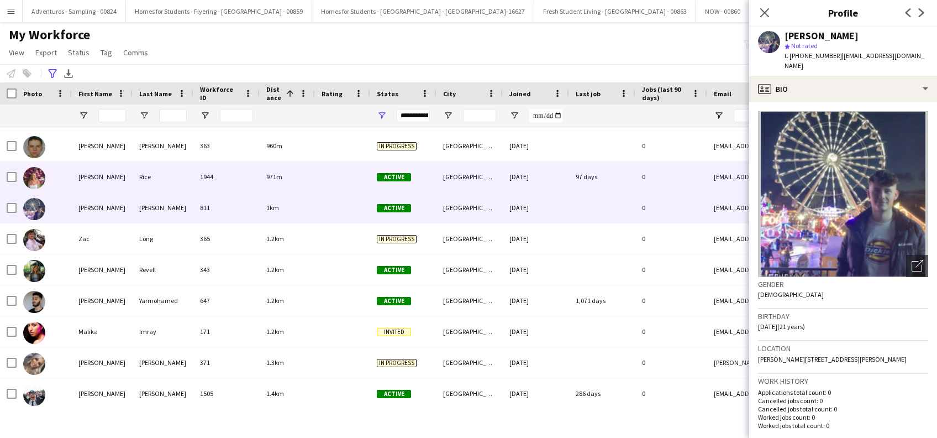
scroll to position [442, 0]
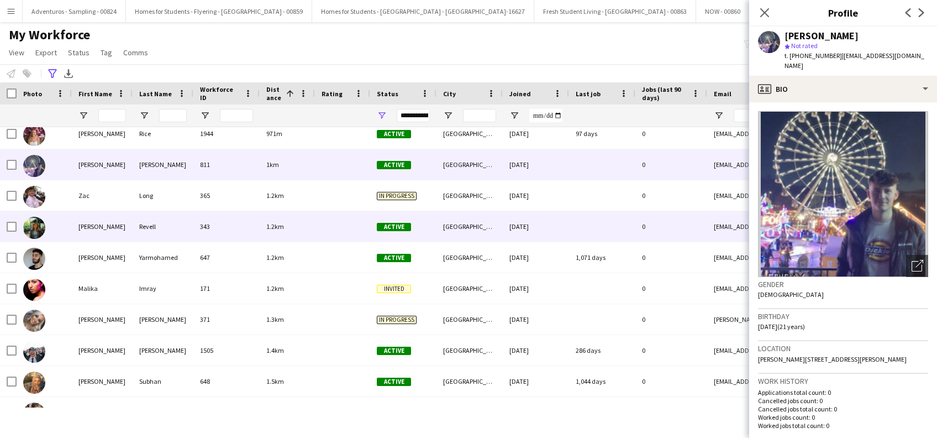
click at [91, 234] on div "Sophie" at bounding box center [102, 226] width 61 height 30
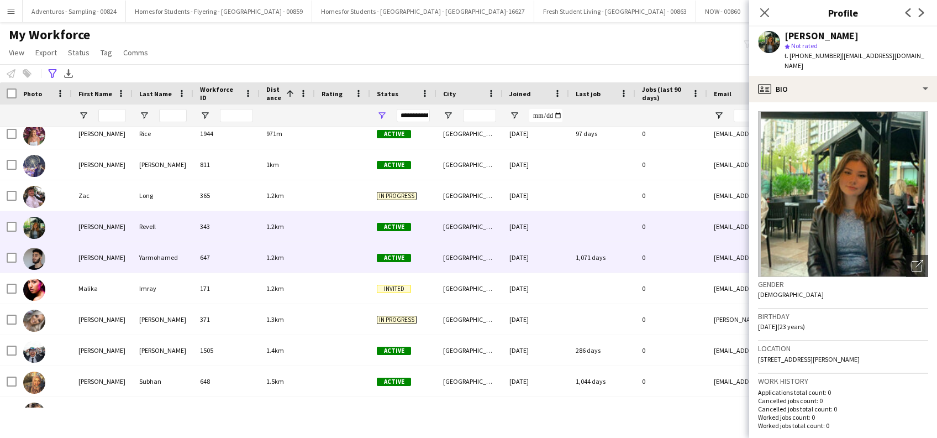
click at [85, 262] on div "Yusef" at bounding box center [102, 257] width 61 height 30
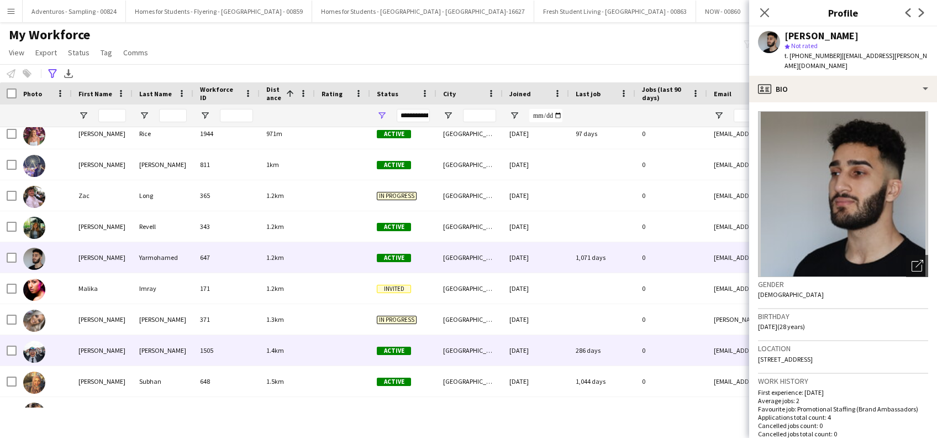
click at [98, 354] on div "Emmanuel" at bounding box center [102, 350] width 61 height 30
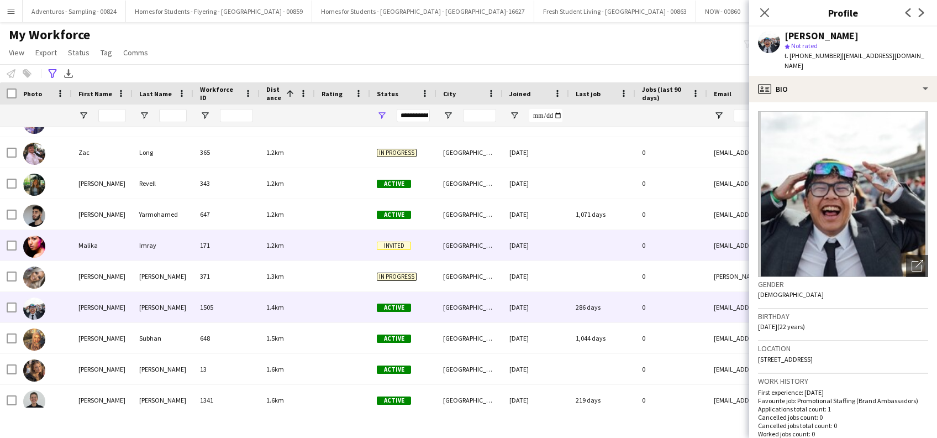
scroll to position [515, 0]
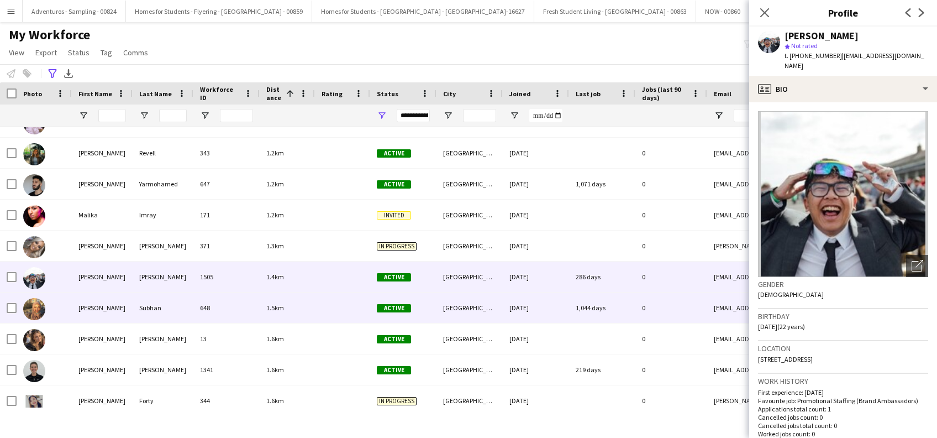
click at [86, 308] on div "Fahima" at bounding box center [102, 307] width 61 height 30
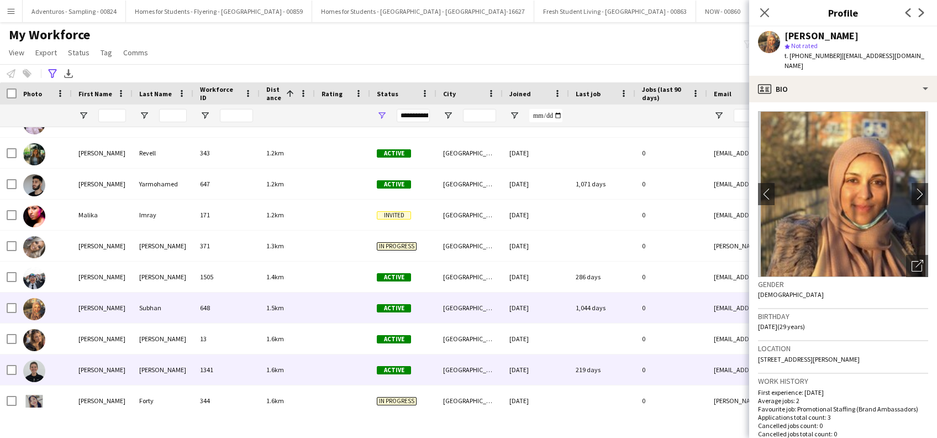
click at [84, 372] on div "Sarah" at bounding box center [102, 369] width 61 height 30
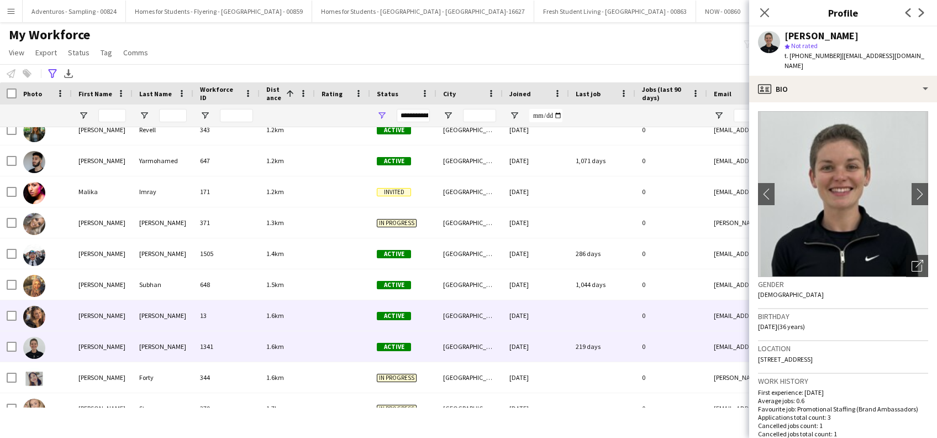
scroll to position [736, 0]
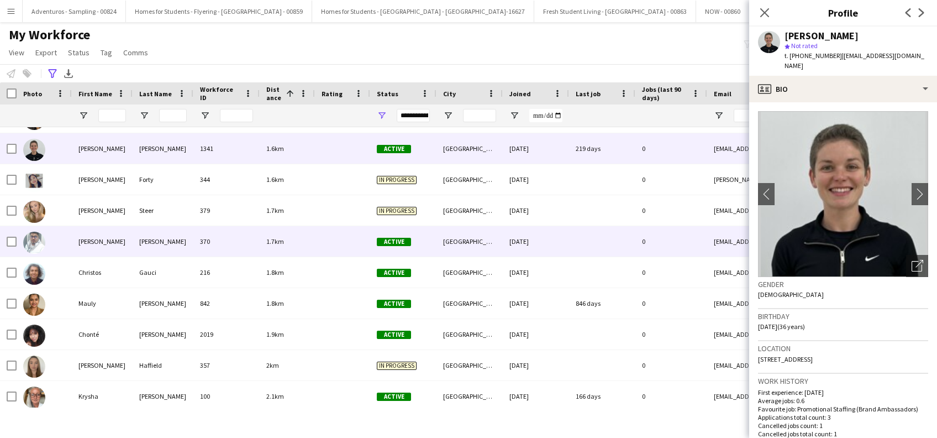
click at [82, 244] on div "Swapnil" at bounding box center [102, 241] width 61 height 30
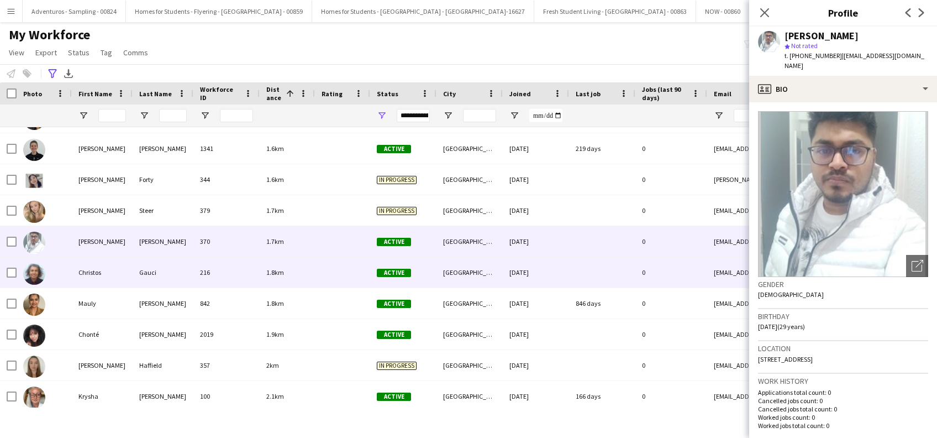
click at [91, 272] on div "Christos" at bounding box center [102, 272] width 61 height 30
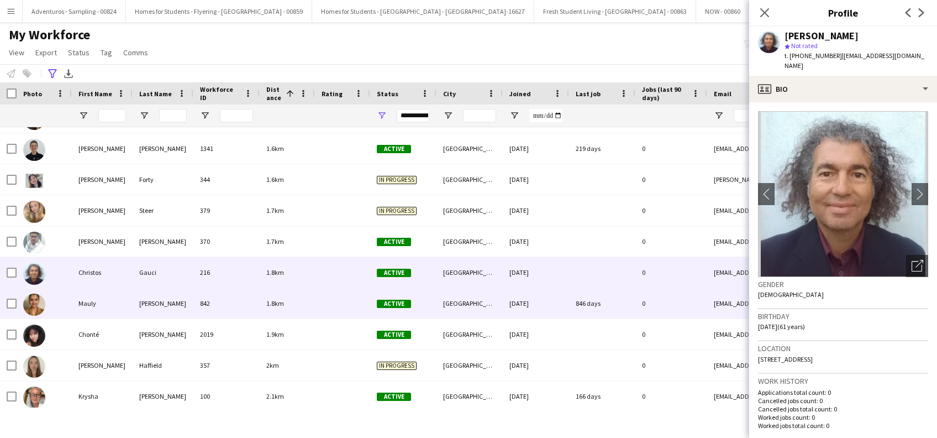
click at [90, 302] on div "Mauly" at bounding box center [102, 303] width 61 height 30
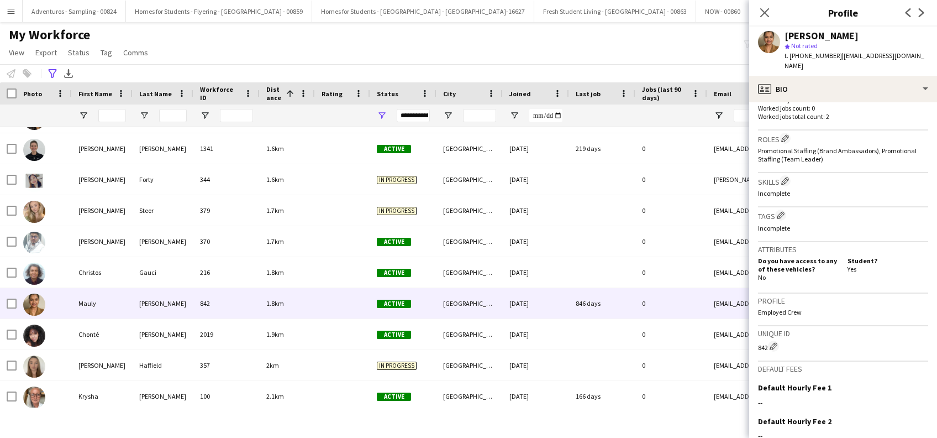
scroll to position [442, 0]
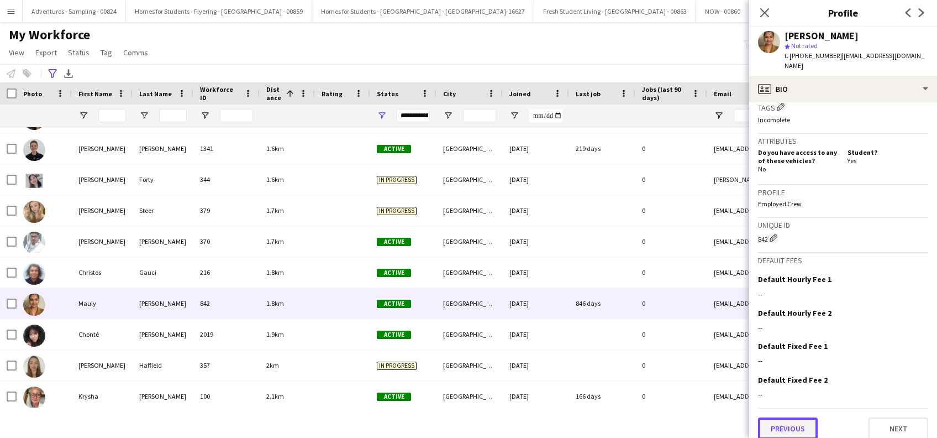
click at [788, 420] on button "Previous" at bounding box center [788, 428] width 60 height 22
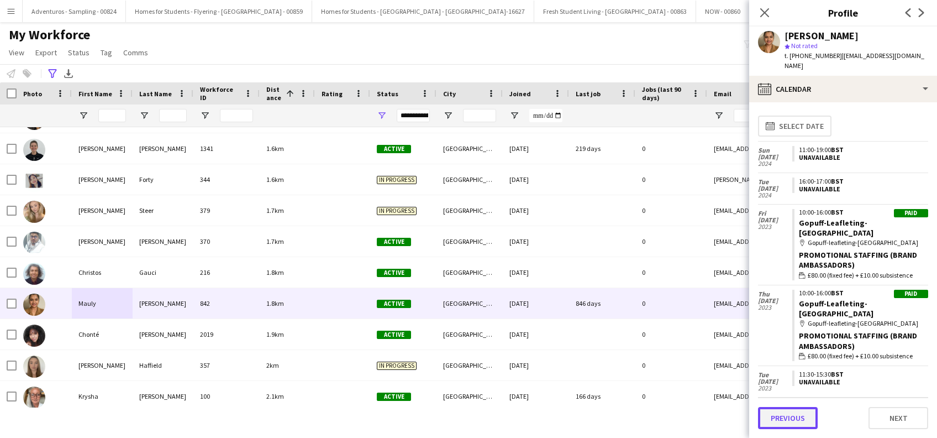
click at [789, 422] on button "Previous" at bounding box center [788, 418] width 60 height 22
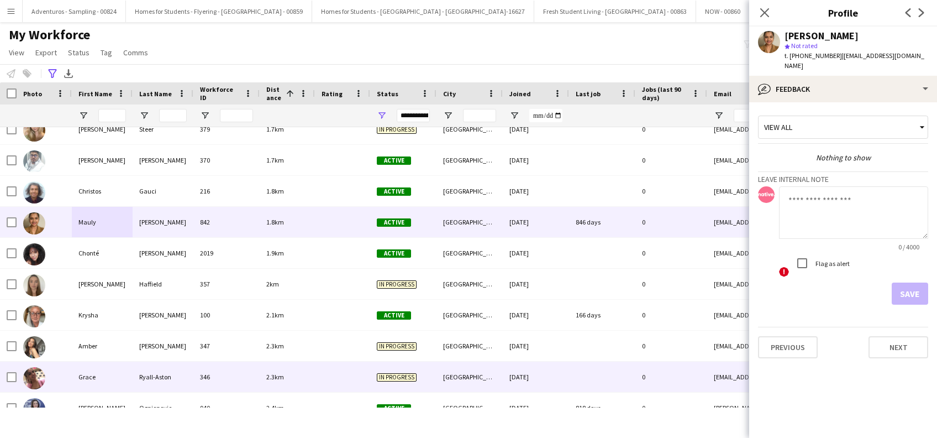
scroll to position [884, 0]
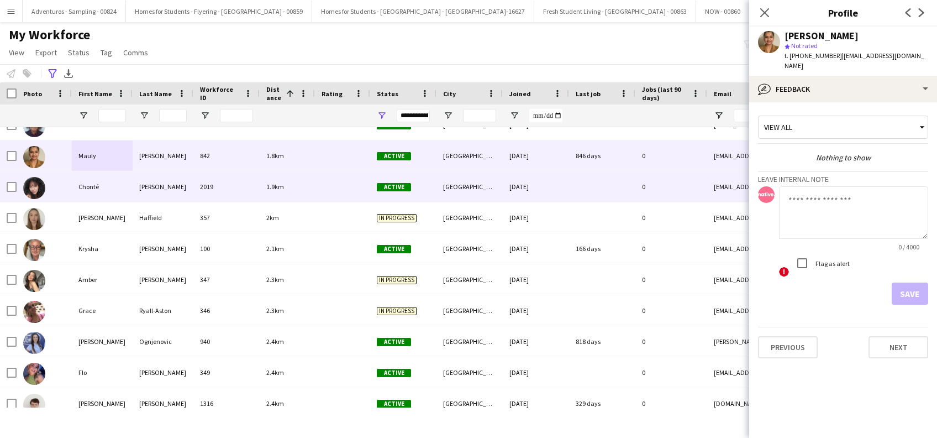
click at [89, 187] on div "Chonté" at bounding box center [102, 186] width 61 height 30
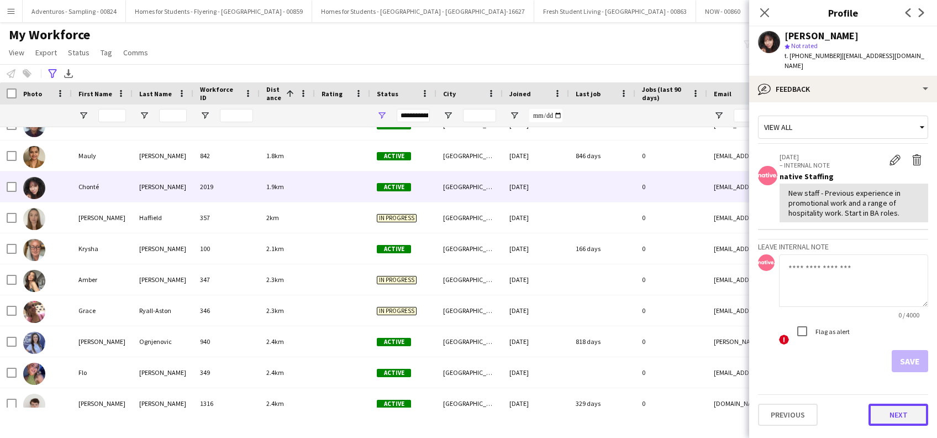
click at [909, 403] on button "Next" at bounding box center [898, 414] width 60 height 22
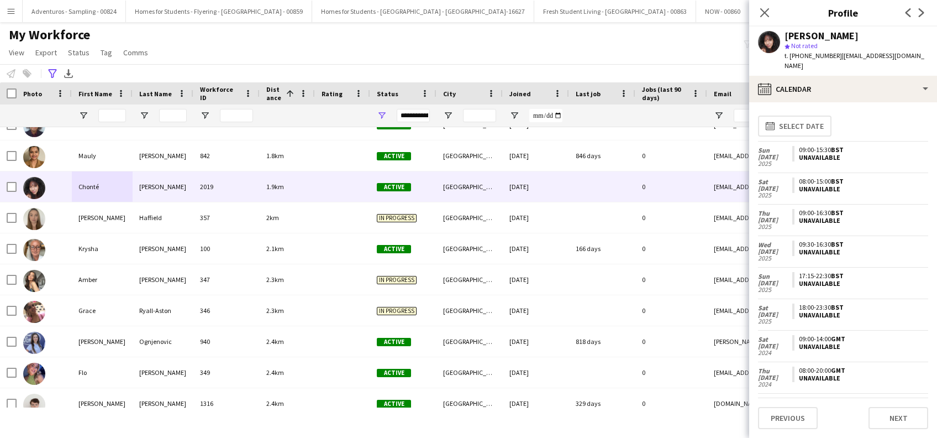
click at [909, 401] on div "Previous Next" at bounding box center [843, 412] width 170 height 31
click at [907, 420] on button "Next" at bounding box center [898, 418] width 60 height 22
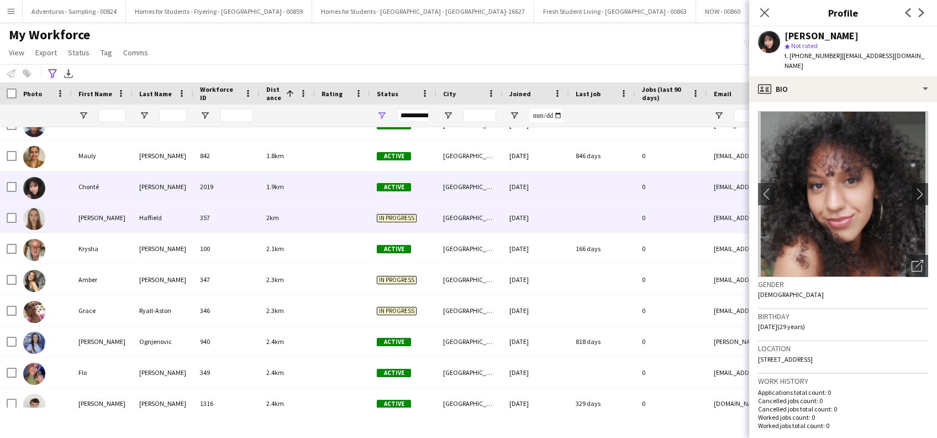
click at [93, 221] on div "Jessica" at bounding box center [102, 217] width 61 height 30
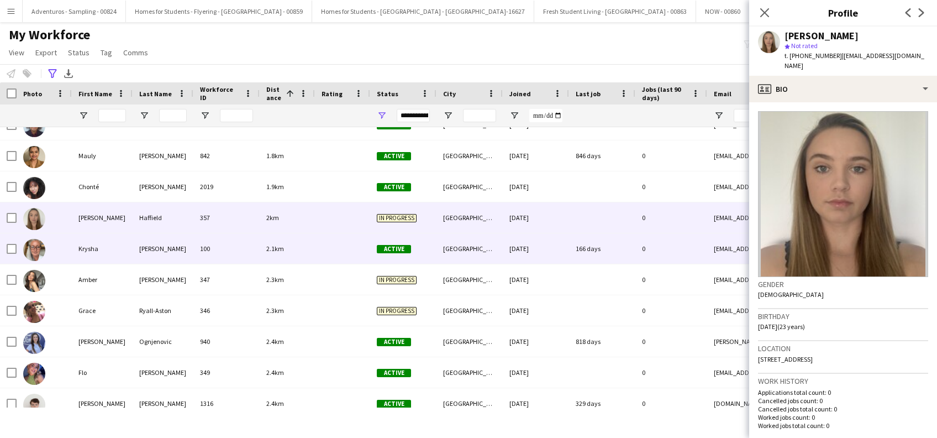
click at [86, 250] on div "Krysha" at bounding box center [102, 248] width 61 height 30
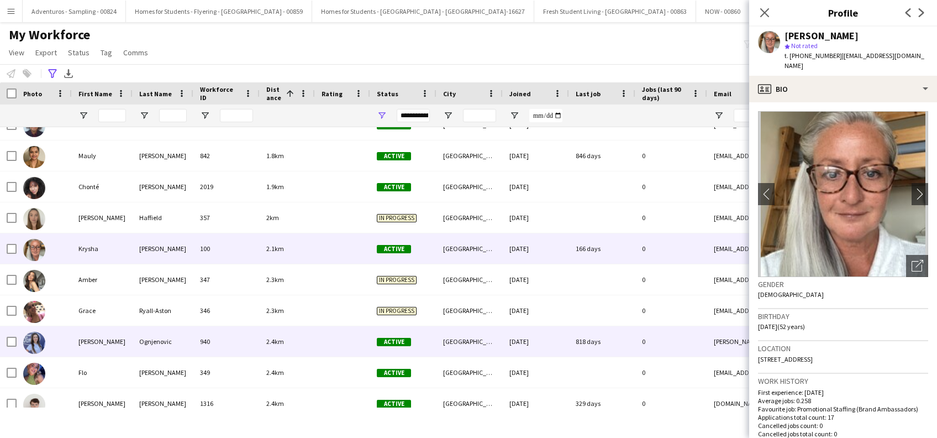
click at [91, 347] on div "Hannah" at bounding box center [102, 341] width 61 height 30
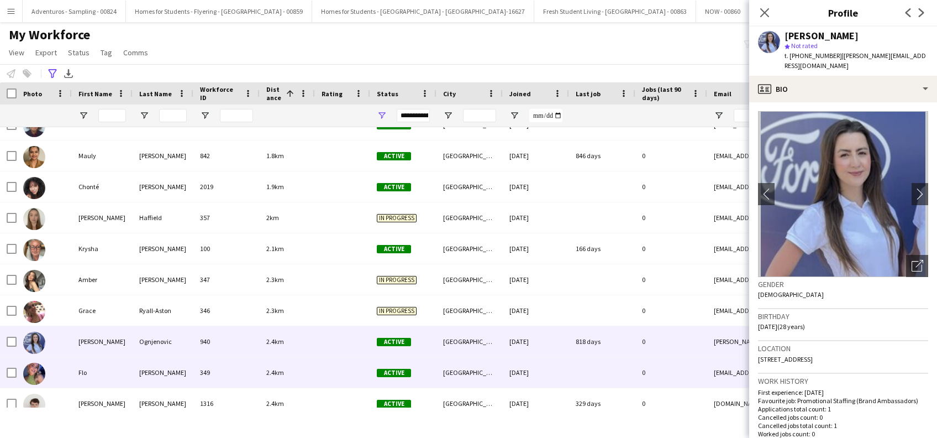
scroll to position [1031, 0]
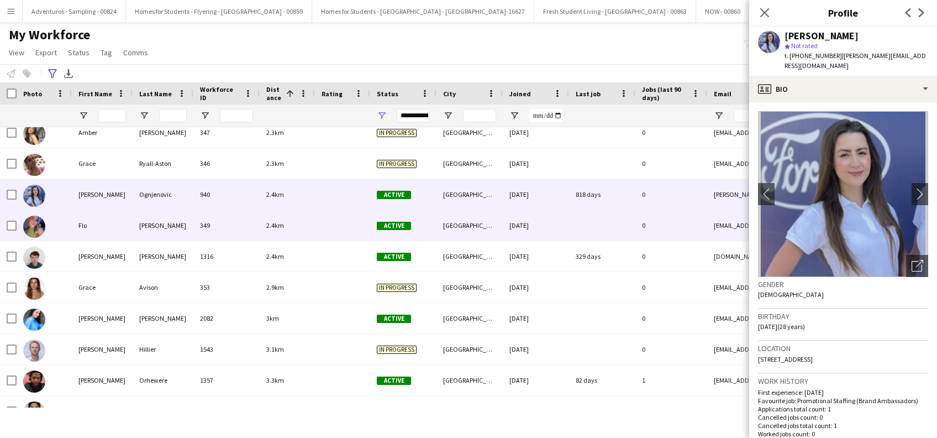
click at [95, 228] on div "Flo" at bounding box center [102, 225] width 61 height 30
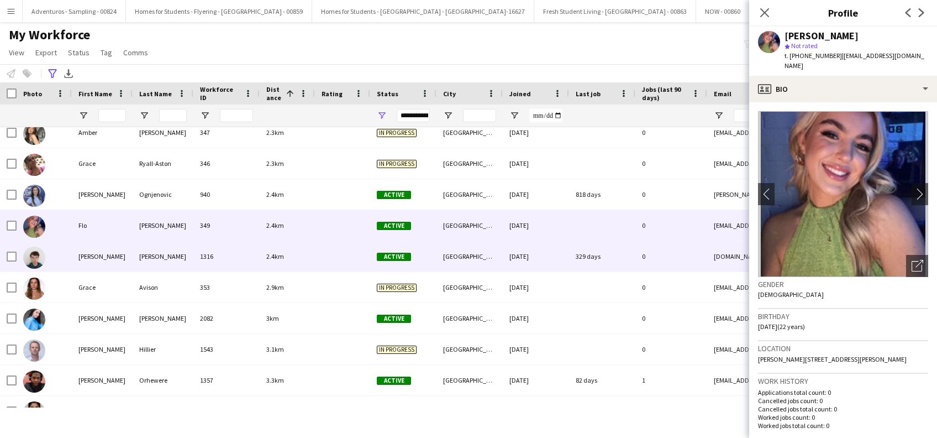
click at [88, 258] on div "Sam" at bounding box center [102, 256] width 61 height 30
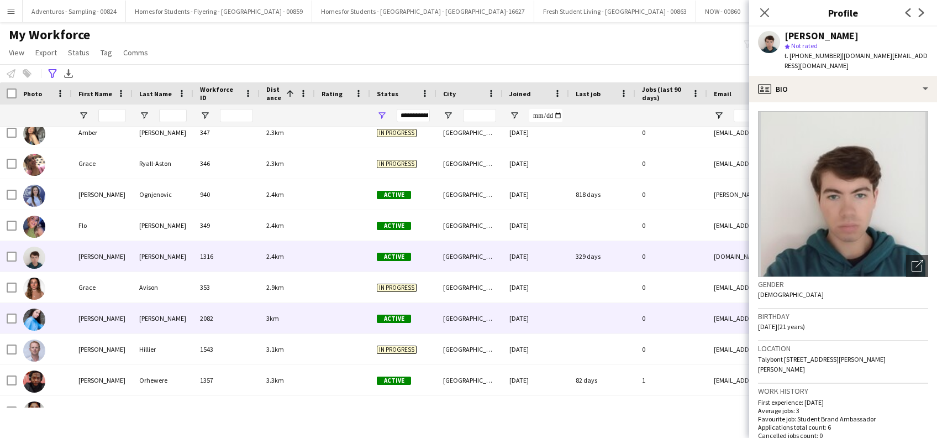
click at [88, 315] on div "Rebecca" at bounding box center [102, 318] width 61 height 30
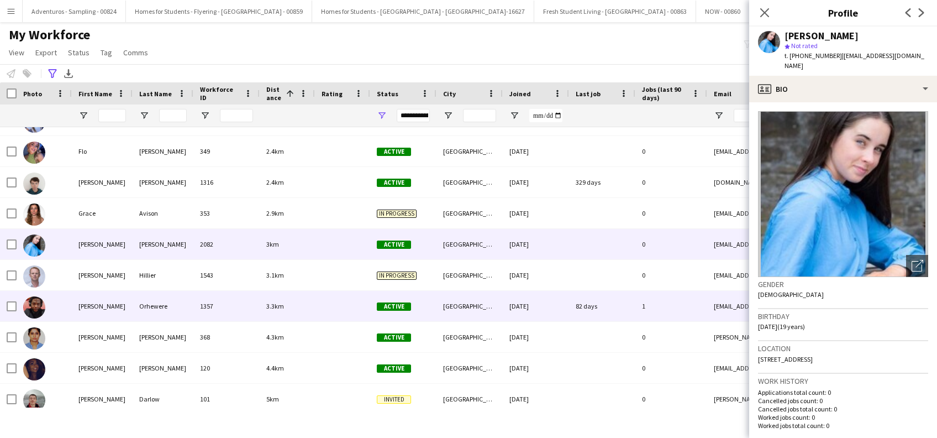
scroll to position [1178, 0]
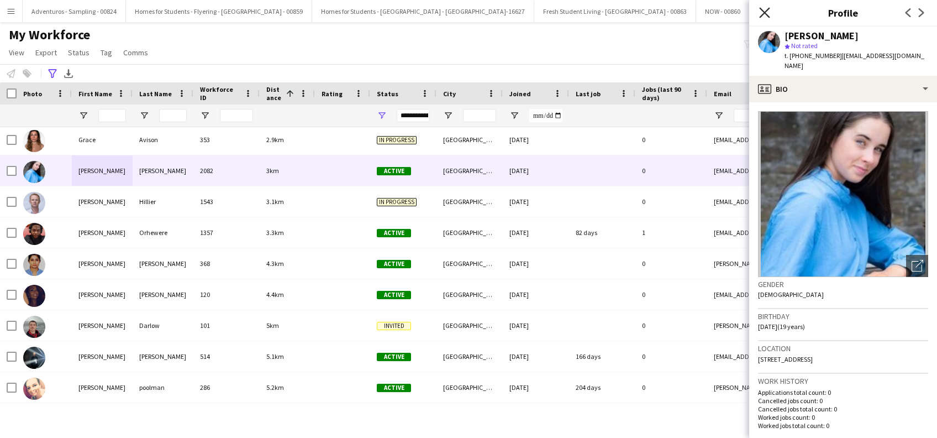
click at [761, 12] on icon "Close pop-in" at bounding box center [764, 12] width 10 height 10
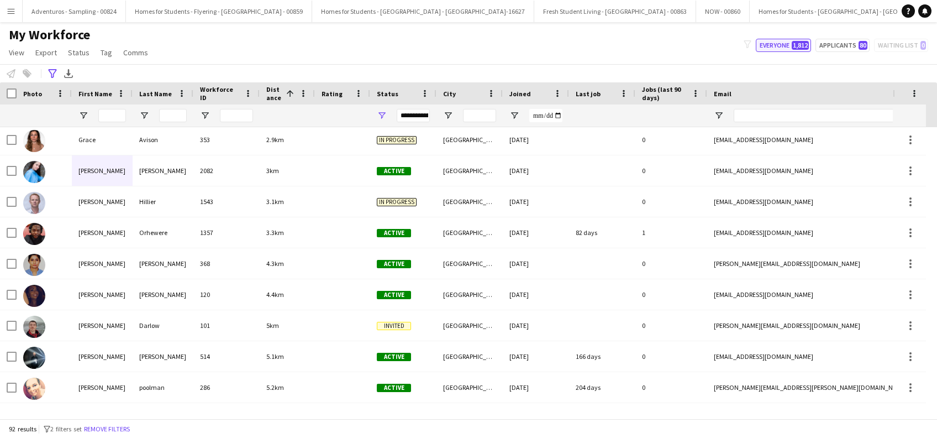
click at [786, 44] on button "Everyone 1,812" at bounding box center [783, 45] width 55 height 13
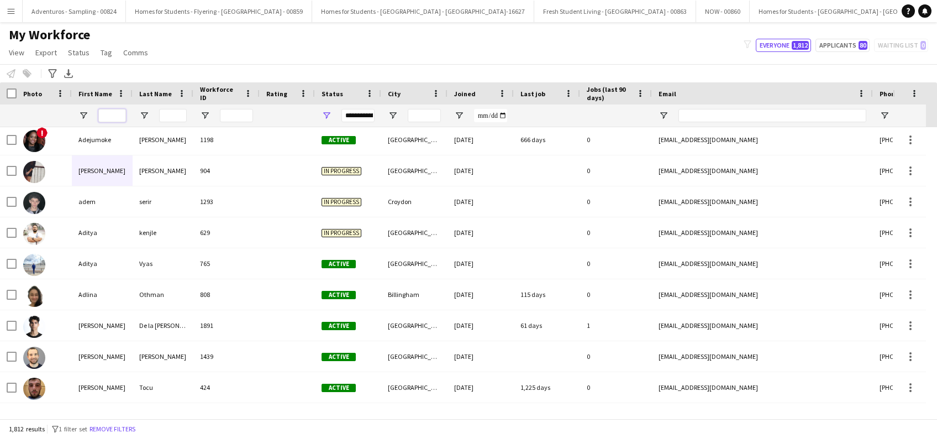
click at [116, 115] on input "First Name Filter Input" at bounding box center [112, 115] width 28 height 13
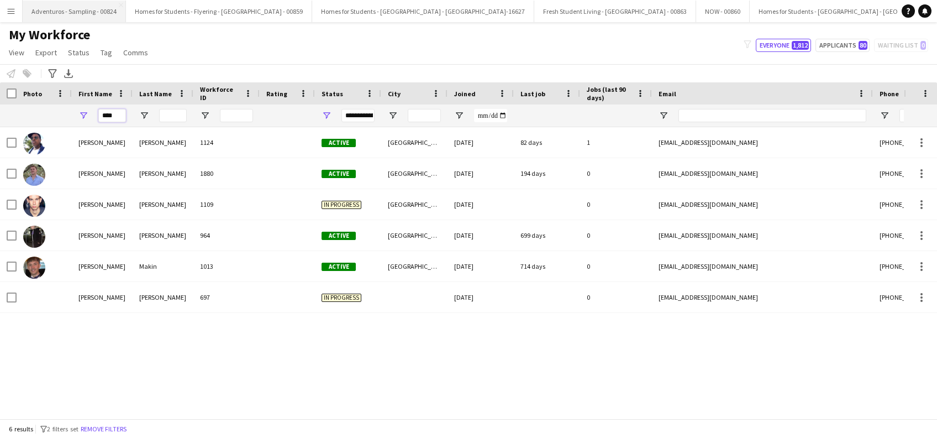
type input "****"
click at [772, 48] on button "Everyone 1,812" at bounding box center [783, 45] width 55 height 13
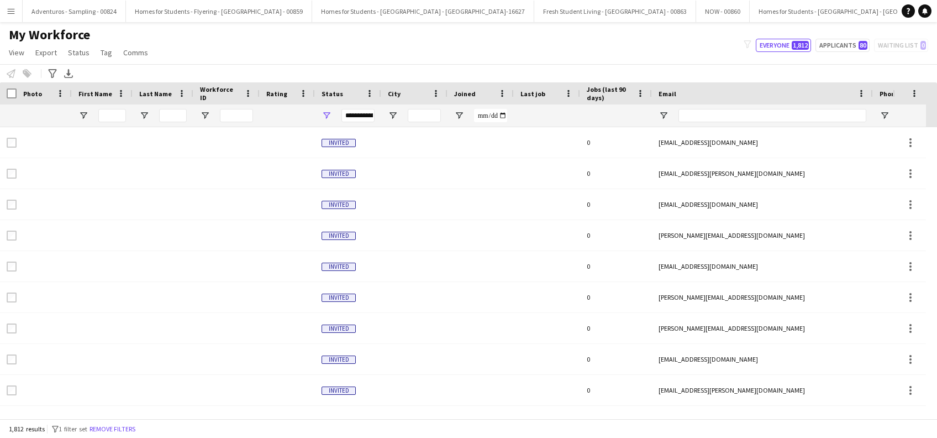
click at [15, 11] on app-icon "Menu" at bounding box center [11, 11] width 9 height 9
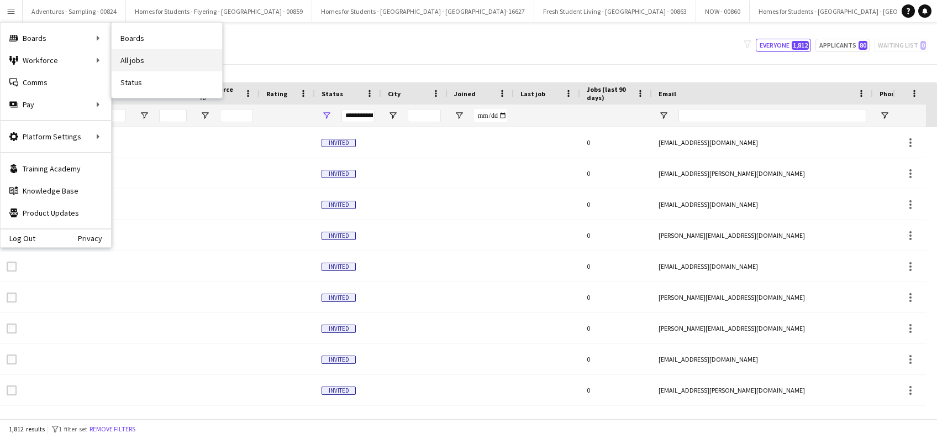
click at [119, 63] on link "All jobs" at bounding box center [167, 60] width 110 height 22
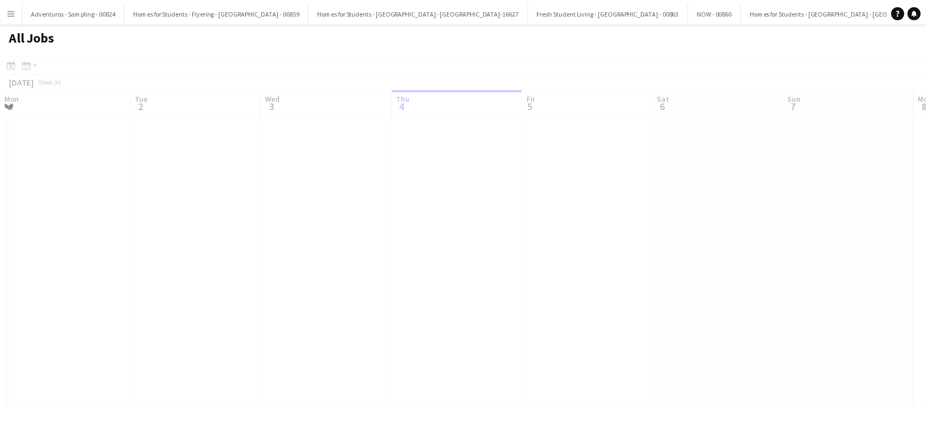
scroll to position [0, 264]
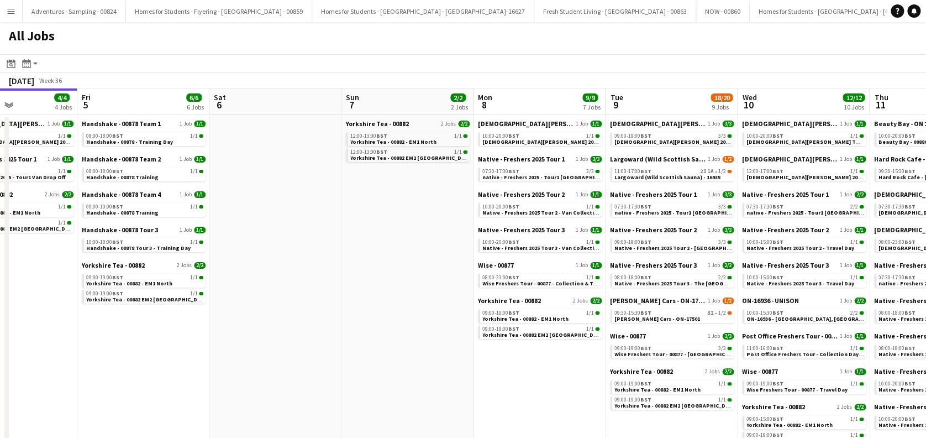
drag, startPoint x: 552, startPoint y: 336, endPoint x: 365, endPoint y: 377, distance: 192.2
click at [685, 172] on div "11:00-17:00 BST 2I 1A • 1/2" at bounding box center [671, 171] width 117 height 6
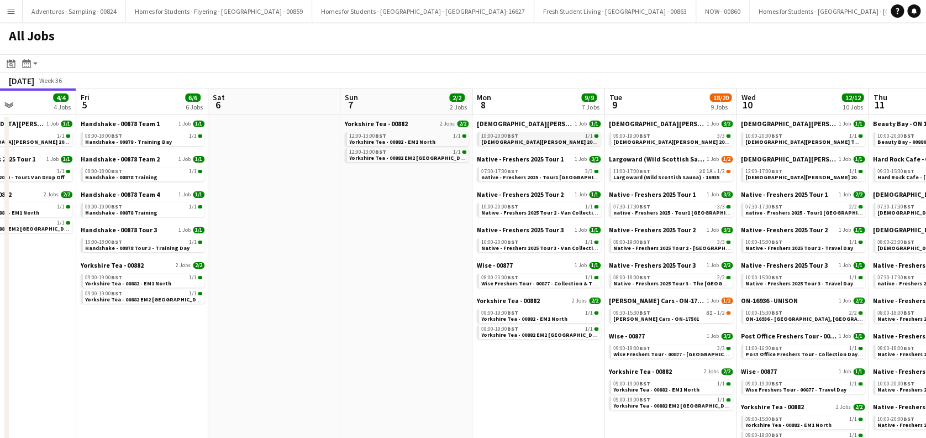
click at [559, 142] on span "[DEMOGRAPHIC_DATA][PERSON_NAME] 2025 Tour 2 - 00848 - Travel Day" at bounding box center [573, 141] width 185 height 7
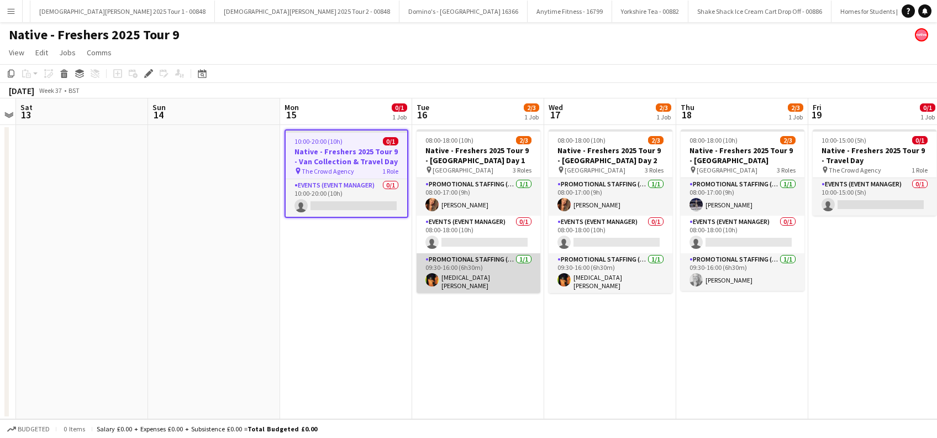
scroll to position [0, 4119]
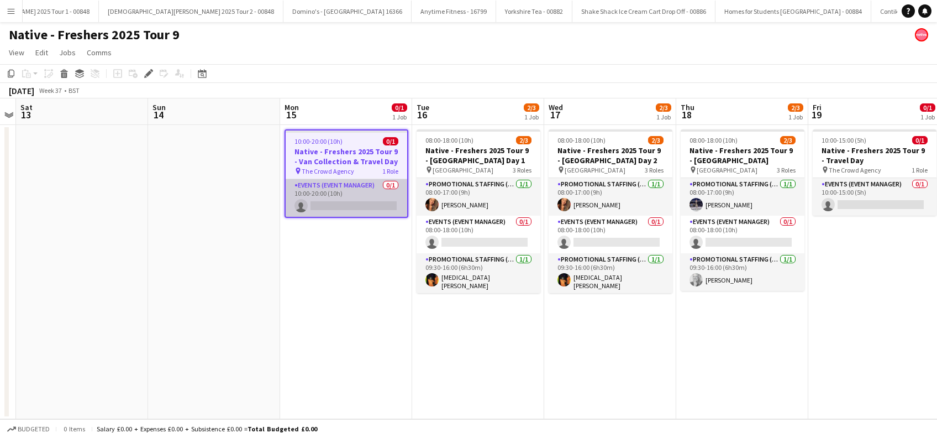
click at [347, 199] on app-card-role "Events (Event Manager) 0/1 10:00-20:00 (10h) single-neutral-actions" at bounding box center [347, 198] width 122 height 38
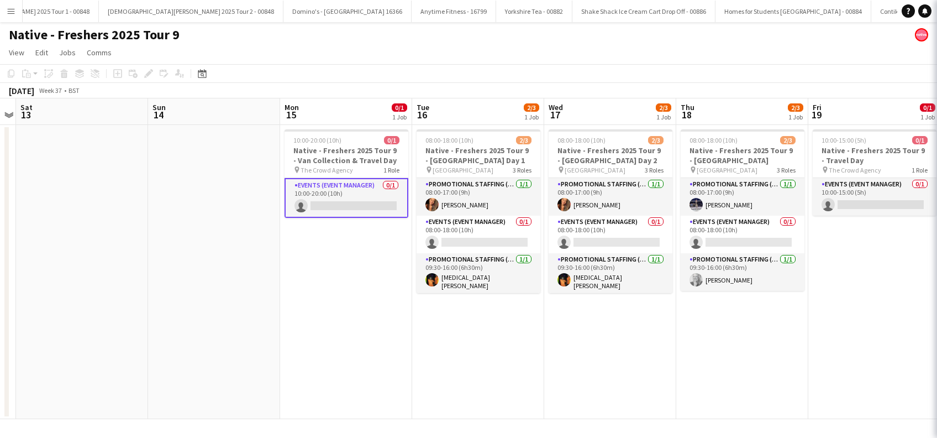
scroll to position [0, 380]
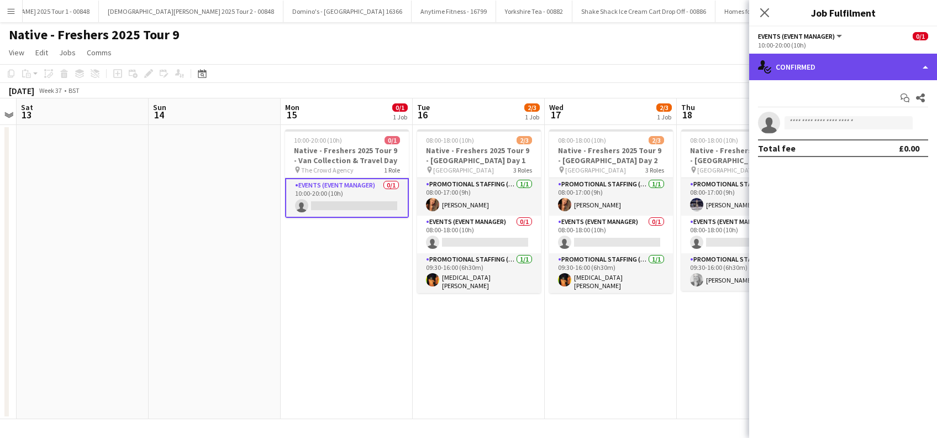
click at [811, 63] on div "single-neutral-actions-check-2 Confirmed" at bounding box center [843, 67] width 188 height 27
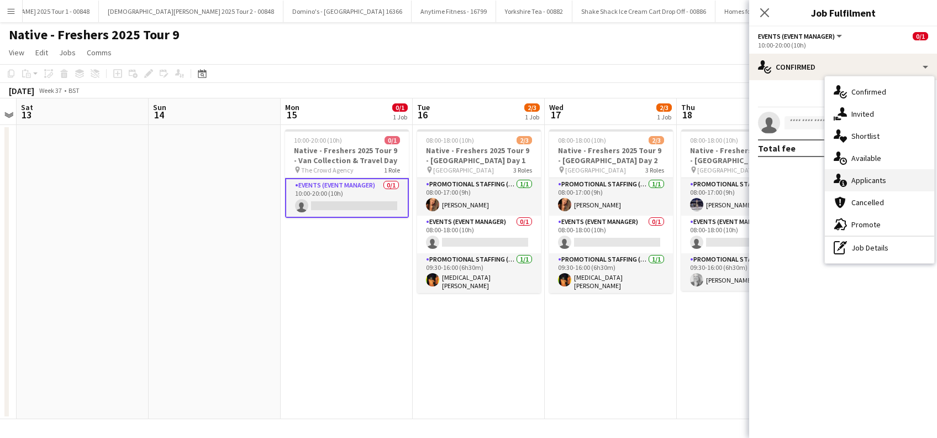
click at [865, 181] on span "Applicants" at bounding box center [868, 180] width 35 height 10
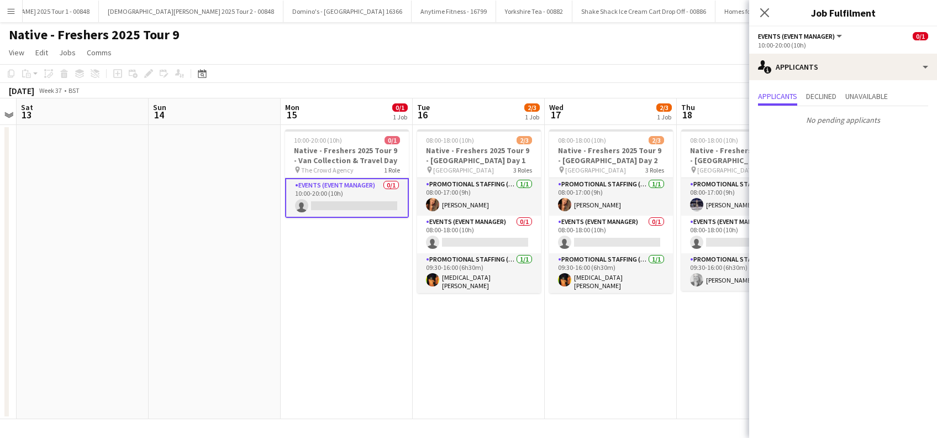
click at [336, 314] on app-date-cell "10:00-20:00 (10h) 0/1 Native - Freshers 2025 Tour 9 - Van Collection & Travel D…" at bounding box center [347, 272] width 132 height 294
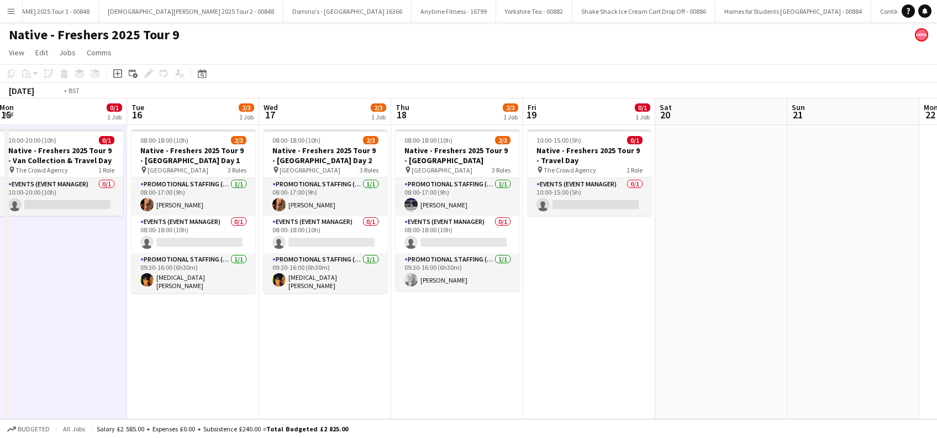
drag, startPoint x: 347, startPoint y: 204, endPoint x: 62, endPoint y: 190, distance: 286.0
click at [62, 190] on app-calendar-viewport "Fri 12 Sat 13 Sun 14 Mon 15 0/1 1 Job Tue 16 2/3 1 Job Wed 17 2/3 1 Job Thu 18 …" at bounding box center [468, 258] width 937 height 320
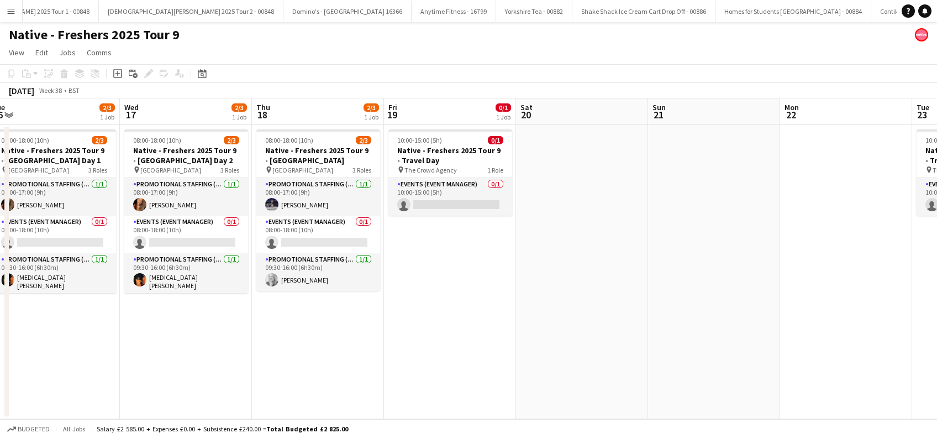
drag, startPoint x: 408, startPoint y: 167, endPoint x: 120, endPoint y: 260, distance: 302.1
click at [2, 262] on app-calendar-viewport "Fri 12 Sat 13 Sun 14 Mon 15 0/1 1 Job Tue 16 2/3 1 Job Wed 17 2/3 1 Job Thu 18 …" at bounding box center [468, 258] width 937 height 320
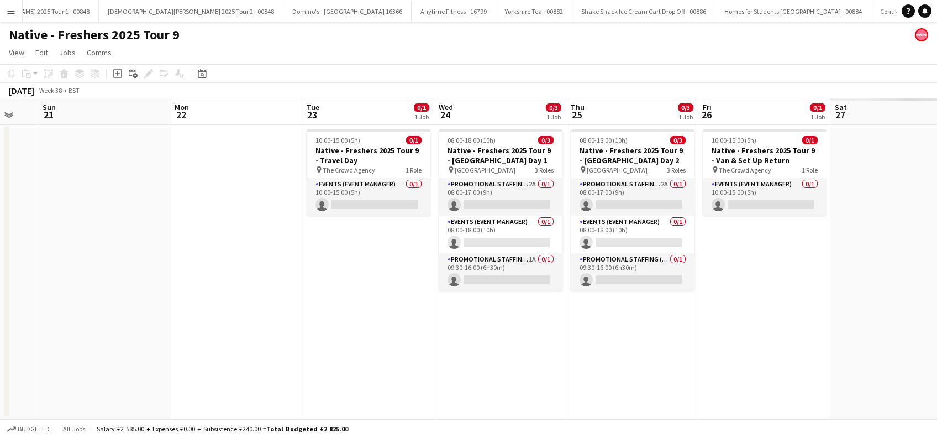
drag, startPoint x: 459, startPoint y: 280, endPoint x: 145, endPoint y: 337, distance: 318.4
click at [145, 337] on app-calendar-viewport "Tue 16 2/3 1 Job Wed 17 2/3 1 Job Thu 18 2/3 1 Job Fri 19 0/1 1 Job Sat 20 Sun …" at bounding box center [468, 258] width 937 height 320
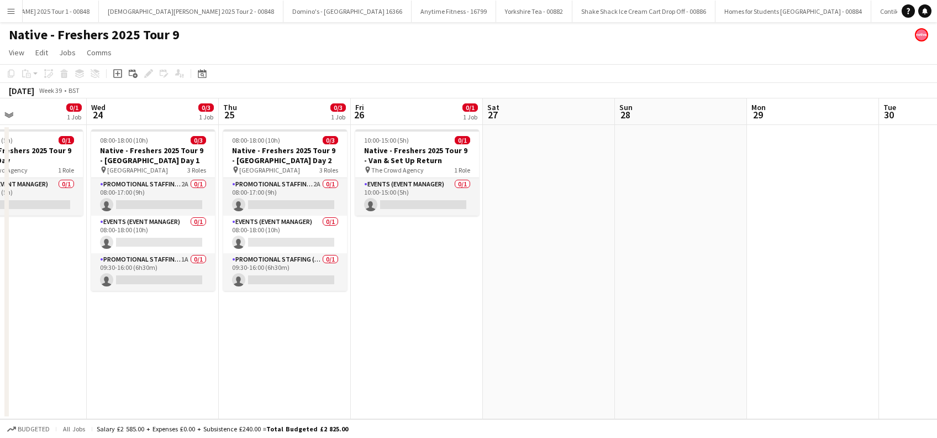
drag, startPoint x: 738, startPoint y: 335, endPoint x: 465, endPoint y: 364, distance: 274.9
click at [429, 368] on app-calendar-viewport "Sat 20 Sun 21 Mon 22 Tue 23 0/1 1 Job Wed 24 0/3 1 Job Thu 25 0/3 1 Job Fri 26 …" at bounding box center [468, 258] width 937 height 320
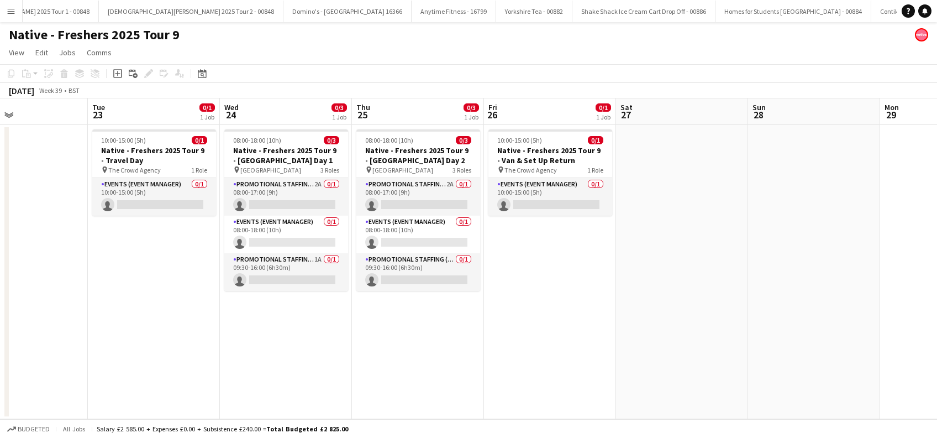
drag, startPoint x: 747, startPoint y: 360, endPoint x: 573, endPoint y: 295, distance: 185.3
click at [197, 317] on app-calendar-viewport "Sat 20 Sun 21 Mon 22 Tue 23 0/1 1 Job Wed 24 0/3 1 Job Thu 25 0/3 1 Job Fri 26 …" at bounding box center [468, 258] width 937 height 320
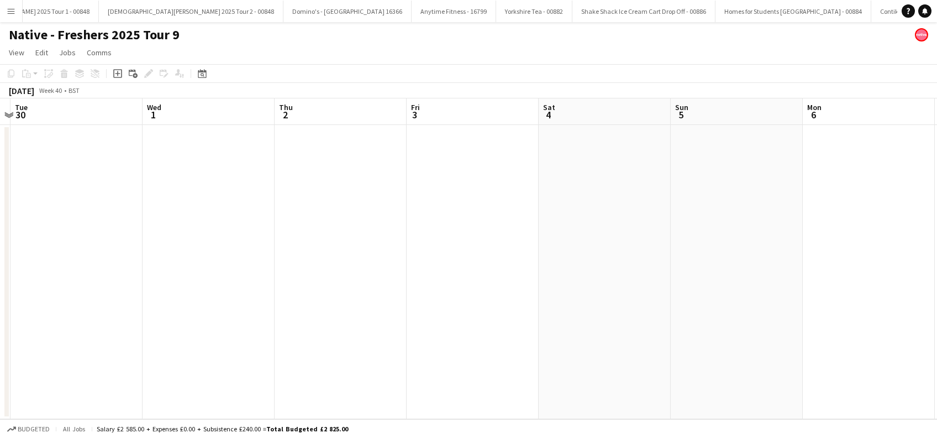
drag, startPoint x: 414, startPoint y: 307, endPoint x: 401, endPoint y: 312, distance: 13.6
click at [328, 314] on app-calendar-viewport "Sat 27 Sun 28 Mon 29 Tue 30 Wed 1 Thu 2 Fri 3 Sat 4 Sun 5 Mon 6 Tue 7 Wed 8 Thu…" at bounding box center [468, 258] width 937 height 320
drag, startPoint x: 114, startPoint y: 320, endPoint x: 131, endPoint y: 330, distance: 20.1
click at [0, 328] on html "Menu Boards Boards Boards All jobs Status Workforce Workforce My Workforce Recr…" at bounding box center [468, 219] width 937 height 438
drag, startPoint x: 55, startPoint y: 345, endPoint x: 691, endPoint y: 267, distance: 640.6
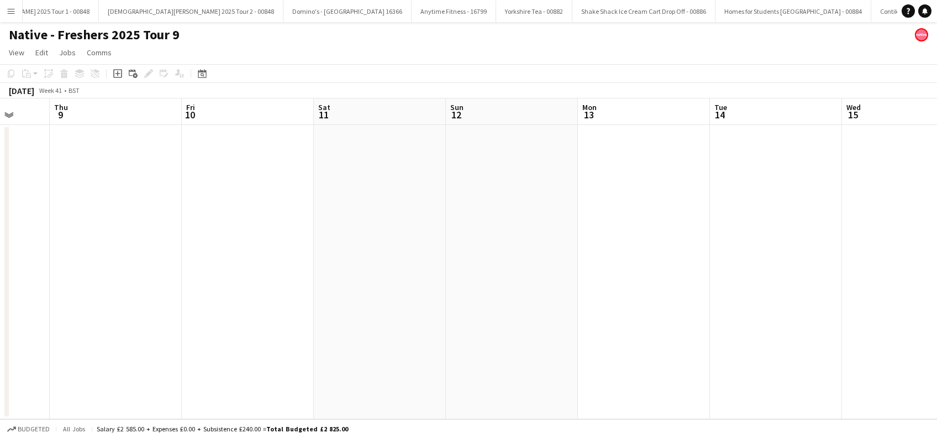
click at [57, 345] on app-calendar-viewport "Sun 5 Mon 6 Tue 7 Wed 8 Thu 9 Fri 10 Sat 11 Sun 12 Mon 13 Tue 14 Wed 15 Thu 16 …" at bounding box center [468, 258] width 937 height 320
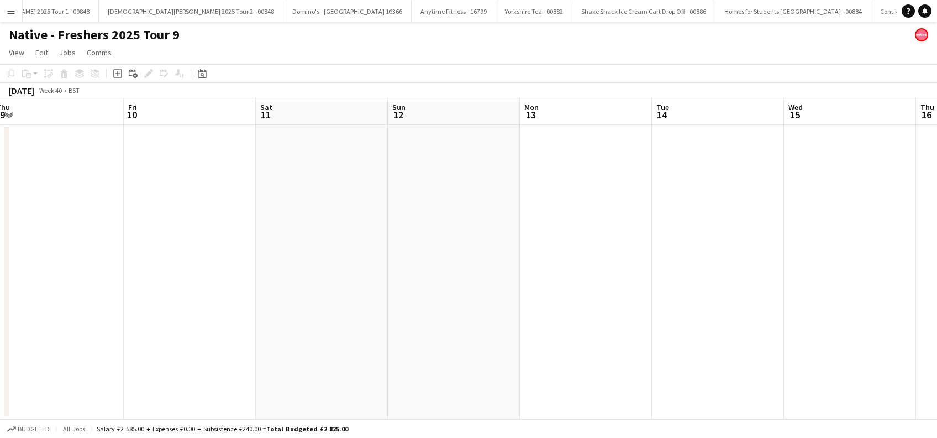
drag, startPoint x: 663, startPoint y: 267, endPoint x: 138, endPoint y: 271, distance: 525.4
click at [213, 284] on app-calendar-viewport "Sun 5 Mon 6 Tue 7 Wed 8 Thu 9 Fri 10 Sat 11 Sun 12 Mon 13 Tue 14 Wed 15 Thu 16 …" at bounding box center [468, 258] width 937 height 320
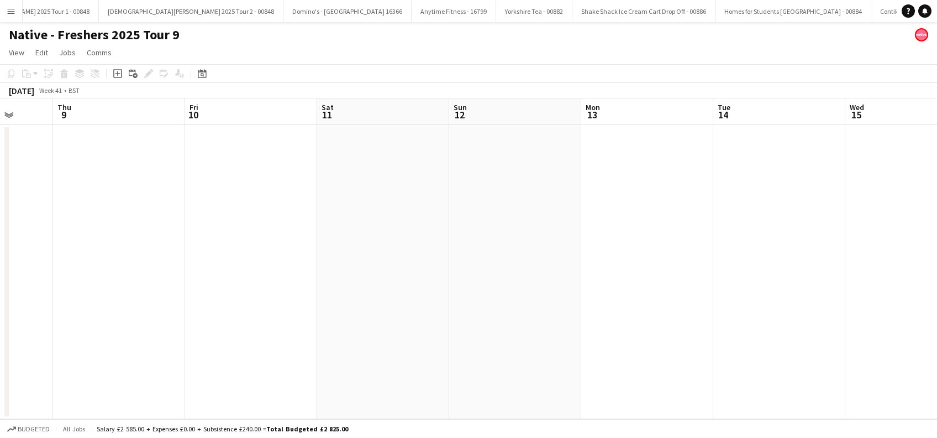
drag, startPoint x: 508, startPoint y: 285, endPoint x: 517, endPoint y: 293, distance: 12.1
click at [677, 282] on app-calendar-viewport "Mon 6 Tue 7 Wed 8 Thu 9 Fri 10 Sat 11 Sun 12 Mon 13 Tue 14 Wed 15 Thu 16 Fri 17…" at bounding box center [468, 258] width 937 height 320
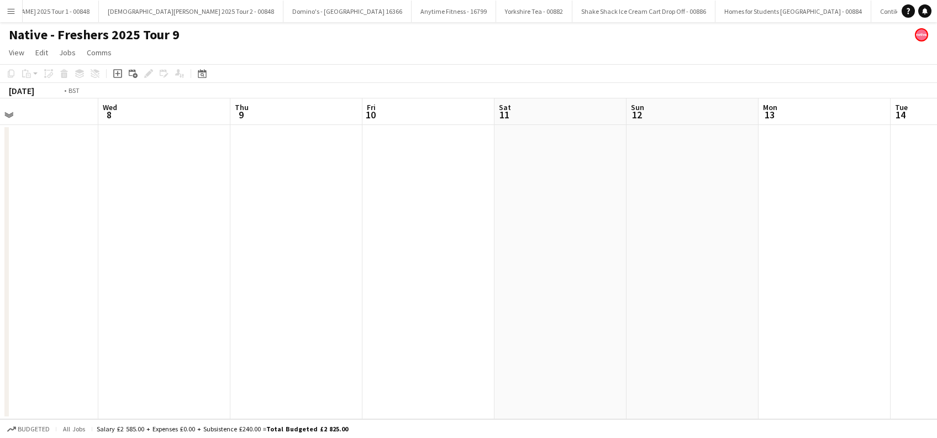
drag, startPoint x: 203, startPoint y: 342, endPoint x: 666, endPoint y: 317, distance: 463.7
click at [726, 325] on app-calendar-viewport "Sun 5 Mon 6 Tue 7 Wed 8 Thu 9 Fri 10 Sat 11 Sun 12 Mon 13 Tue 14 Wed 15 Thu 16 …" at bounding box center [468, 258] width 937 height 320
drag, startPoint x: 106, startPoint y: 266, endPoint x: 792, endPoint y: 298, distance: 686.3
click at [794, 298] on app-calendar-viewport "Wed 1 Thu 2 Fri 3 Sat 4 Sun 5 Mon 6 Tue 7 Wed 8 Thu 9 Fri 10 Sat 11 Sun 12 Mon …" at bounding box center [468, 258] width 937 height 320
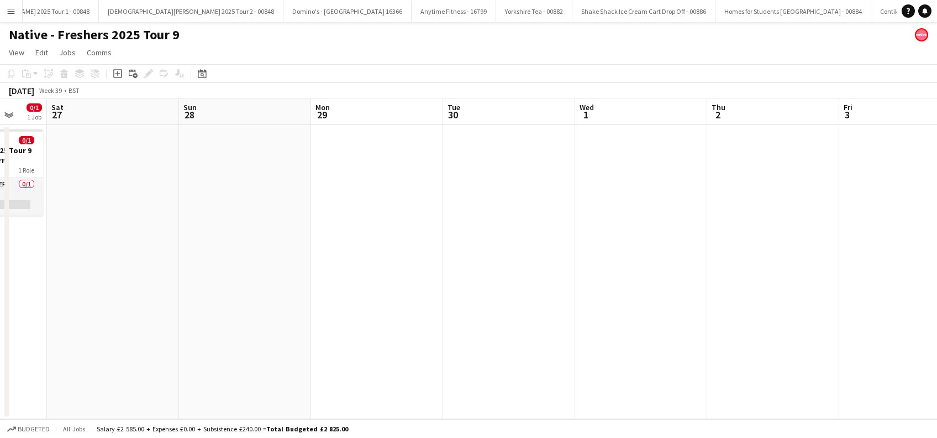
drag, startPoint x: 617, startPoint y: 299, endPoint x: 125, endPoint y: 250, distance: 494.6
click at [782, 301] on app-calendar-viewport "Wed 24 0/3 1 Job Thu 25 0/3 1 Job Fri 26 0/1 1 Job Sat 27 Sun 28 Mon 29 Tue 30 …" at bounding box center [468, 258] width 937 height 320
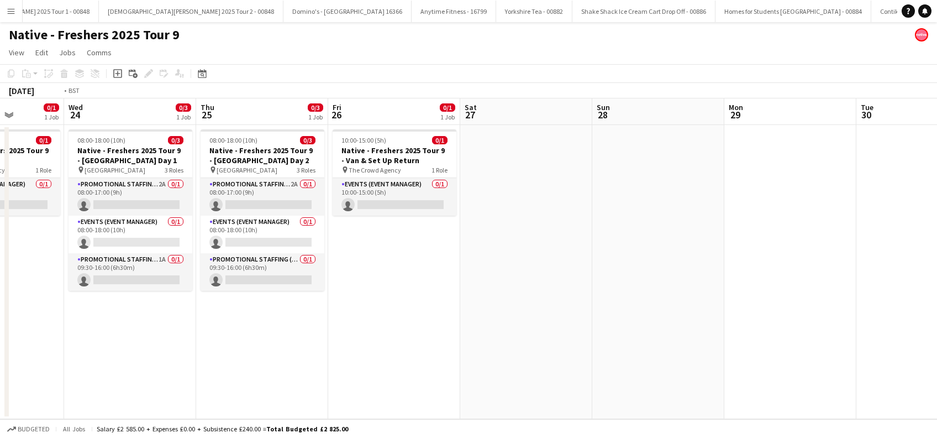
drag, startPoint x: 728, startPoint y: 302, endPoint x: 586, endPoint y: 309, distance: 142.2
click at [746, 304] on app-calendar-viewport "Mon 22 Tue 23 0/1 1 Job Wed 24 0/3 1 Job Thu 25 0/3 1 Job Fri 26 0/1 1 Job Sat …" at bounding box center [468, 258] width 937 height 320
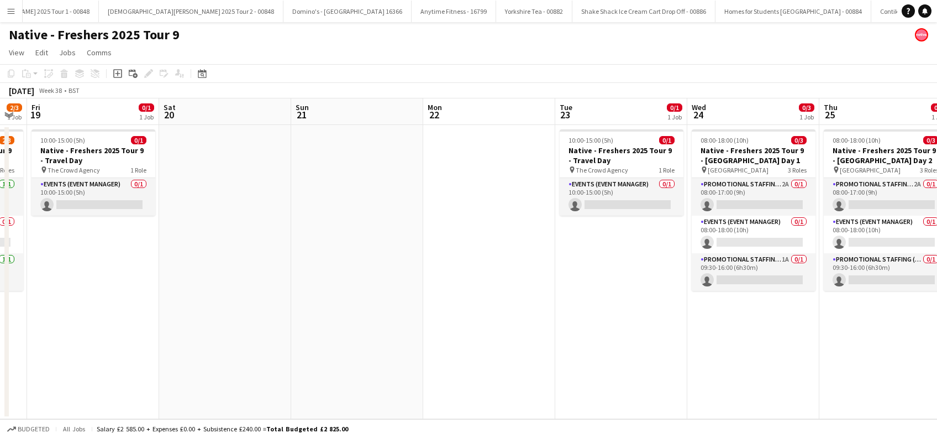
drag, startPoint x: 387, startPoint y: 321, endPoint x: 601, endPoint y: 308, distance: 213.7
click at [601, 308] on app-calendar-viewport "Wed 17 2/3 1 Job Thu 18 2/3 1 Job Fri 19 0/1 1 Job Sat 20 Sun 21 Mon 22 Tue 23 …" at bounding box center [468, 258] width 937 height 320
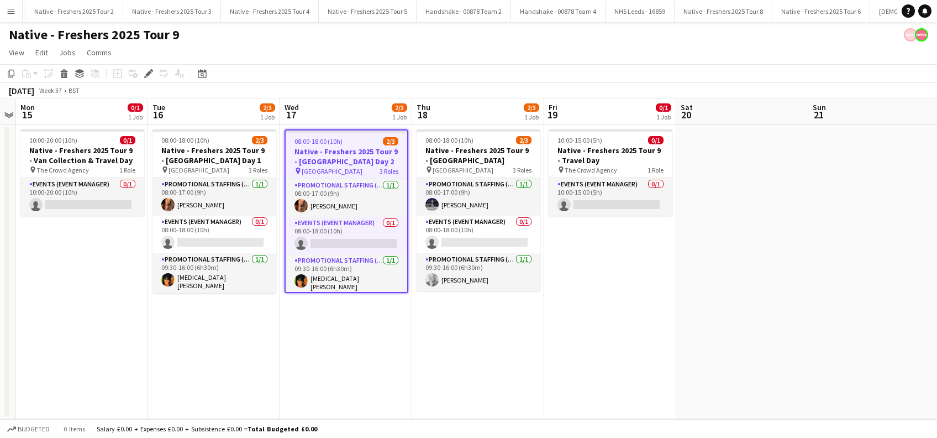
scroll to position [0, 4119]
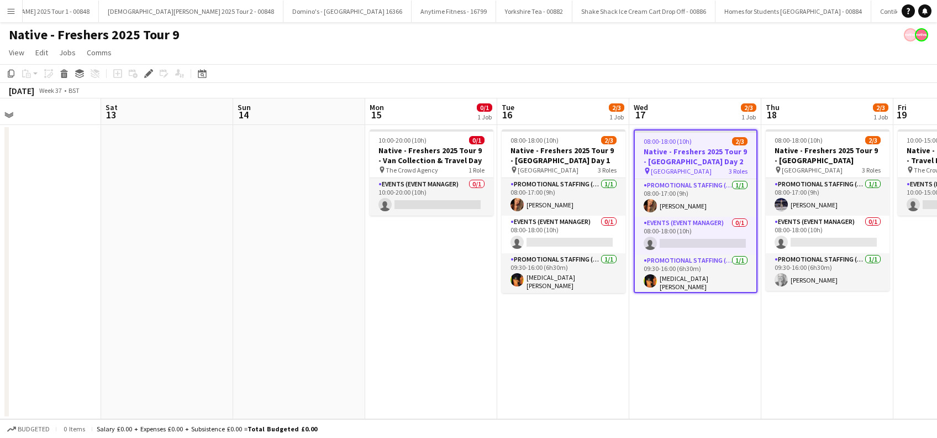
drag, startPoint x: 154, startPoint y: 359, endPoint x: 239, endPoint y: 376, distance: 86.2
click at [239, 376] on app-calendar-viewport "Wed 10 Thu 11 Fri 12 Sat 13 Sun 14 Mon 15 0/1 1 Job Tue 16 2/3 1 Job Wed 17 2/3…" at bounding box center [468, 258] width 937 height 320
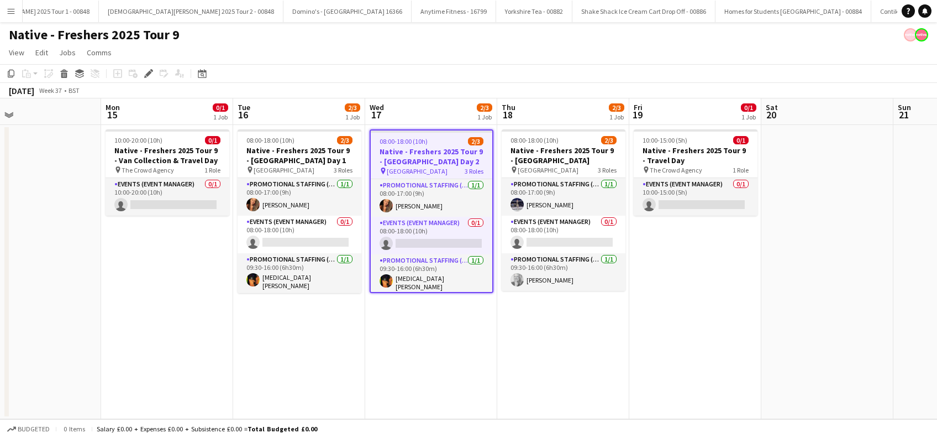
scroll to position [0, 296]
click at [296, 244] on app-card-role "Events (Event Manager) 0/1 08:00-18:00 (10h) single-neutral-actions" at bounding box center [299, 234] width 124 height 38
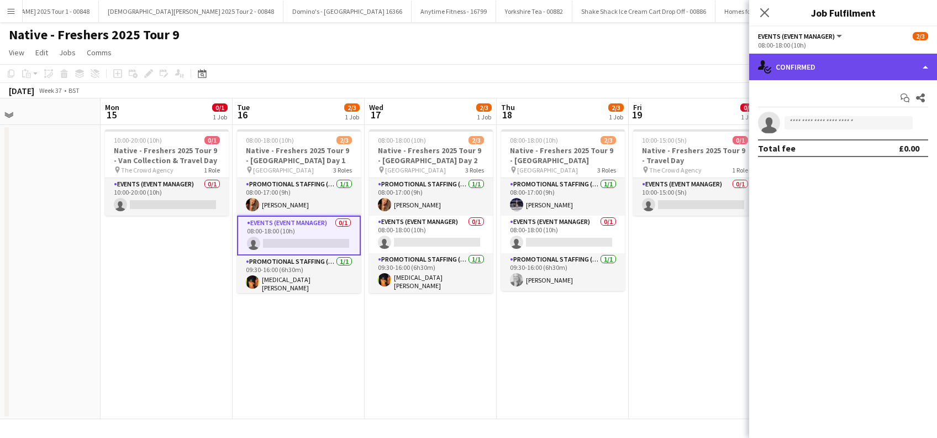
click at [856, 69] on div "single-neutral-actions-check-2 Confirmed" at bounding box center [843, 67] width 188 height 27
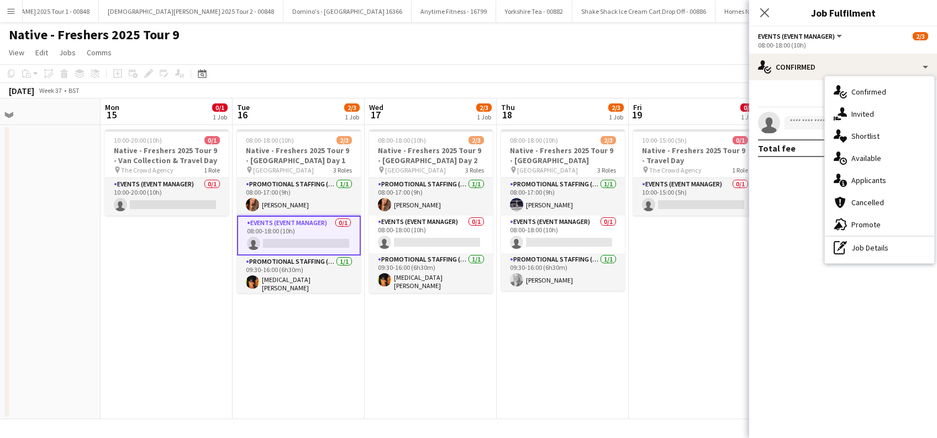
click at [878, 181] on span "Applicants" at bounding box center [868, 180] width 35 height 10
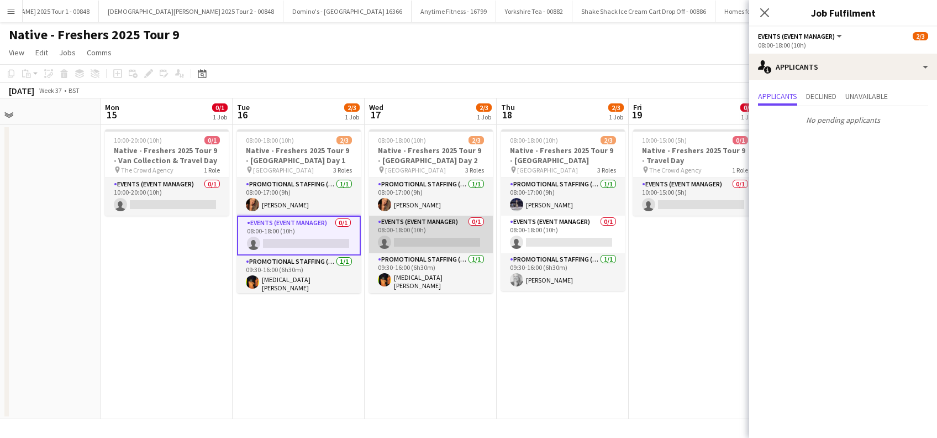
click at [421, 244] on app-card-role "Events (Event Manager) 0/1 08:00-18:00 (10h) single-neutral-actions" at bounding box center [431, 234] width 124 height 38
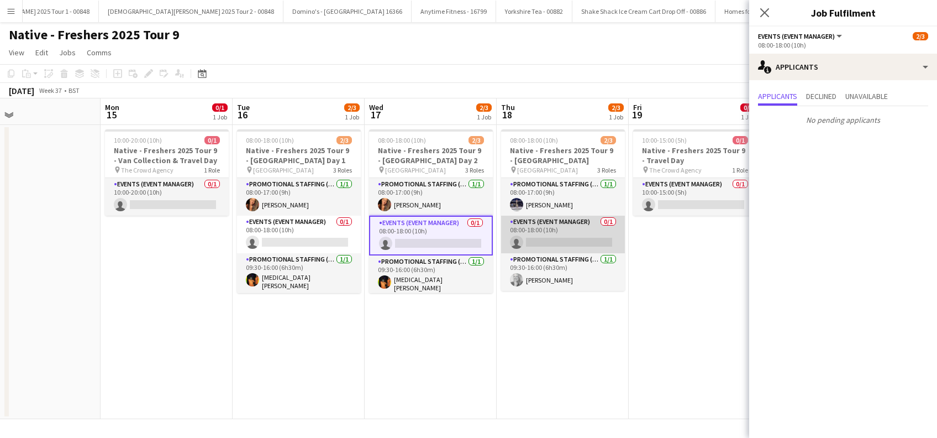
click at [578, 237] on app-card-role "Events (Event Manager) 0/1 08:00-18:00 (10h) single-neutral-actions" at bounding box center [563, 234] width 124 height 38
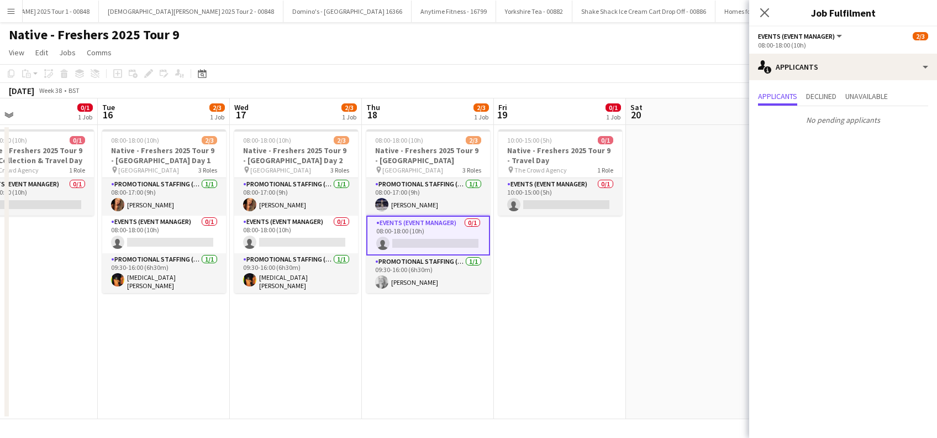
drag, startPoint x: 692, startPoint y: 330, endPoint x: 552, endPoint y: 331, distance: 139.2
click at [552, 331] on app-calendar-viewport "Fri 12 Sat 13 Sun 14 Mon 15 0/1 1 Job Tue 16 2/3 1 Job Wed 17 2/3 1 Job Thu 18 …" at bounding box center [468, 258] width 937 height 320
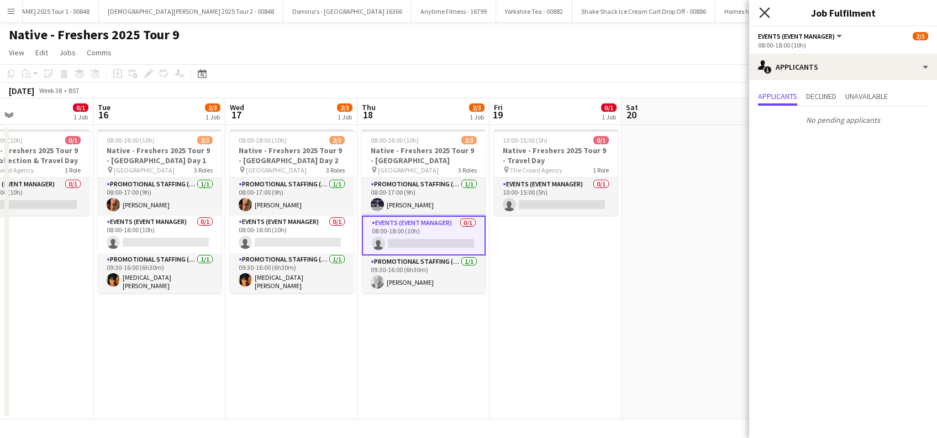
click at [765, 13] on icon at bounding box center [764, 12] width 10 height 10
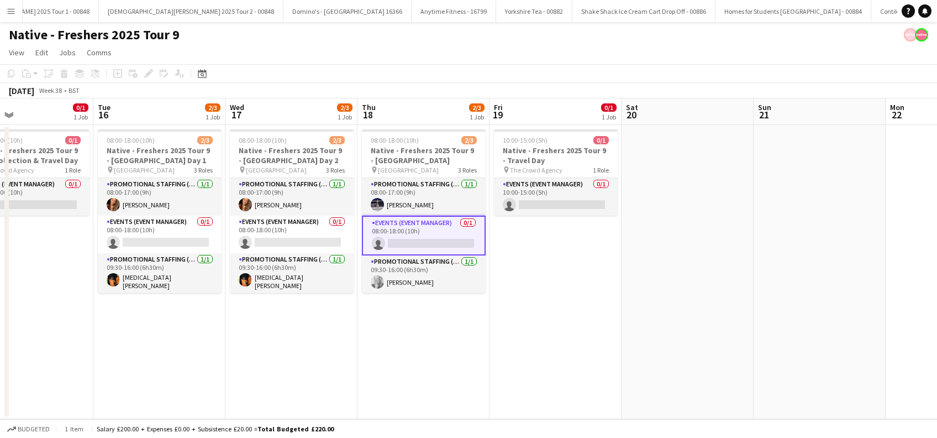
click at [634, 275] on app-date-cell at bounding box center [688, 272] width 132 height 294
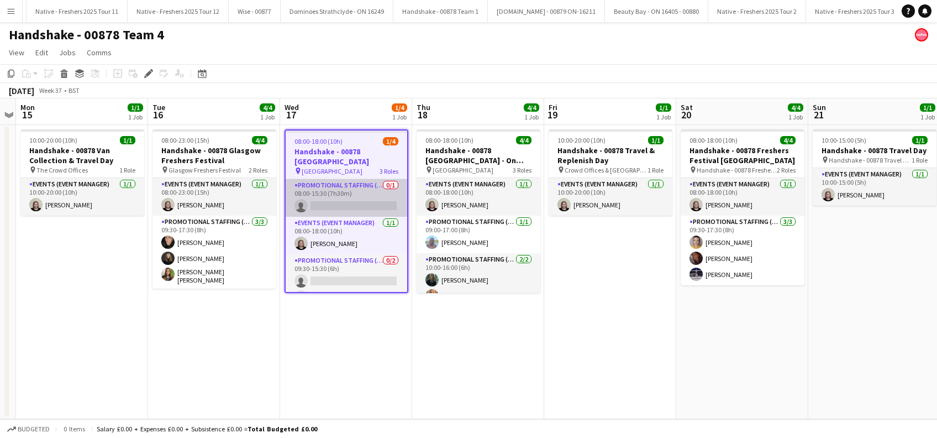
click at [339, 208] on app-card-role "Promotional Staffing (Brand Ambassadors) 0/1 08:00-15:30 (7h30m) single-neutral…" at bounding box center [347, 198] width 122 height 38
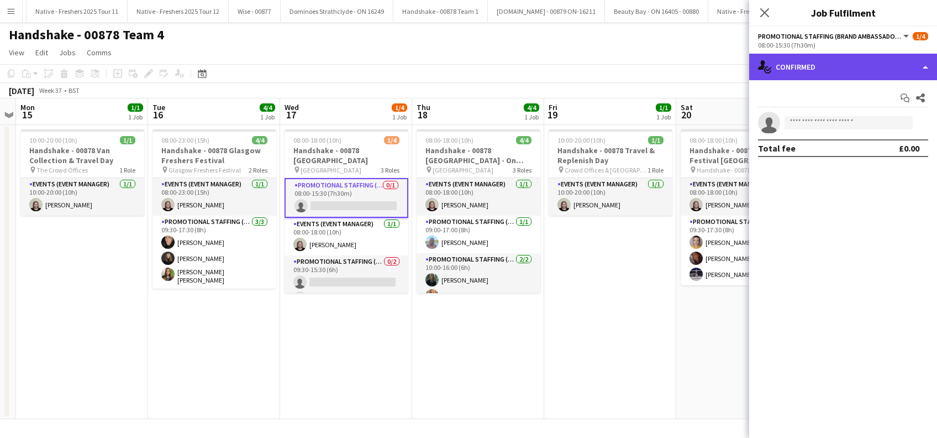
click at [825, 63] on div "single-neutral-actions-check-2 Confirmed" at bounding box center [843, 67] width 188 height 27
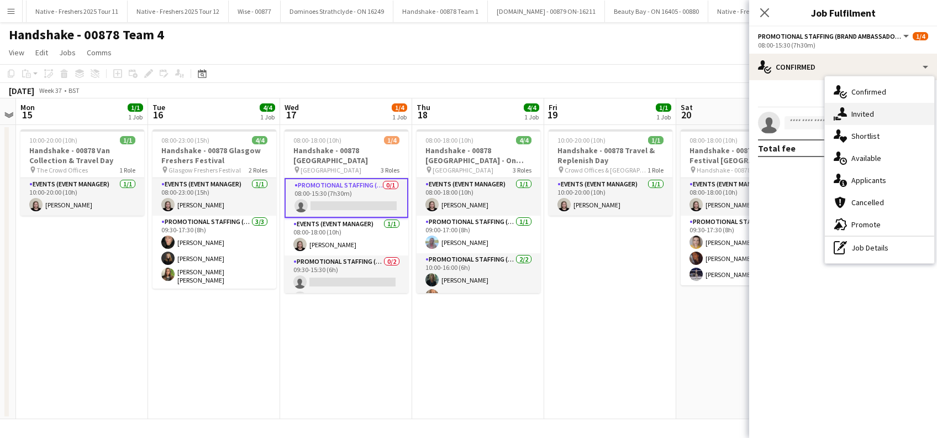
click at [869, 110] on span "Invited" at bounding box center [862, 114] width 23 height 10
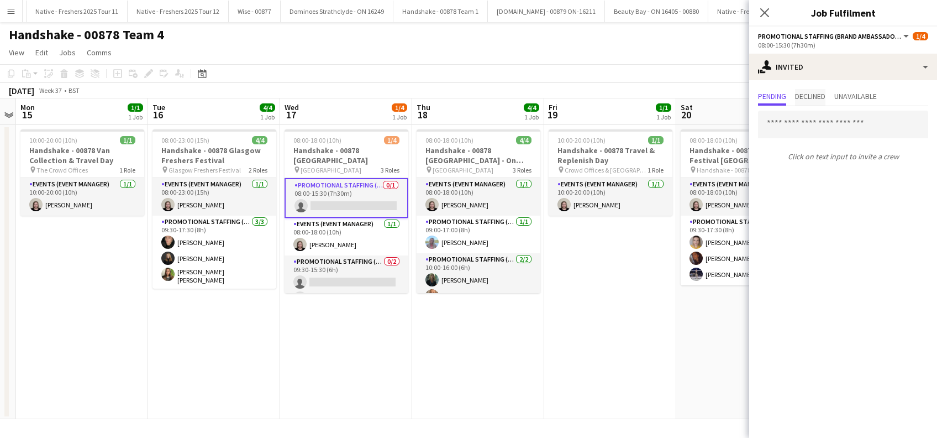
click at [822, 95] on span "Declined" at bounding box center [810, 96] width 30 height 8
click at [862, 91] on span "Unavailable" at bounding box center [855, 97] width 43 height 17
click at [765, 96] on span "Pending" at bounding box center [772, 96] width 28 height 8
click at [357, 285] on app-card-role "Promotional Staffing (Brand Ambassadors) 0/2 09:30-15:30 (6h) single-neutral-ac…" at bounding box center [347, 282] width 124 height 54
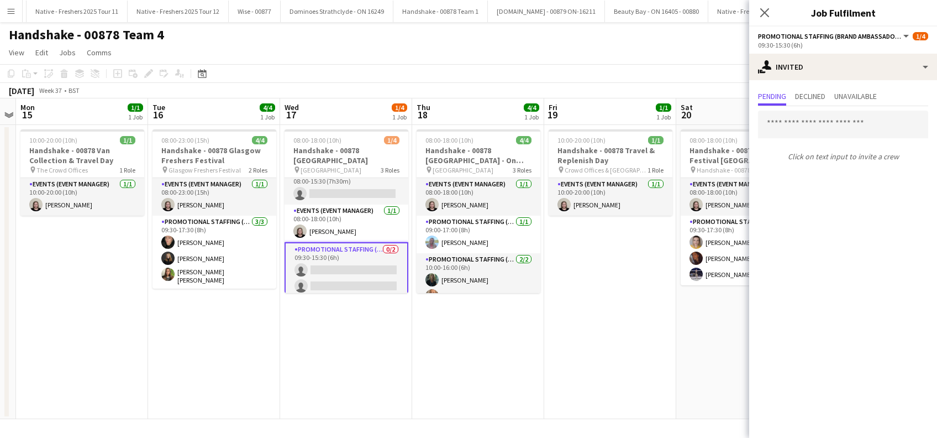
scroll to position [15, 0]
click at [812, 98] on span "Declined" at bounding box center [810, 96] width 30 height 8
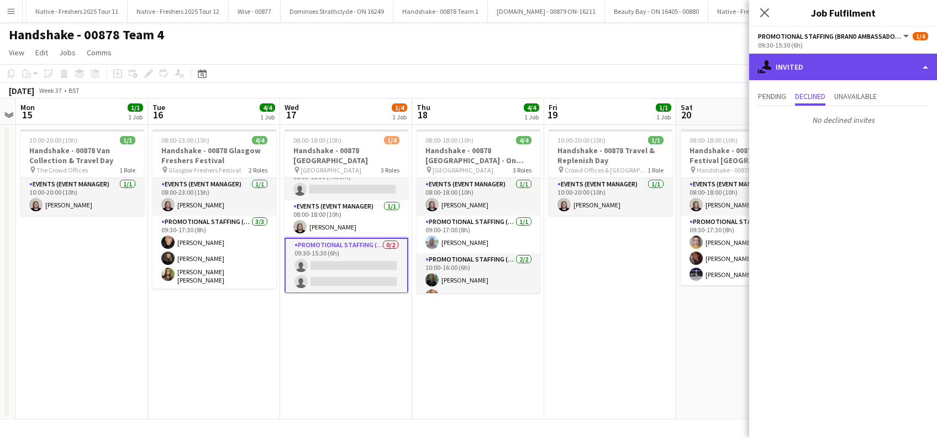
click at [826, 69] on div "single-neutral-actions-share-1 Invited" at bounding box center [843, 67] width 188 height 27
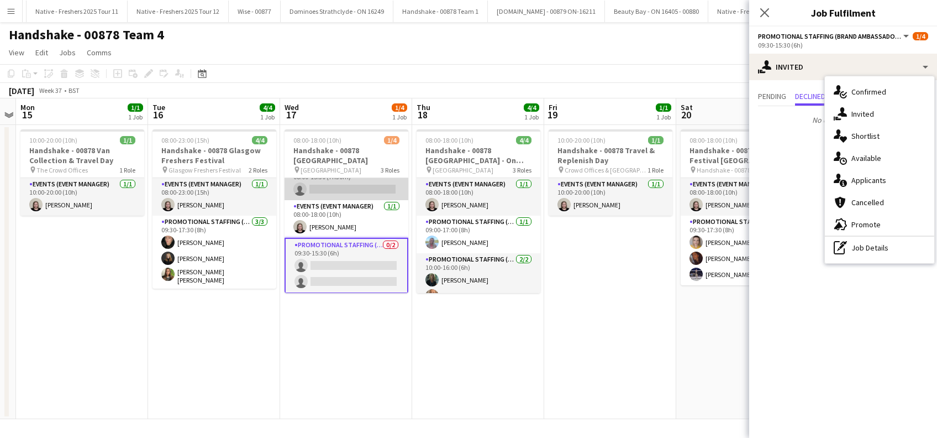
click at [349, 185] on app-card-role "Promotional Staffing (Brand Ambassadors) 0/1 08:00-15:30 (7h30m) single-neutral…" at bounding box center [347, 181] width 124 height 38
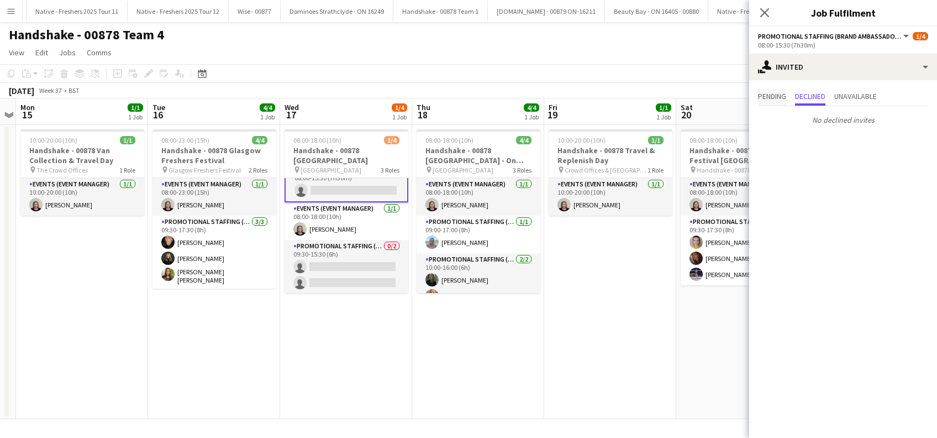
click at [770, 96] on span "Pending" at bounding box center [772, 96] width 28 height 8
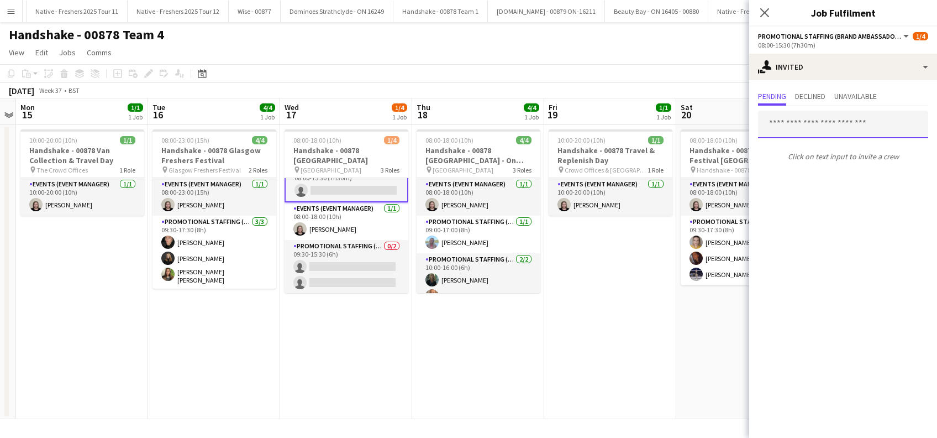
click at [809, 124] on input "text" at bounding box center [843, 124] width 170 height 28
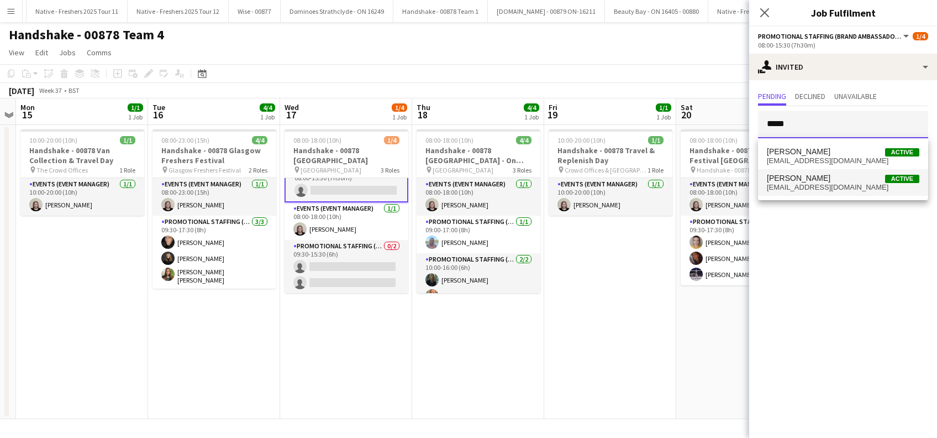
type input "*****"
click at [794, 181] on span "Kiera Mordue" at bounding box center [799, 177] width 64 height 9
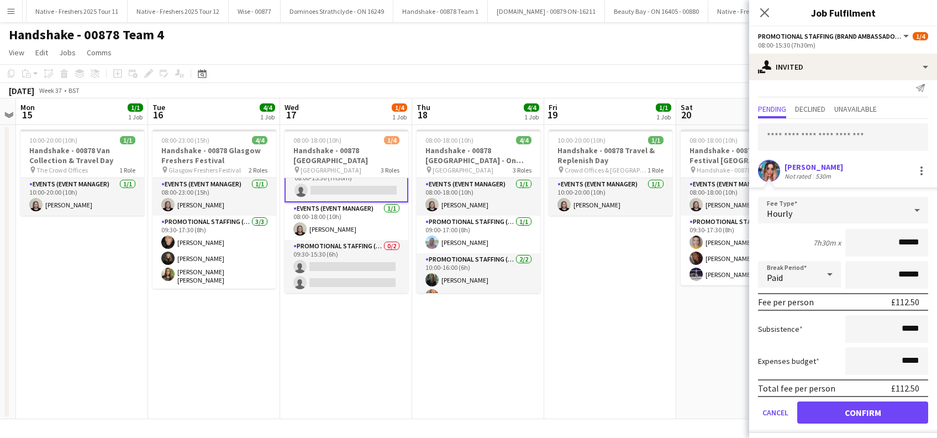
scroll to position [14, 0]
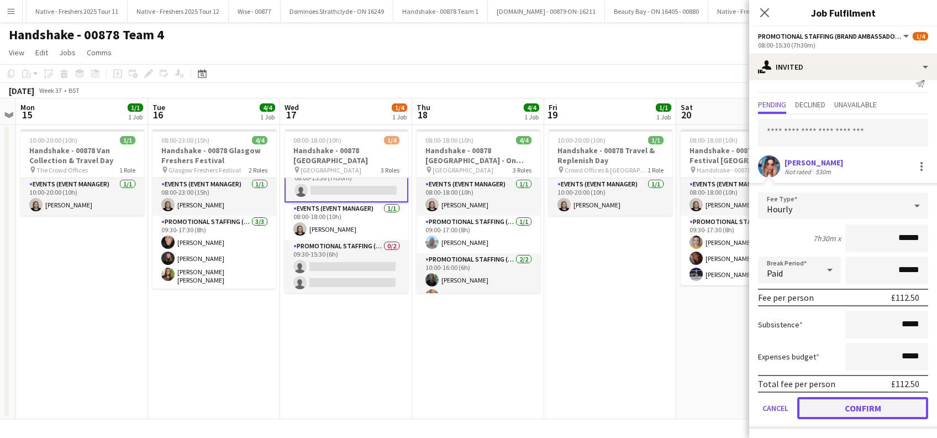
click at [828, 406] on button "Confirm" at bounding box center [862, 408] width 131 height 22
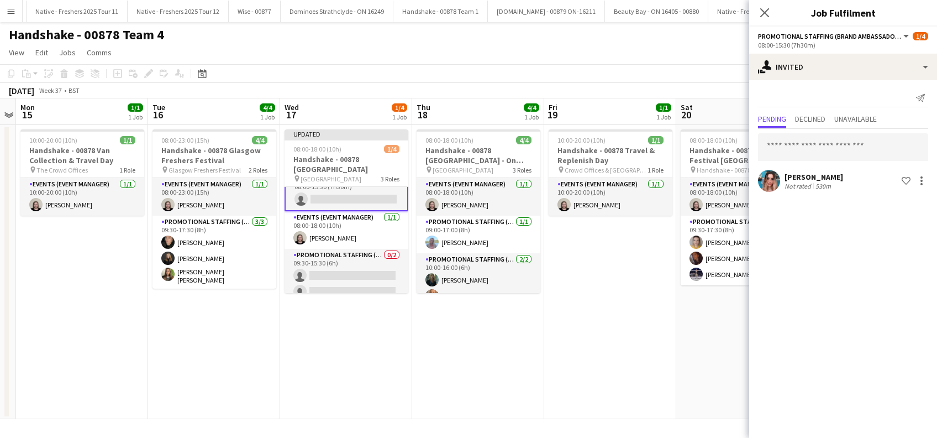
scroll to position [0, 0]
click at [355, 278] on app-card-role "Promotional Staffing (Brand Ambassadors) 0/2 09:30-15:30 (6h) single-neutral-ac…" at bounding box center [347, 276] width 124 height 54
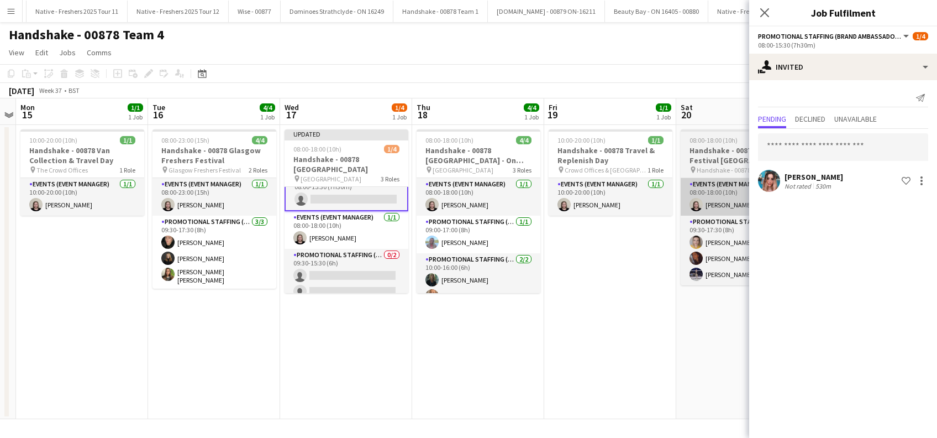
scroll to position [14, 0]
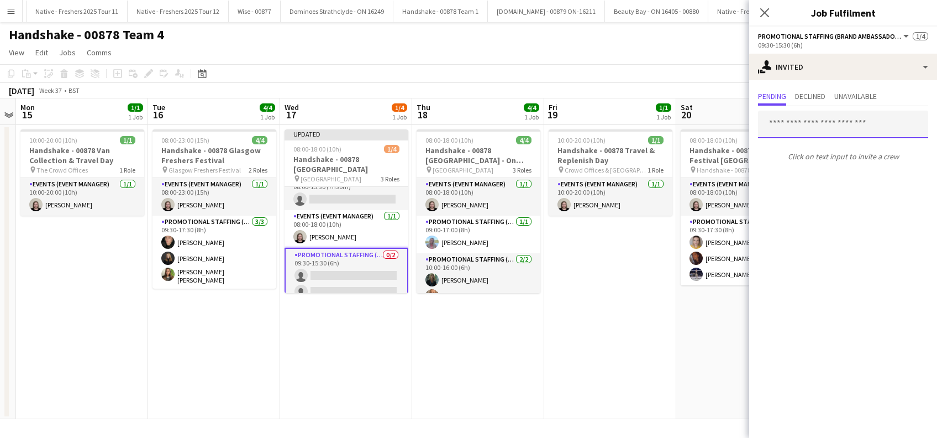
click at [830, 116] on input "text" at bounding box center [843, 124] width 170 height 28
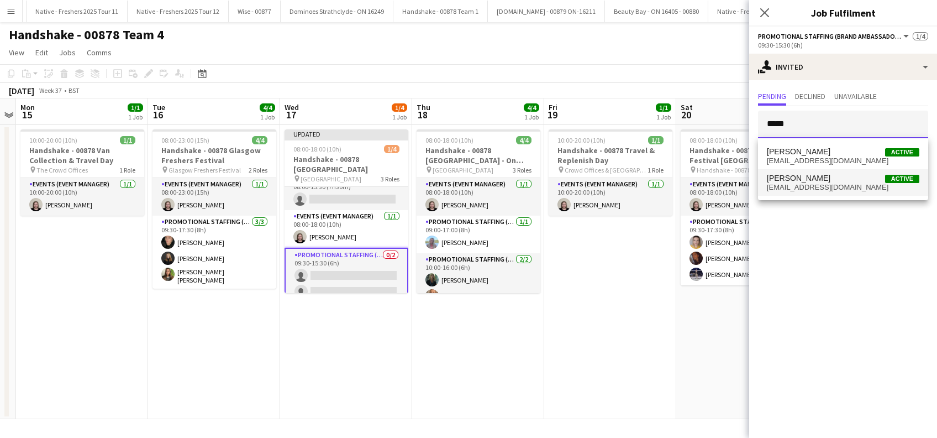
type input "*****"
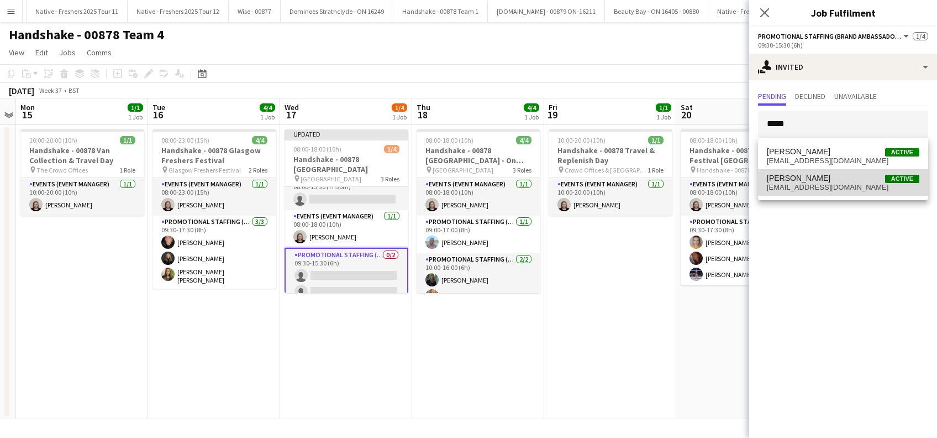
click at [816, 177] on span "Kiera Mordue Active" at bounding box center [843, 177] width 152 height 9
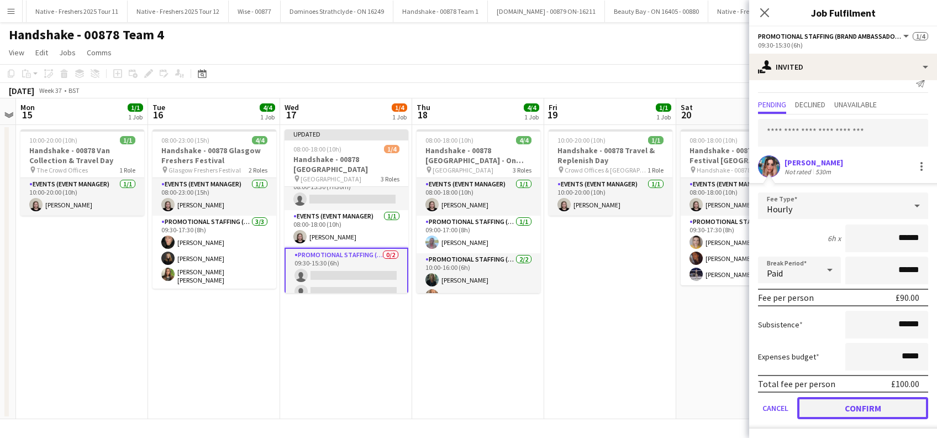
click at [845, 402] on button "Confirm" at bounding box center [862, 408] width 131 height 22
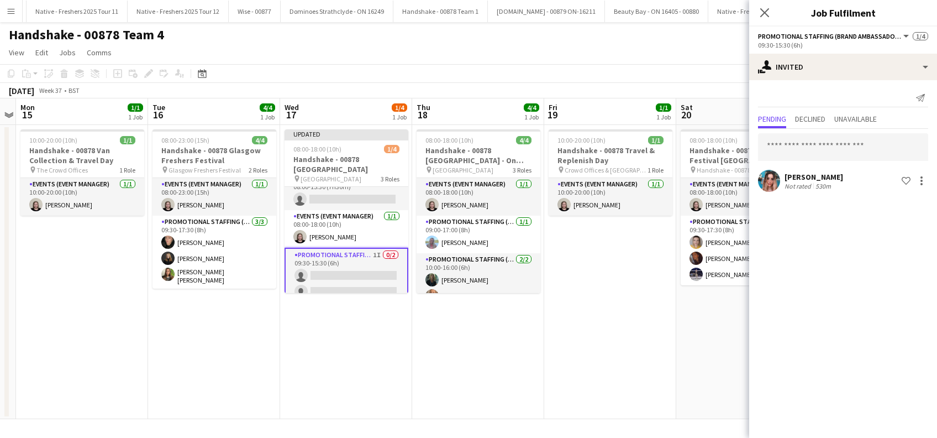
scroll to position [0, 0]
click at [778, 145] on input "text" at bounding box center [843, 147] width 170 height 28
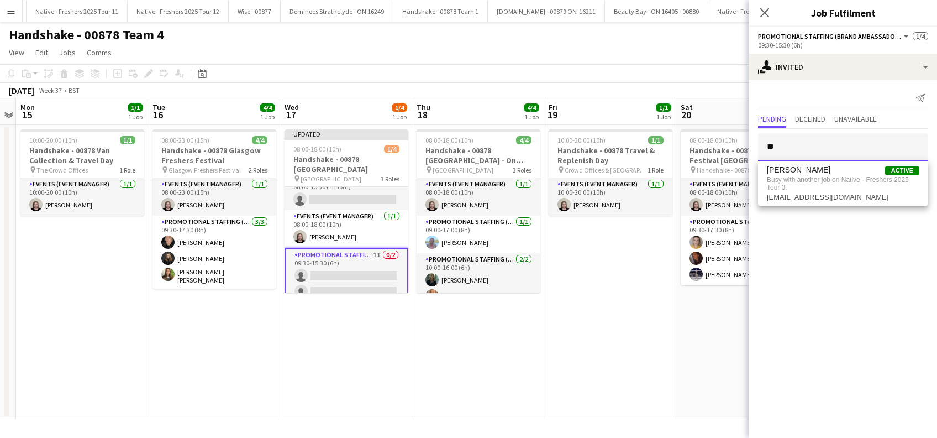
type input "*"
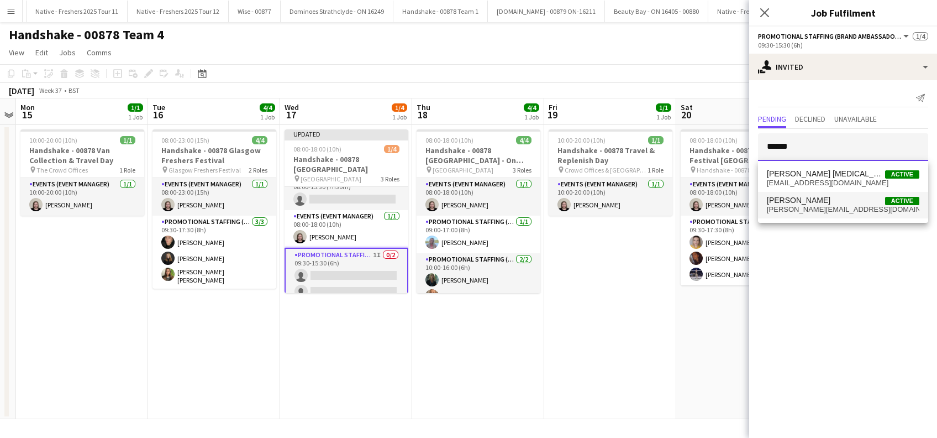
type input "******"
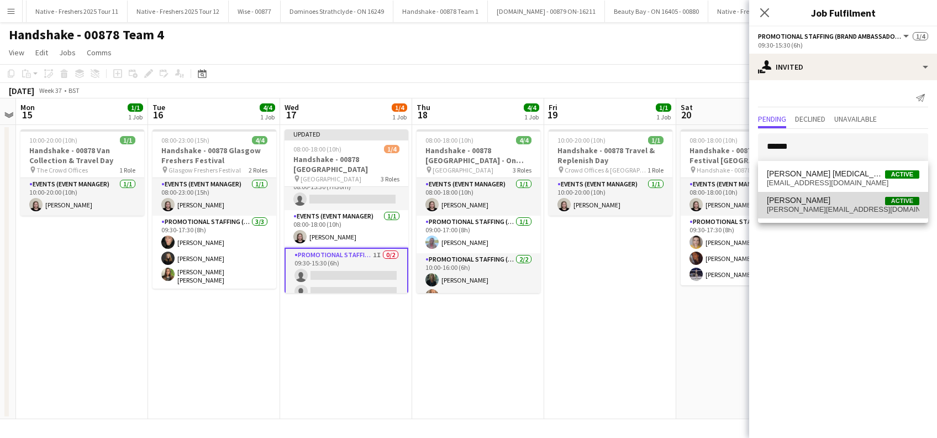
click at [803, 204] on span "Angela Duguid" at bounding box center [799, 200] width 64 height 9
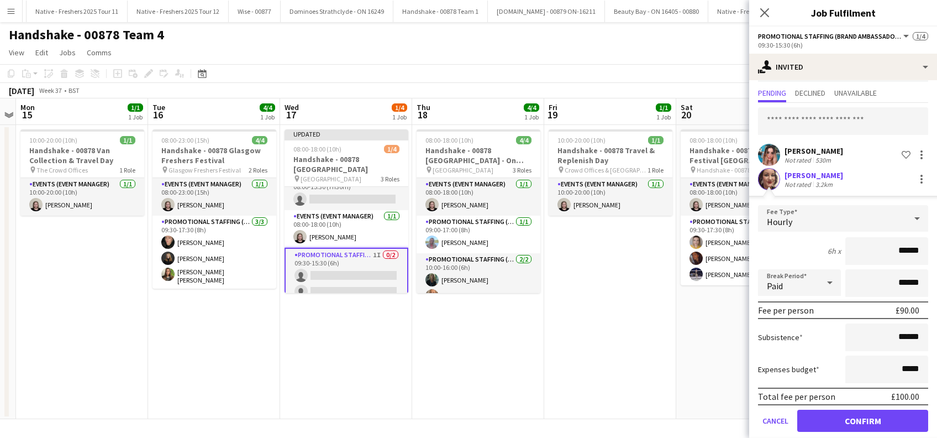
scroll to position [39, 0]
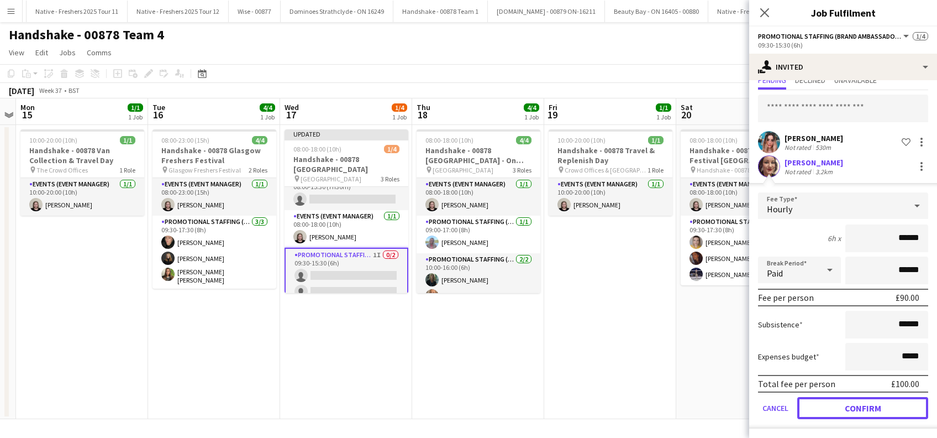
drag, startPoint x: 845, startPoint y: 412, endPoint x: 809, endPoint y: 402, distance: 37.8
click at [845, 412] on button "Confirm" at bounding box center [862, 408] width 131 height 22
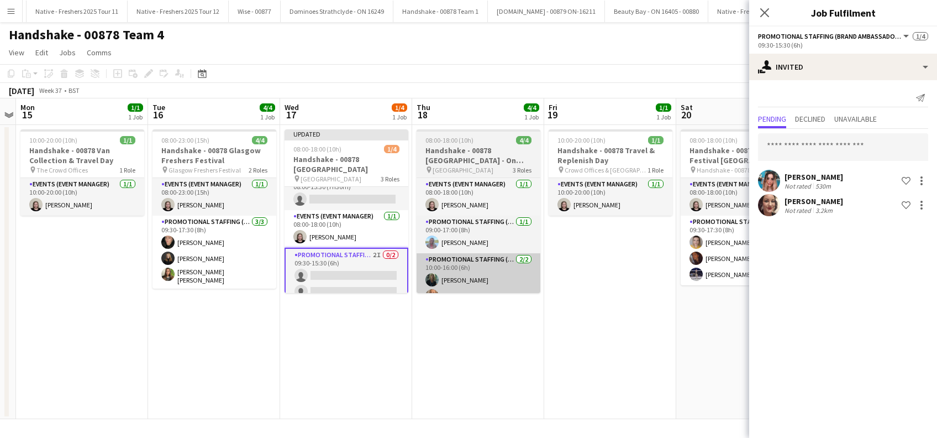
scroll to position [0, 0]
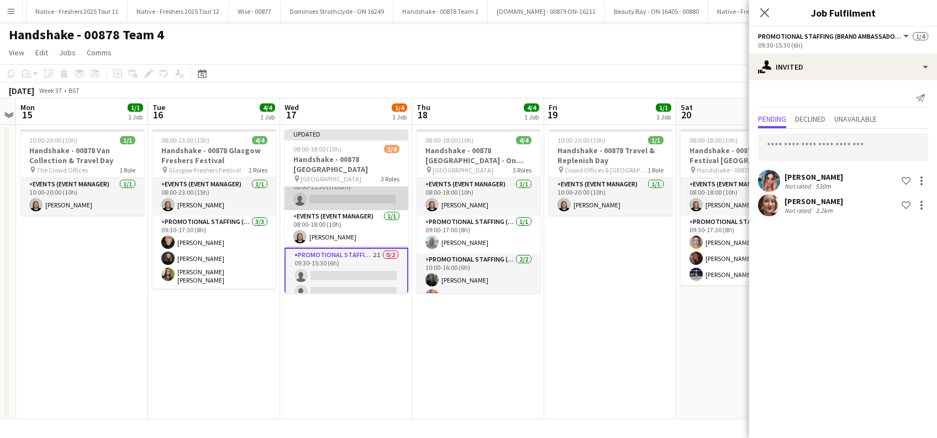
click at [324, 203] on app-card-role "Promotional Staffing (Brand Ambassadors) 1I 0/1 08:00-15:30 (7h30m) single-neut…" at bounding box center [347, 191] width 124 height 38
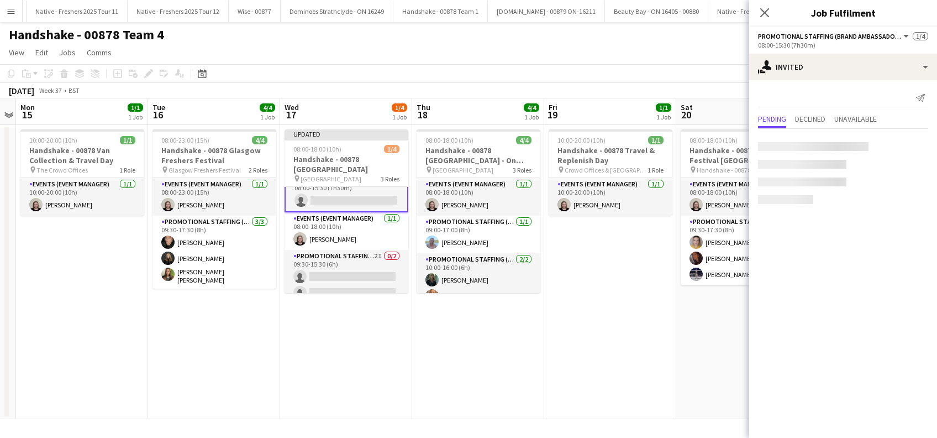
scroll to position [15, 0]
click at [800, 145] on input "text" at bounding box center [843, 147] width 170 height 28
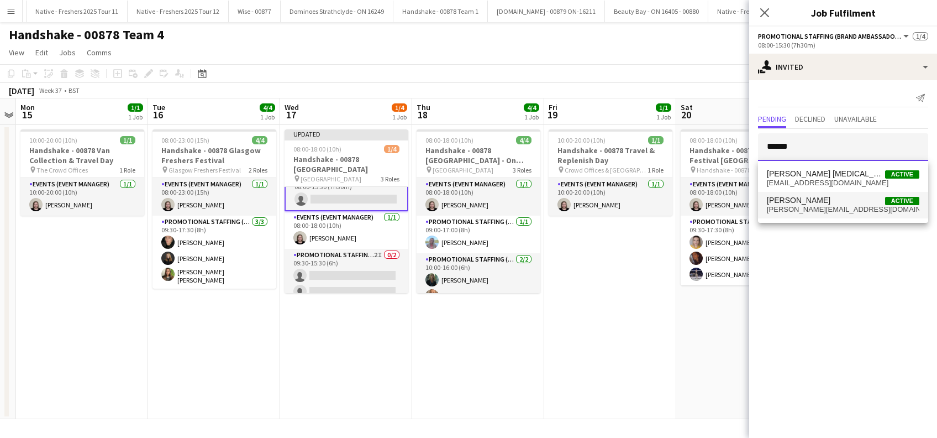
type input "******"
click at [800, 199] on span "Angela Duguid" at bounding box center [799, 200] width 64 height 9
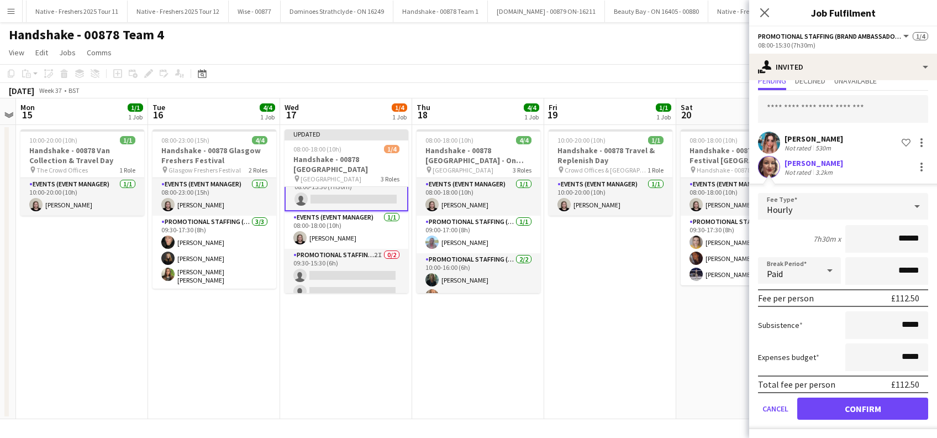
scroll to position [39, 0]
click at [845, 405] on button "Confirm" at bounding box center [862, 408] width 131 height 22
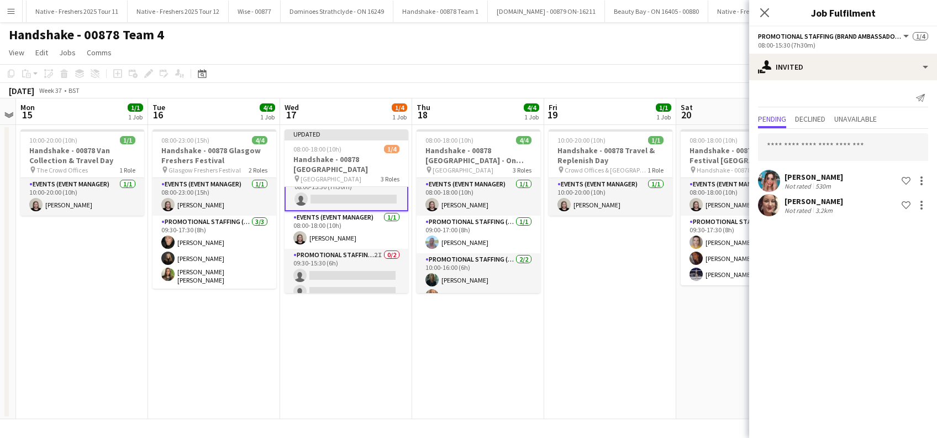
scroll to position [0, 0]
click at [800, 146] on input "text" at bounding box center [843, 147] width 170 height 28
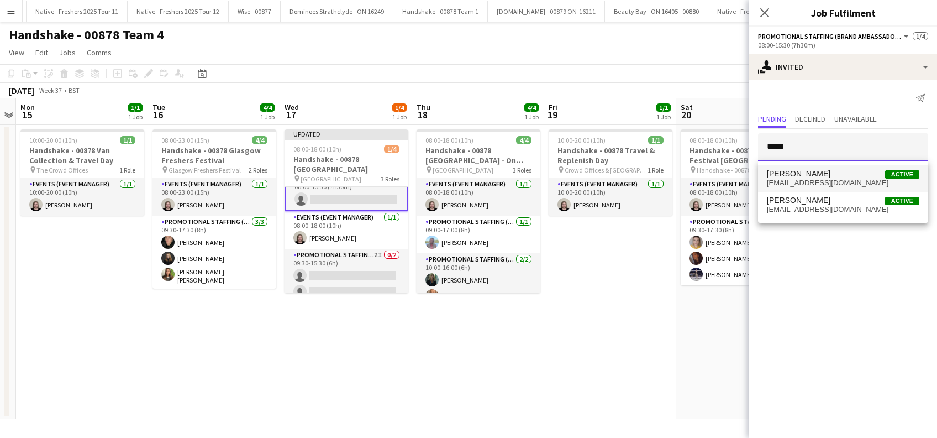
type input "*****"
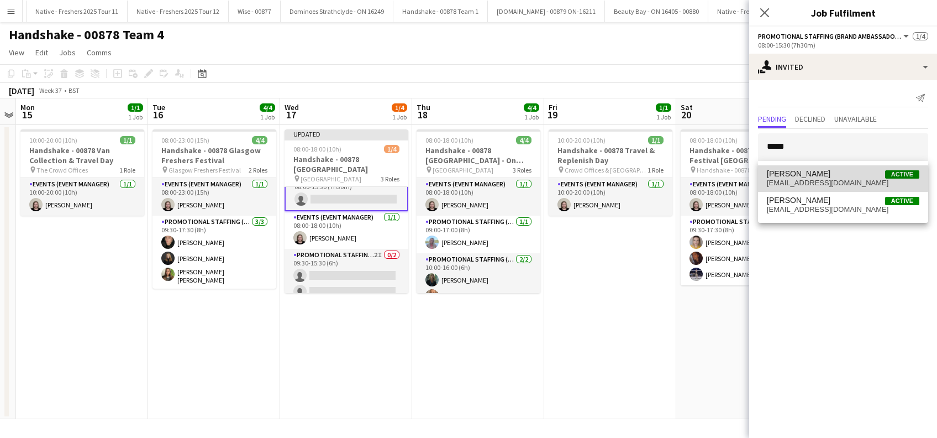
click at [804, 178] on span "dadeans72@gmail.com" at bounding box center [843, 182] width 152 height 9
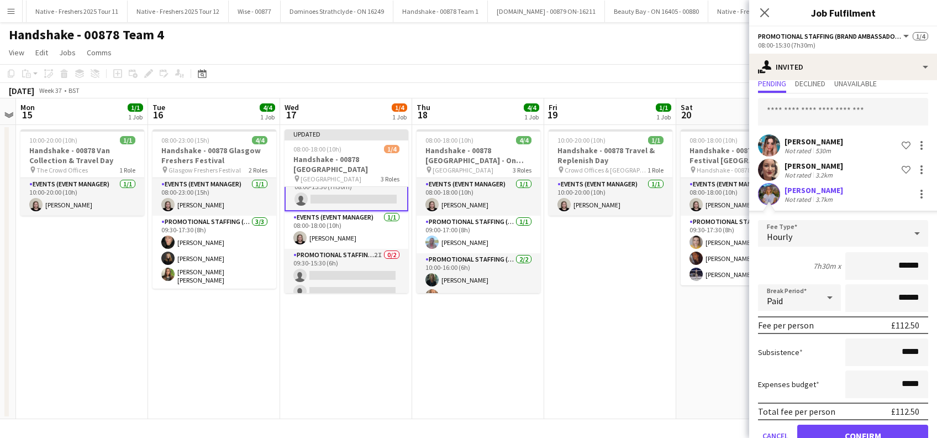
scroll to position [63, 0]
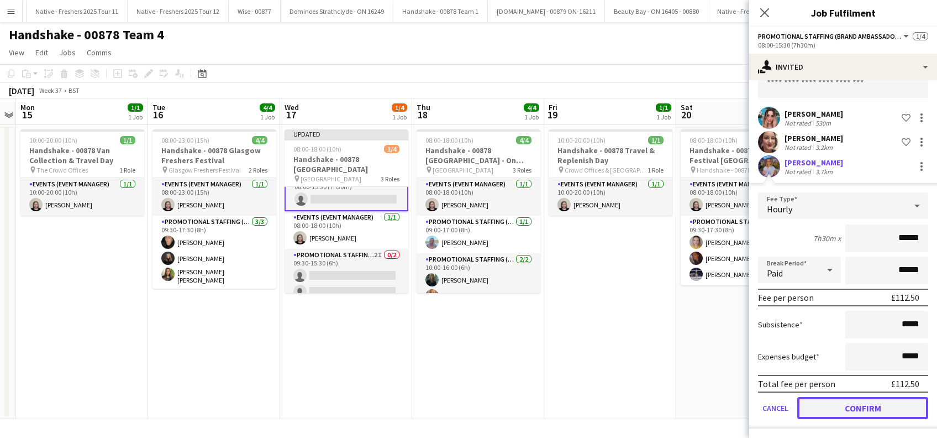
click at [859, 411] on button "Confirm" at bounding box center [862, 408] width 131 height 22
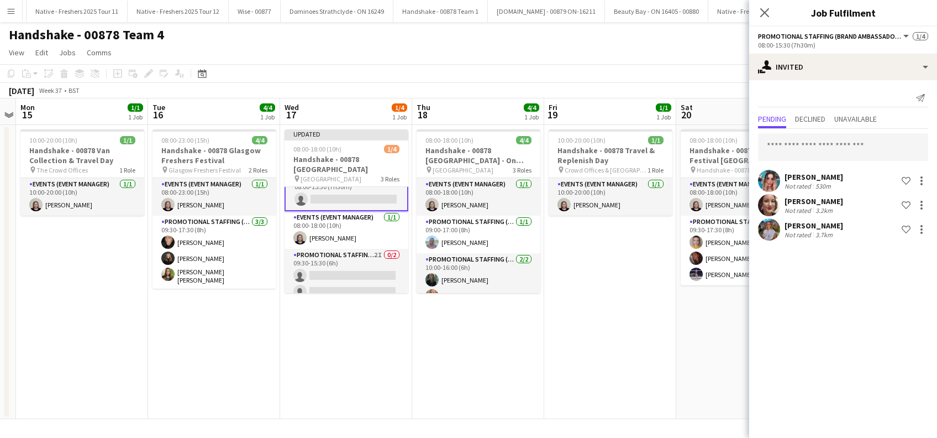
scroll to position [0, 0]
click at [287, 260] on app-card-role "Promotional Staffing (Brand Ambassadors) 2I 0/2 09:30-15:30 (6h) single-neutral…" at bounding box center [347, 276] width 124 height 54
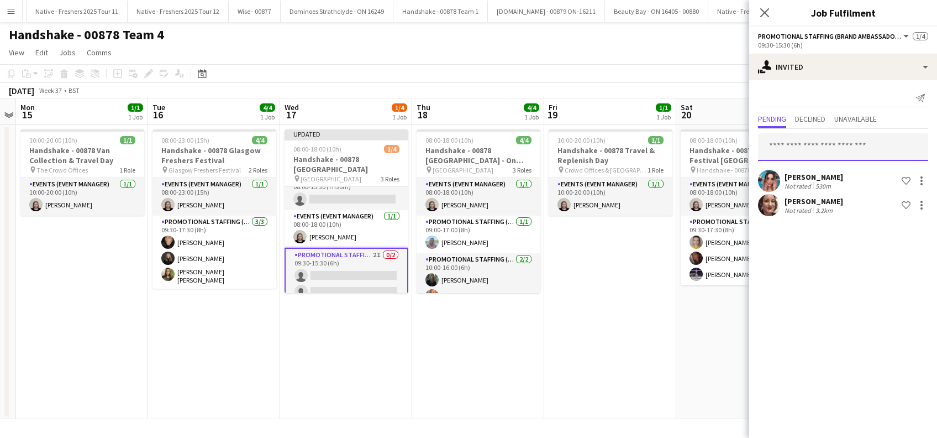
click at [787, 146] on input "text" at bounding box center [843, 147] width 170 height 28
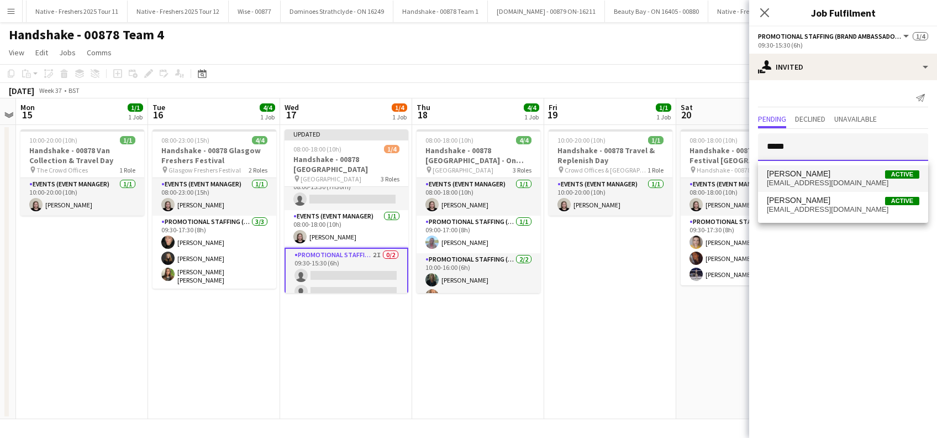
type input "*****"
click at [800, 175] on span "Donna Deans" at bounding box center [799, 173] width 64 height 9
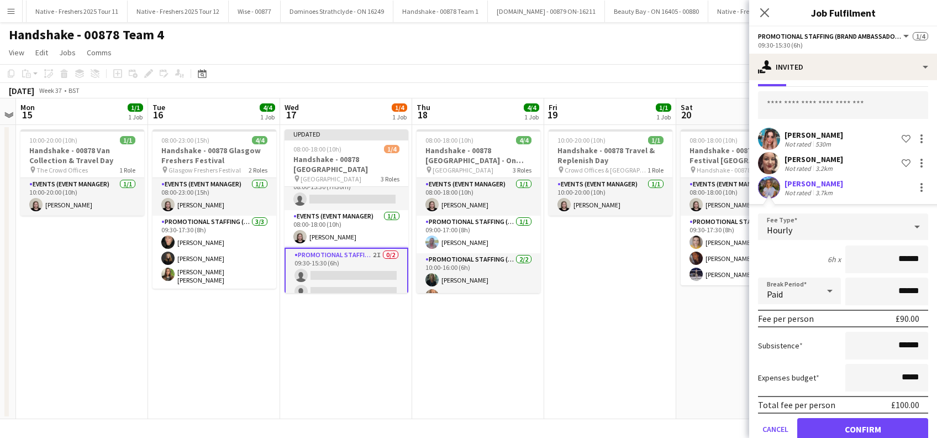
scroll to position [63, 0]
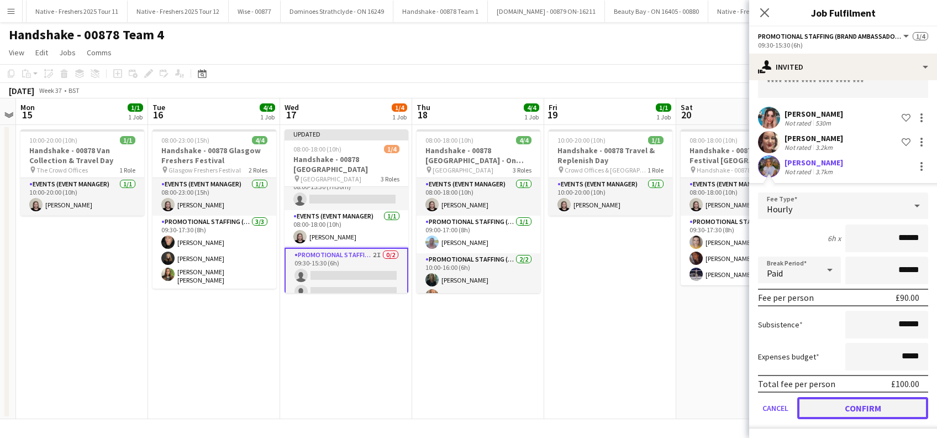
click at [856, 408] on button "Confirm" at bounding box center [862, 408] width 131 height 22
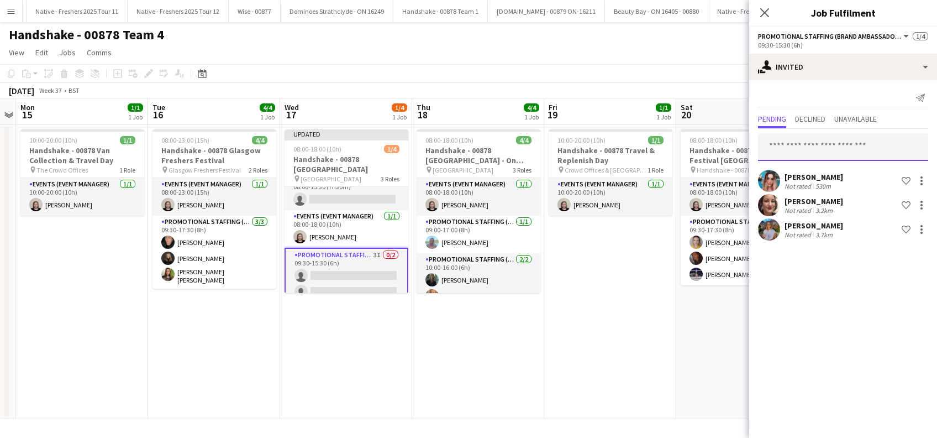
click at [844, 148] on input "text" at bounding box center [843, 147] width 170 height 28
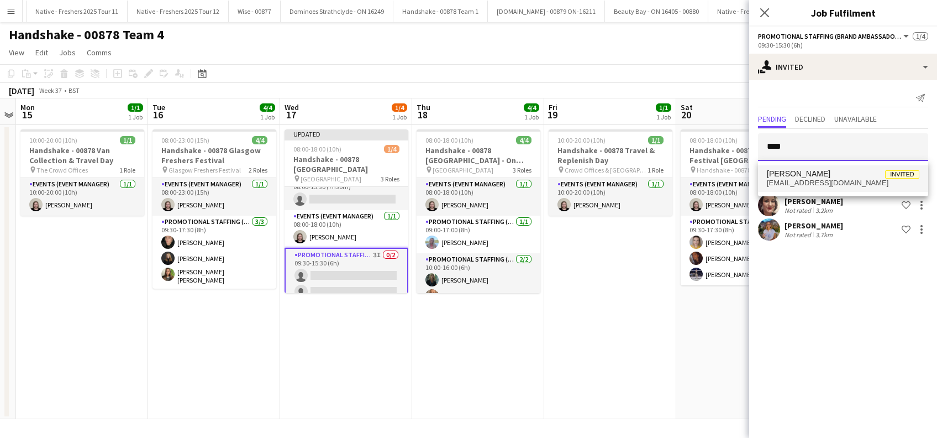
type input "****"
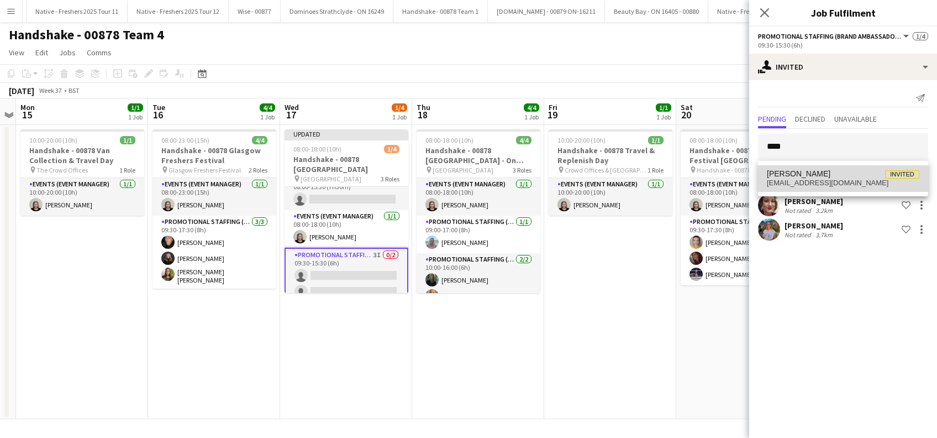
click at [803, 182] on span "alixtaylor@outlook.com" at bounding box center [843, 182] width 152 height 9
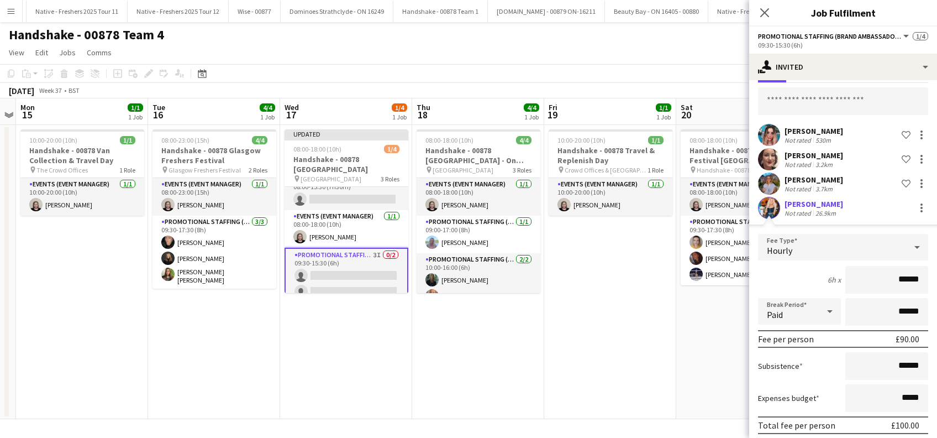
scroll to position [87, 0]
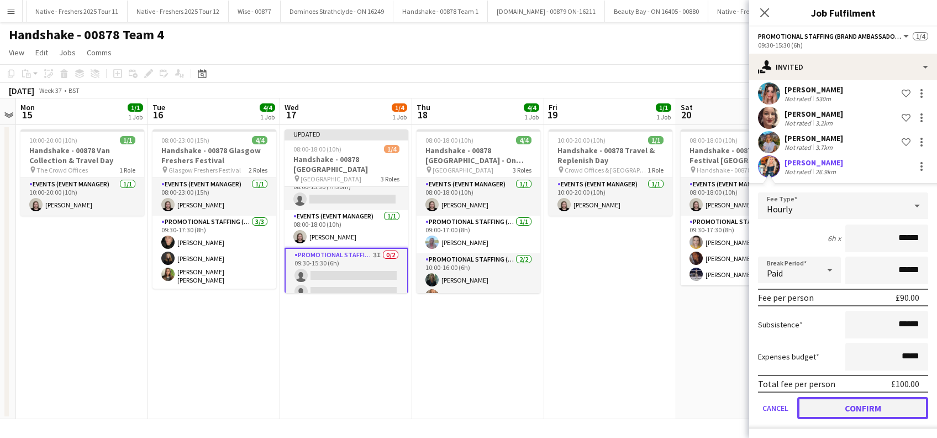
click at [839, 406] on button "Confirm" at bounding box center [862, 408] width 131 height 22
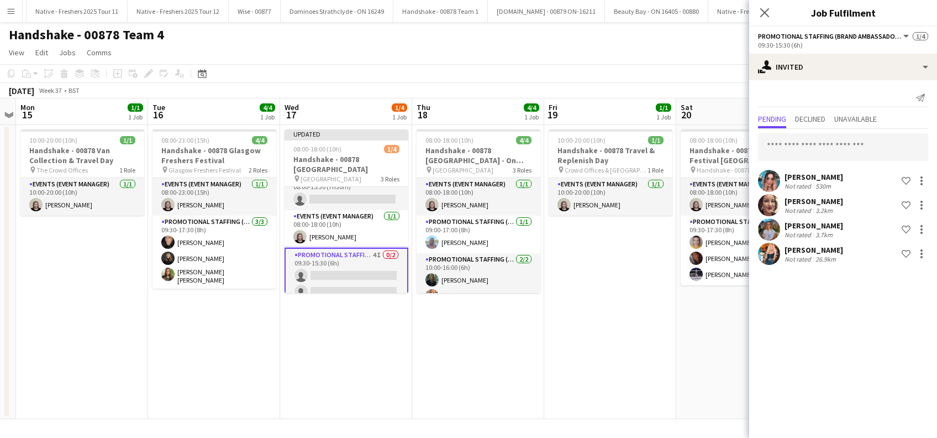
scroll to position [0, 0]
click at [351, 208] on app-card-role "Promotional Staffing (Brand Ambassadors) 3I 0/1 08:00-15:30 (7h30m) single-neut…" at bounding box center [347, 191] width 124 height 38
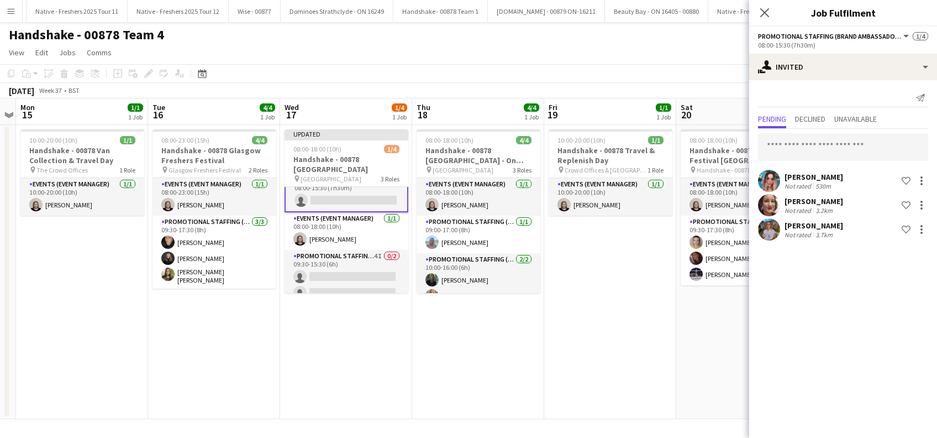
scroll to position [15, 0]
drag, startPoint x: 826, startPoint y: 136, endPoint x: 822, endPoint y: 143, distance: 8.0
click at [826, 136] on input "text" at bounding box center [843, 147] width 170 height 28
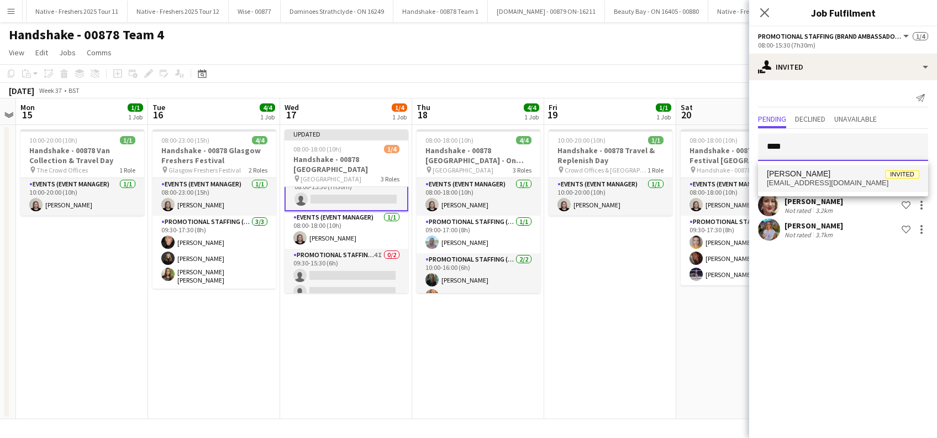
type input "****"
click at [782, 174] on span "Alix Taylor" at bounding box center [799, 173] width 64 height 9
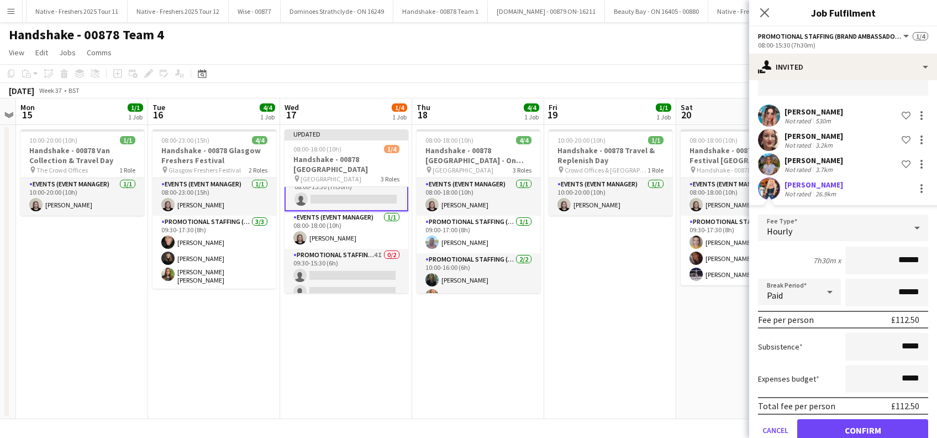
scroll to position [87, 0]
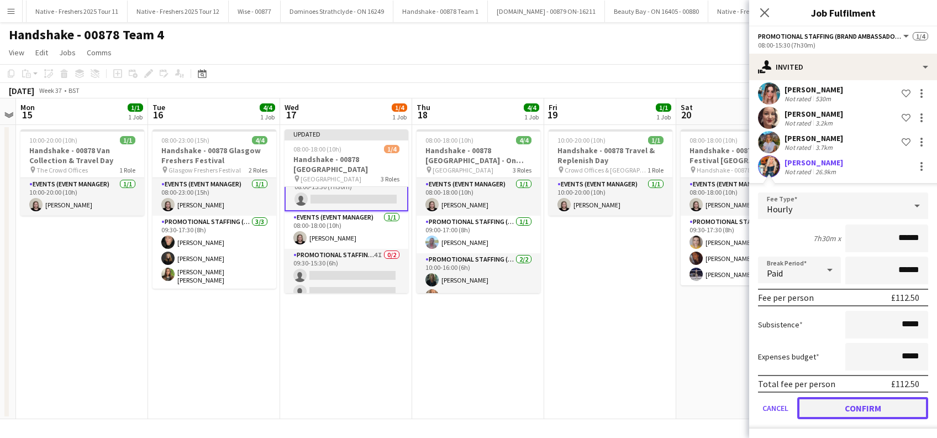
click at [865, 411] on button "Confirm" at bounding box center [862, 408] width 131 height 22
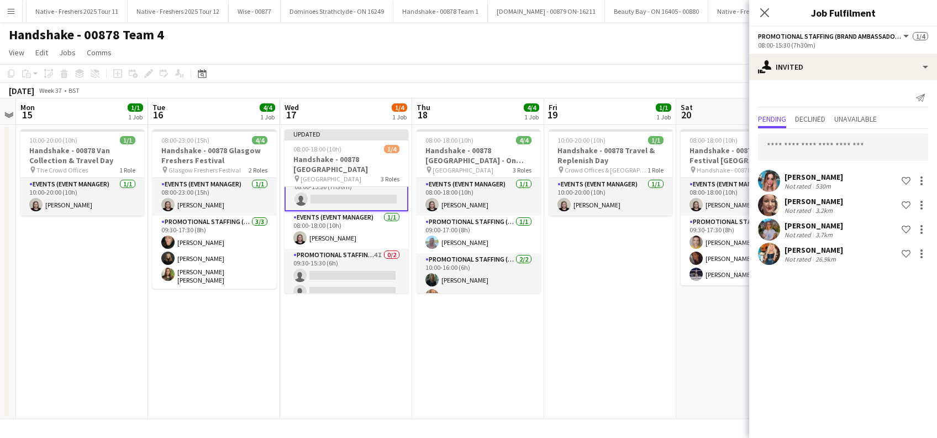
scroll to position [0, 0]
click at [641, 383] on app-date-cell "10:00-20:00 (10h) 1/1 Handshake - 00878 Travel & Replenish Day pin Crowd Office…" at bounding box center [610, 272] width 132 height 294
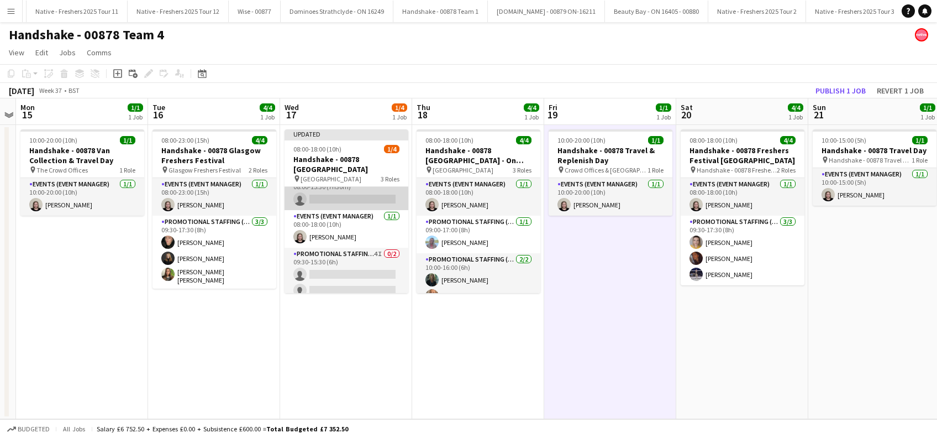
click at [333, 191] on app-card-role "Promotional Staffing (Brand Ambassadors) 4I 0/1 08:00-15:30 (7h30m) single-neut…" at bounding box center [347, 191] width 124 height 38
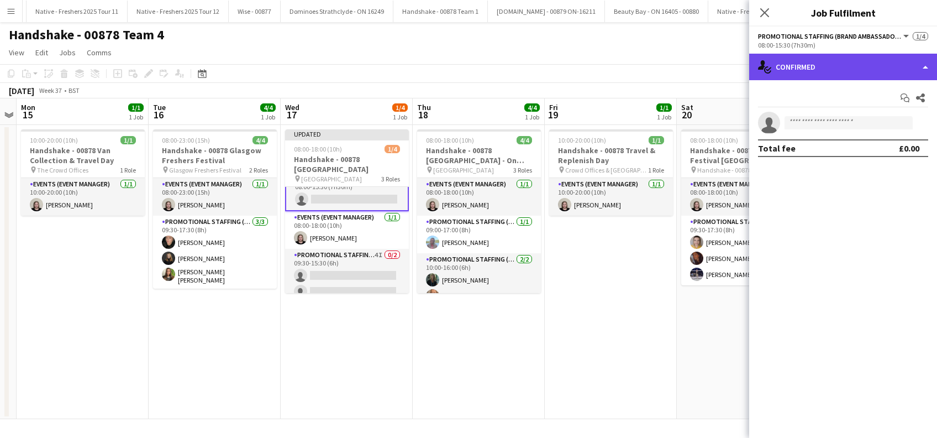
click at [843, 69] on div "single-neutral-actions-check-2 Confirmed" at bounding box center [843, 67] width 188 height 27
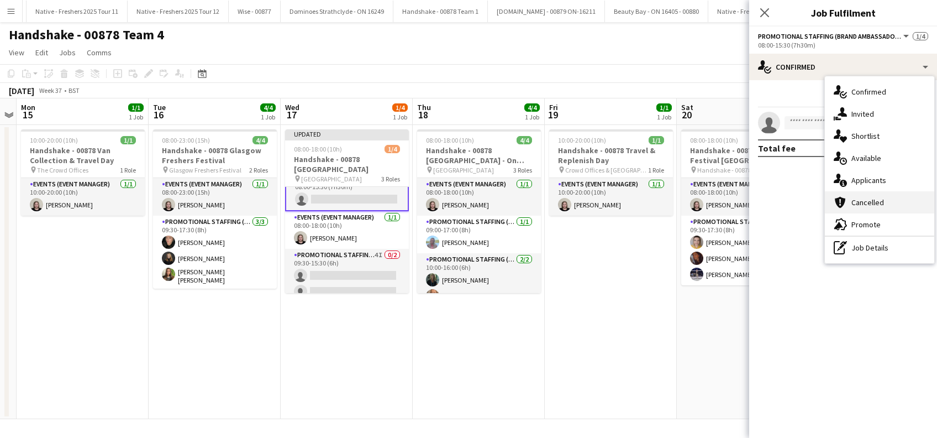
click at [868, 199] on span "Cancelled" at bounding box center [867, 202] width 33 height 10
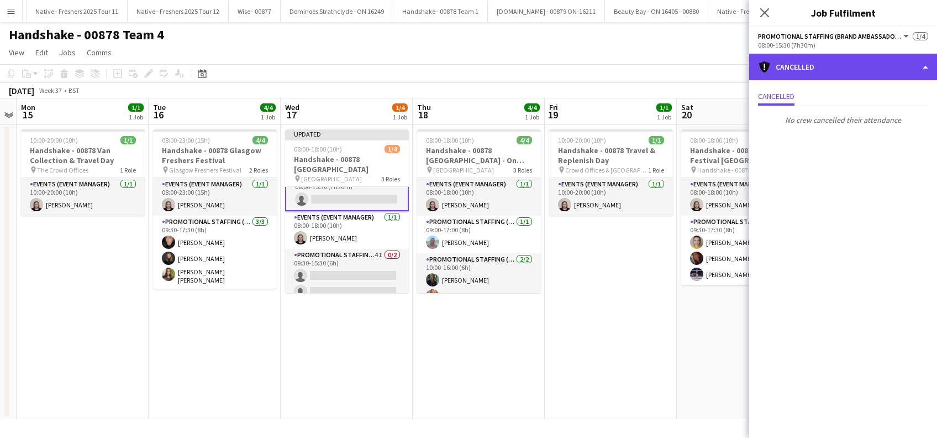
click at [817, 66] on div "cancellation Cancelled" at bounding box center [843, 67] width 188 height 27
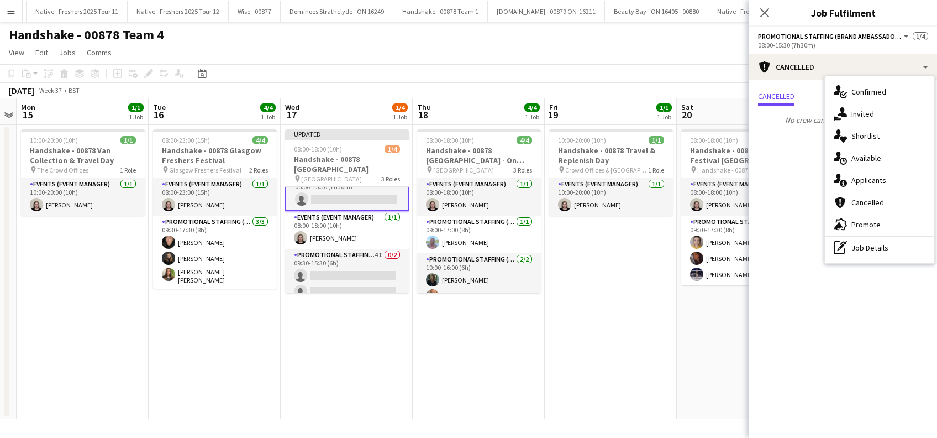
click at [796, 190] on mat-expansion-panel "Cancellations Cancellations Cancelled No crew cancelled their attendance" at bounding box center [843, 258] width 188 height 357
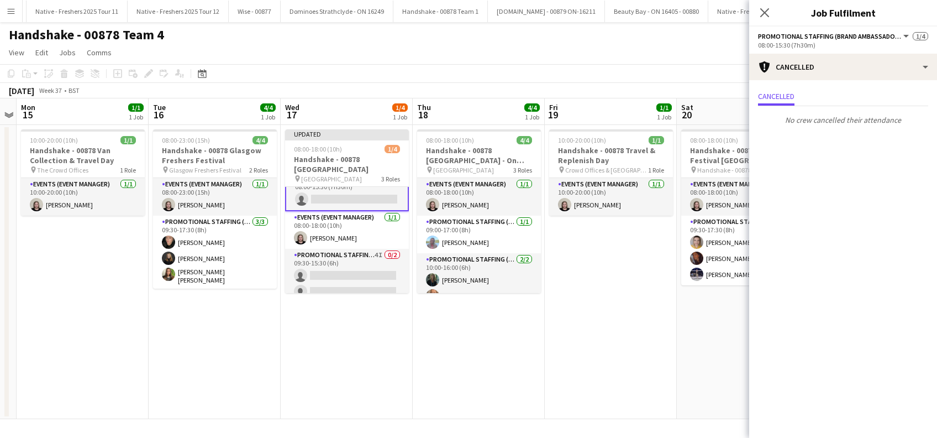
click at [470, 386] on app-date-cell "08:00-18:00 (10h) 4/4 Handshake - 00878 University of Strathclyde - On Site Day…" at bounding box center [479, 272] width 132 height 294
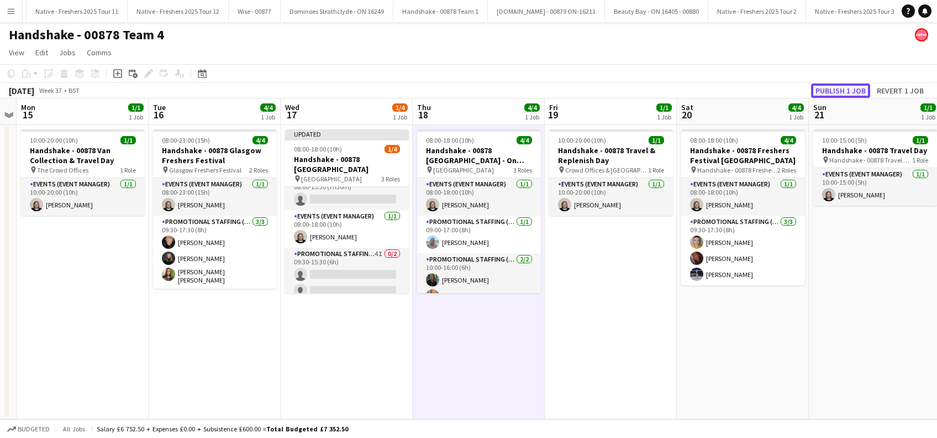
click at [844, 84] on button "Publish 1 job" at bounding box center [840, 90] width 59 height 14
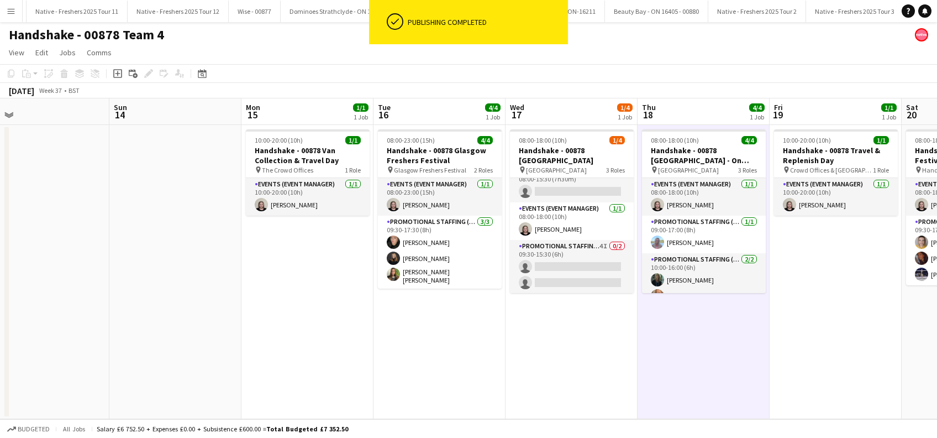
scroll to position [0, 286]
drag, startPoint x: 343, startPoint y: 346, endPoint x: 568, endPoint y: 371, distance: 227.3
click at [568, 371] on app-calendar-viewport "Thu 11 Fri 12 Sat 13 Sun 14 Mon 15 1/1 1 Job Tue 16 4/4 1 Job Wed 17 1/4 1 Job …" at bounding box center [468, 258] width 937 height 320
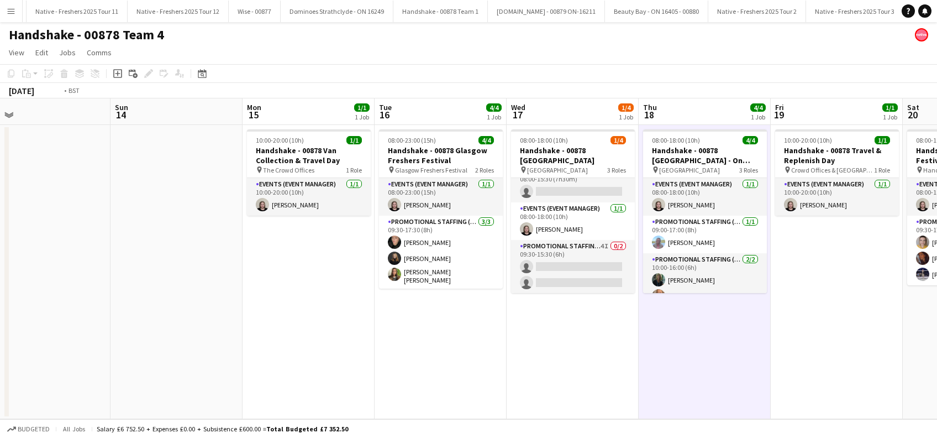
scroll to position [0, 330]
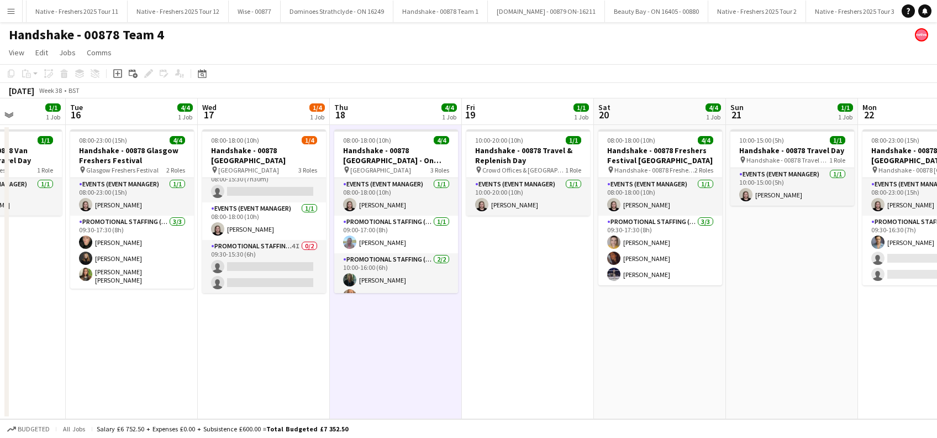
click at [456, 305] on app-calendar-viewport "Sat 13 Sun 14 Mon 15 1/1 1 Job Tue 16 4/4 1 Job Wed 17 1/4 1 Job Thu 18 4/4 1 J…" at bounding box center [468, 258] width 937 height 320
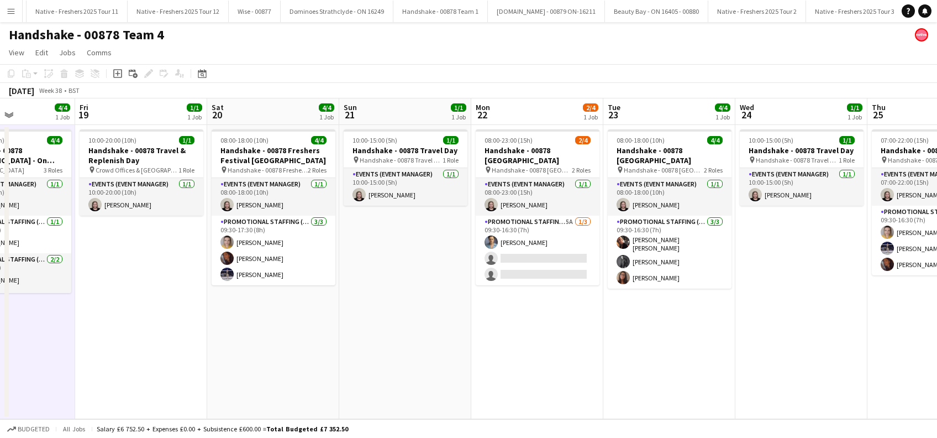
scroll to position [0, 481]
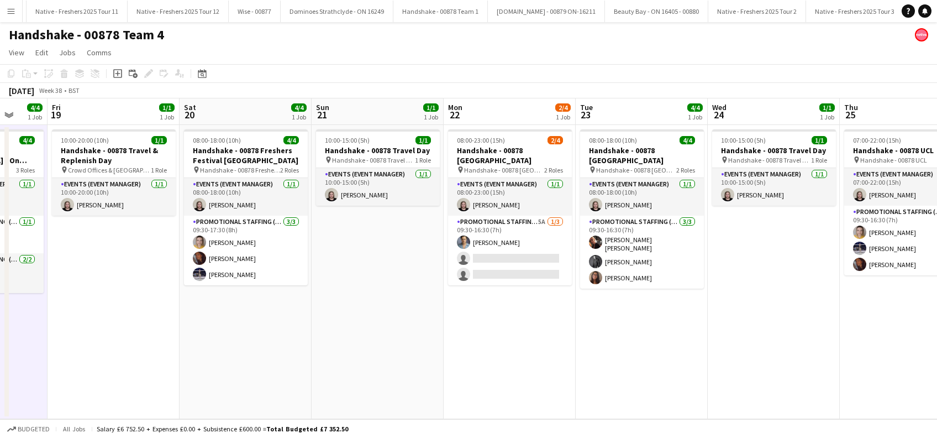
drag, startPoint x: 734, startPoint y: 319, endPoint x: 320, endPoint y: 341, distance: 414.9
click at [320, 341] on app-calendar-viewport "Mon 15 1/1 1 Job Tue 16 4/4 1 Job Wed 17 1/4 1 Job Thu 18 4/4 1 Job Fri 19 1/1 …" at bounding box center [468, 258] width 937 height 320
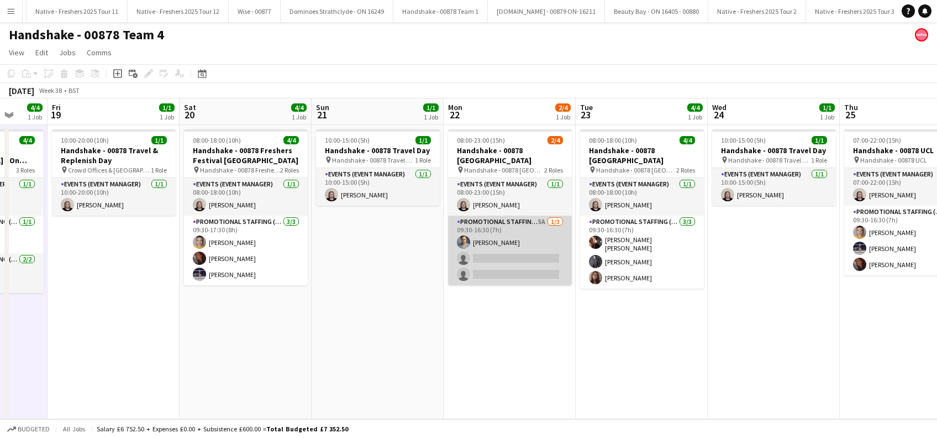
click at [499, 258] on app-card-role "Promotional Staffing (Brand Ambassadors) 5A 1/3 09:30-16:30 (7h) Rachael Cummin…" at bounding box center [510, 250] width 124 height 70
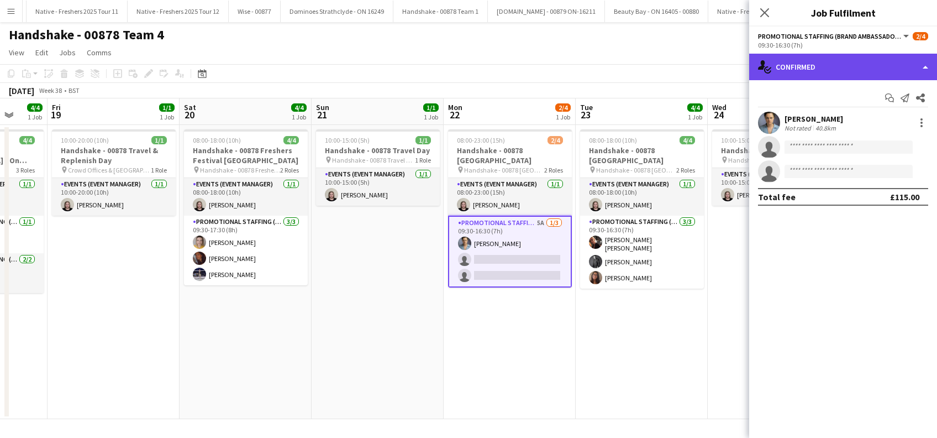
click at [824, 66] on div "single-neutral-actions-check-2 Confirmed" at bounding box center [843, 67] width 188 height 27
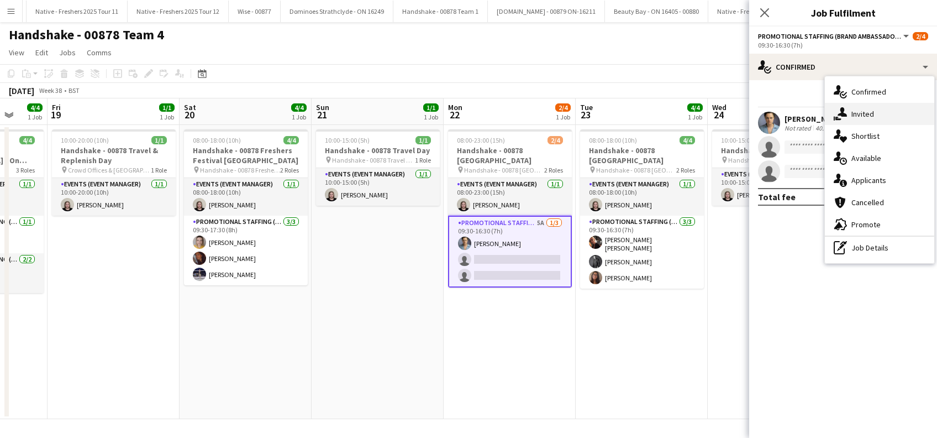
click at [859, 113] on span "Invited" at bounding box center [862, 114] width 23 height 10
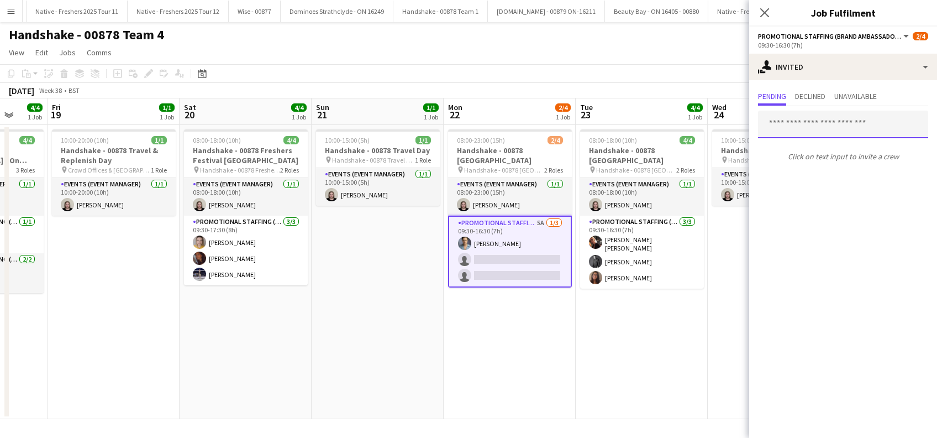
click at [791, 123] on input "text" at bounding box center [843, 124] width 170 height 28
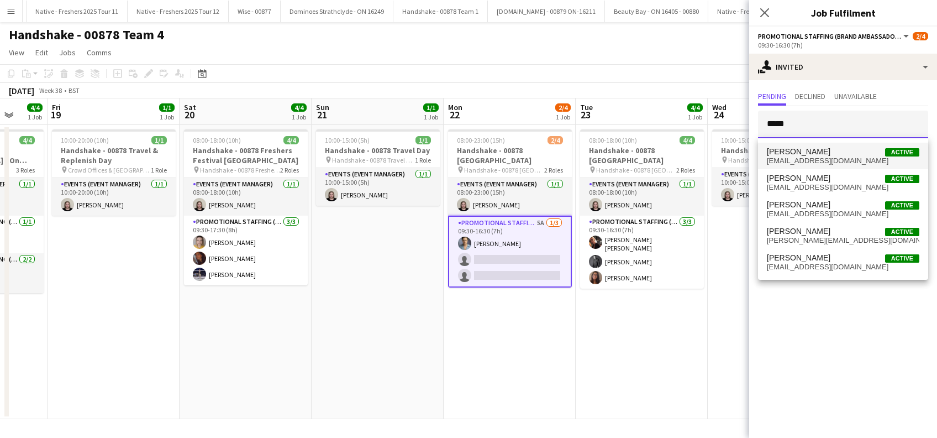
type input "*****"
drag, startPoint x: 803, startPoint y: 153, endPoint x: 803, endPoint y: 164, distance: 11.1
click at [804, 154] on span "Lewis Cummings" at bounding box center [799, 151] width 64 height 9
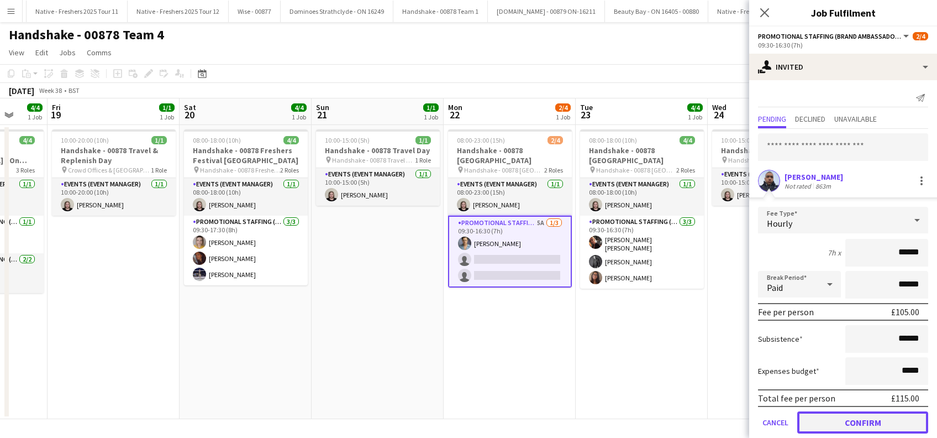
click at [837, 422] on button "Confirm" at bounding box center [862, 422] width 131 height 22
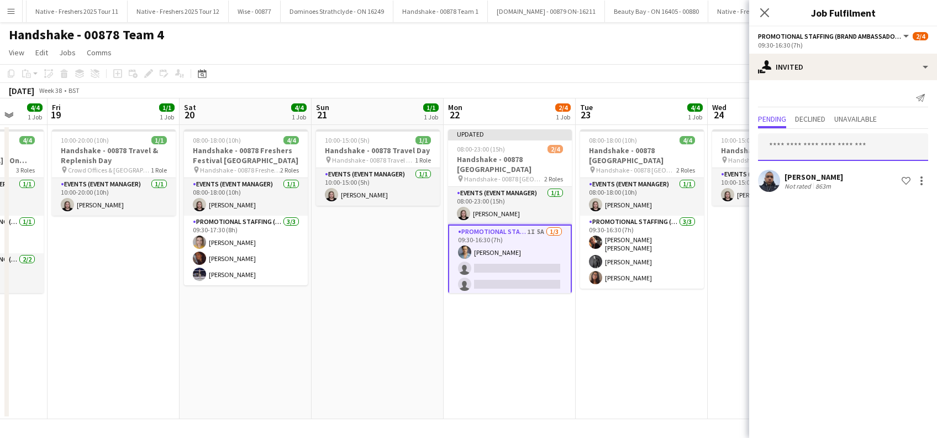
click at [773, 155] on input "text" at bounding box center [843, 147] width 170 height 28
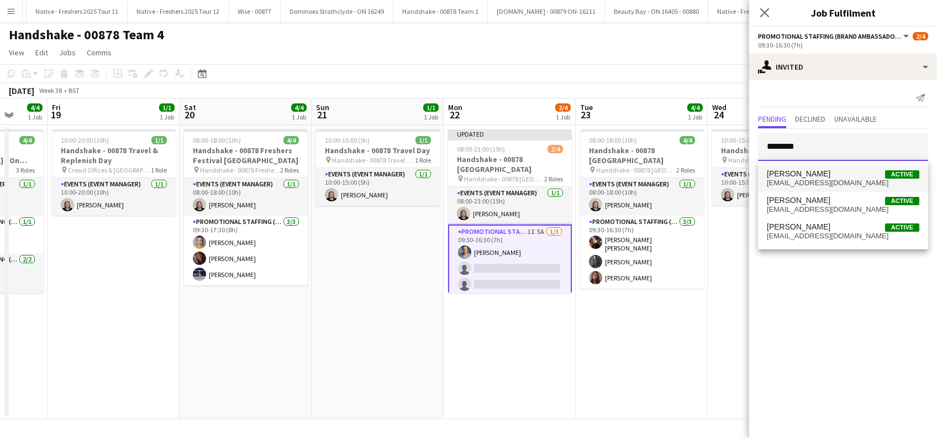
type input "********"
click at [778, 181] on span "jenniduffy6@hotmail.com" at bounding box center [843, 182] width 152 height 9
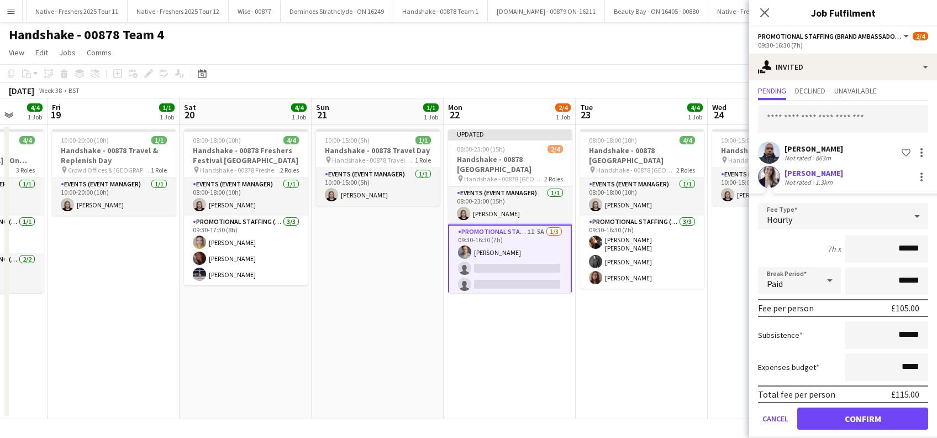
scroll to position [39, 0]
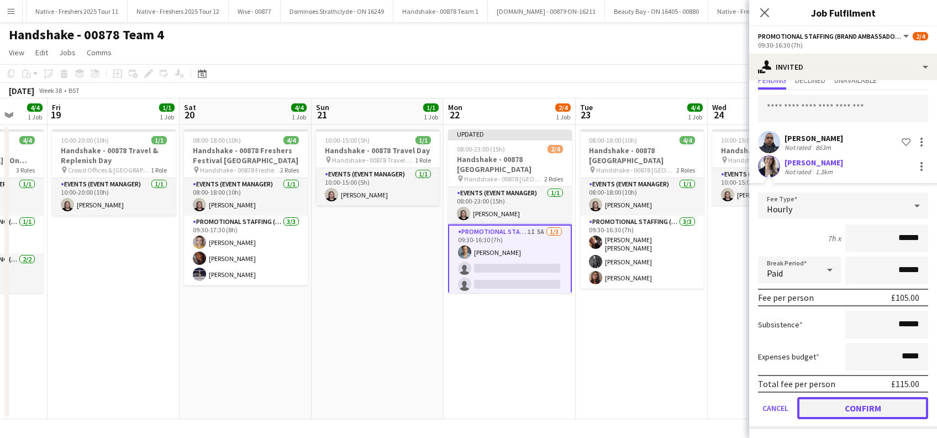
click at [846, 410] on button "Confirm" at bounding box center [862, 408] width 131 height 22
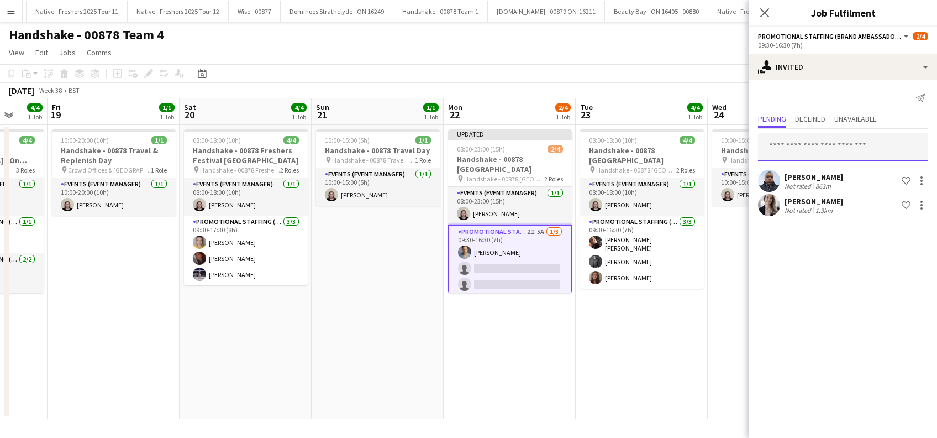
click at [772, 142] on input "text" at bounding box center [843, 147] width 170 height 28
type input "*"
click at [786, 145] on input "**********" at bounding box center [843, 147] width 170 height 28
click at [831, 149] on input "**********" at bounding box center [843, 147] width 170 height 28
type input "*"
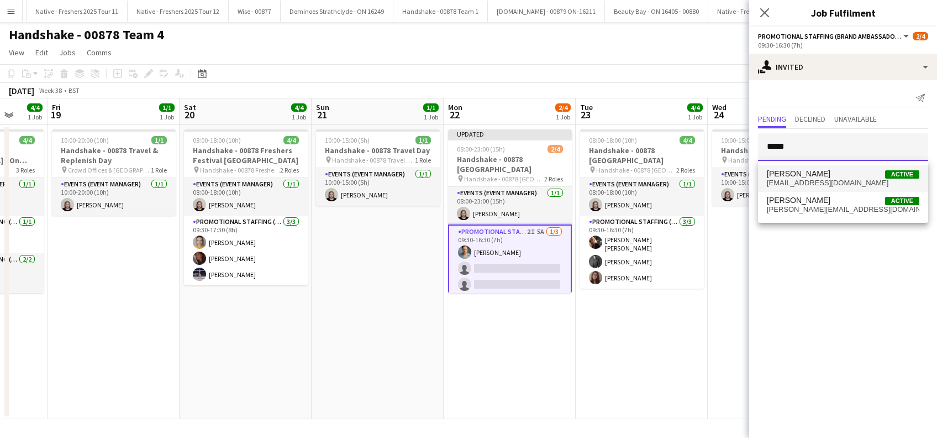
type input "*****"
click at [807, 179] on span "sashperera20@gmail.com" at bounding box center [843, 182] width 152 height 9
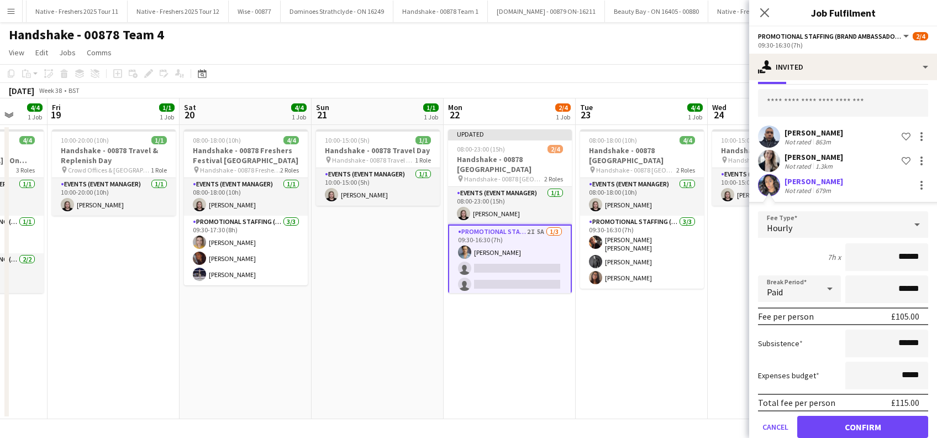
scroll to position [63, 0]
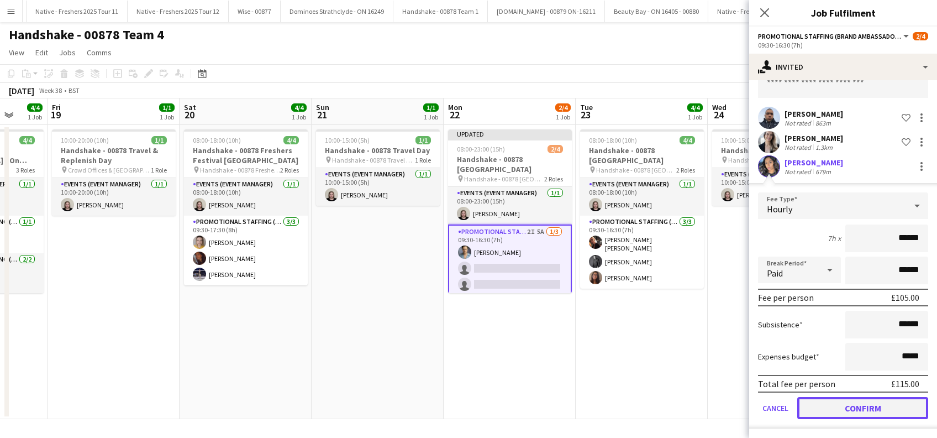
click at [855, 408] on button "Confirm" at bounding box center [862, 408] width 131 height 22
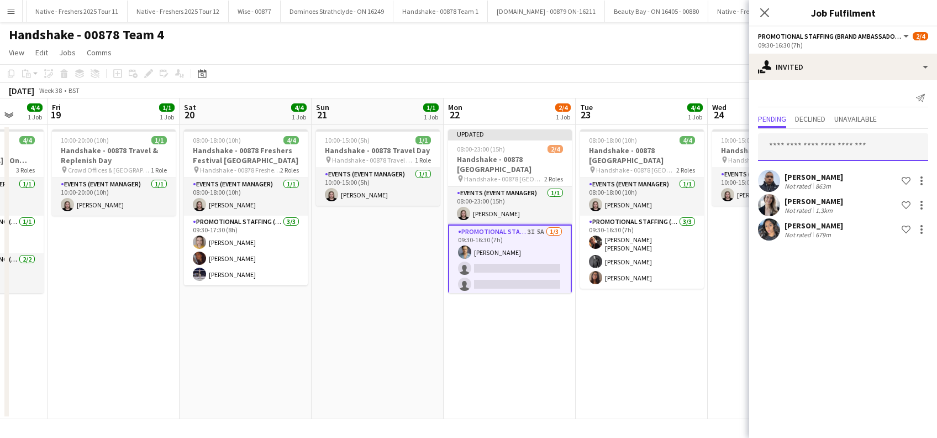
click at [808, 154] on input "text" at bounding box center [843, 147] width 170 height 28
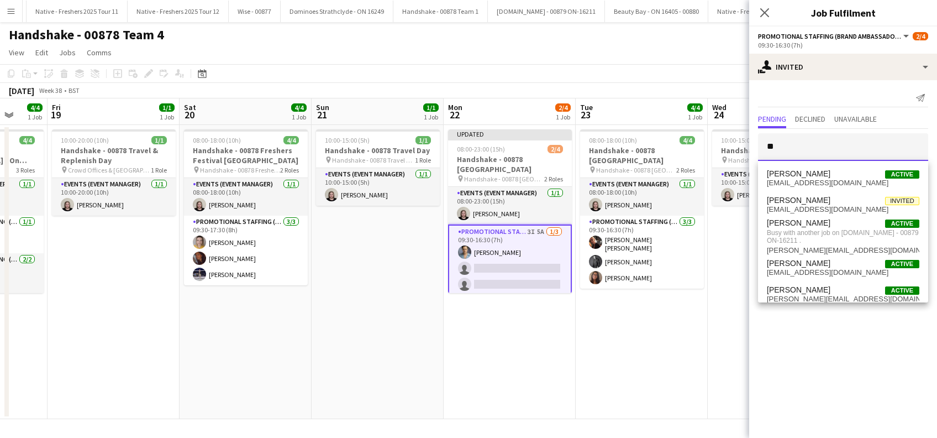
type input "*"
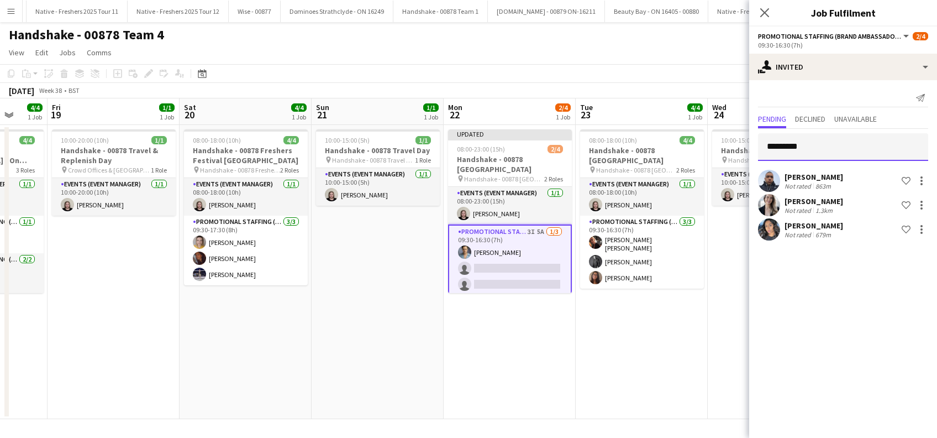
click at [851, 138] on input "*********" at bounding box center [843, 147] width 170 height 28
type input "*"
type input "*********"
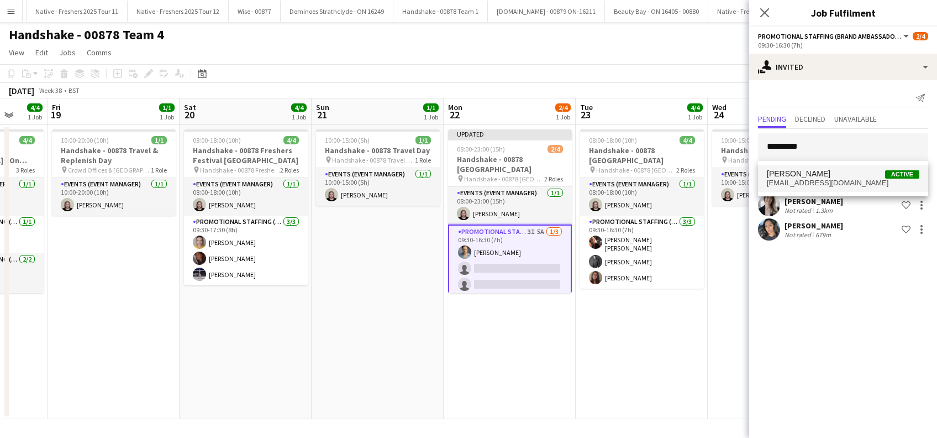
click at [848, 178] on span "jamietf03@gmail.com" at bounding box center [843, 182] width 152 height 9
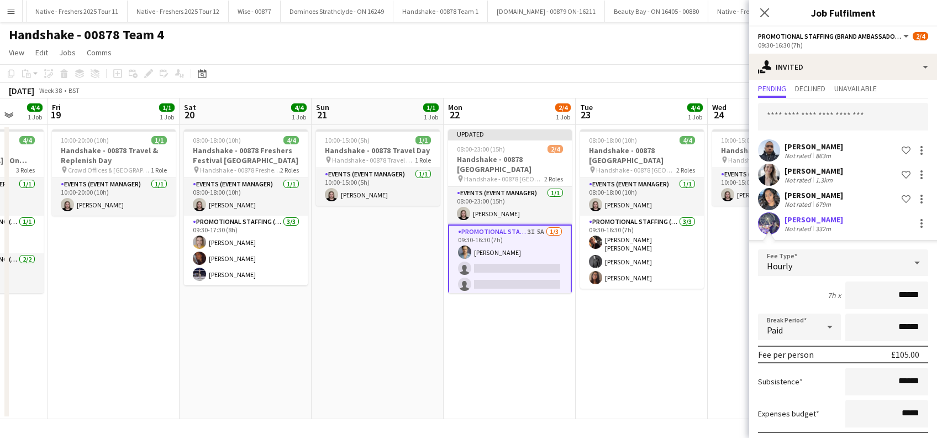
scroll to position [87, 0]
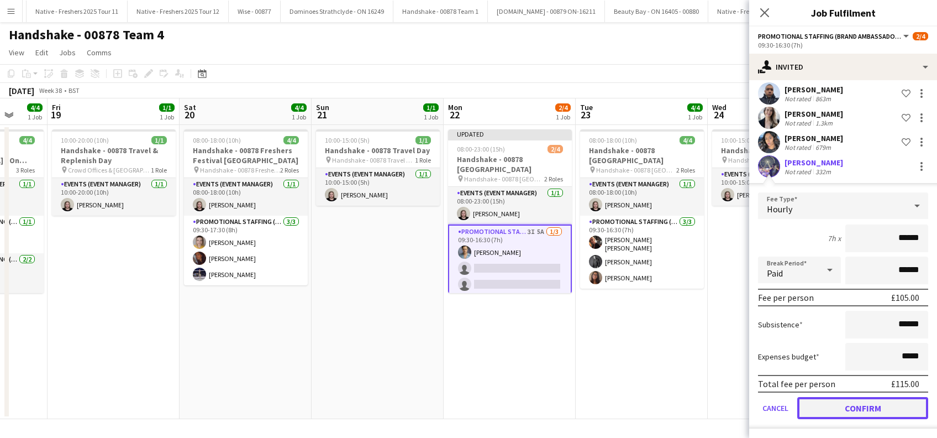
click at [859, 408] on button "Confirm" at bounding box center [862, 408] width 131 height 22
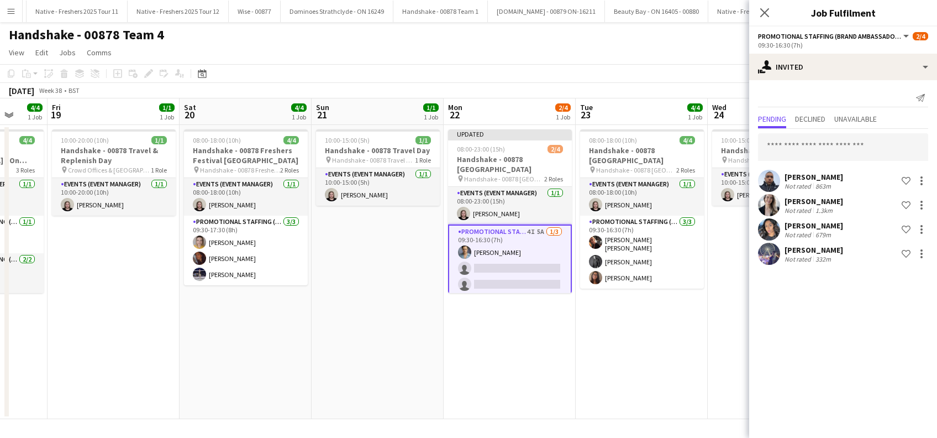
scroll to position [0, 0]
click at [834, 141] on input "text" at bounding box center [843, 147] width 170 height 28
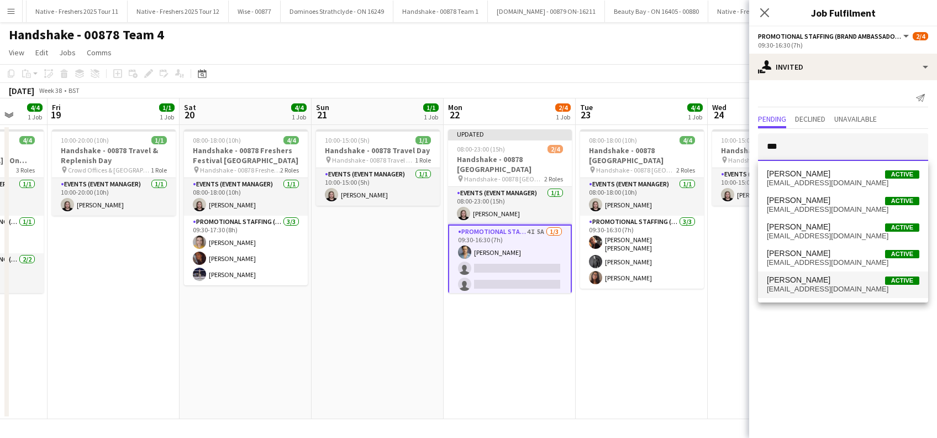
type input "***"
click at [782, 289] on span "sophierevell7@gmail.com" at bounding box center [843, 289] width 152 height 9
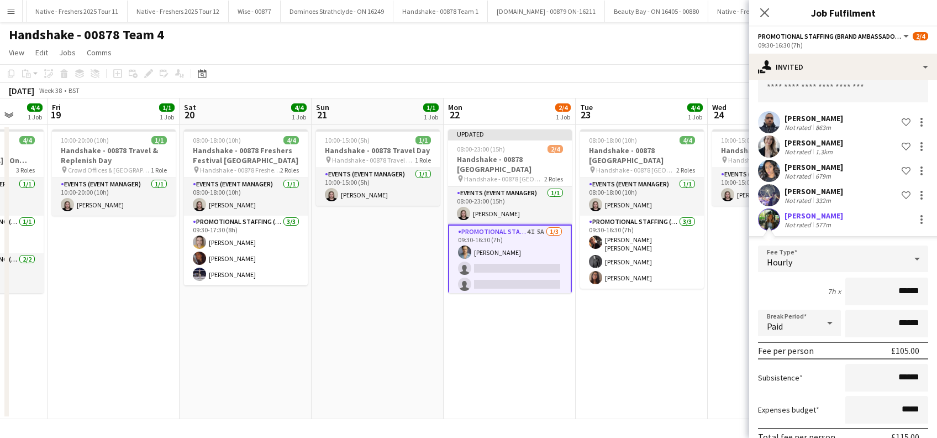
scroll to position [112, 0]
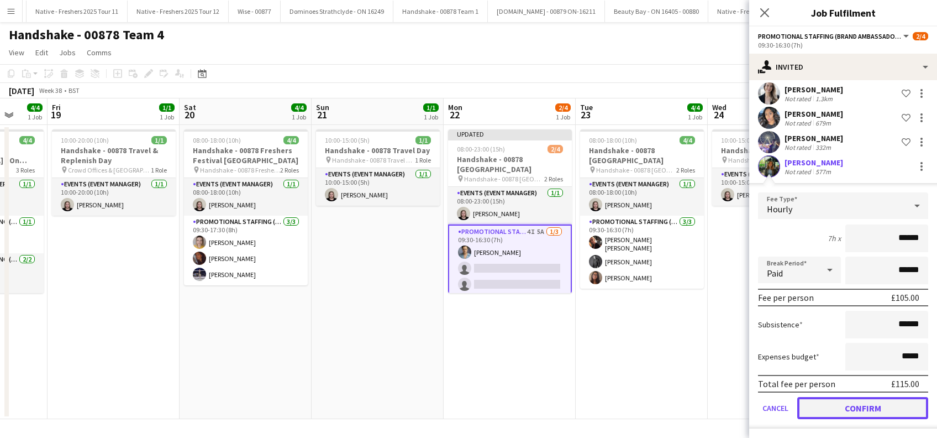
click at [830, 412] on button "Confirm" at bounding box center [862, 408] width 131 height 22
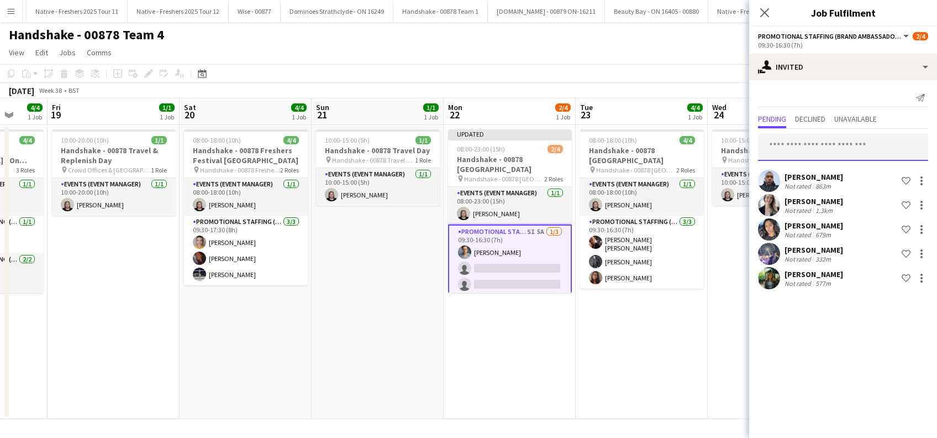
click at [788, 151] on input "text" at bounding box center [843, 147] width 170 height 28
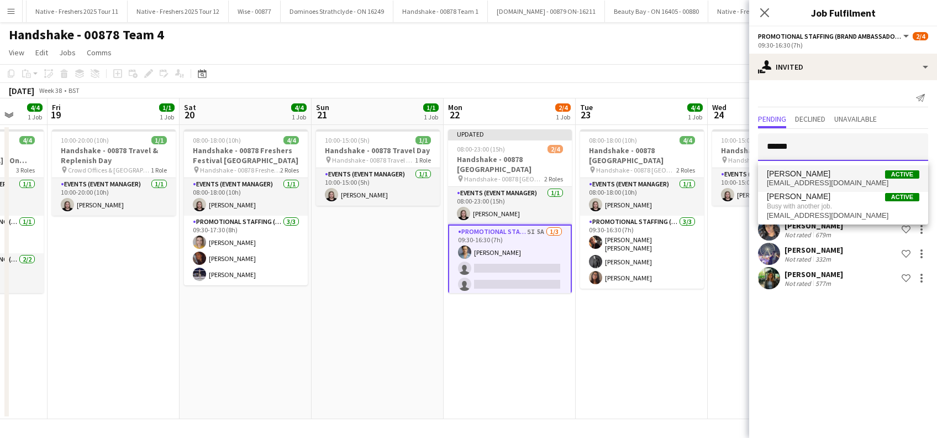
type input "******"
click at [816, 176] on span "Emmanuel Marcial" at bounding box center [799, 173] width 64 height 9
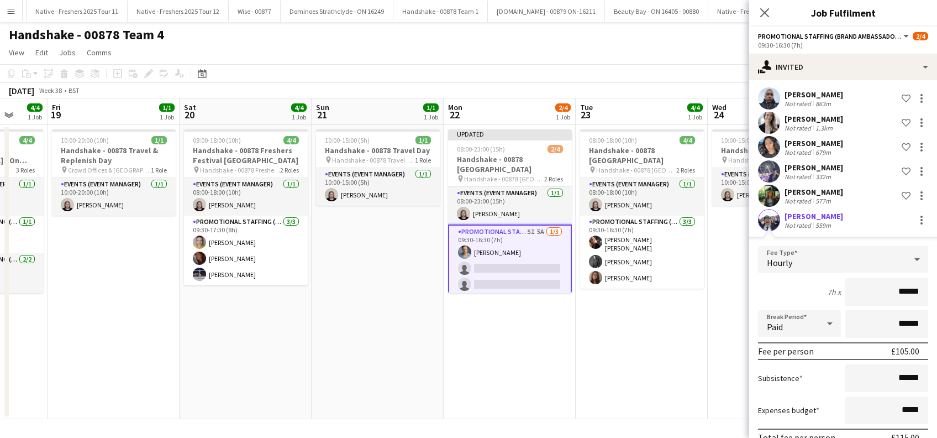
scroll to position [136, 0]
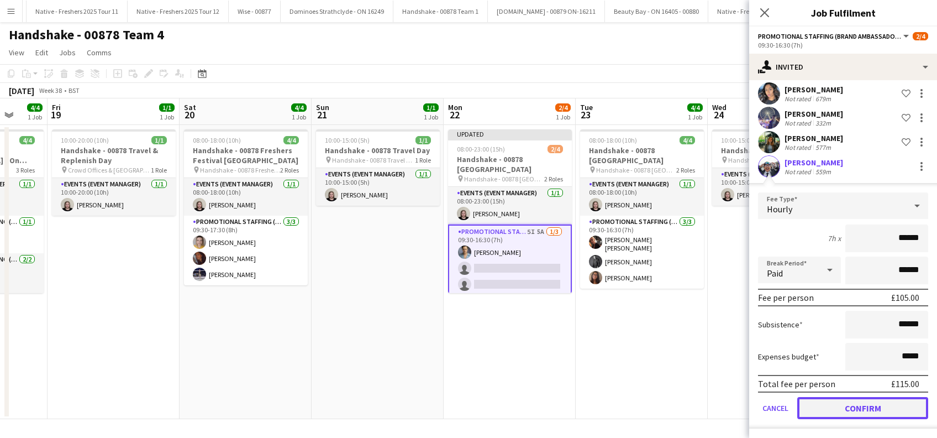
click at [837, 402] on button "Confirm" at bounding box center [862, 408] width 131 height 22
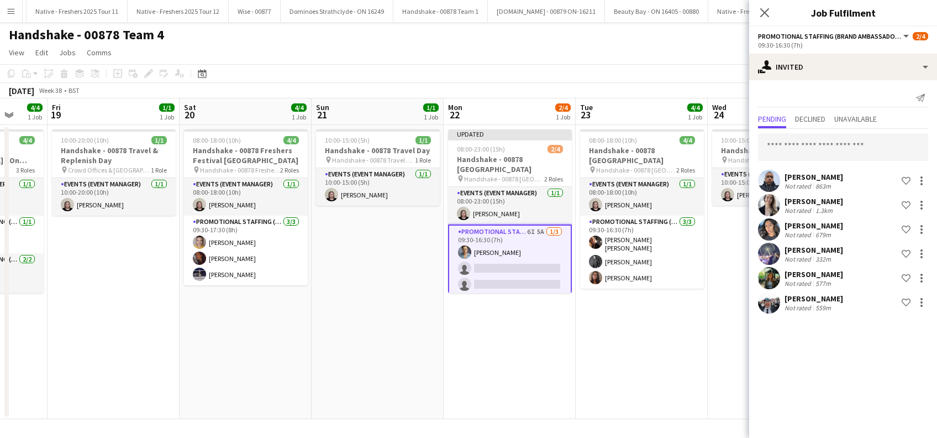
scroll to position [0, 0]
click at [848, 147] on input "text" at bounding box center [843, 147] width 170 height 28
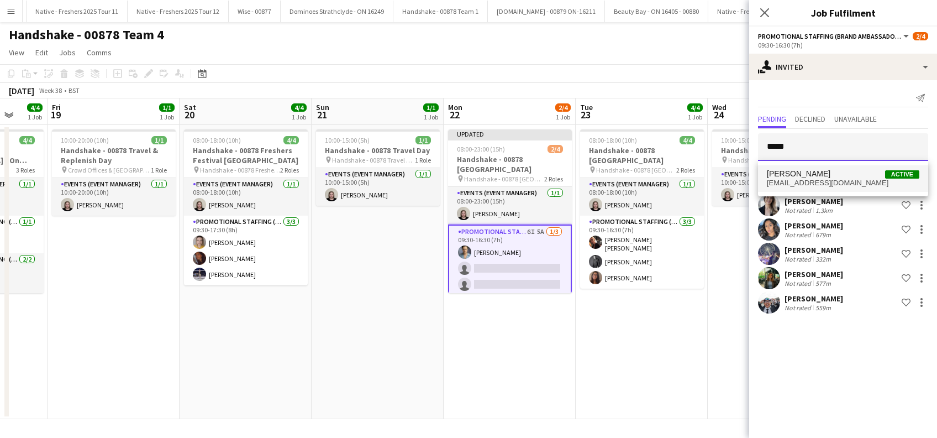
type input "*****"
click at [800, 175] on span "Mauly Shah" at bounding box center [799, 173] width 64 height 9
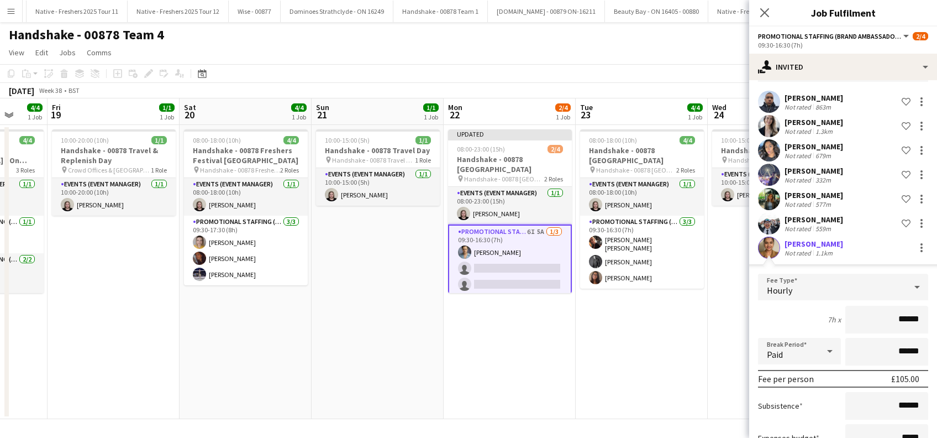
scroll to position [160, 0]
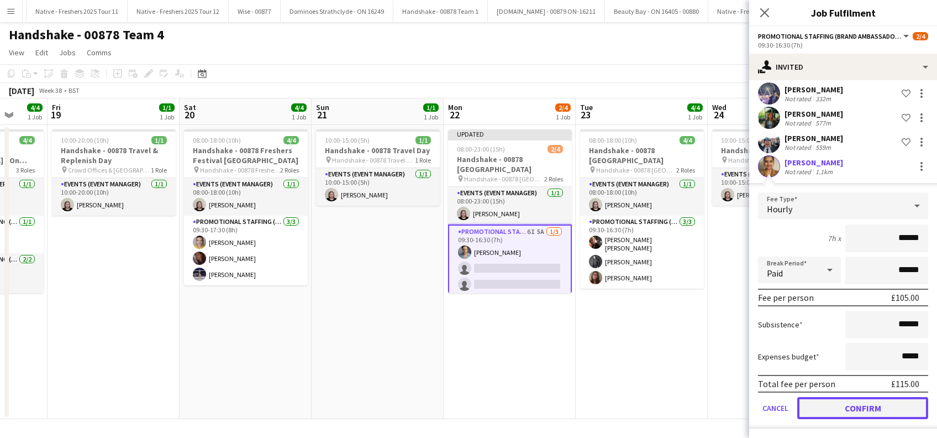
click at [847, 402] on button "Confirm" at bounding box center [862, 408] width 131 height 22
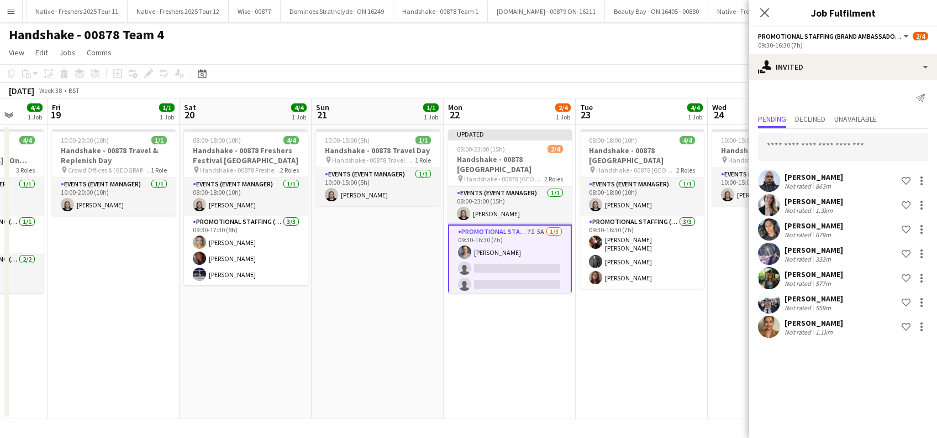
scroll to position [0, 0]
click at [799, 144] on input "text" at bounding box center [843, 147] width 170 height 28
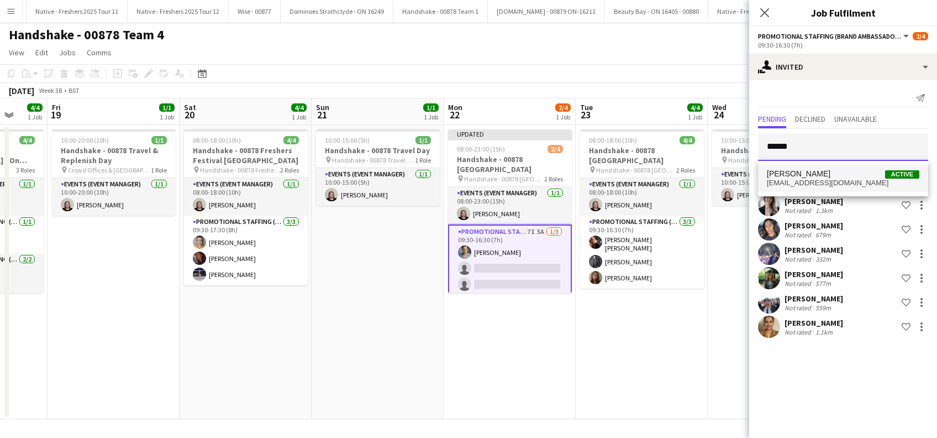
type input "******"
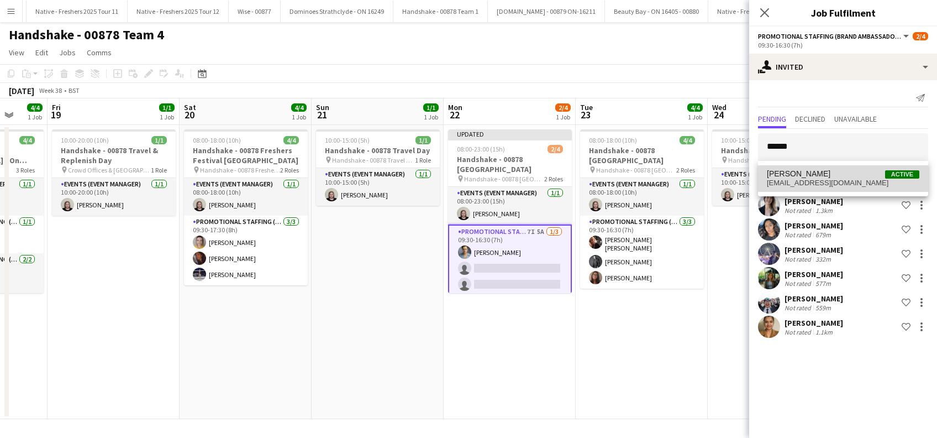
click at [800, 170] on span "Chonté Ingram" at bounding box center [799, 173] width 64 height 9
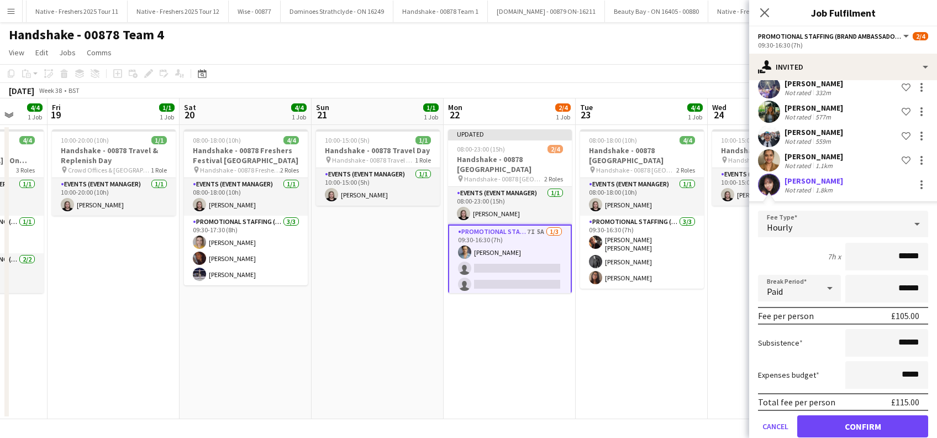
scroll to position [185, 0]
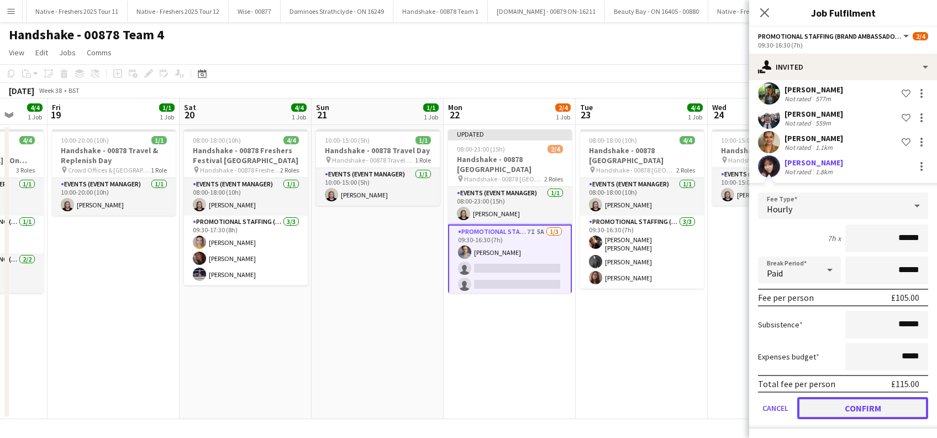
click at [855, 402] on button "Confirm" at bounding box center [862, 408] width 131 height 22
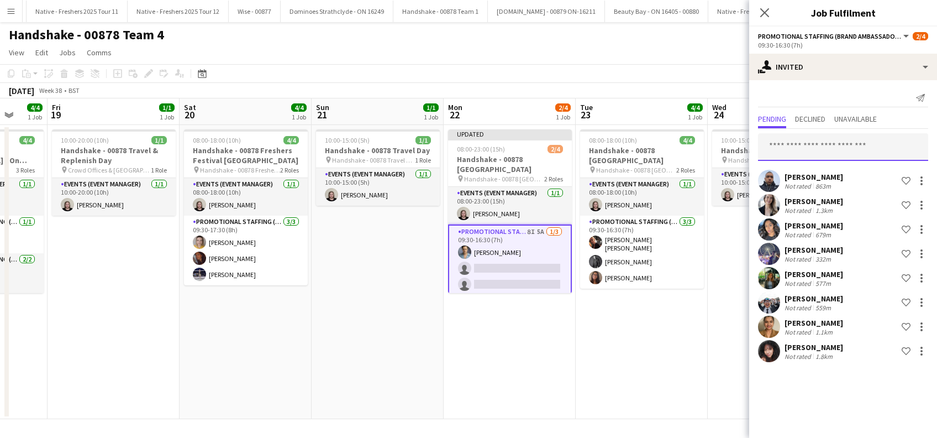
click at [784, 141] on input "text" at bounding box center [843, 147] width 170 height 28
type input "*"
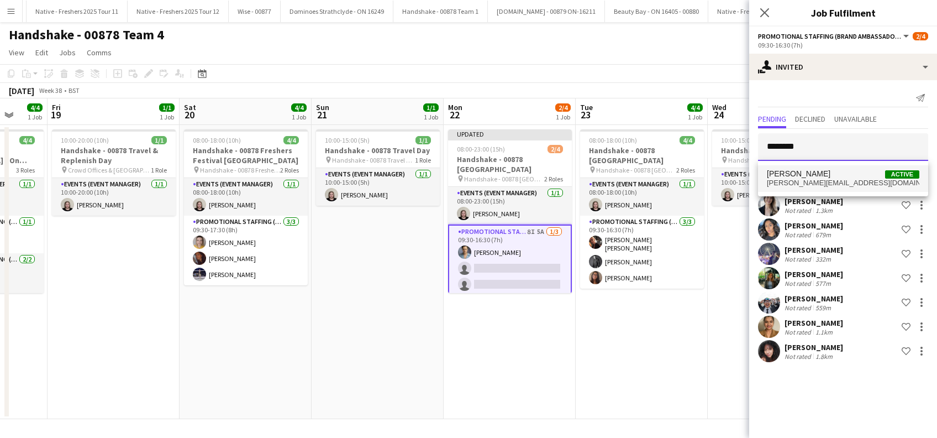
type input "********"
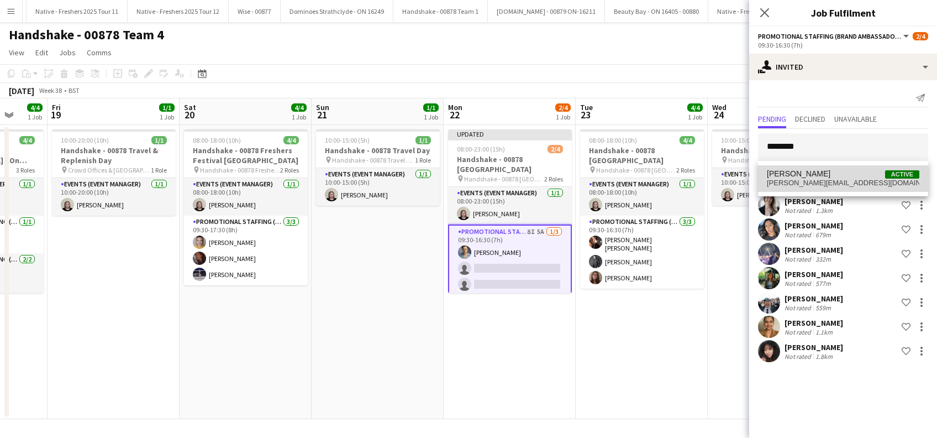
click at [830, 183] on span "hannah.ognjenovic@hotmail.co.uk" at bounding box center [843, 182] width 152 height 9
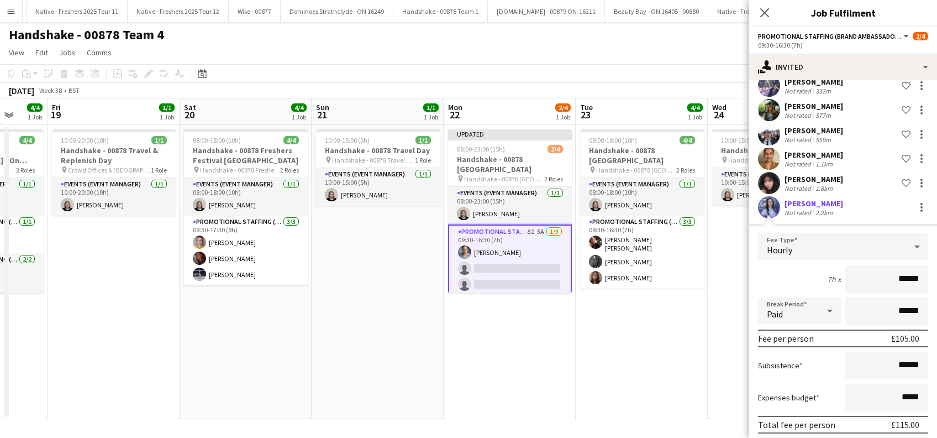
scroll to position [209, 0]
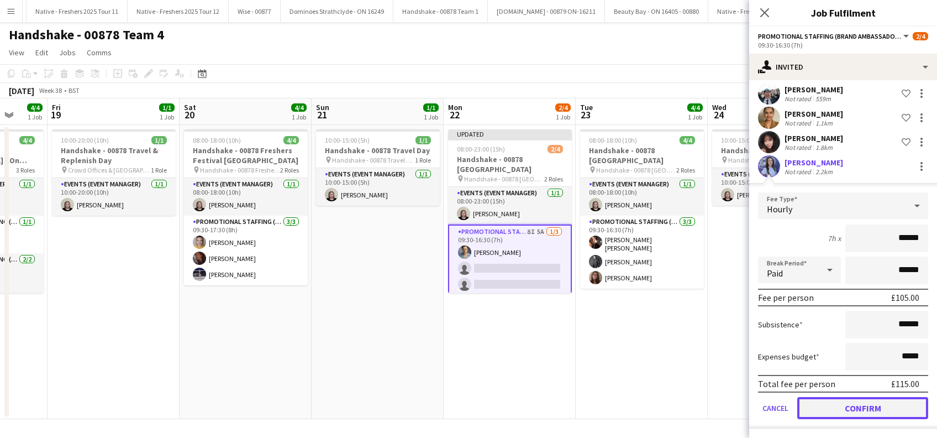
click at [860, 404] on button "Confirm" at bounding box center [862, 408] width 131 height 22
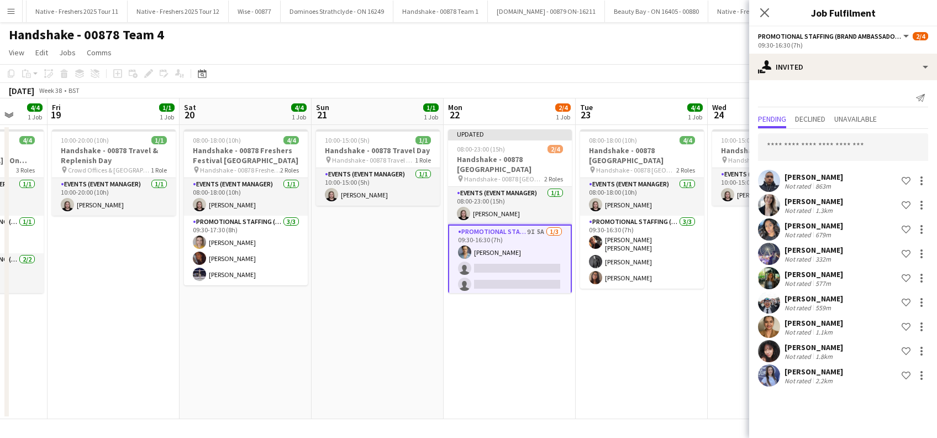
scroll to position [0, 0]
click at [820, 143] on input "text" at bounding box center [843, 147] width 170 height 28
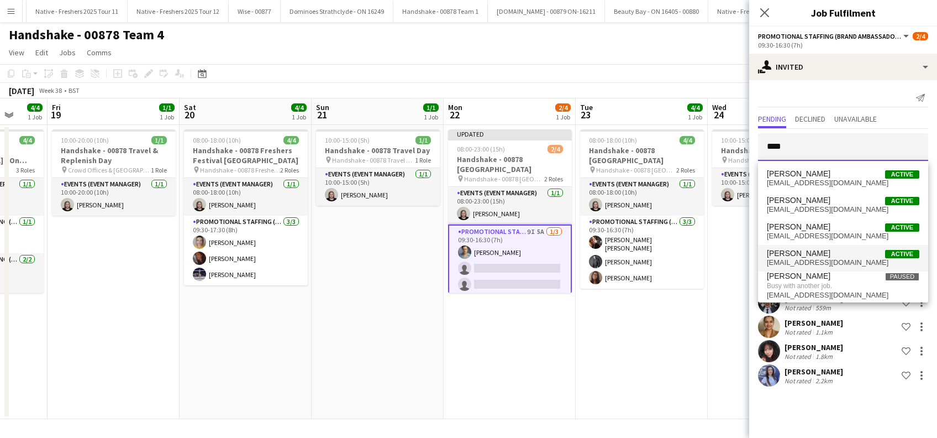
type input "***"
click at [794, 256] on span "Flo Scobie" at bounding box center [799, 253] width 64 height 9
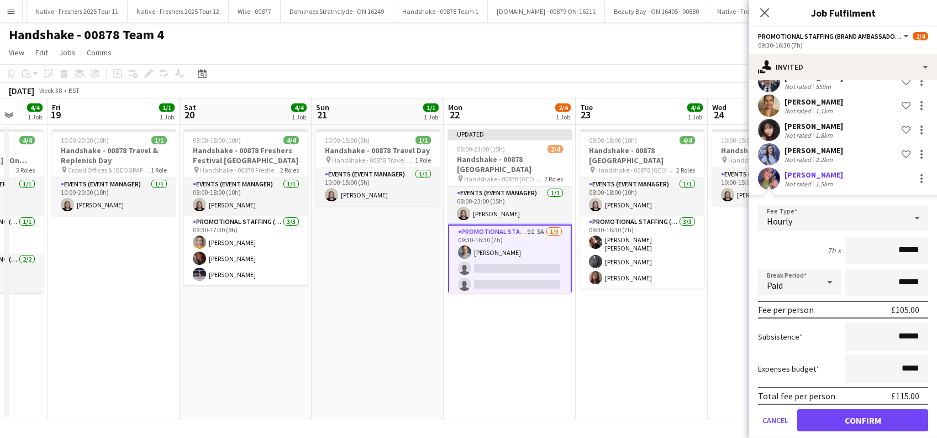
scroll to position [233, 0]
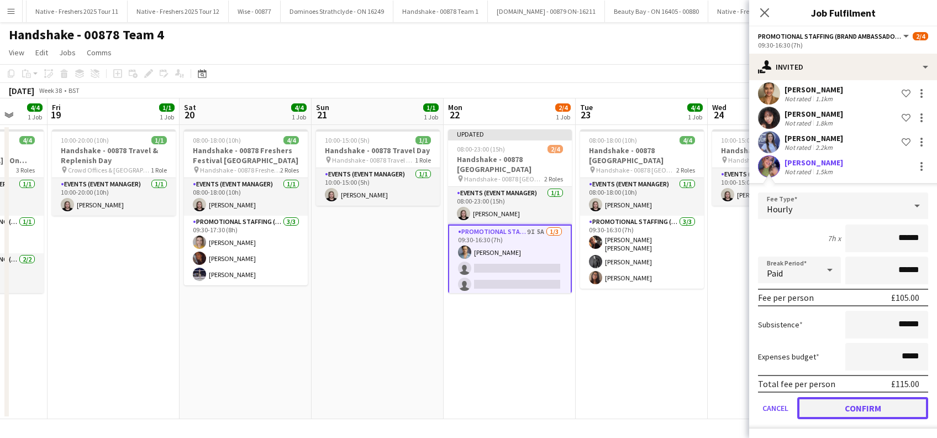
click at [851, 411] on button "Confirm" at bounding box center [862, 408] width 131 height 22
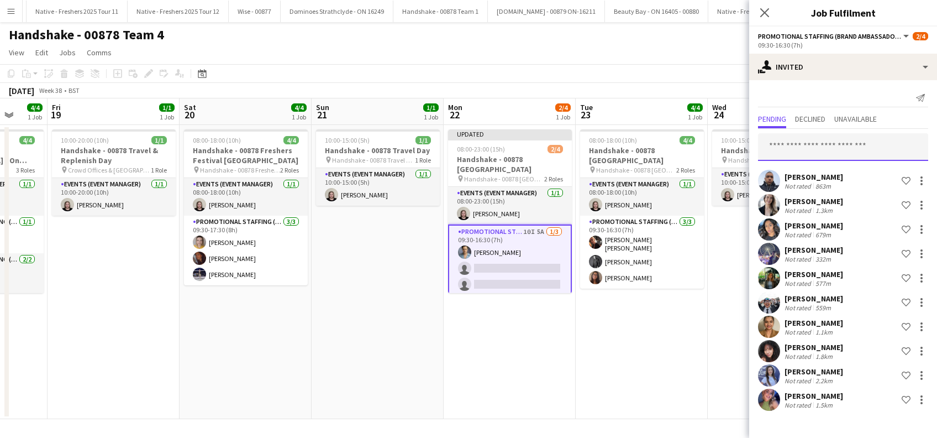
click at [774, 152] on input "text" at bounding box center [843, 147] width 170 height 28
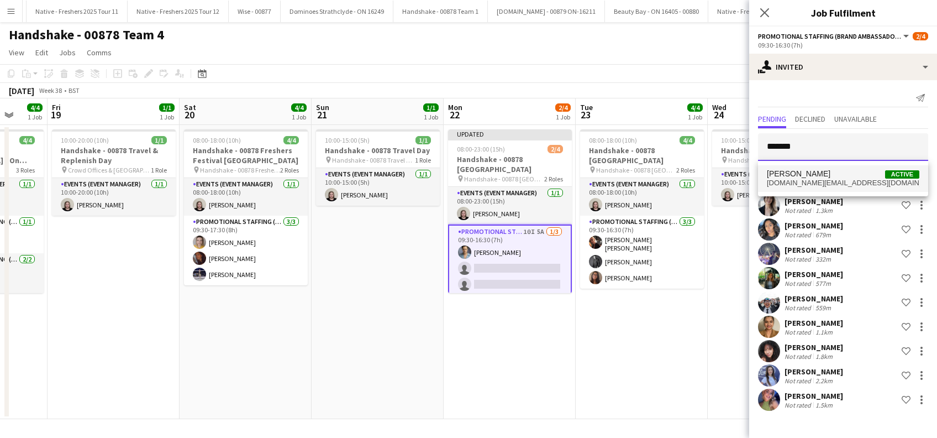
type input "*******"
click at [810, 167] on mat-option "Sam Hancock Active samhancock.sh@gmail.com" at bounding box center [843, 178] width 170 height 27
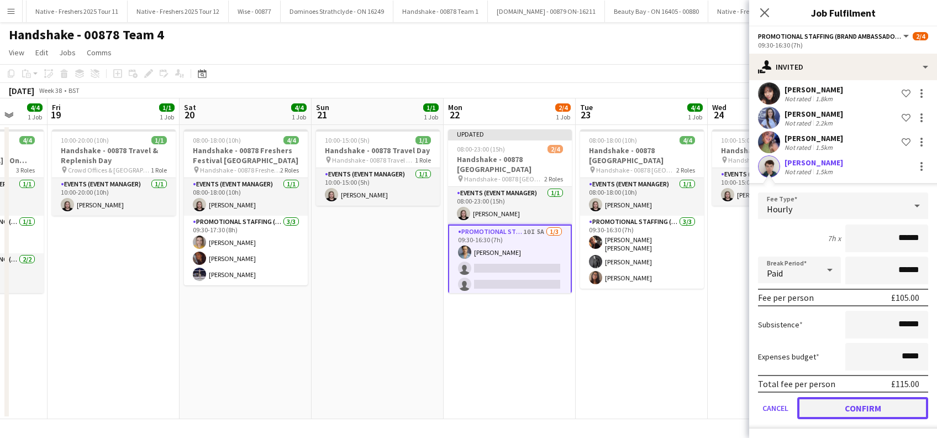
click at [854, 407] on button "Confirm" at bounding box center [862, 408] width 131 height 22
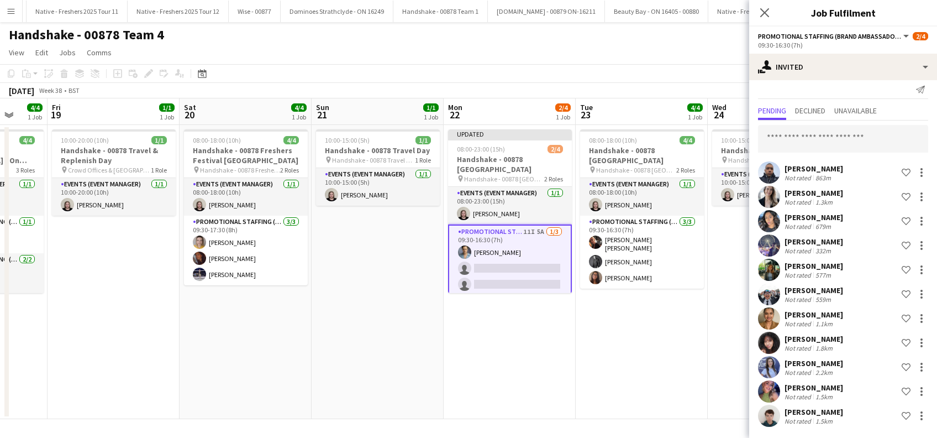
scroll to position [8, 0]
click at [806, 130] on input "text" at bounding box center [843, 139] width 170 height 28
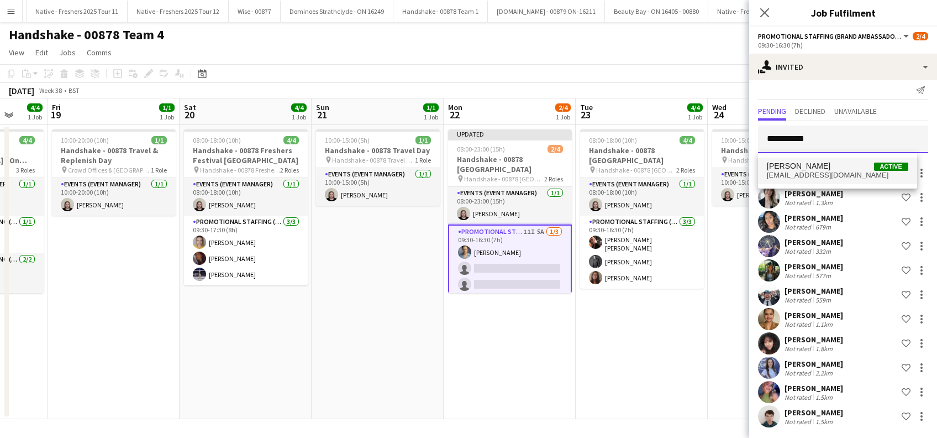
type input "**********"
drag, startPoint x: 808, startPoint y: 168, endPoint x: 785, endPoint y: 180, distance: 26.2
click at [809, 168] on span "Rebecca Tonge" at bounding box center [799, 165] width 64 height 9
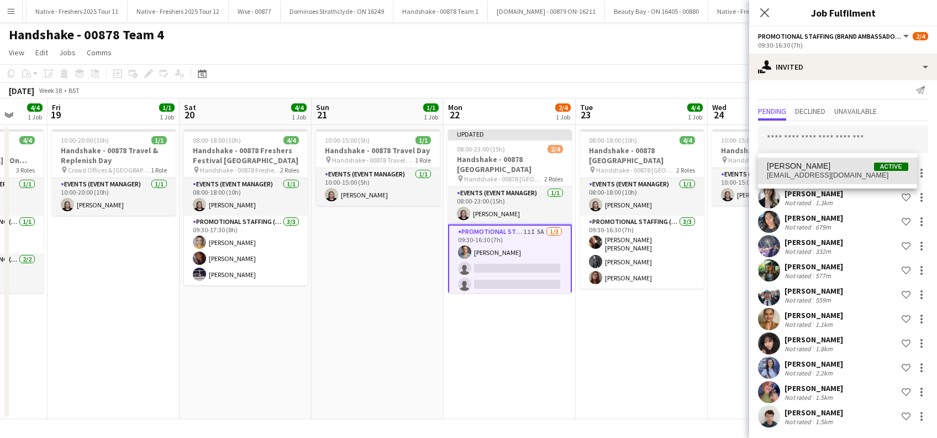
scroll to position [246, 0]
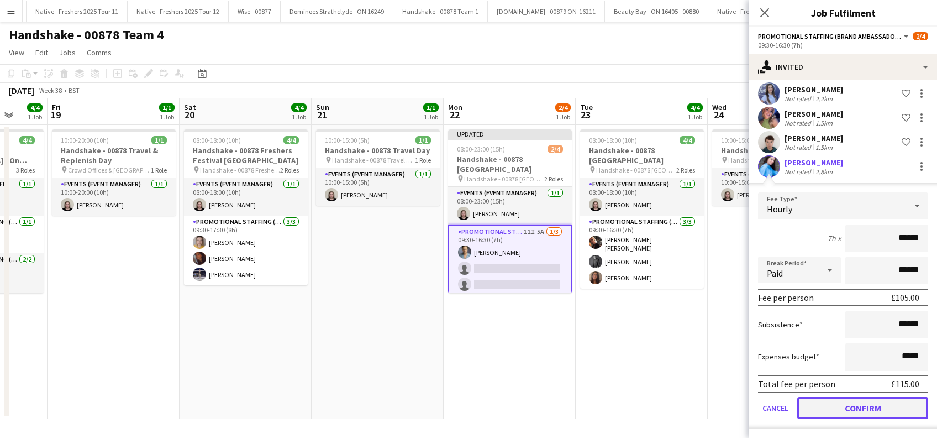
click at [850, 403] on button "Confirm" at bounding box center [862, 408] width 131 height 22
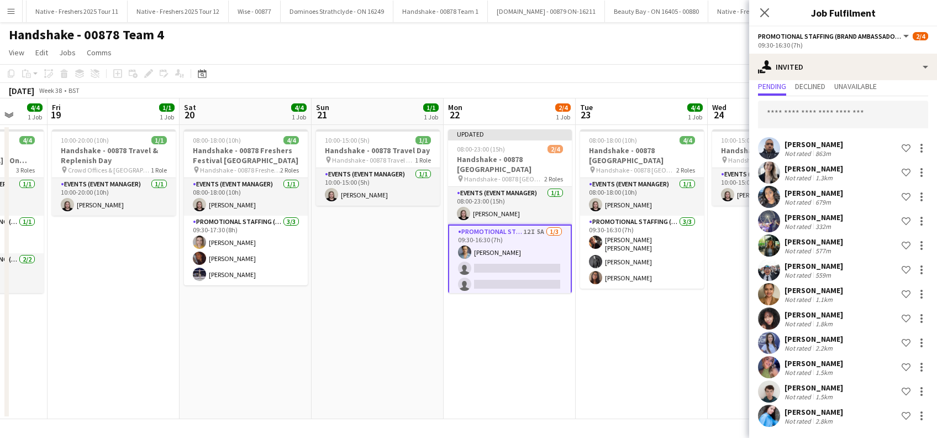
scroll to position [32, 0]
click at [766, 8] on icon "Close pop-in" at bounding box center [764, 12] width 10 height 10
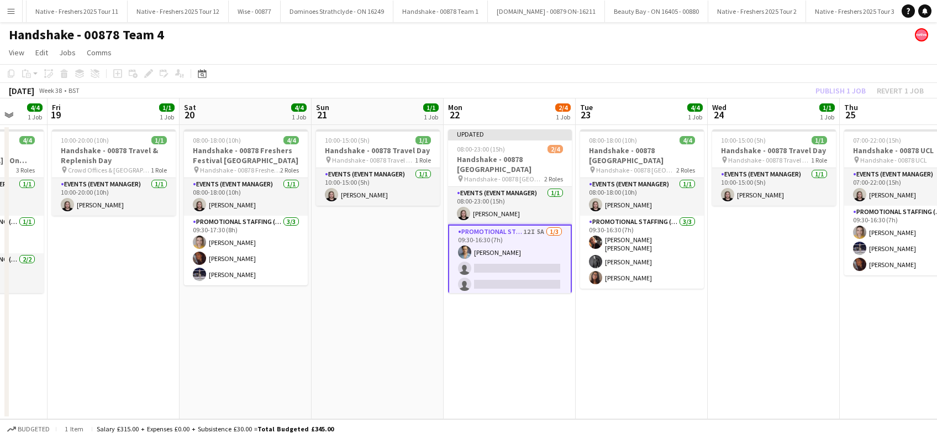
click at [498, 271] on app-card-role "Promotional Staffing (Brand Ambassadors) 12I 5A 1/3 09:30-16:30 (7h) Rachael Cu…" at bounding box center [510, 260] width 124 height 72
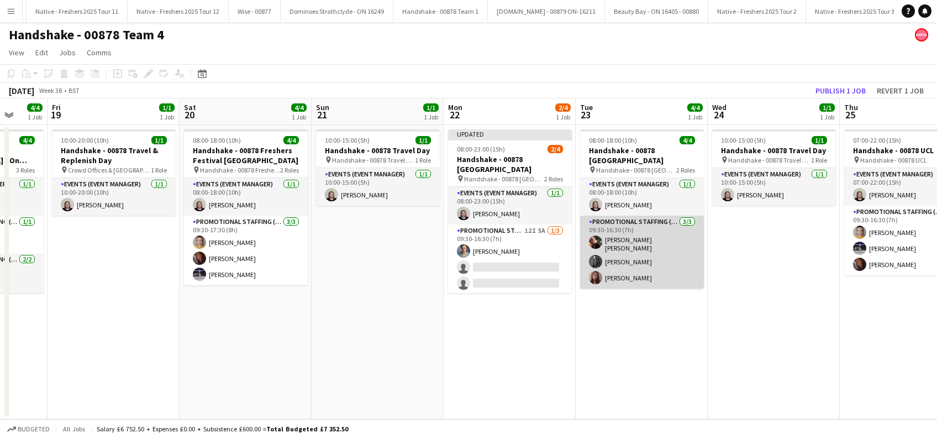
click at [678, 271] on app-card-role "Promotional Staffing (Brand Ambassadors) 3/3 09:30-16:30 (7h) Evangeline Elizab…" at bounding box center [642, 251] width 124 height 73
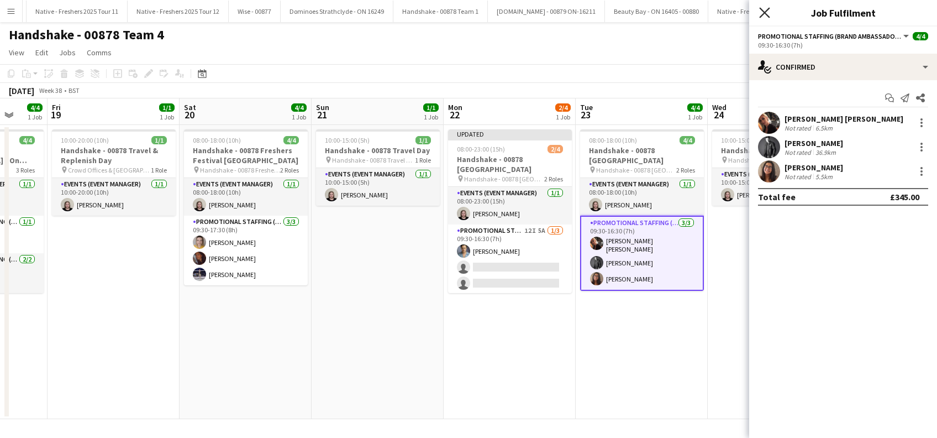
click at [762, 15] on icon at bounding box center [764, 12] width 10 height 10
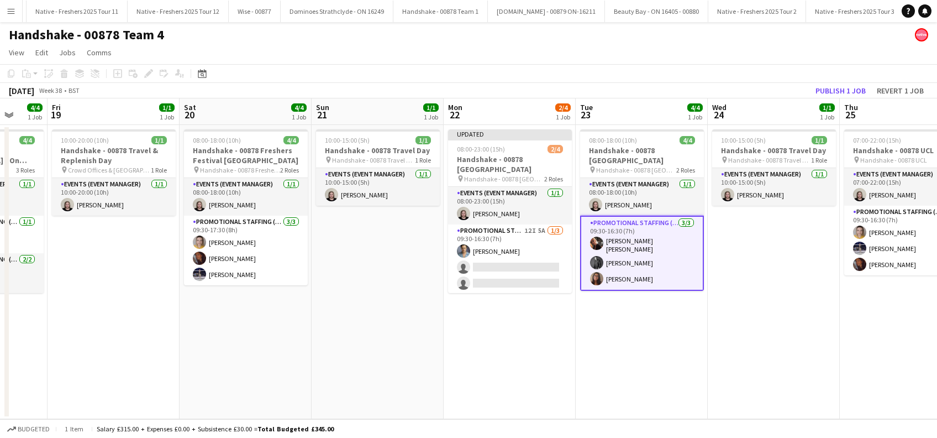
click at [510, 333] on app-date-cell "Updated 08:00-23:00 (15h) 2/4 Handshake - 00878 Cardiff pin Handshake - 00878 C…" at bounding box center [510, 272] width 132 height 294
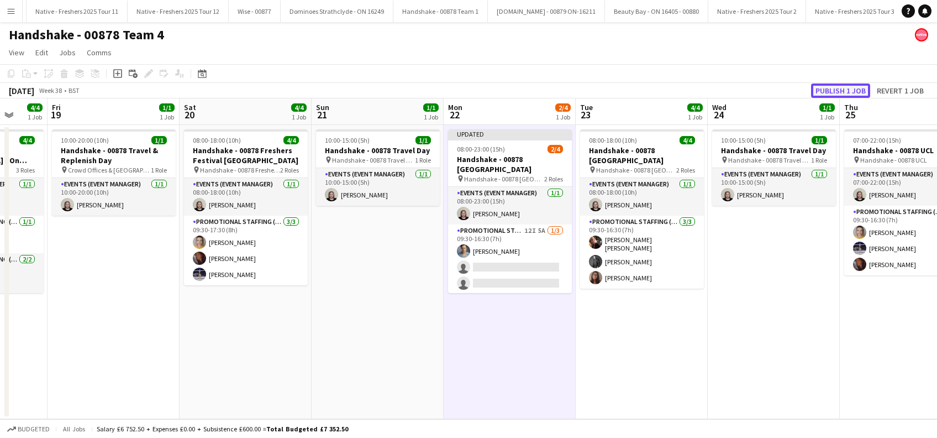
click at [849, 89] on button "Publish 1 job" at bounding box center [840, 90] width 59 height 14
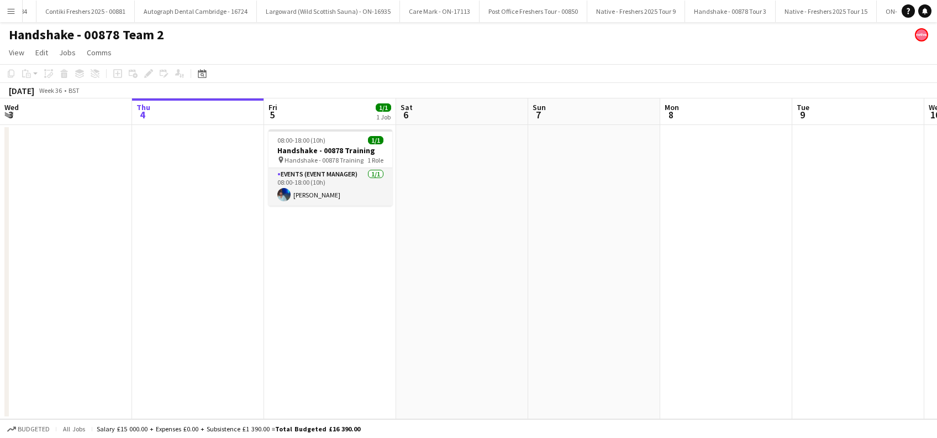
scroll to position [0, 4971]
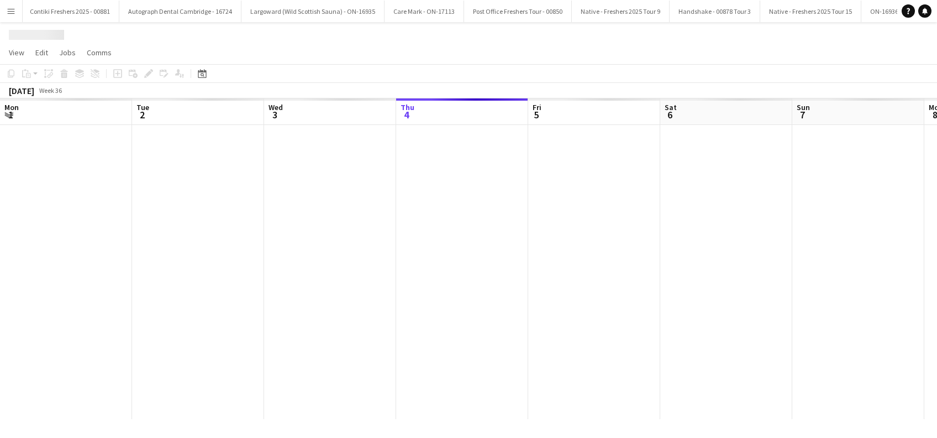
scroll to position [0, 264]
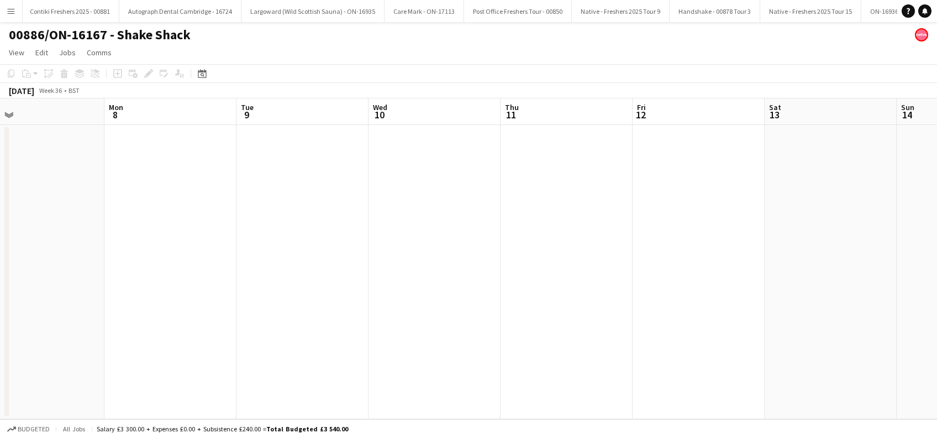
drag, startPoint x: 748, startPoint y: 302, endPoint x: 496, endPoint y: 230, distance: 262.1
click at [172, 265] on app-calendar-viewport "Thu 4 Fri 5 Sat 6 Sun 7 Mon 8 Tue 9 Wed 10 Thu 11 Fri 12 Sat 13 Sun 14 Mon 15 0…" at bounding box center [468, 258] width 937 height 320
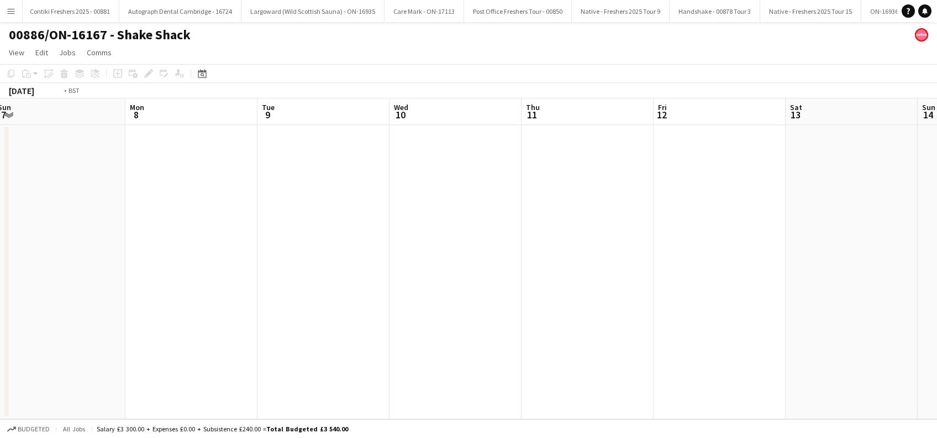
drag, startPoint x: 638, startPoint y: 261, endPoint x: 67, endPoint y: 278, distance: 571.0
click at [9, 277] on app-calendar-viewport "Thu 4 Fri 5 Sat 6 Sun 7 Mon 8 Tue 9 Wed 10 Thu 11 Fri 12 Sat 13 Sun 14 Mon 15 0…" at bounding box center [468, 258] width 937 height 320
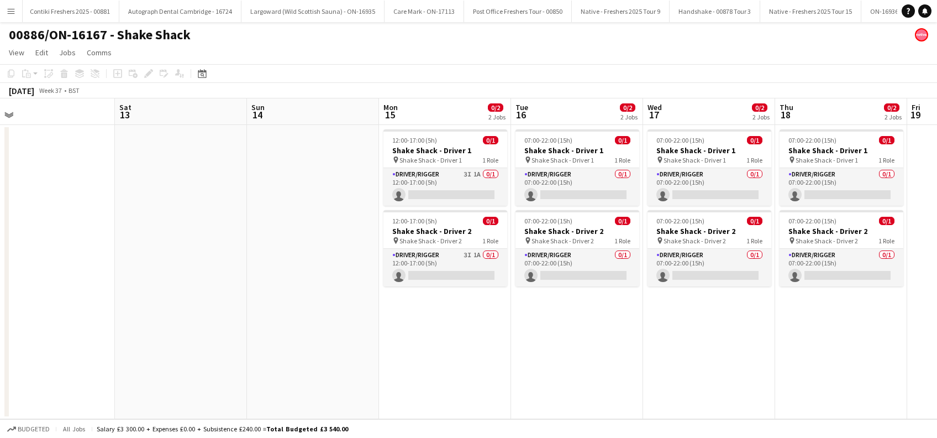
drag, startPoint x: 610, startPoint y: 334, endPoint x: 456, endPoint y: 346, distance: 154.0
click at [456, 346] on app-calendar-viewport "Tue 9 Wed 10 Thu 11 Fri 12 Sat 13 Sun 14 Mon 15 0/2 2 Jobs Tue 16 0/2 2 Jobs We…" at bounding box center [468, 258] width 937 height 320
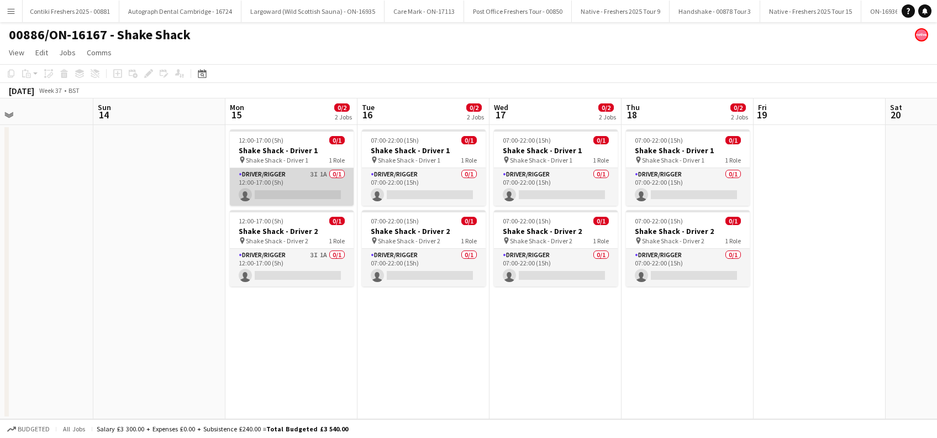
click at [295, 194] on app-card-role "Driver/Rigger 3I 1A 0/1 12:00-17:00 (5h) single-neutral-actions" at bounding box center [292, 187] width 124 height 38
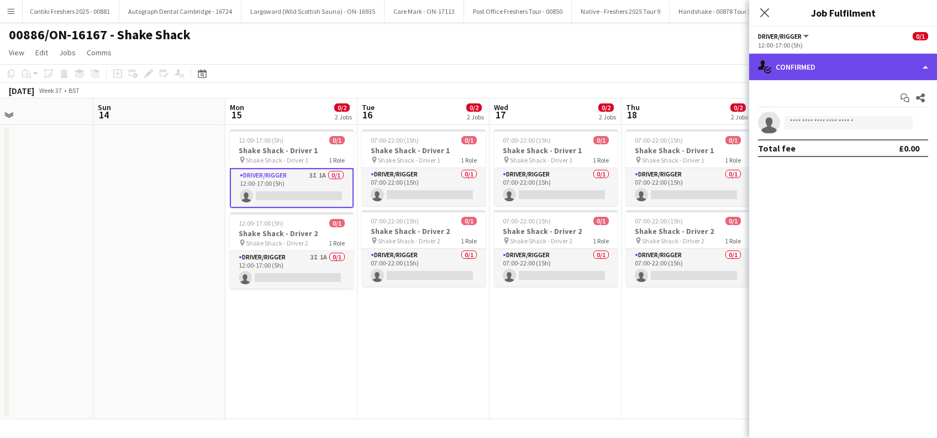
click at [861, 73] on div "single-neutral-actions-check-2 Confirmed" at bounding box center [843, 67] width 188 height 27
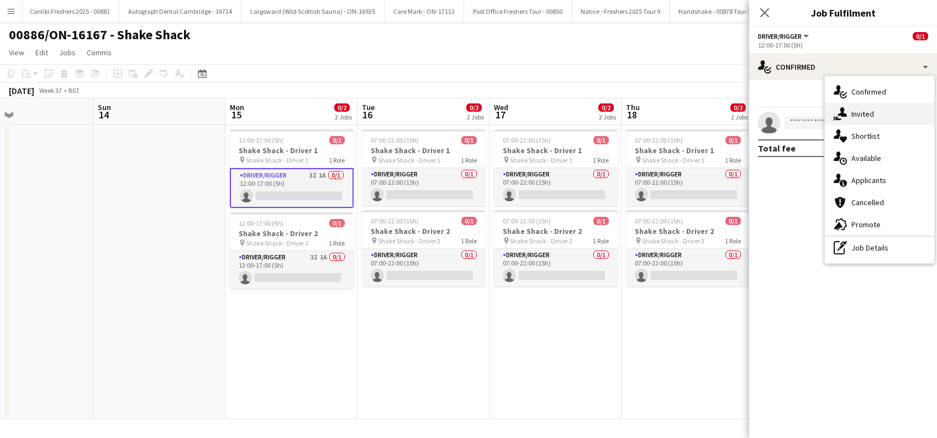
click at [863, 116] on span "Invited" at bounding box center [862, 114] width 23 height 10
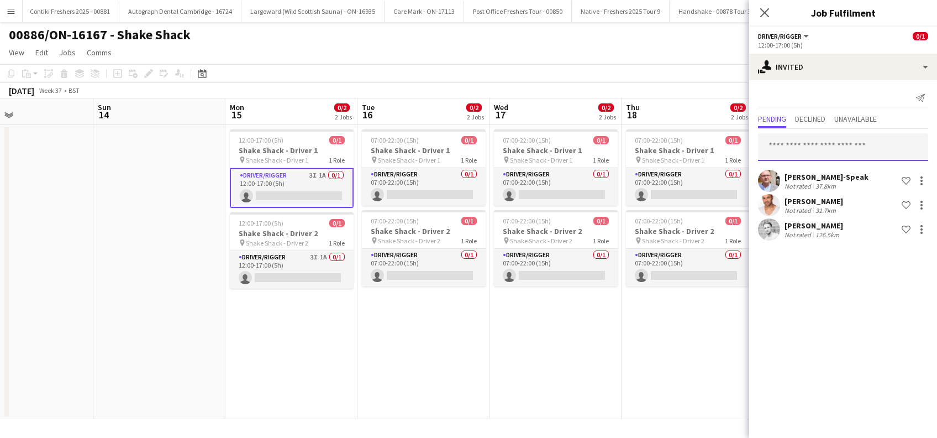
click at [823, 149] on input "text" at bounding box center [843, 147] width 170 height 28
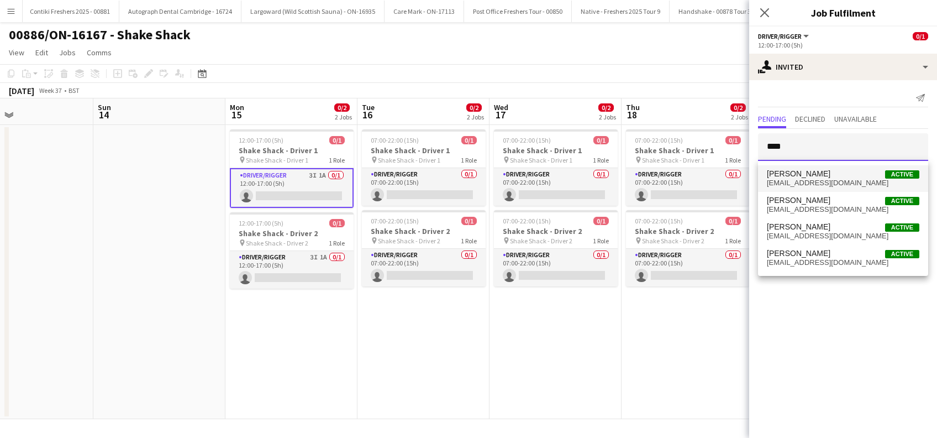
type input "****"
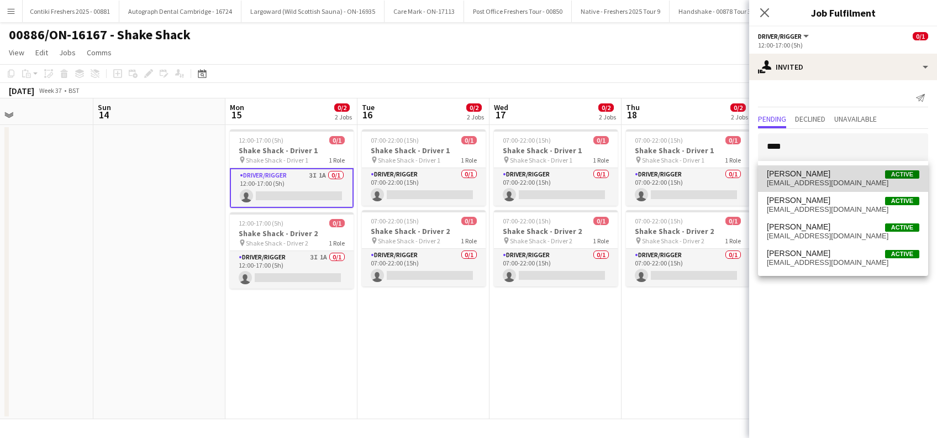
click at [801, 175] on span "Josh Clarke" at bounding box center [799, 173] width 64 height 9
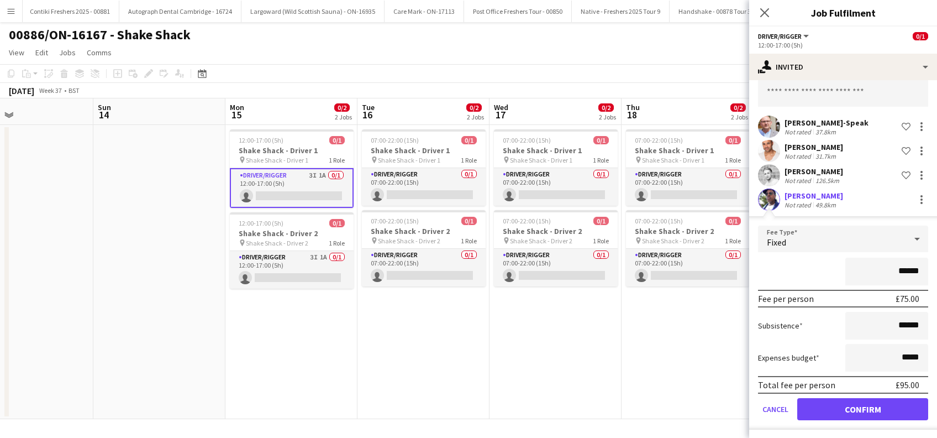
scroll to position [55, 0]
click at [838, 404] on button "Confirm" at bounding box center [862, 408] width 131 height 22
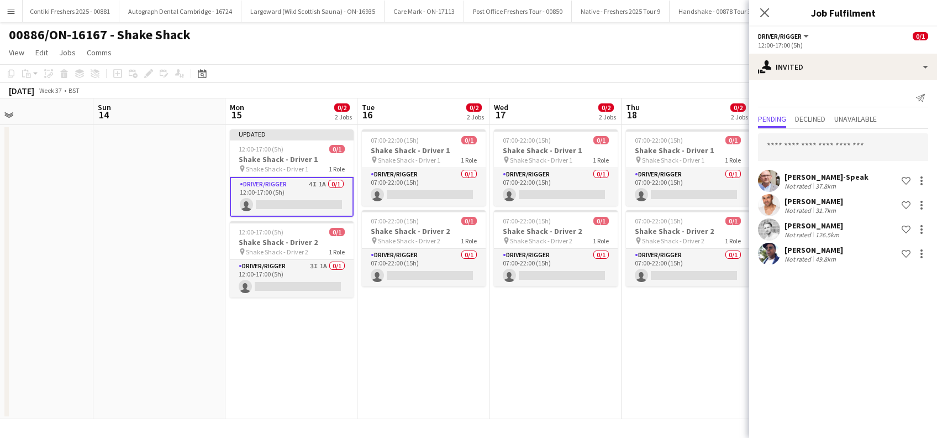
scroll to position [0, 0]
click at [692, 363] on app-date-cell "07:00-22:00 (15h) 0/1 Shake Shack - Driver 1 pin Shake Shack - Driver 1 1 Role …" at bounding box center [688, 272] width 132 height 294
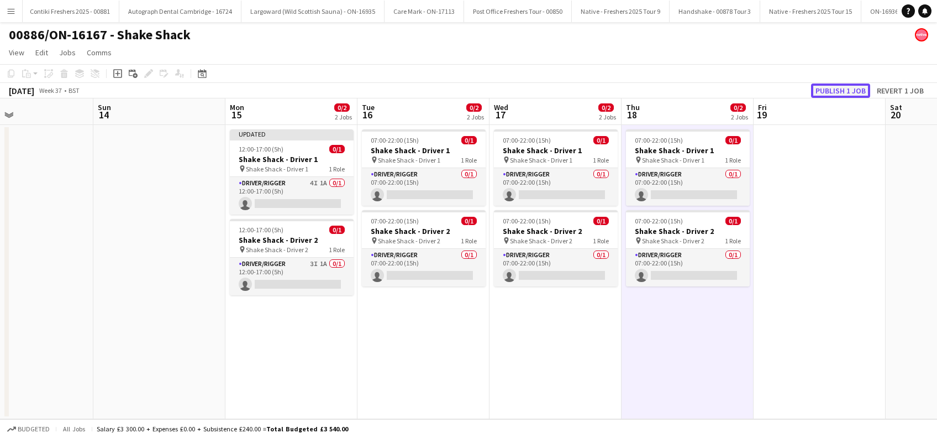
click at [831, 92] on button "Publish 1 job" at bounding box center [840, 90] width 59 height 14
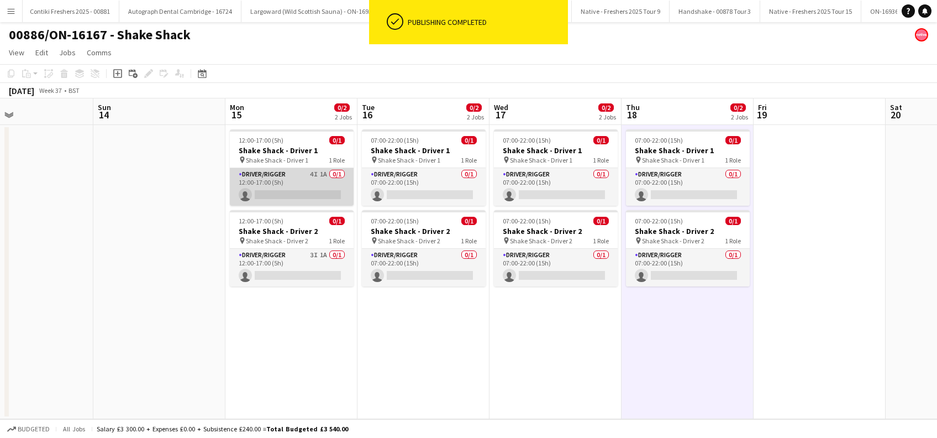
click at [271, 185] on app-card-role "Driver/Rigger 4I 1A 0/1 12:00-17:00 (5h) single-neutral-actions" at bounding box center [292, 187] width 124 height 38
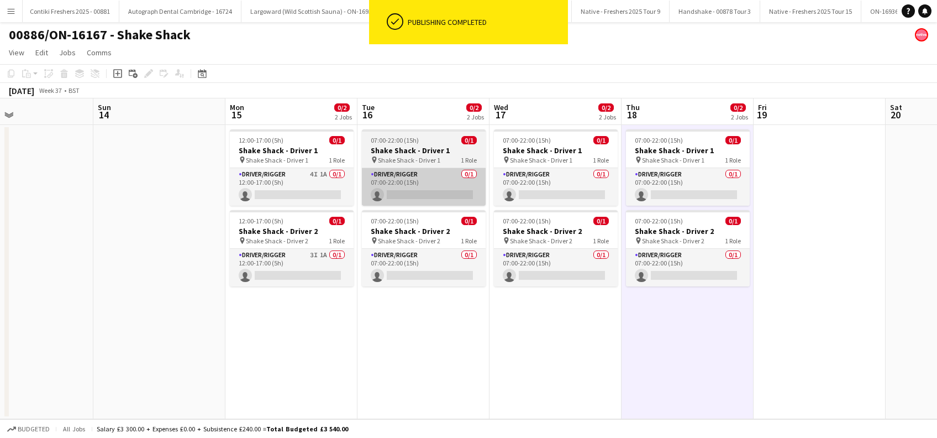
scroll to position [0, 566]
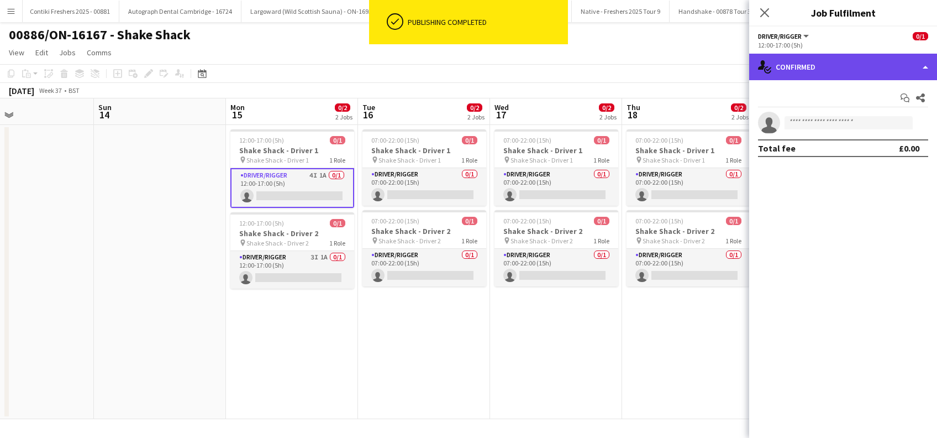
click at [823, 62] on div "single-neutral-actions-check-2 Confirmed" at bounding box center [843, 67] width 188 height 27
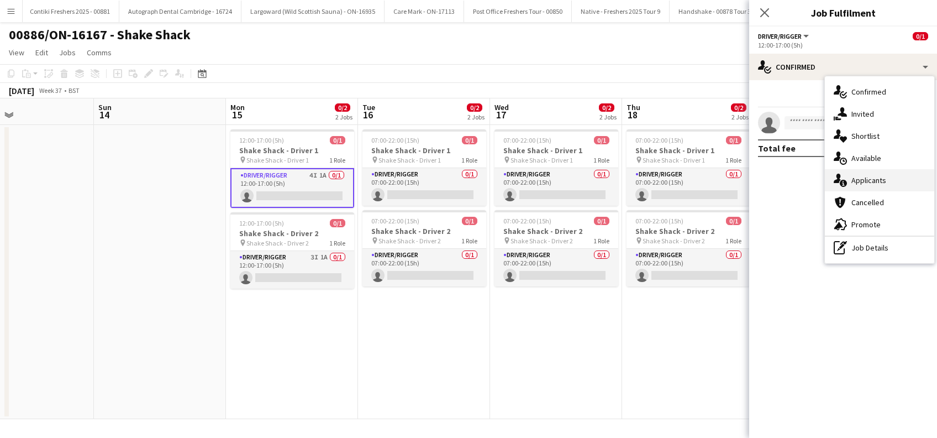
click at [868, 179] on span "Applicants" at bounding box center [868, 180] width 35 height 10
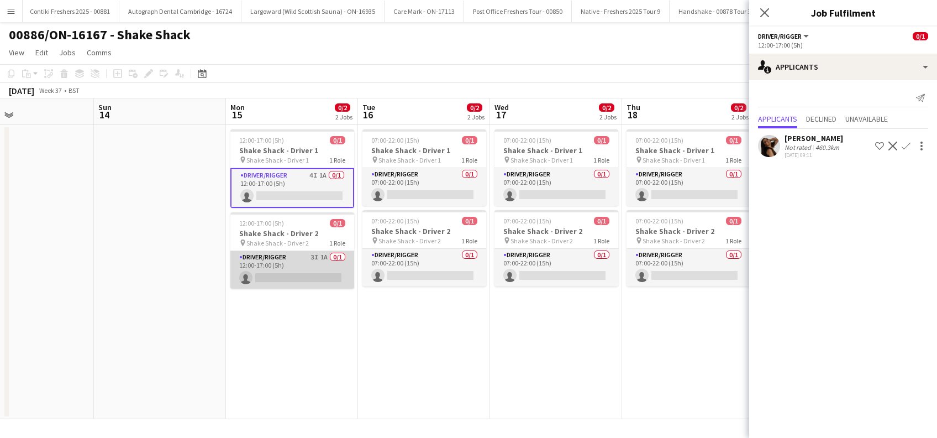
click at [307, 276] on app-card-role "Driver/Rigger 3I 1A 0/1 12:00-17:00 (5h) single-neutral-actions" at bounding box center [292, 270] width 124 height 38
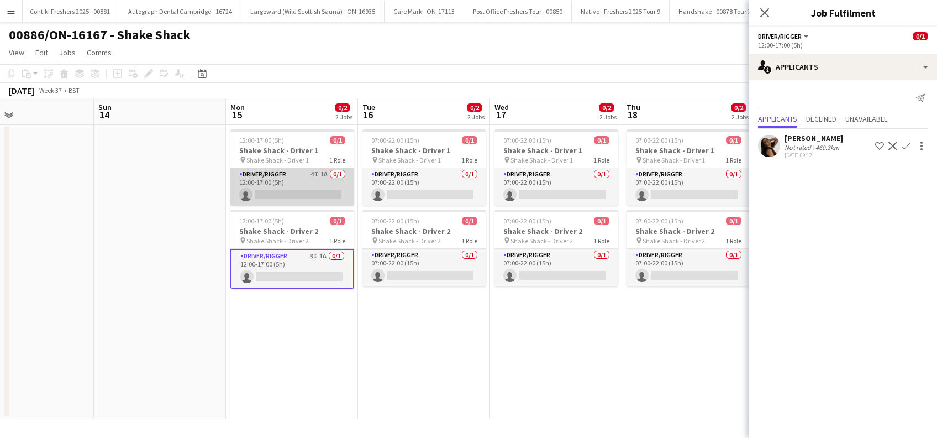
click at [302, 187] on app-card-role "Driver/Rigger 4I 1A 0/1 12:00-17:00 (5h) single-neutral-actions" at bounding box center [292, 187] width 124 height 38
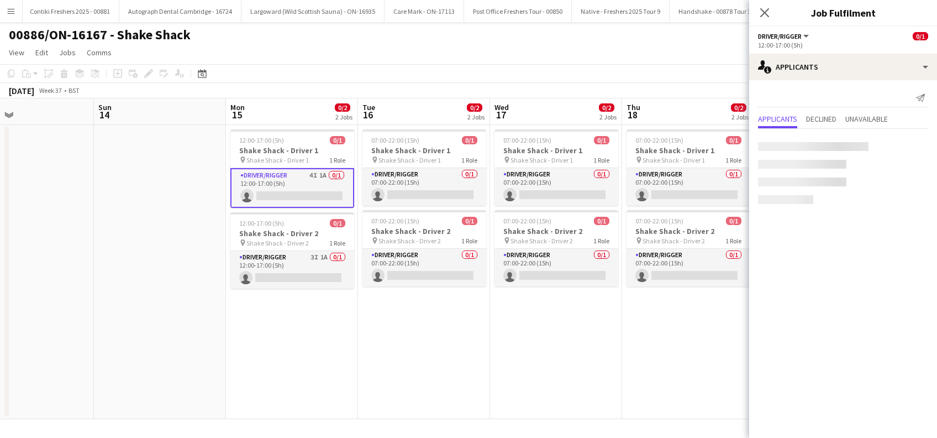
scroll to position [0, 566]
click at [765, 10] on icon "Close pop-in" at bounding box center [764, 12] width 10 height 10
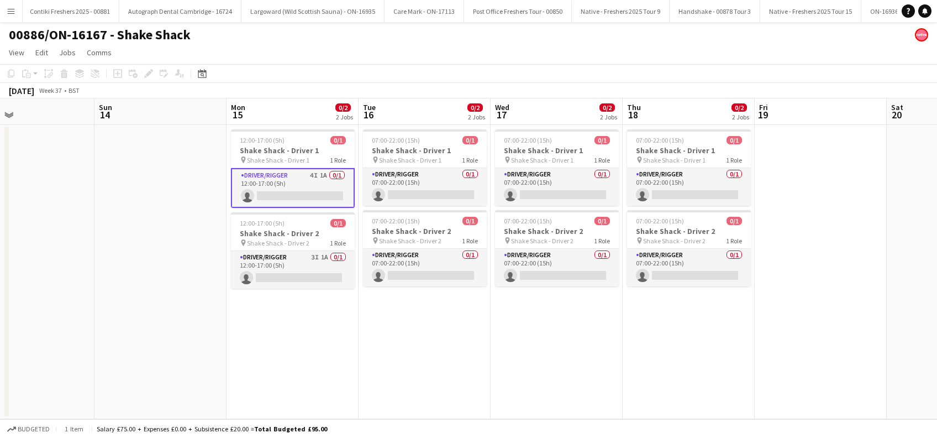
click at [328, 190] on app-card-role "Driver/Rigger 4I 1A 0/1 12:00-17:00 (5h) single-neutral-actions" at bounding box center [293, 188] width 124 height 40
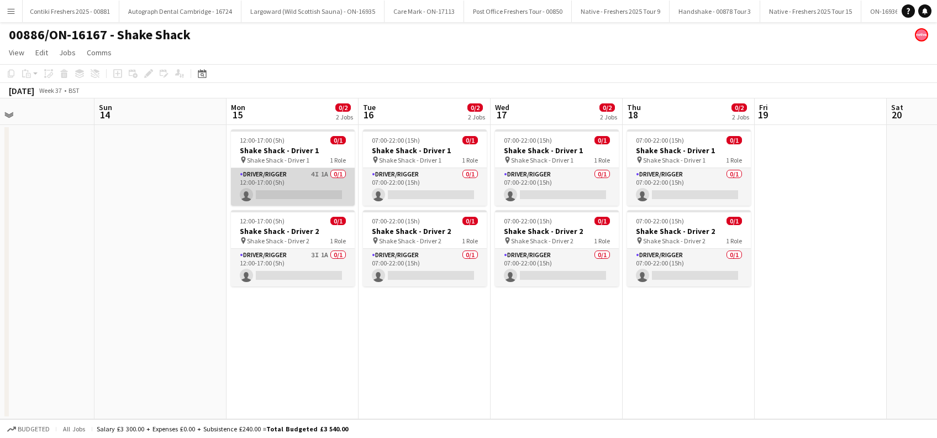
click at [278, 189] on app-card-role "Driver/Rigger 4I 1A 0/1 12:00-17:00 (5h) single-neutral-actions" at bounding box center [293, 187] width 124 height 38
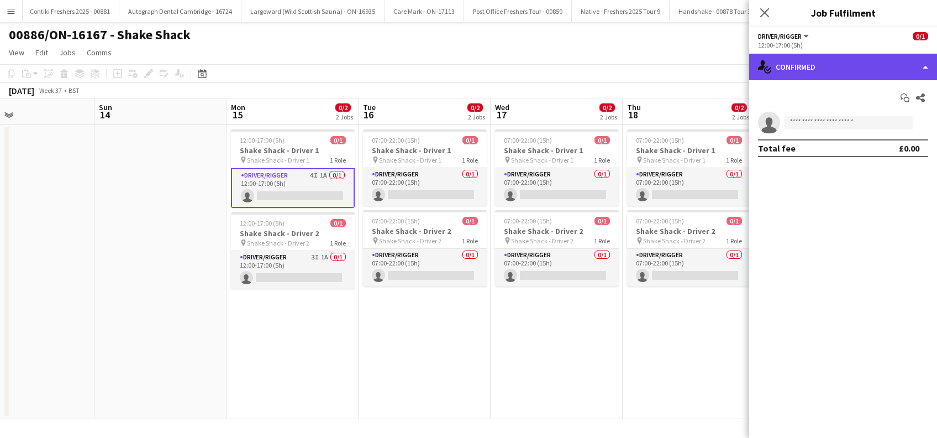
click at [837, 59] on div "single-neutral-actions-check-2 Confirmed" at bounding box center [843, 67] width 188 height 27
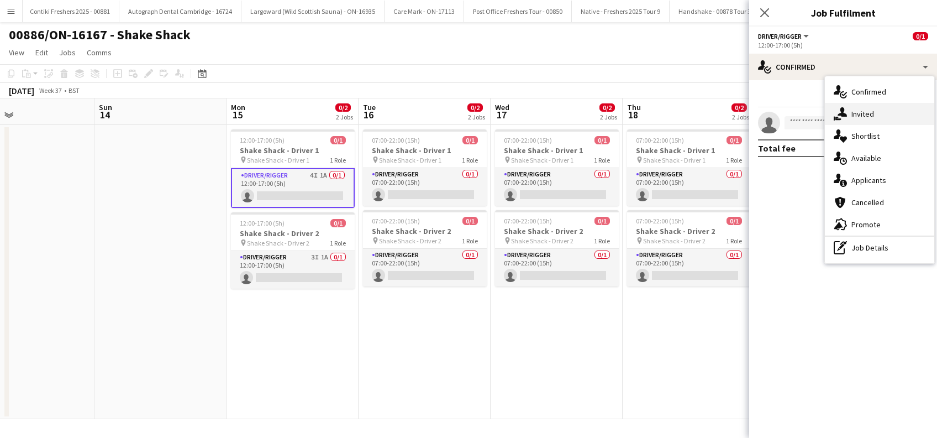
click at [850, 115] on div "single-neutral-actions-share-1 Invited" at bounding box center [879, 114] width 109 height 22
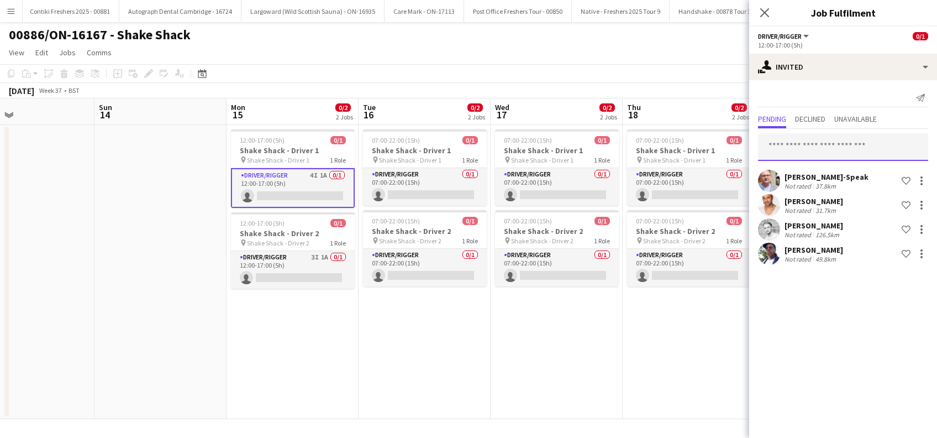
click at [793, 146] on input "text" at bounding box center [843, 147] width 170 height 28
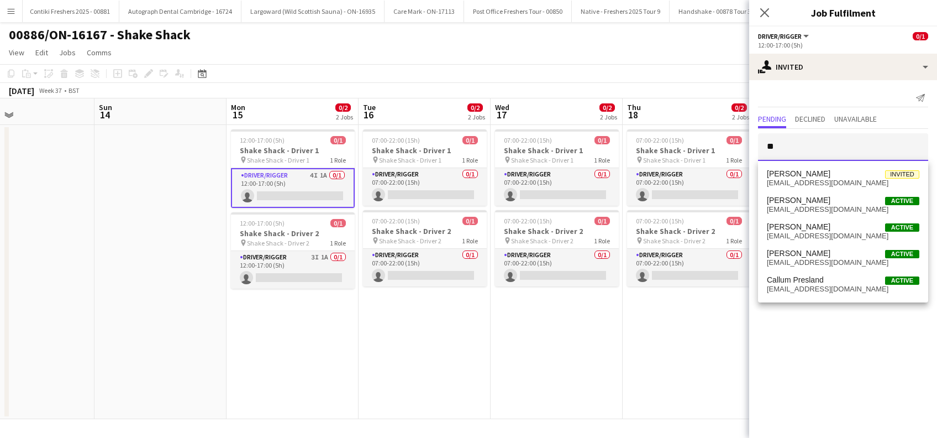
type input "*"
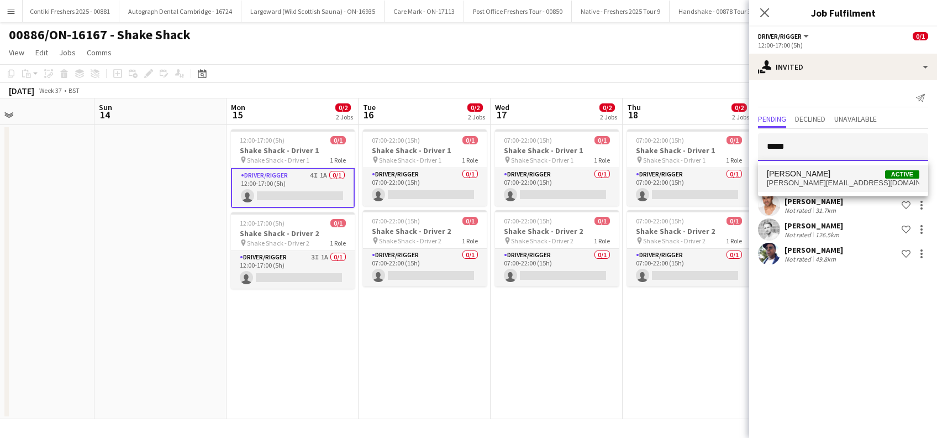
type input "*****"
click at [804, 178] on span "ricky.aspley@gmail.com" at bounding box center [843, 182] width 152 height 9
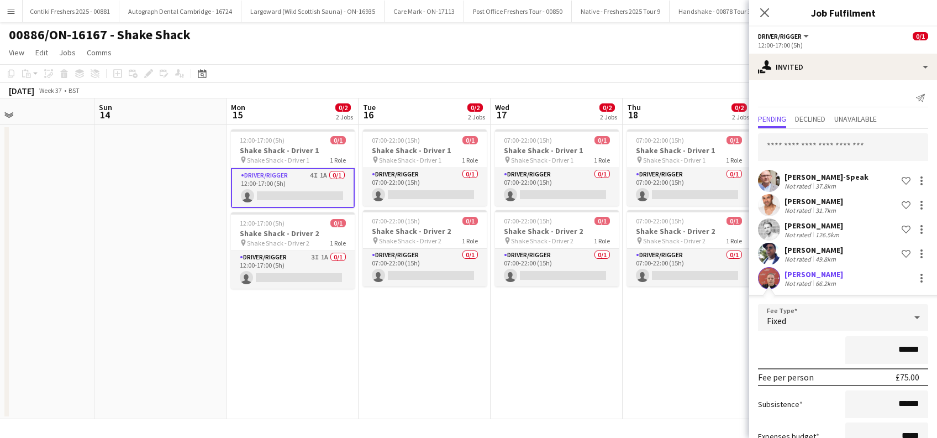
scroll to position [80, 0]
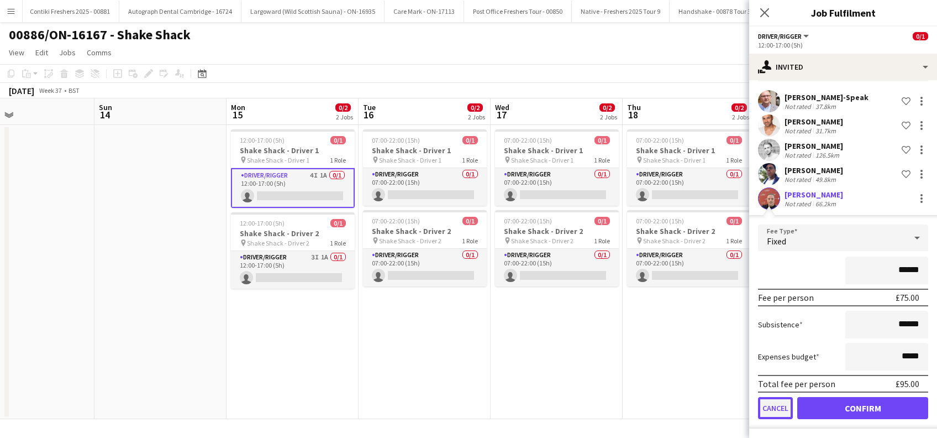
click at [770, 404] on button "Cancel" at bounding box center [775, 408] width 35 height 22
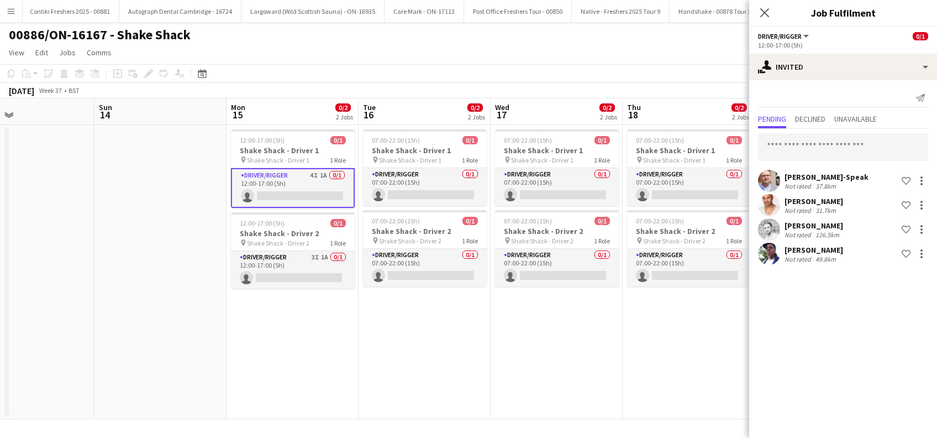
click at [596, 334] on app-date-cell "07:00-22:00 (15h) 0/1 Shake Shack - Driver 1 pin Shake Shack - Driver 1 1 Role …" at bounding box center [557, 272] width 132 height 294
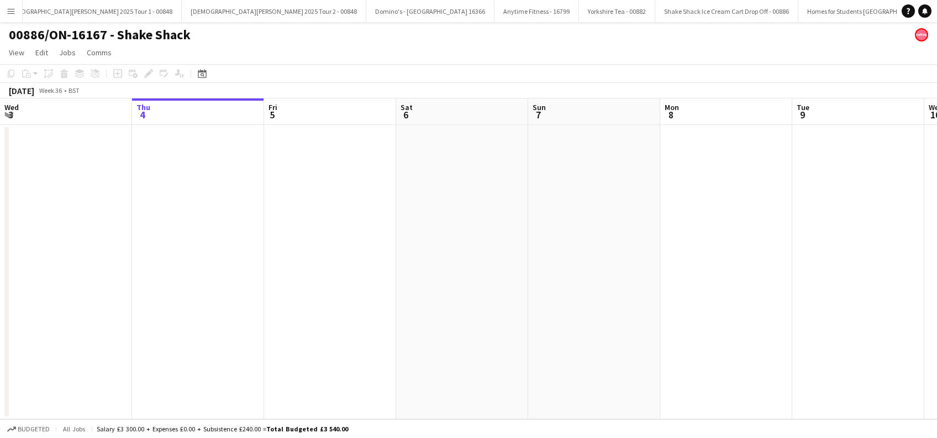
scroll to position [0, 4706]
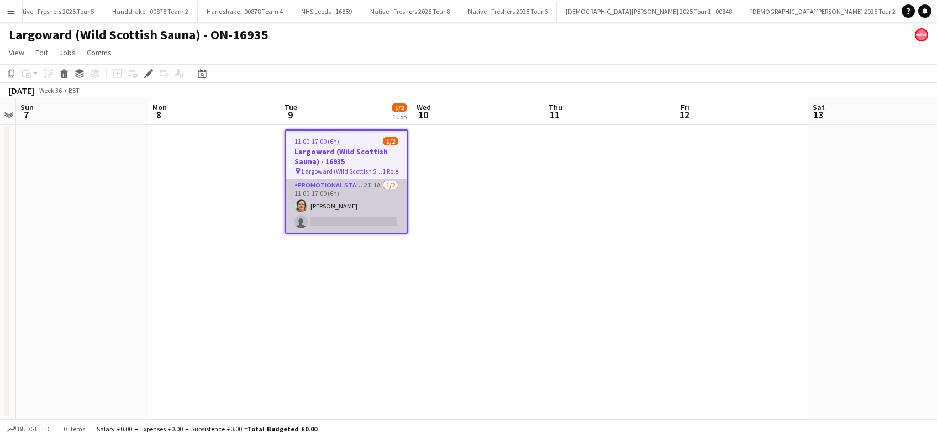
scroll to position [0, 3837]
click at [332, 203] on app-card-role "Promotional Staffing (Brand Ambassadors) 2I 1A [DATE] 11:00-17:00 (6h) [PERSON_…" at bounding box center [347, 206] width 122 height 54
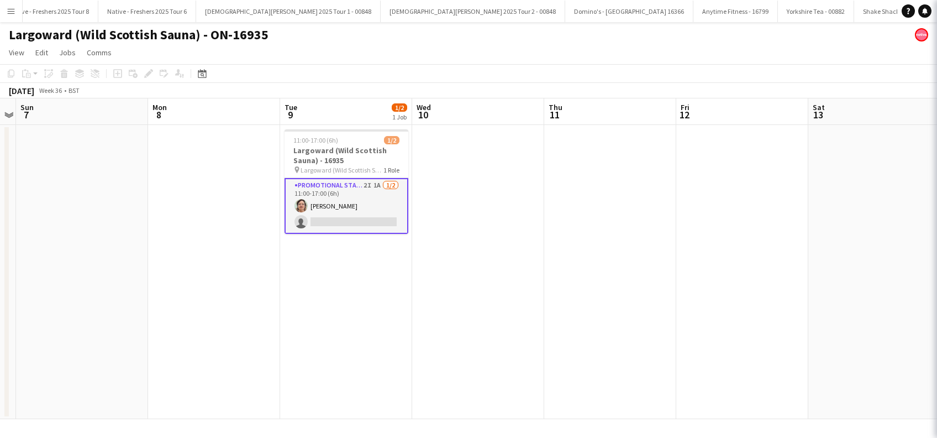
scroll to position [0, 380]
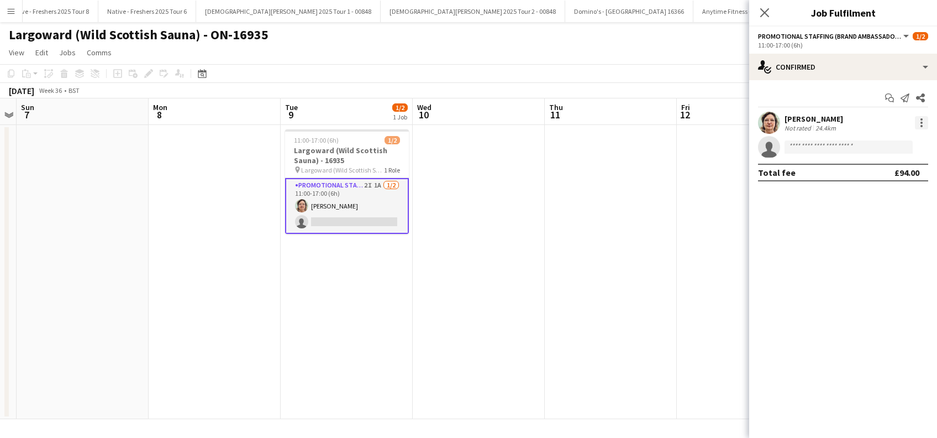
click at [924, 119] on div at bounding box center [921, 122] width 13 height 13
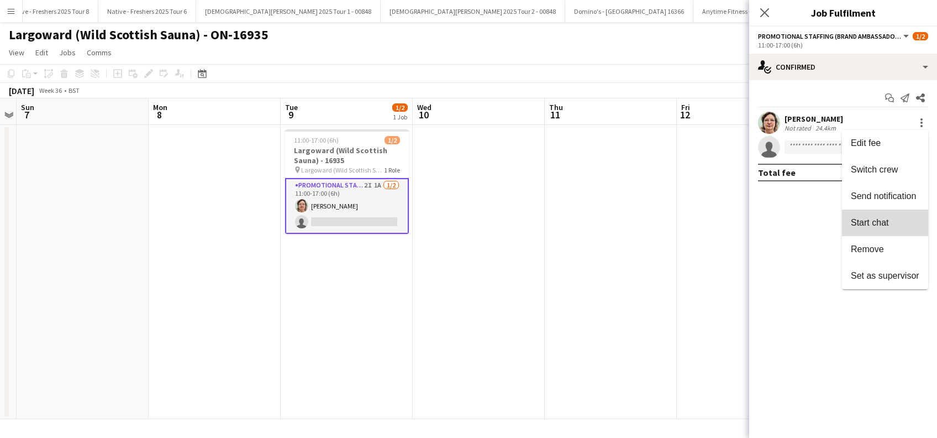
click at [866, 218] on span "Start chat" at bounding box center [870, 222] width 38 height 9
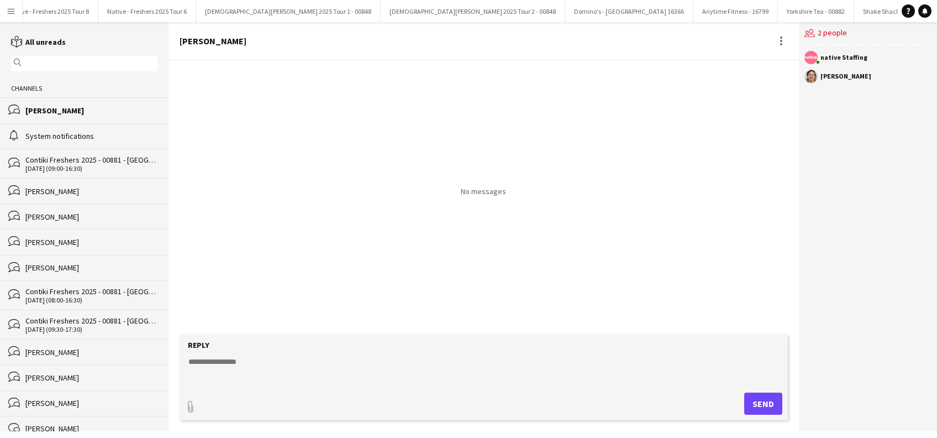
click at [212, 357] on textarea at bounding box center [485, 370] width 597 height 29
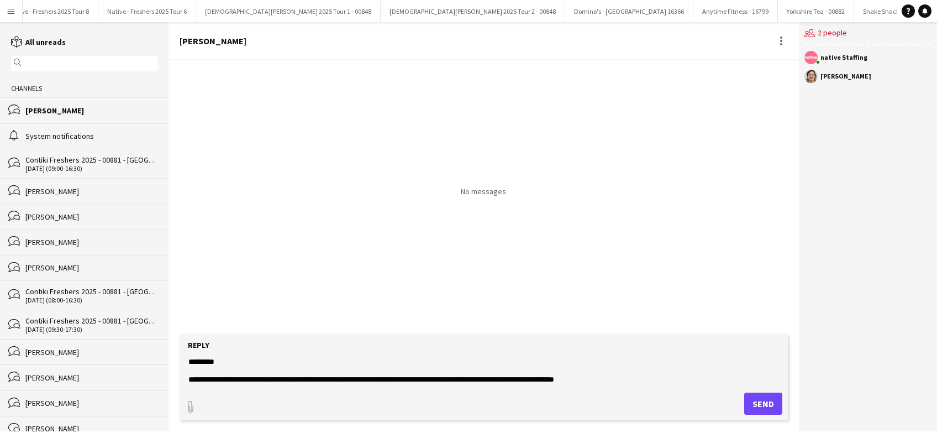
scroll to position [8, 0]
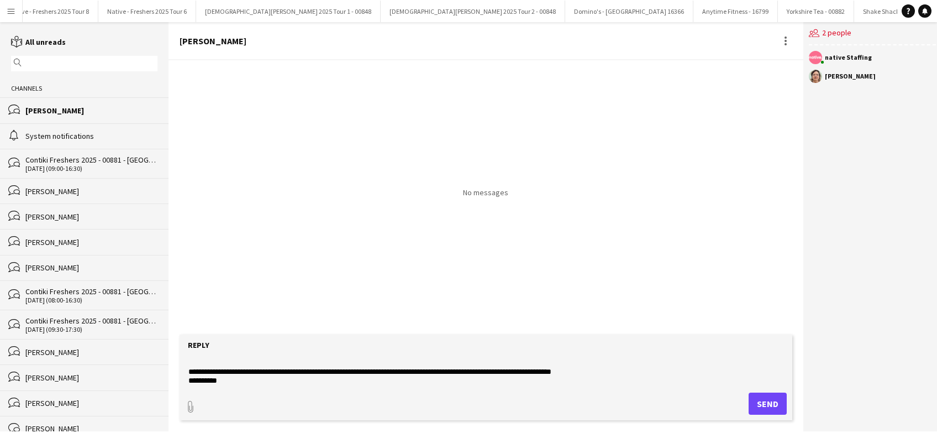
type textarea "**********"
click at [767, 404] on button "Send" at bounding box center [768, 403] width 38 height 22
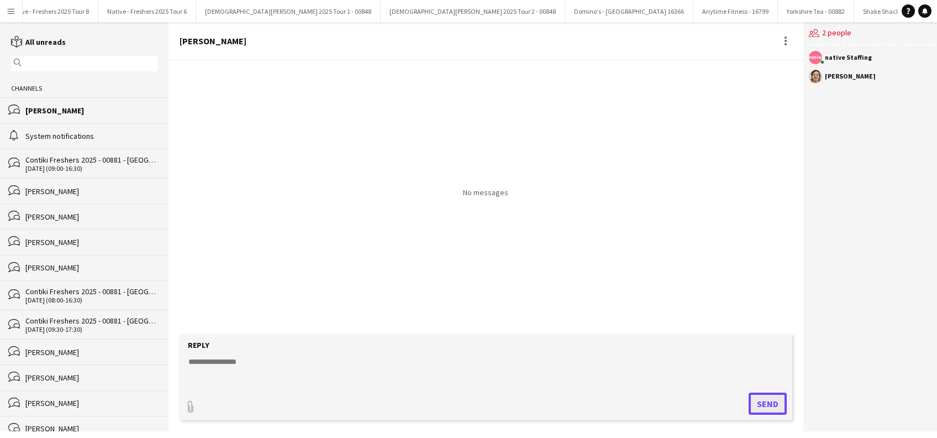
scroll to position [0, 0]
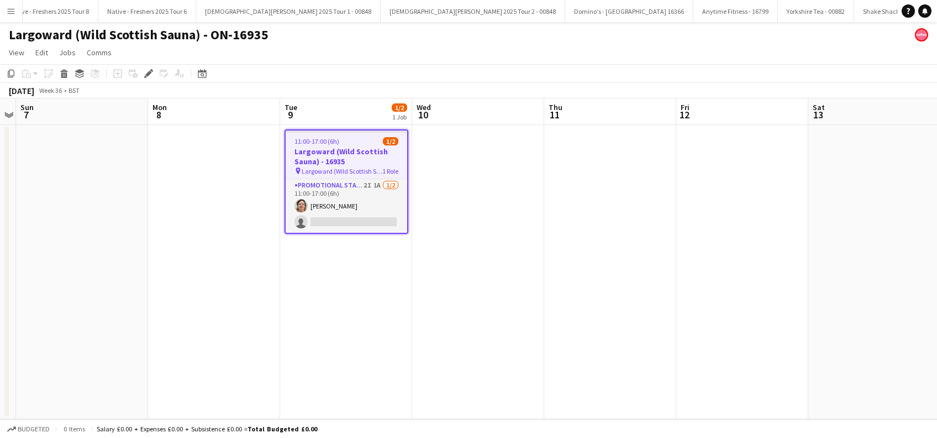
drag, startPoint x: 365, startPoint y: 243, endPoint x: 378, endPoint y: 245, distance: 13.4
click at [366, 243] on app-date-cell "11:00-17:00 (6h) 1/2 Largoward (Wild Scottish Sauna) - 16935 pin Largoward (Wil…" at bounding box center [346, 272] width 132 height 294
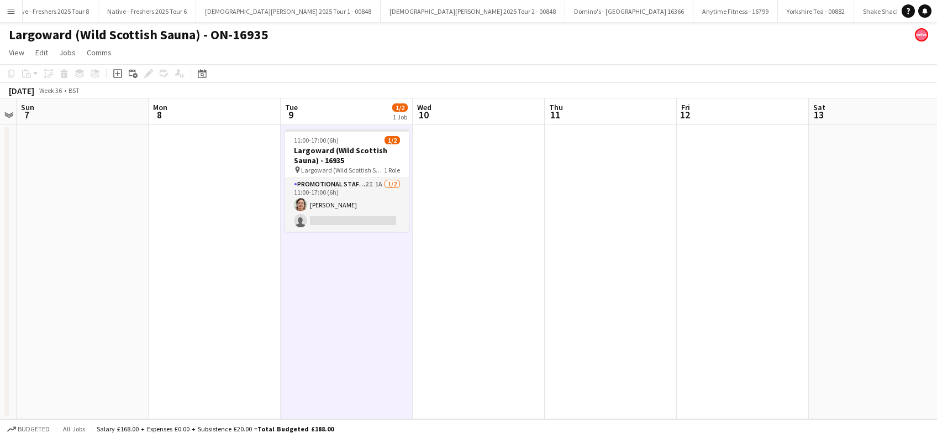
click at [436, 209] on app-date-cell at bounding box center [479, 272] width 132 height 294
